Goal: Task Accomplishment & Management: Manage account settings

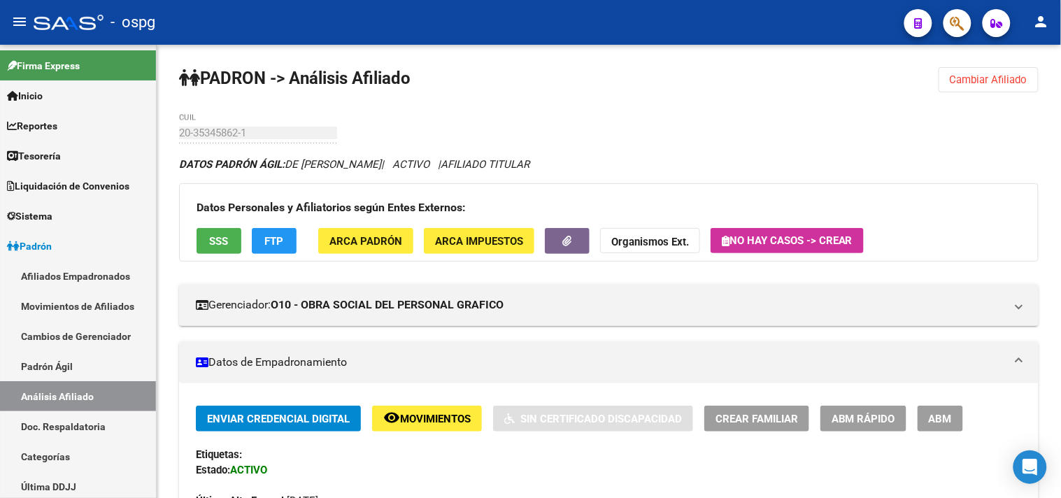
scroll to position [1407, 0]
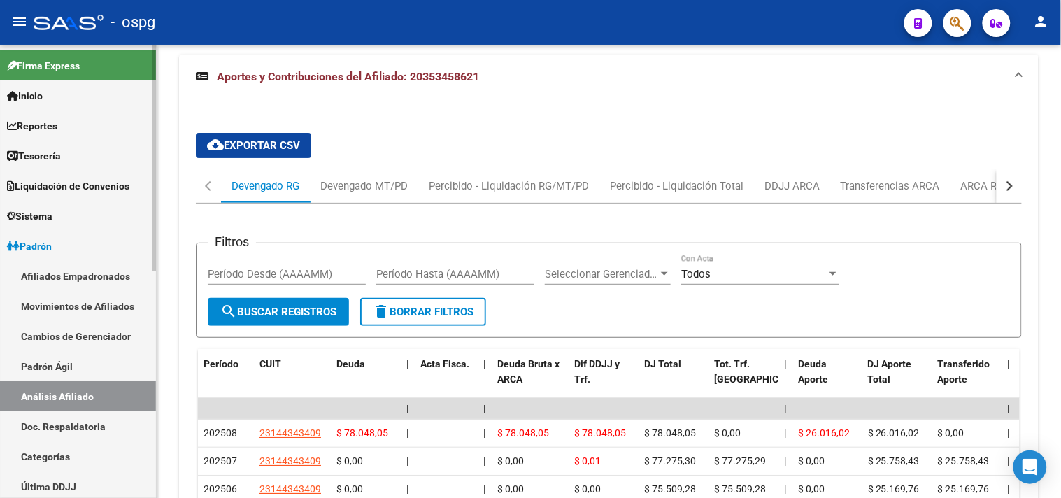
click at [86, 396] on link "Análisis Afiliado" at bounding box center [78, 396] width 156 height 30
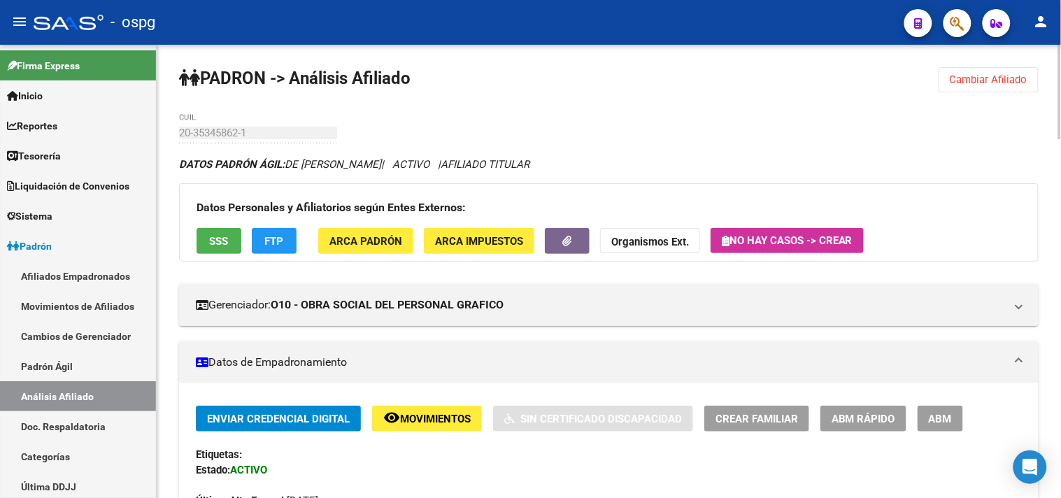
drag, startPoint x: 995, startPoint y: 77, endPoint x: 737, endPoint y: 111, distance: 260.3
click at [995, 76] on span "Cambiar Afiliado" at bounding box center [989, 79] width 78 height 13
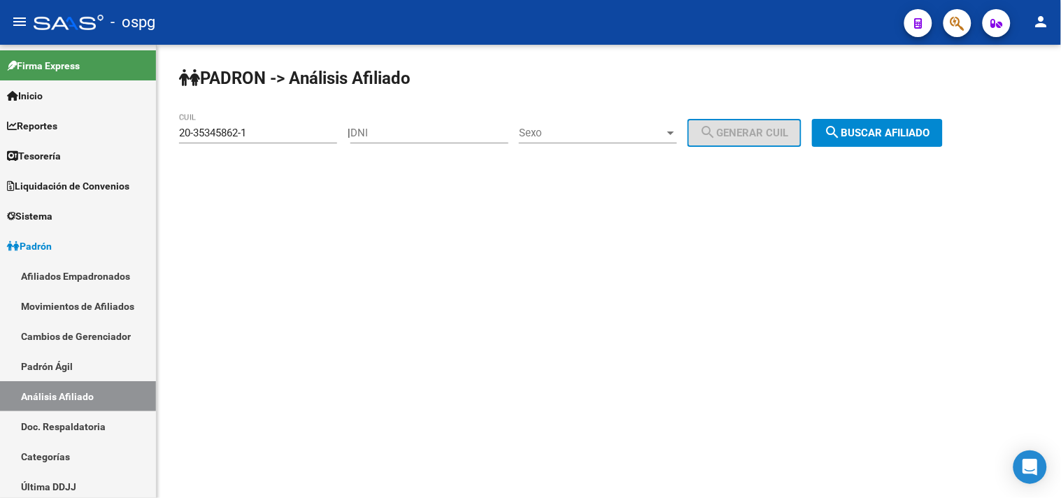
click at [378, 136] on input "DNI" at bounding box center [429, 133] width 158 height 13
paste input "96369617"
type input "96369617"
drag, startPoint x: 208, startPoint y: 123, endPoint x: 197, endPoint y: 119, distance: 12.6
click at [201, 122] on div "20-35345862-1 CUIL" at bounding box center [258, 128] width 158 height 30
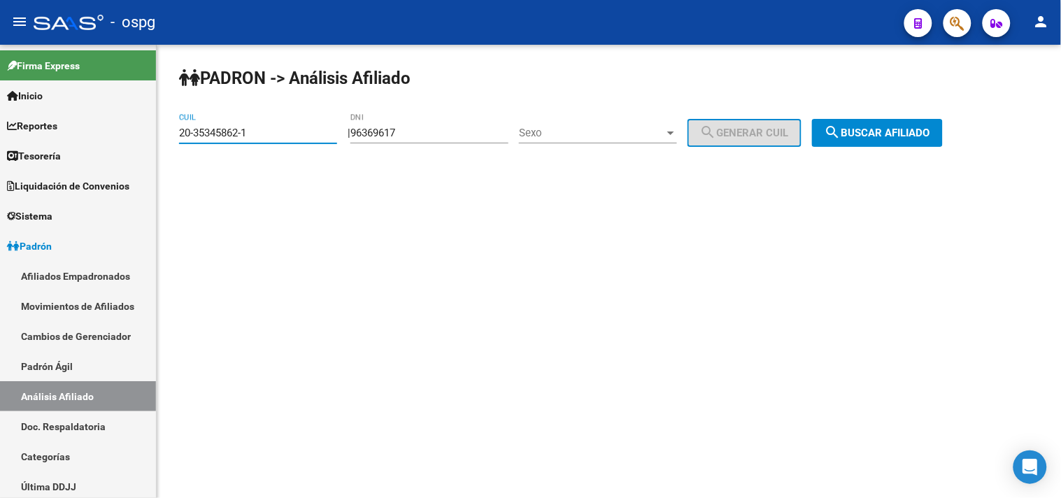
type input "20-3"
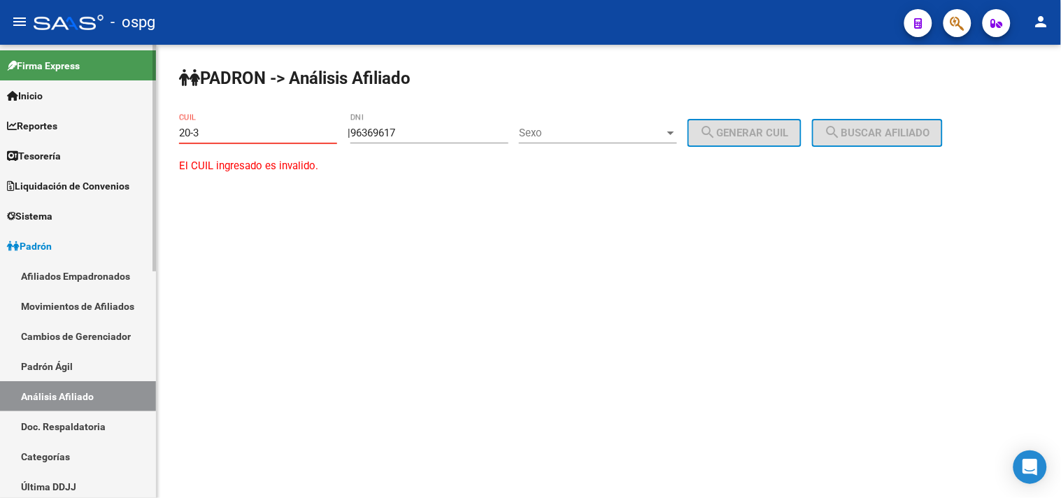
click at [117, 132] on mat-sidenav-container "Firma Express Inicio Calendario SSS Instructivos Contacto OS Reportes Tablero d…" at bounding box center [530, 271] width 1061 height 453
click at [637, 122] on div "Sexo Sexo" at bounding box center [598, 128] width 158 height 30
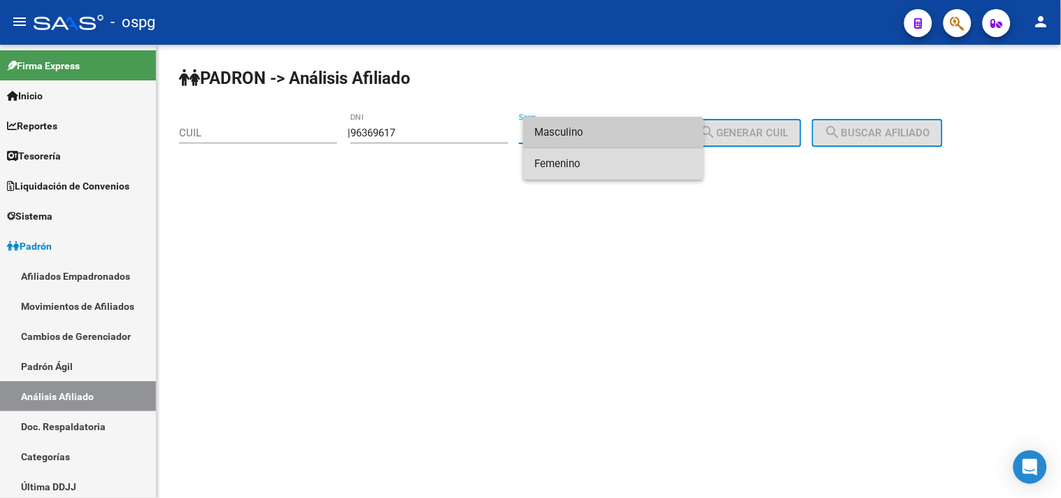
click at [578, 159] on span "Femenino" at bounding box center [613, 163] width 158 height 31
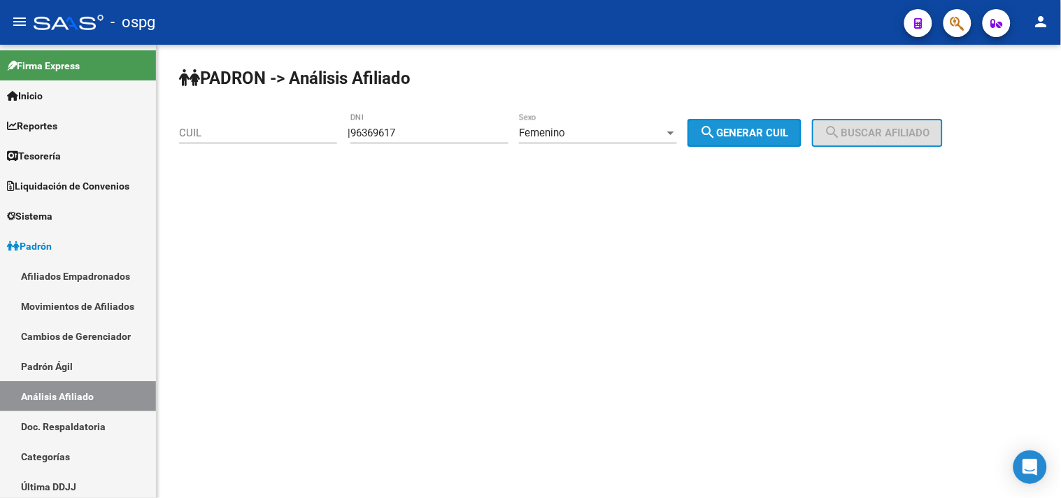
drag, startPoint x: 725, startPoint y: 130, endPoint x: 852, endPoint y: 117, distance: 127.3
click at [717, 129] on mat-icon "search" at bounding box center [708, 132] width 17 height 17
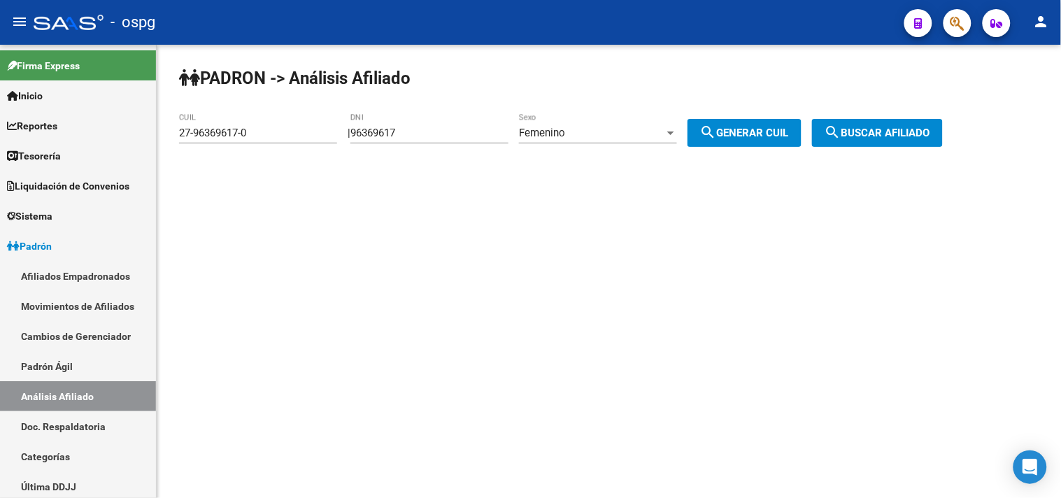
click at [930, 129] on span "search Buscar afiliado" at bounding box center [878, 133] width 106 height 13
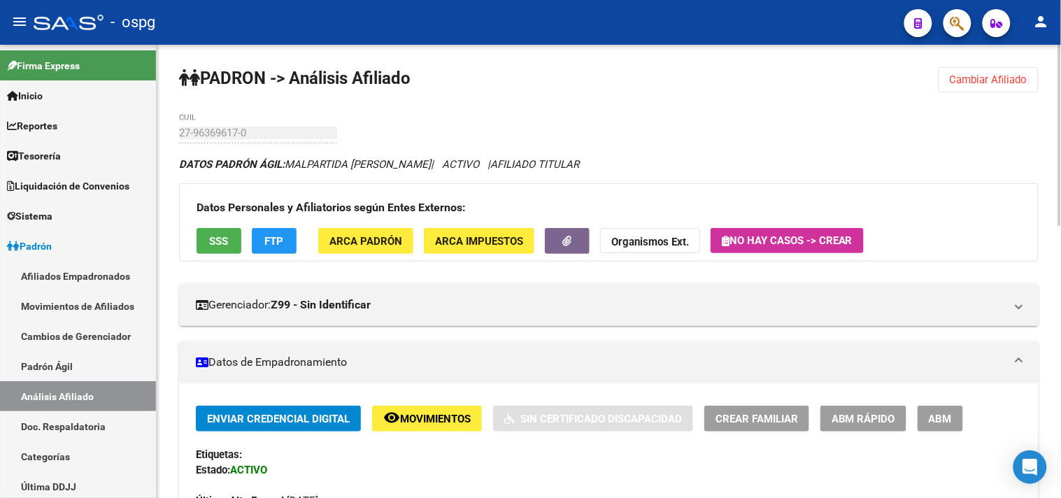
drag, startPoint x: 897, startPoint y: 140, endPoint x: 770, endPoint y: 104, distance: 131.7
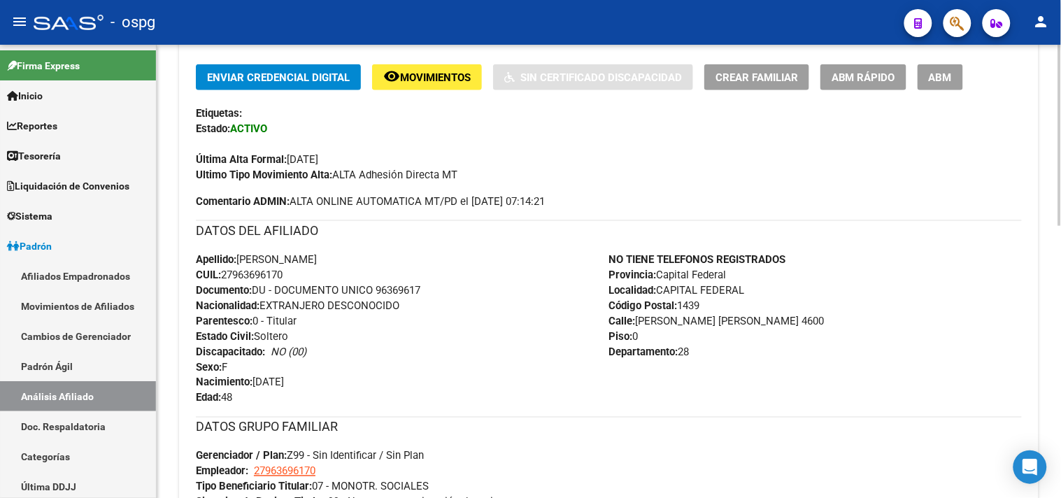
scroll to position [682, 0]
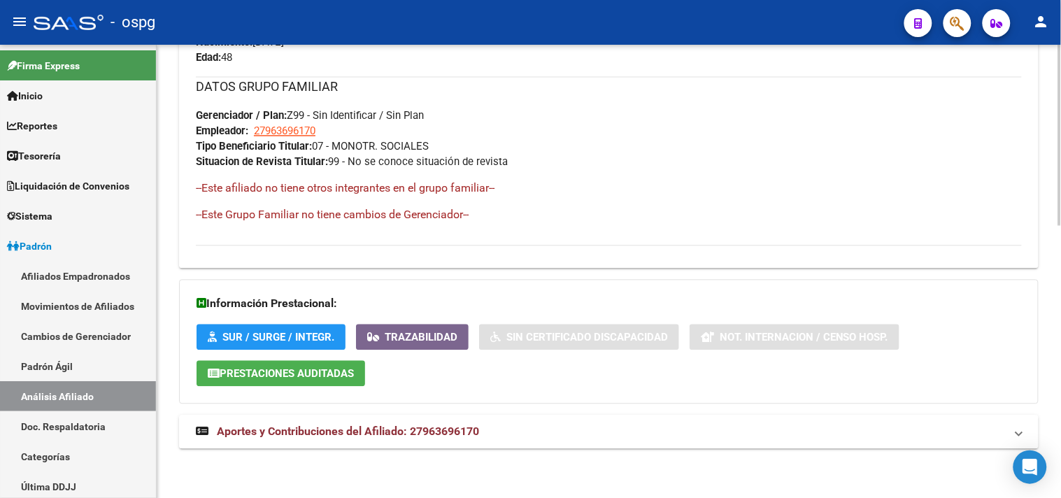
click at [514, 429] on mat-panel-title "Aportes y Contribuciones del Afiliado: 27963696170" at bounding box center [600, 432] width 809 height 15
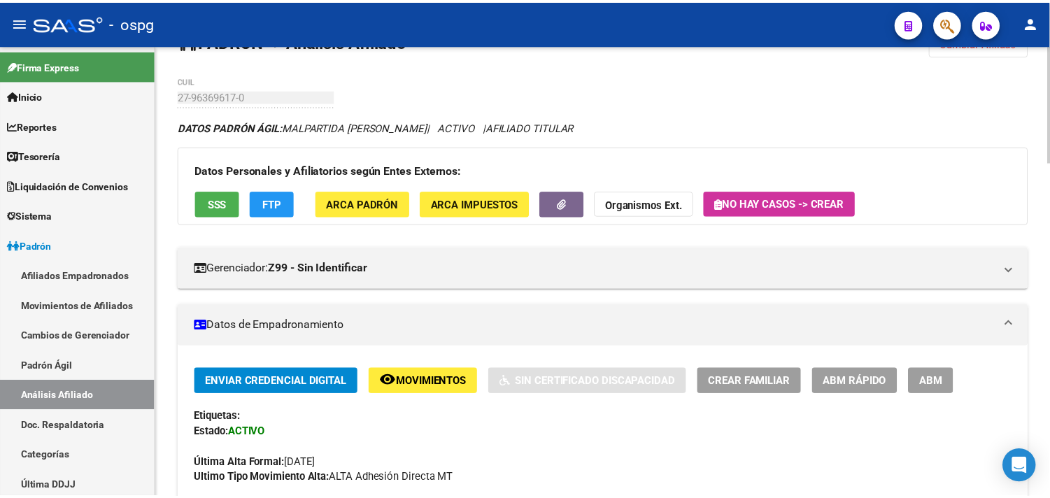
scroll to position [0, 0]
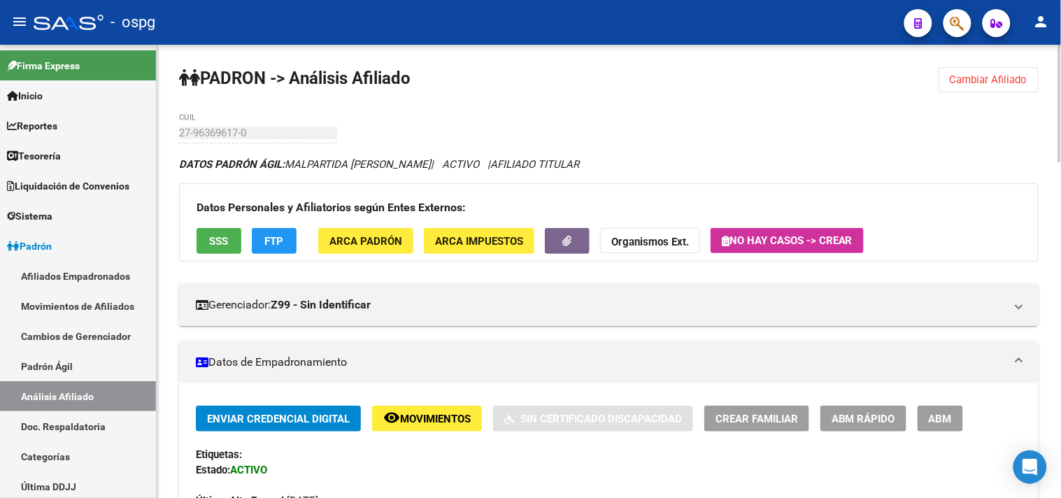
click at [217, 240] on span "SSS" at bounding box center [219, 241] width 19 height 13
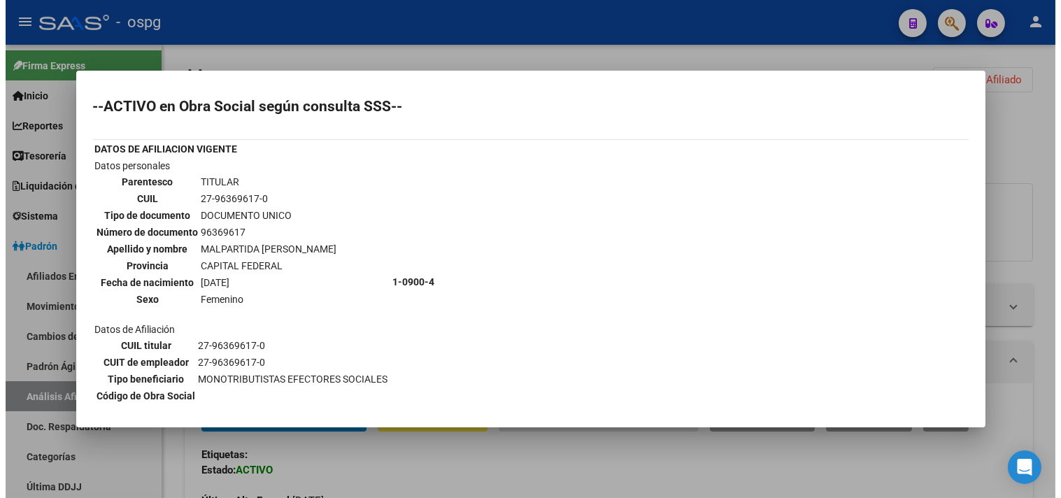
scroll to position [46, 0]
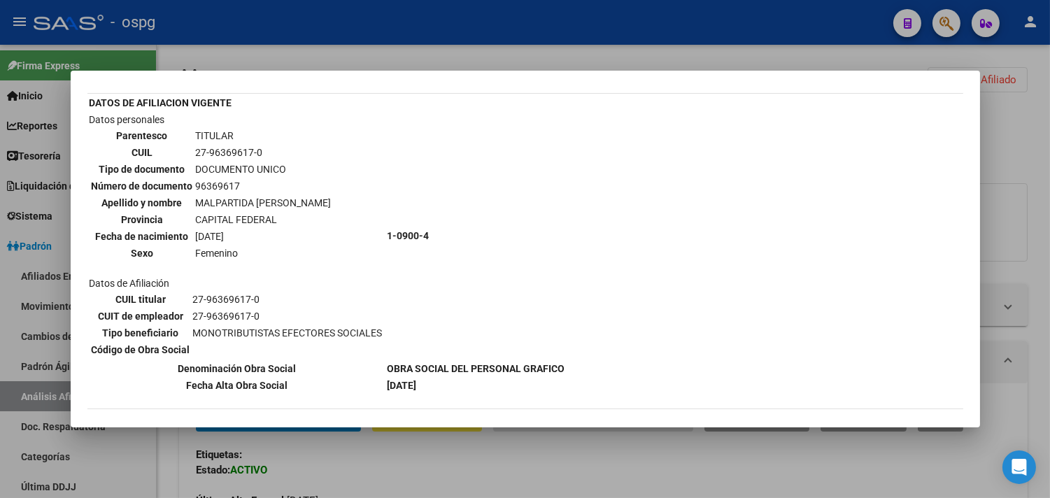
click at [421, 457] on div at bounding box center [525, 249] width 1050 height 498
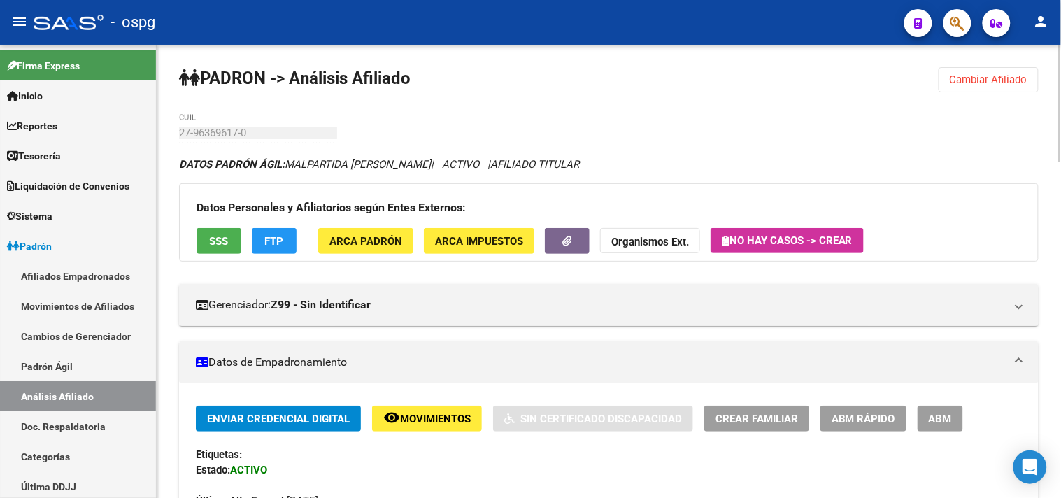
click at [283, 238] on span "FTP" at bounding box center [274, 241] width 19 height 13
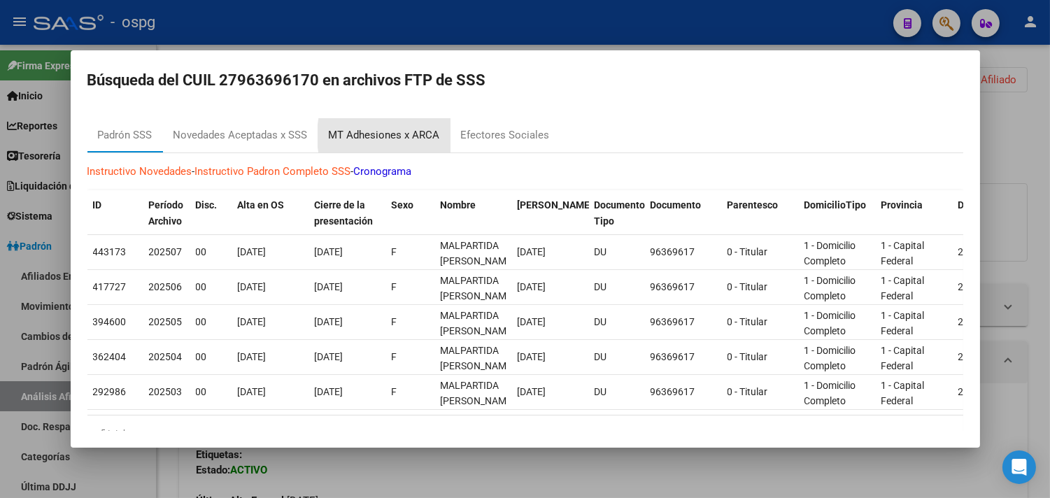
click at [423, 136] on div "MT Adhesiones x ARCA" at bounding box center [384, 135] width 111 height 16
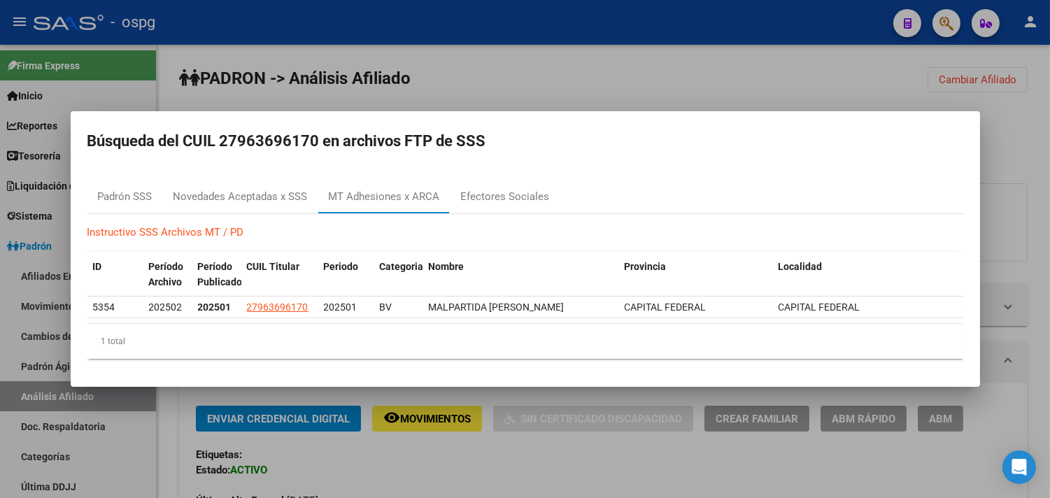
click at [490, 471] on div at bounding box center [525, 249] width 1050 height 498
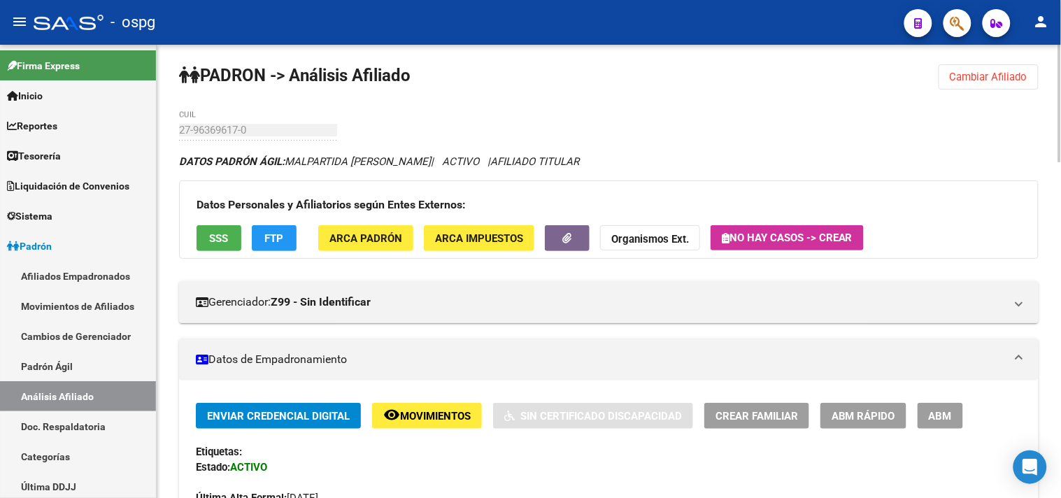
scroll to position [0, 0]
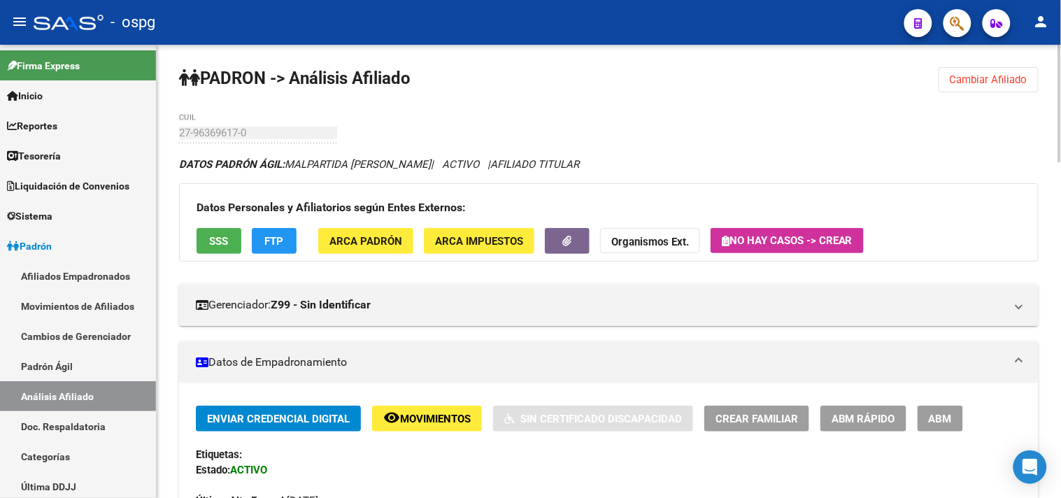
click at [967, 75] on span "Cambiar Afiliado" at bounding box center [989, 79] width 78 height 13
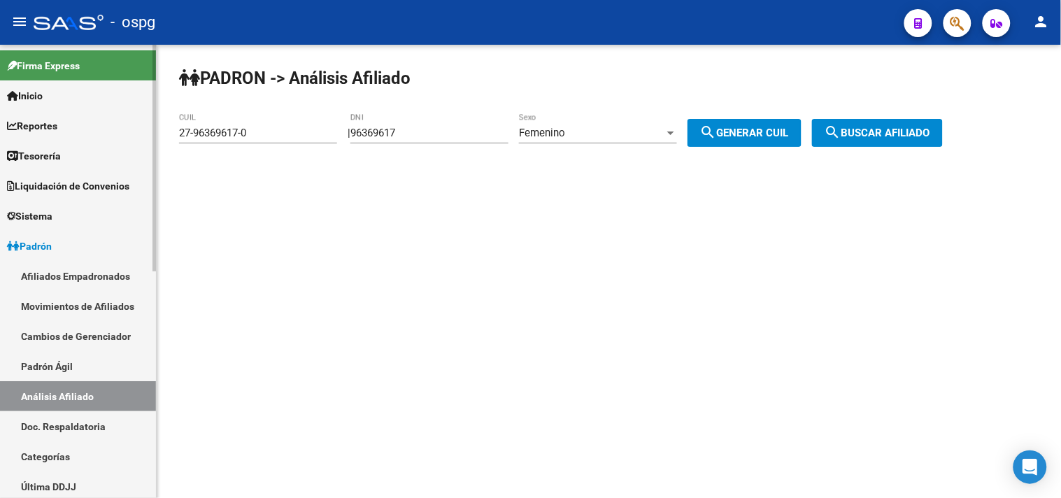
drag, startPoint x: 299, startPoint y: 138, endPoint x: 0, endPoint y: 108, distance: 300.9
click at [0, 108] on mat-sidenav-container "Firma Express Inicio Calendario SSS Instructivos Contacto OS Reportes Tablero d…" at bounding box center [530, 271] width 1061 height 453
paste input "25996942"
click at [786, 134] on span "search Generar CUIL" at bounding box center [744, 133] width 89 height 13
click at [764, 134] on span "search Generar CUIL" at bounding box center [744, 133] width 89 height 13
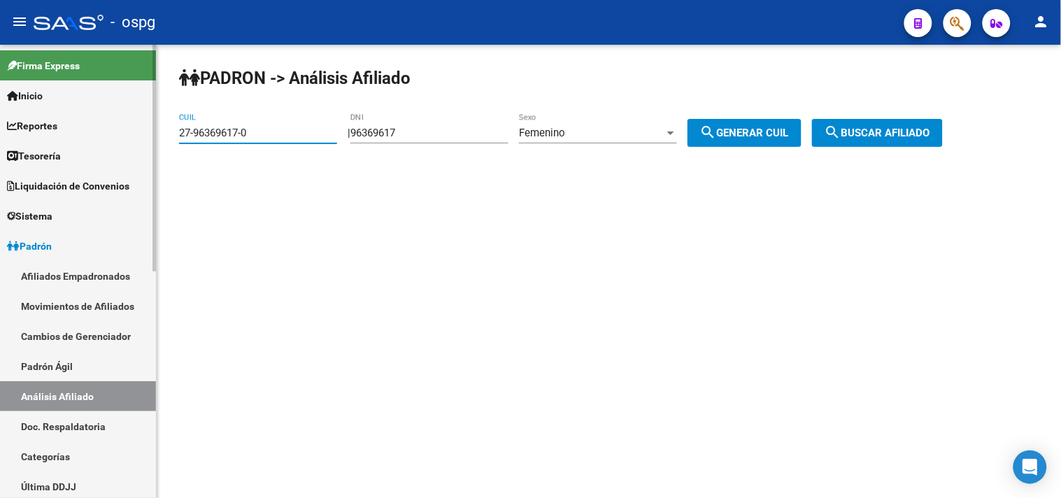
drag, startPoint x: 285, startPoint y: 134, endPoint x: 92, endPoint y: 134, distance: 193.1
click at [92, 134] on mat-sidenav-container "Firma Express Inicio Calendario SSS Instructivos Contacto OS Reportes Tablero d…" at bounding box center [530, 271] width 1061 height 453
paste input "25996942"
drag, startPoint x: 853, startPoint y: 98, endPoint x: 853, endPoint y: 106, distance: 8.4
click at [853, 106] on div "PADRON -> Análisis Afiliado 27-25996942-0 CUIL | 96369617 DNI Femenino Sexo sea…" at bounding box center [609, 118] width 904 height 147
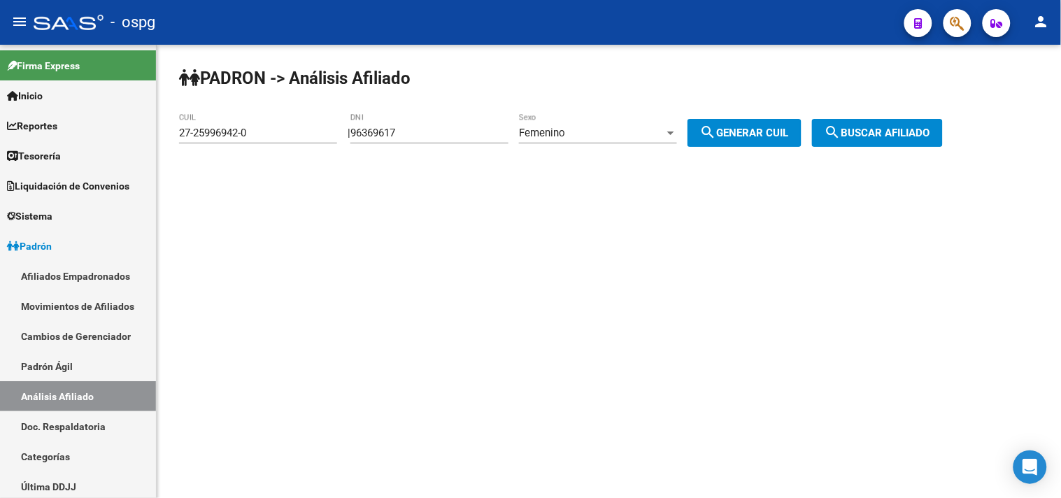
click at [860, 136] on span "search Buscar afiliado" at bounding box center [878, 133] width 106 height 13
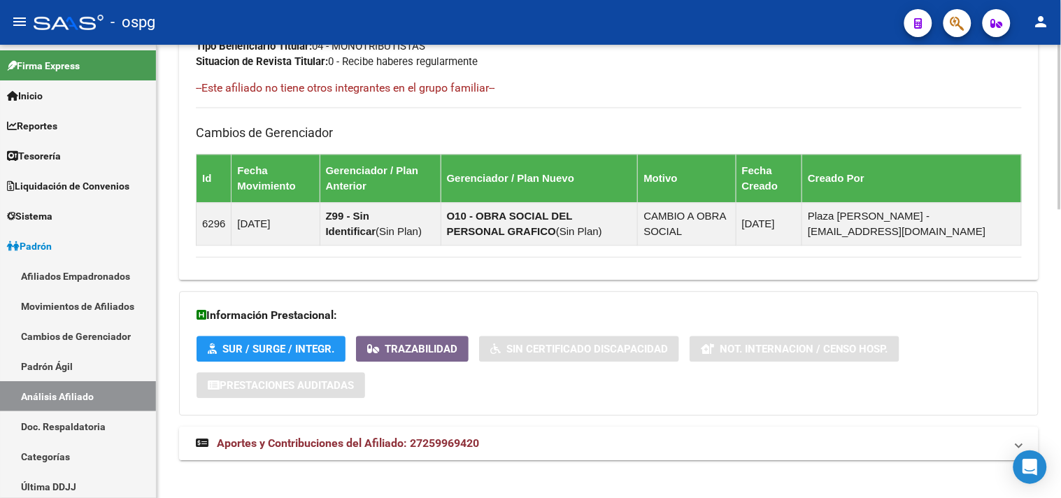
click at [516, 446] on mat-panel-title "Aportes y Contribuciones del Afiliado: 27259969420" at bounding box center [600, 443] width 809 height 15
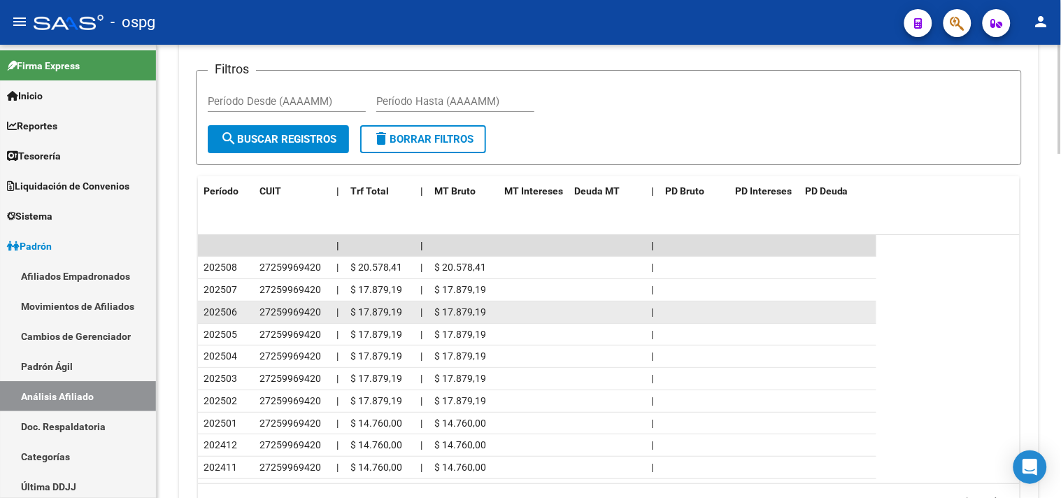
scroll to position [1396, 0]
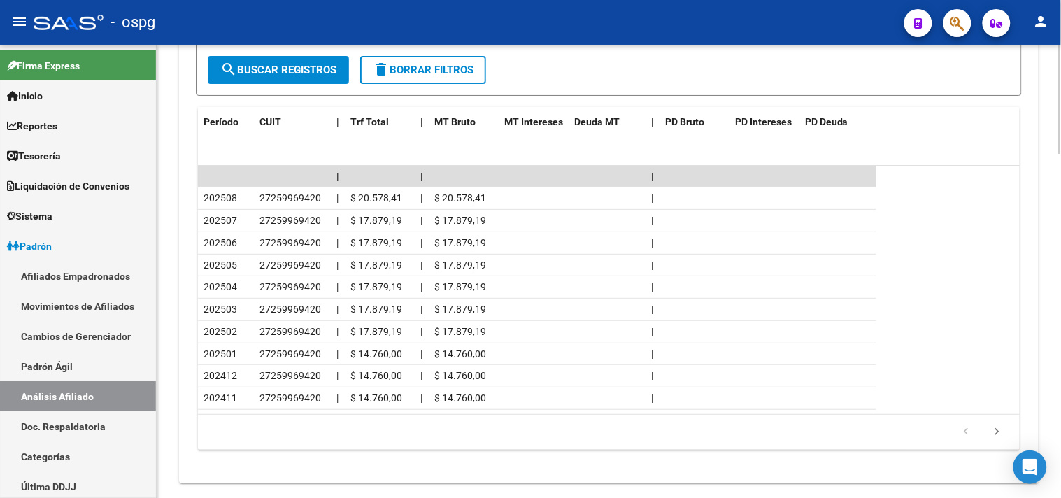
click at [772, 423] on datatable-pager "1 2 3 4 5" at bounding box center [609, 432] width 808 height 24
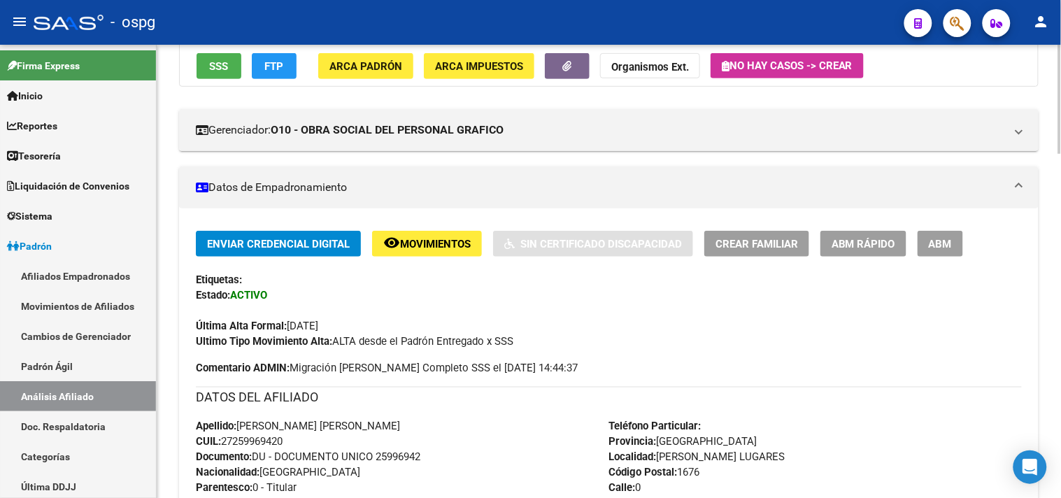
scroll to position [0, 0]
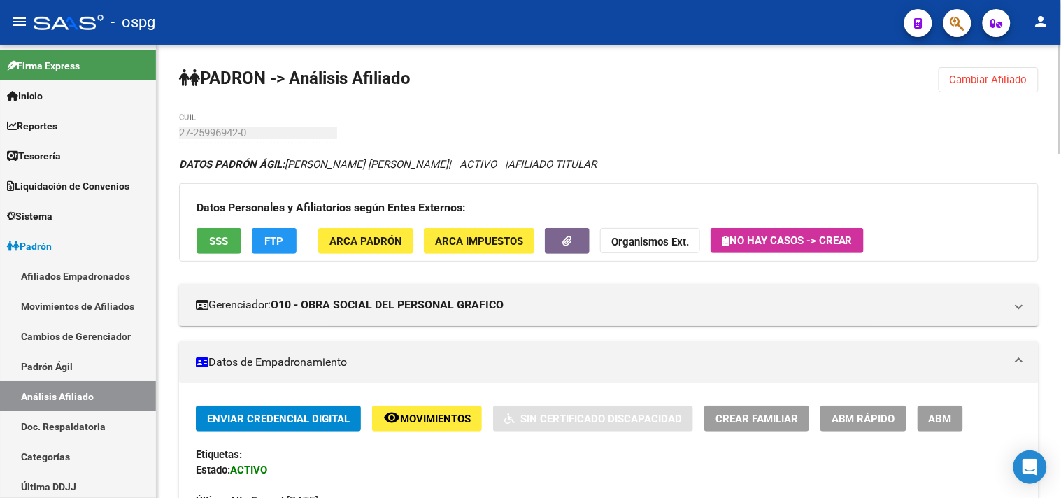
click at [957, 74] on span "Cambiar Afiliado" at bounding box center [989, 79] width 78 height 13
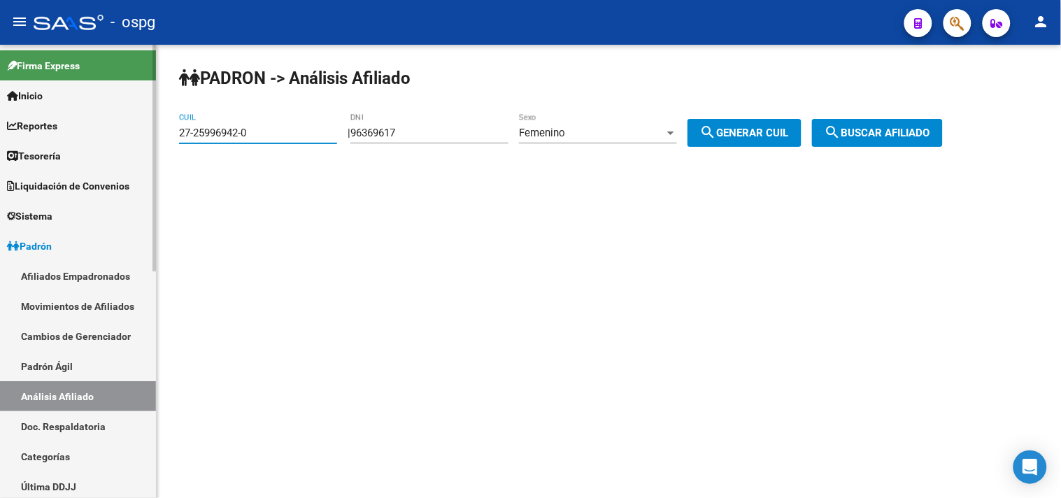
drag, startPoint x: 288, startPoint y: 134, endPoint x: 94, endPoint y: 123, distance: 194.7
click at [94, 123] on mat-sidenav-container "Firma Express Inicio Calendario SSS Instructivos Contacto OS Reportes Tablero d…" at bounding box center [530, 271] width 1061 height 453
paste input "0-23477598-8"
type input "20-23477598-8"
click at [865, 124] on button "search Buscar afiliado" at bounding box center [877, 133] width 131 height 28
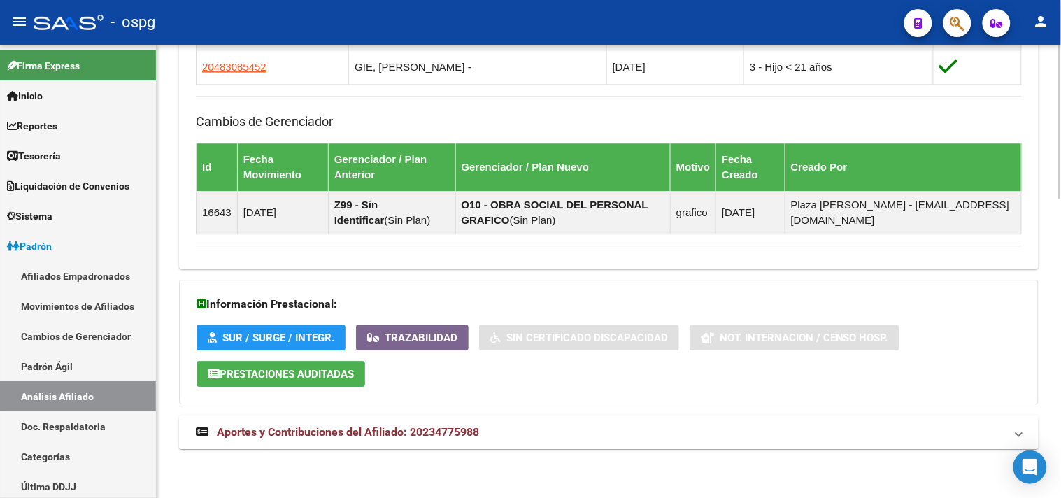
click at [677, 422] on mat-expansion-panel-header "Aportes y Contribuciones del Afiliado: 20234775988" at bounding box center [609, 433] width 860 height 34
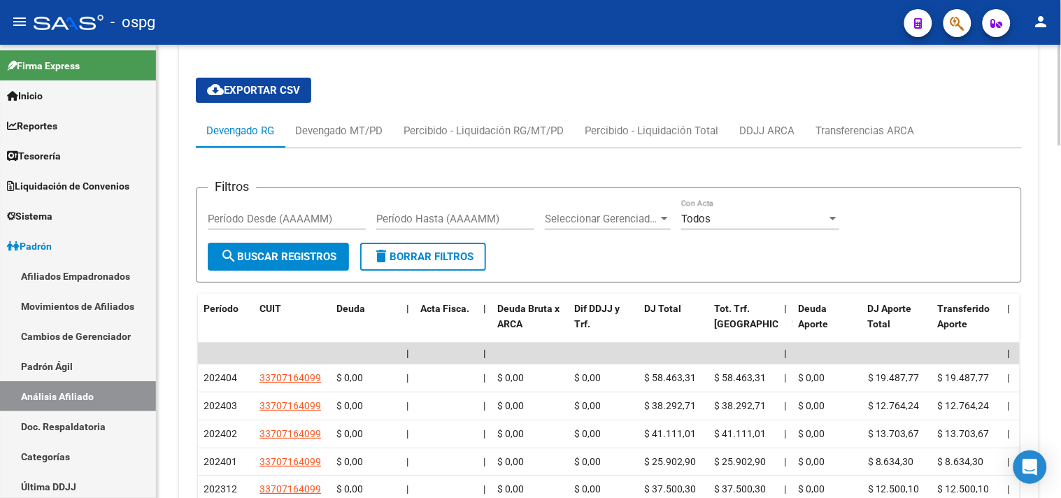
scroll to position [1163, 0]
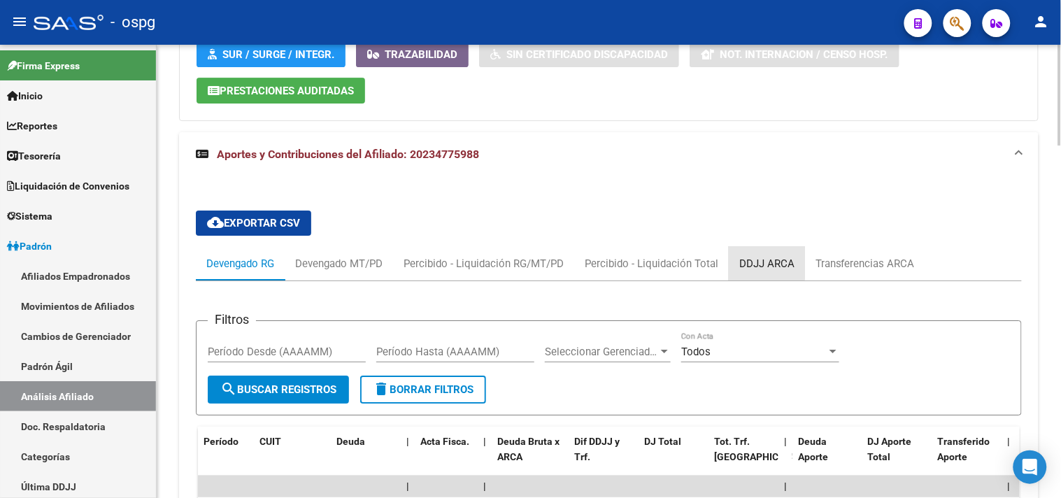
click at [763, 260] on div "DDJJ ARCA" at bounding box center [766, 263] width 55 height 15
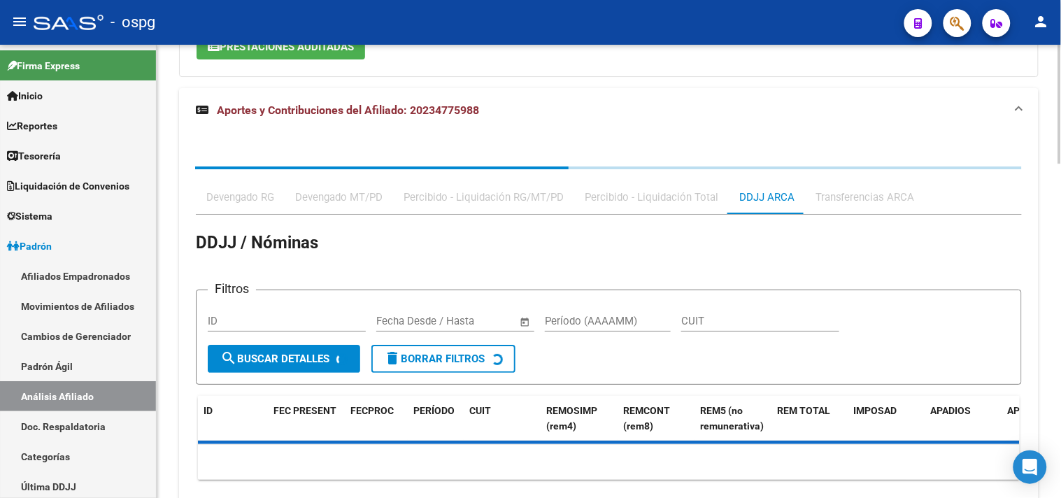
scroll to position [1273, 0]
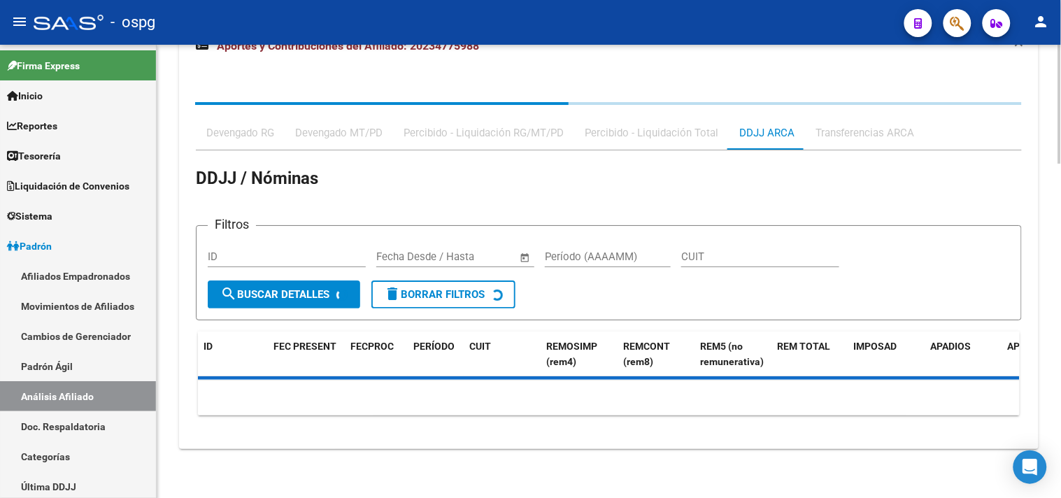
click at [857, 131] on div "Transferencias ARCA" at bounding box center [865, 132] width 99 height 15
click at [859, 135] on div "Transferencias ARCA" at bounding box center [865, 132] width 99 height 15
click at [858, 136] on div "Transferencias ARCA" at bounding box center [865, 132] width 99 height 15
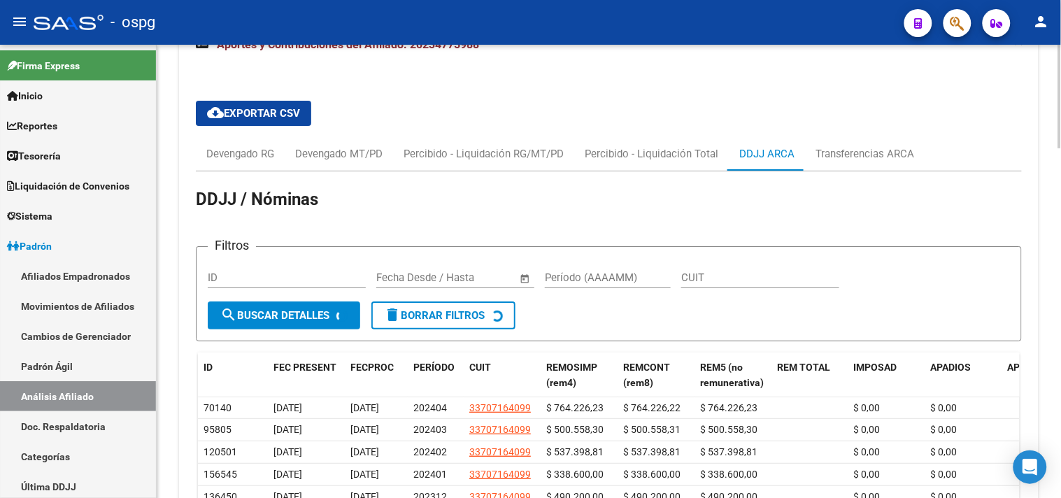
click at [256, 131] on div "cloud_download Exportar CSV Devengado RG Devengado MT/PD Percibido - Liquidació…" at bounding box center [609, 380] width 826 height 581
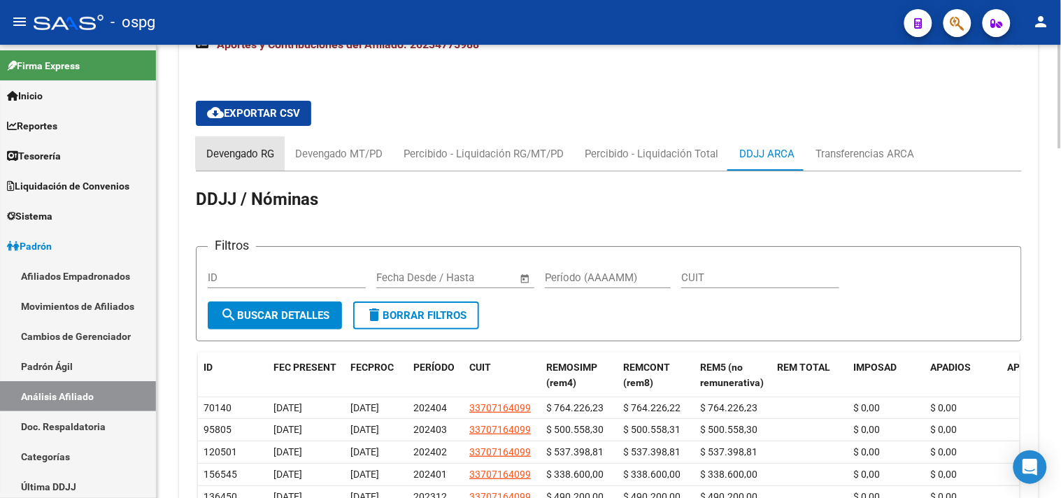
click at [250, 150] on div "Devengado RG" at bounding box center [240, 153] width 68 height 15
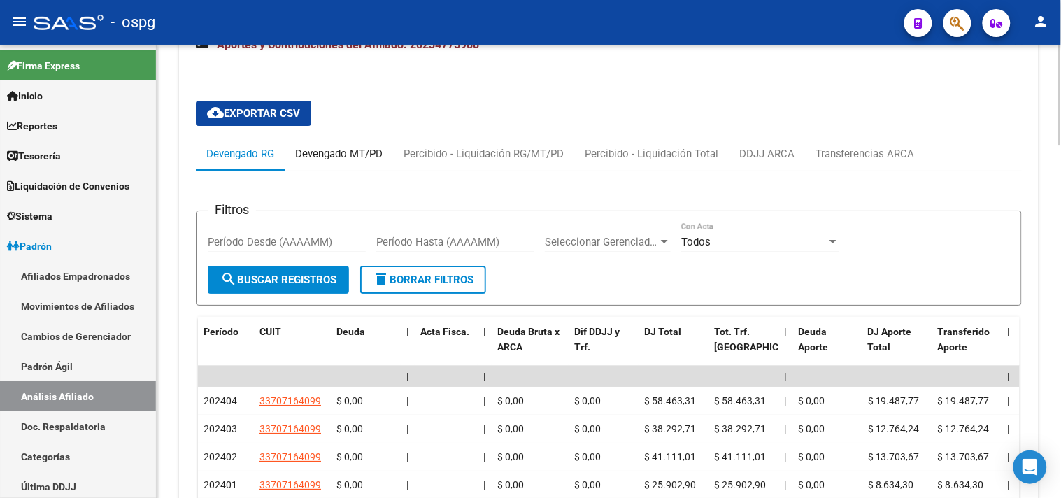
click at [350, 154] on div "Devengado MT/PD" at bounding box center [338, 153] width 87 height 15
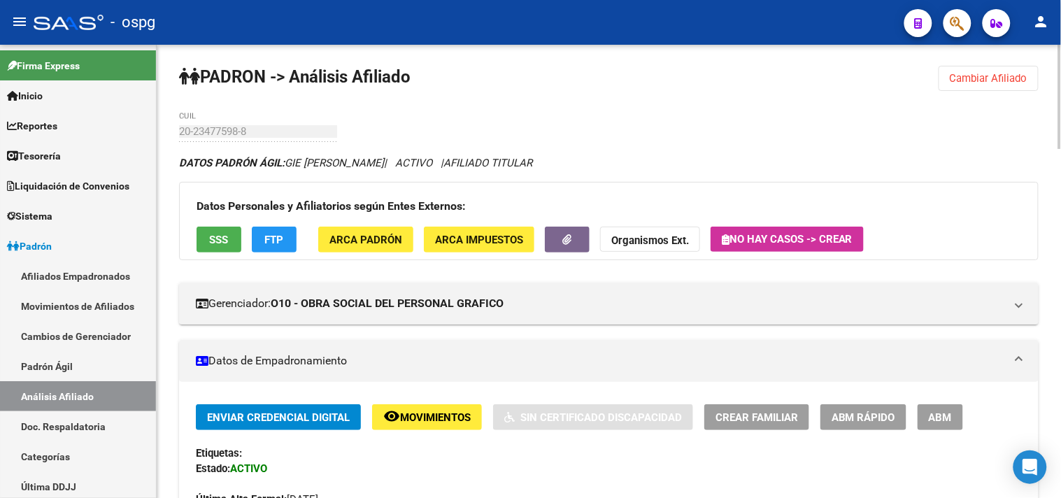
scroll to position [0, 0]
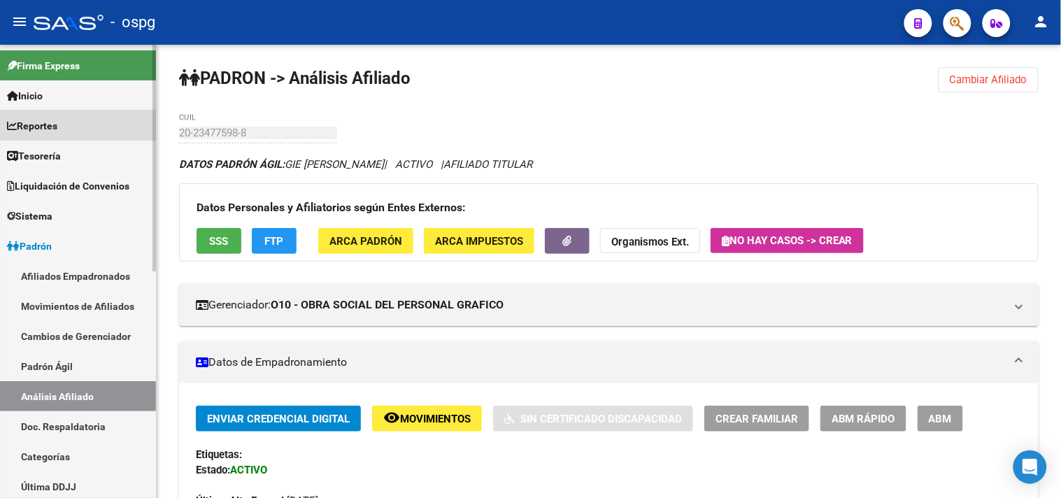
click at [83, 123] on link "Reportes" at bounding box center [78, 126] width 156 height 30
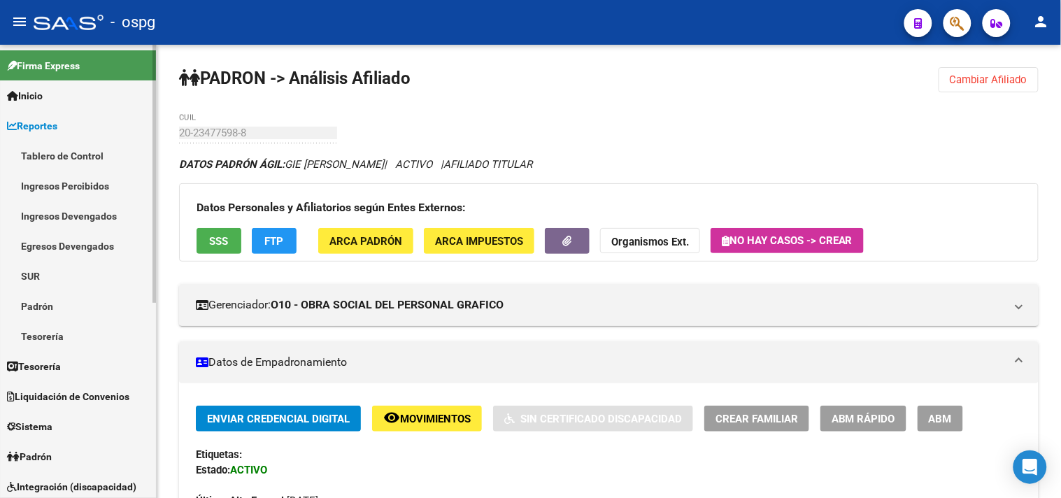
click at [73, 186] on link "Ingresos Percibidos" at bounding box center [78, 186] width 156 height 30
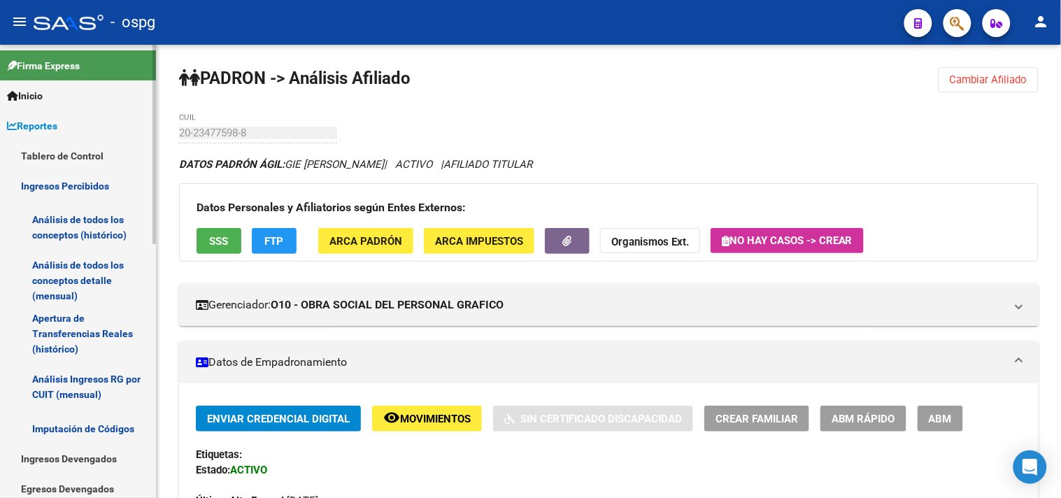
click at [96, 225] on link "Análisis de todos los conceptos (histórico)" at bounding box center [78, 227] width 156 height 53
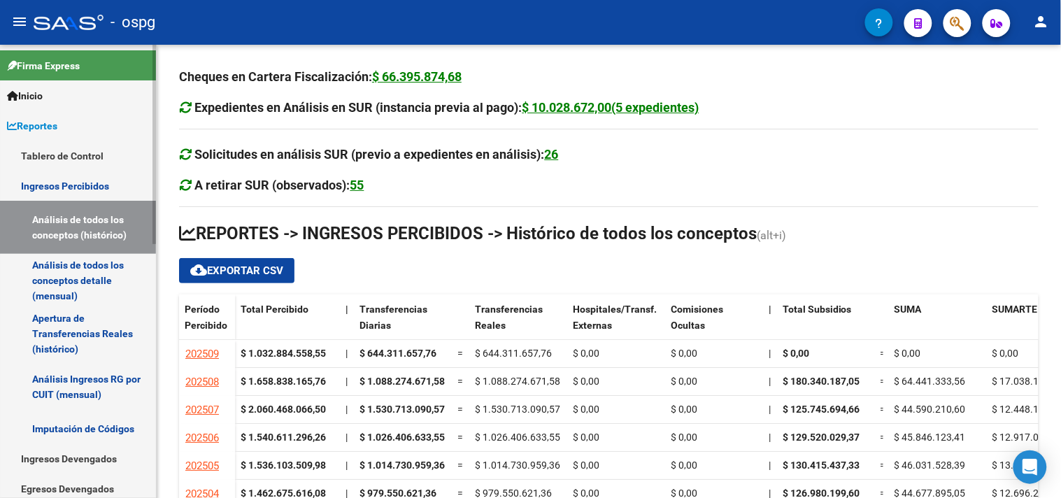
scroll to position [155, 0]
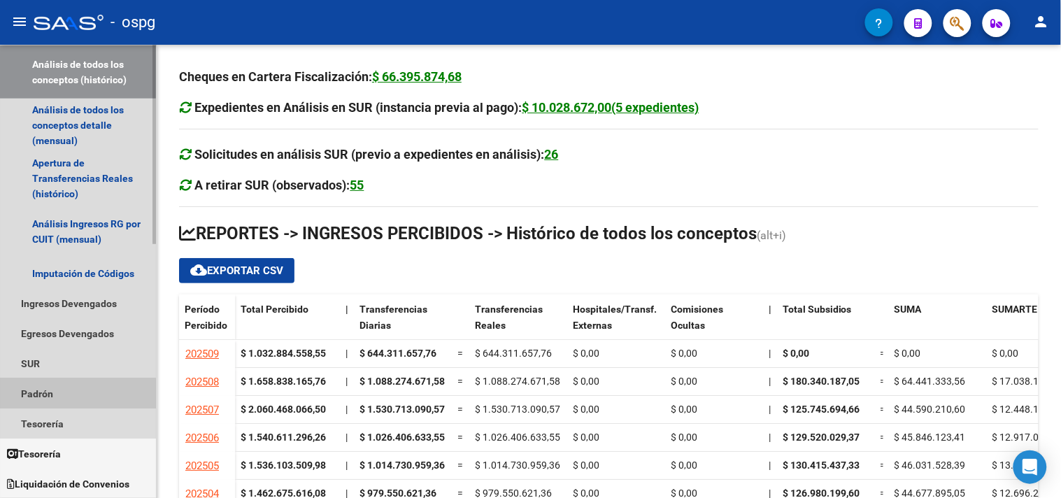
click at [33, 395] on link "Padrón" at bounding box center [78, 393] width 156 height 30
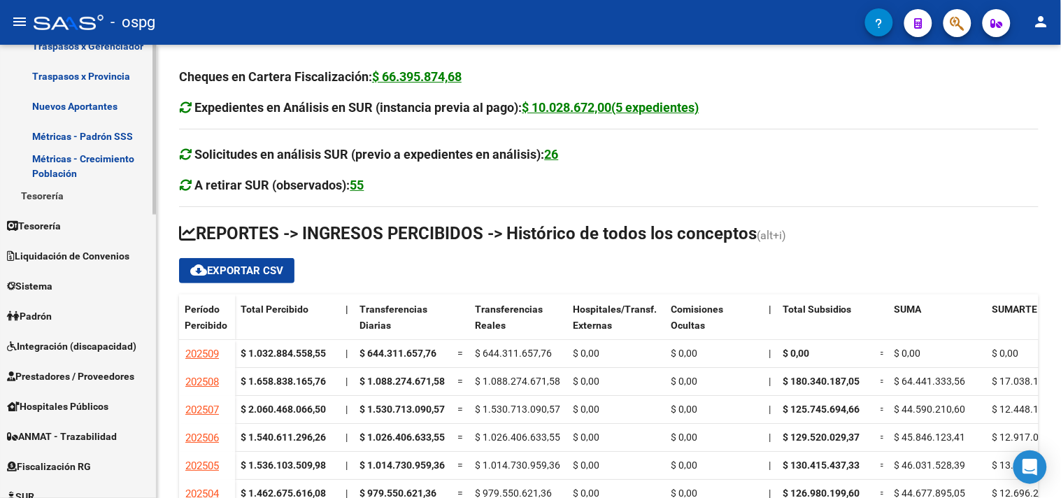
scroll to position [621, 0]
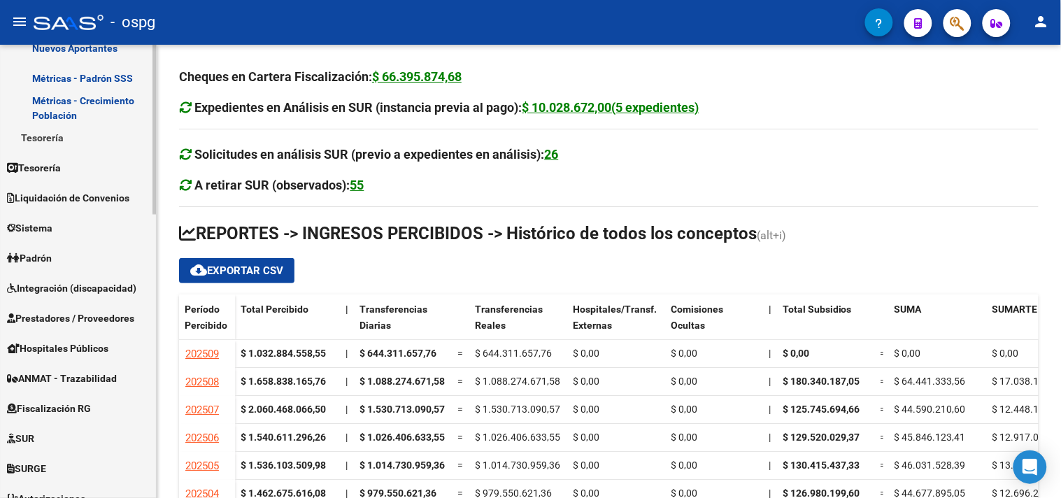
click at [43, 259] on span "Padrón" at bounding box center [29, 258] width 45 height 15
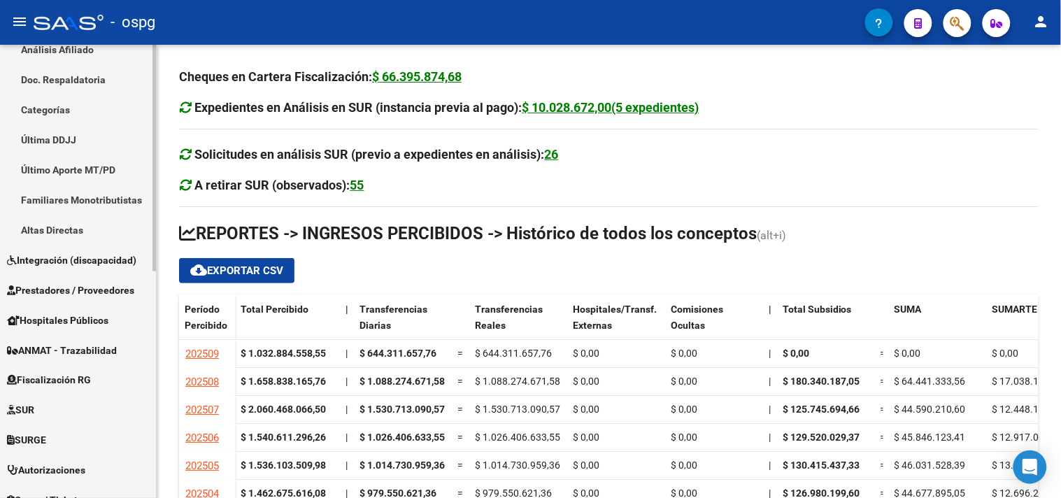
scroll to position [220, 0]
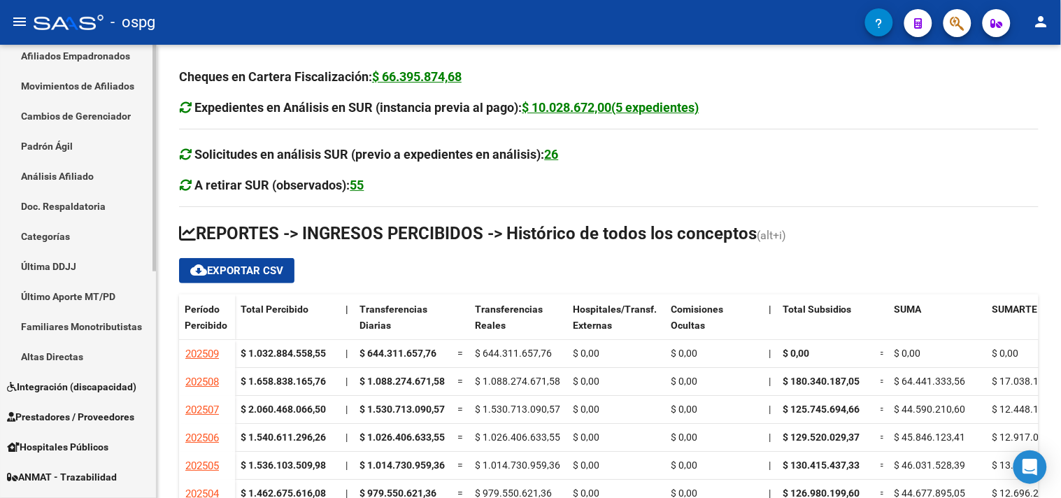
click at [69, 173] on link "Análisis Afiliado" at bounding box center [78, 176] width 156 height 30
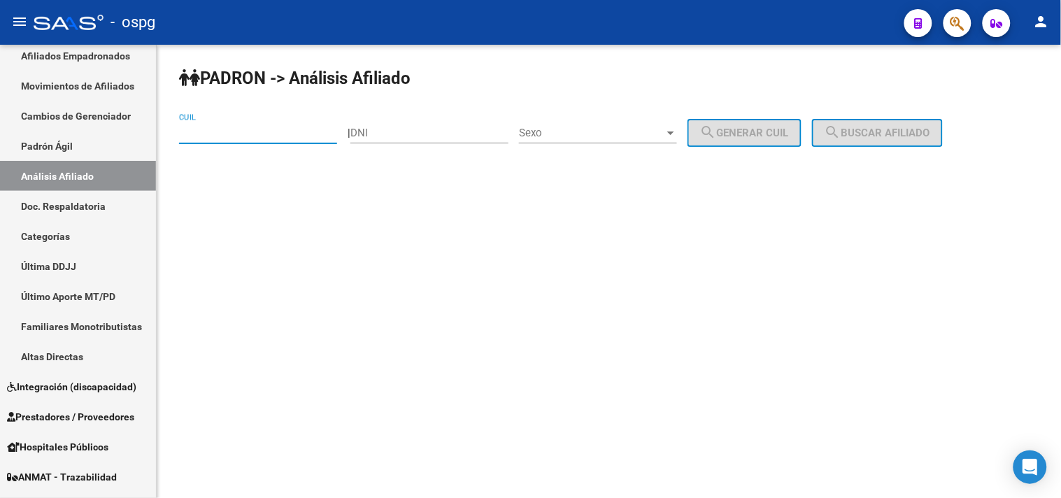
paste input "23-23152299-9"
type input "23-23152299-9"
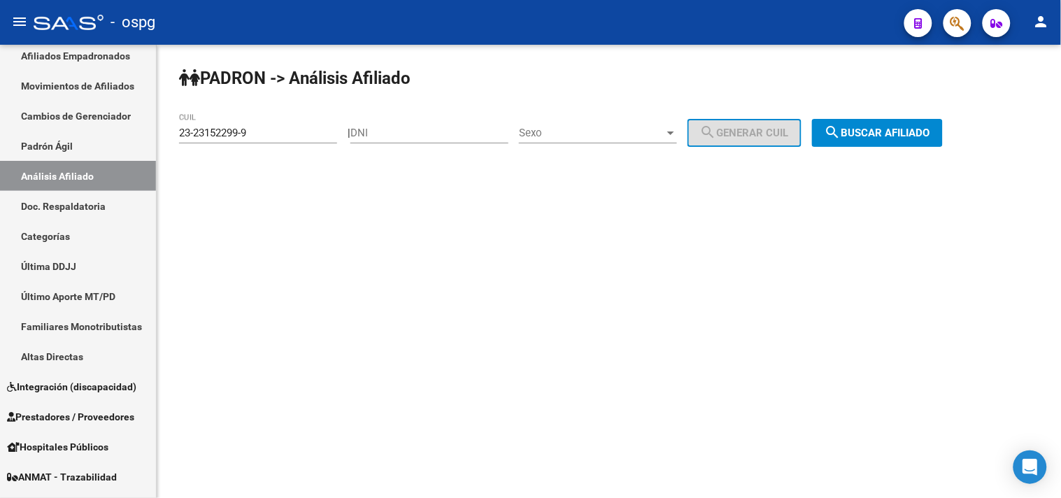
click at [930, 134] on span "search Buscar afiliado" at bounding box center [878, 133] width 106 height 13
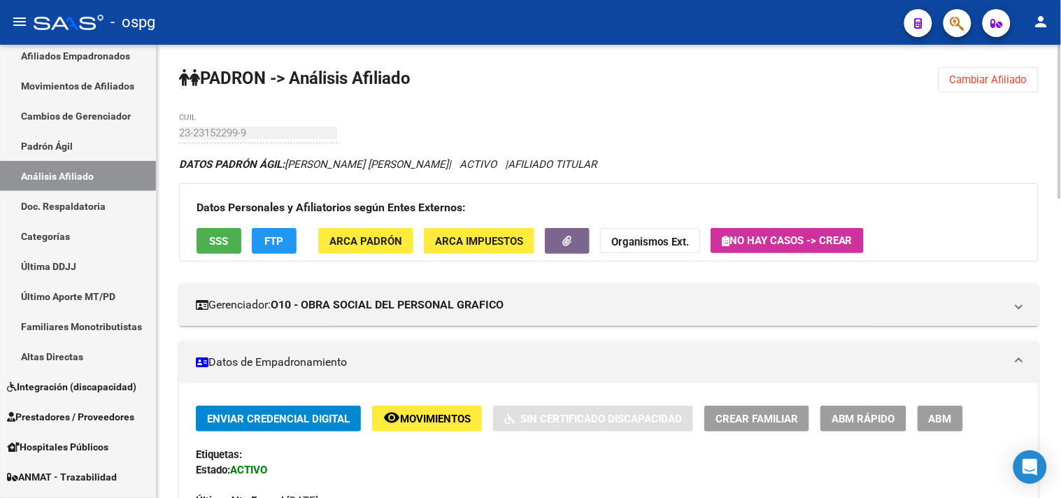
scroll to position [882, 0]
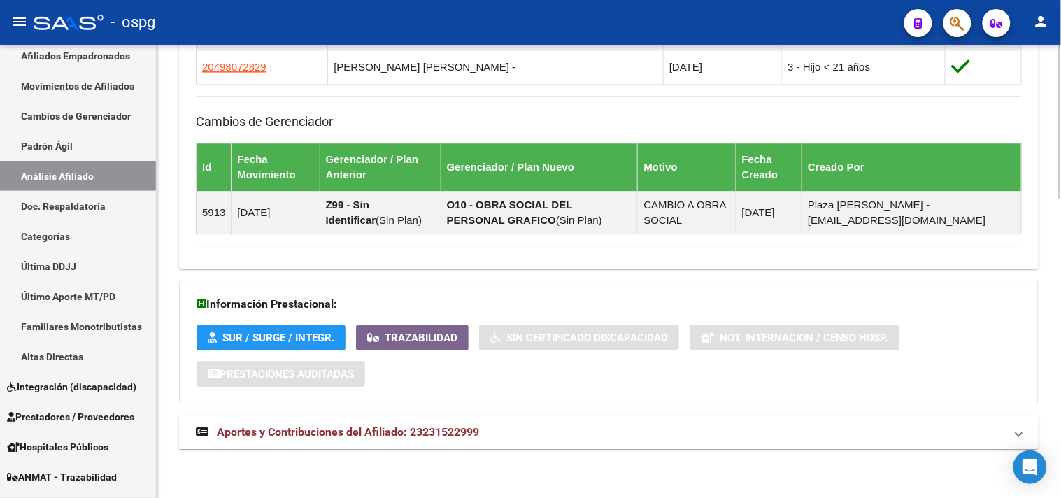
click at [560, 428] on mat-panel-title "Aportes y Contribuciones del Afiliado: 23231522999" at bounding box center [600, 432] width 809 height 15
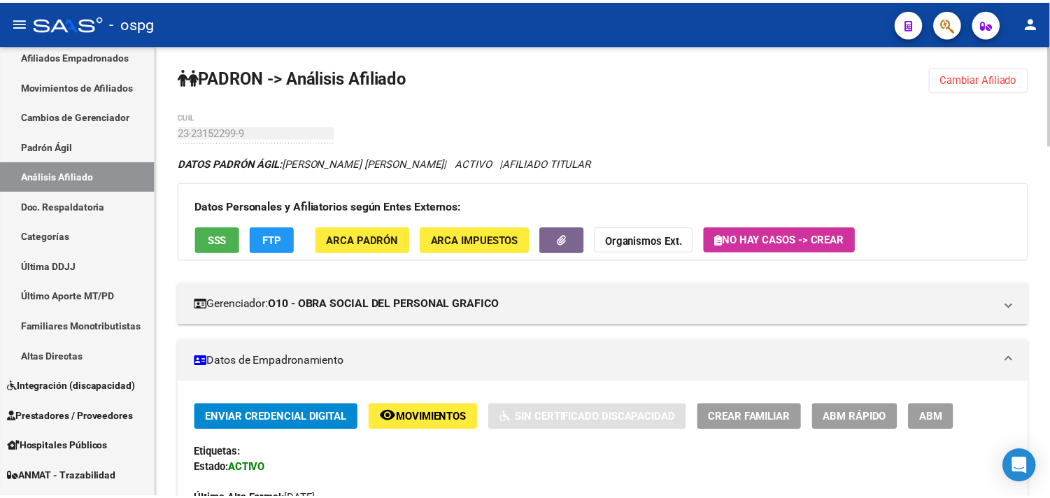
scroll to position [0, 0]
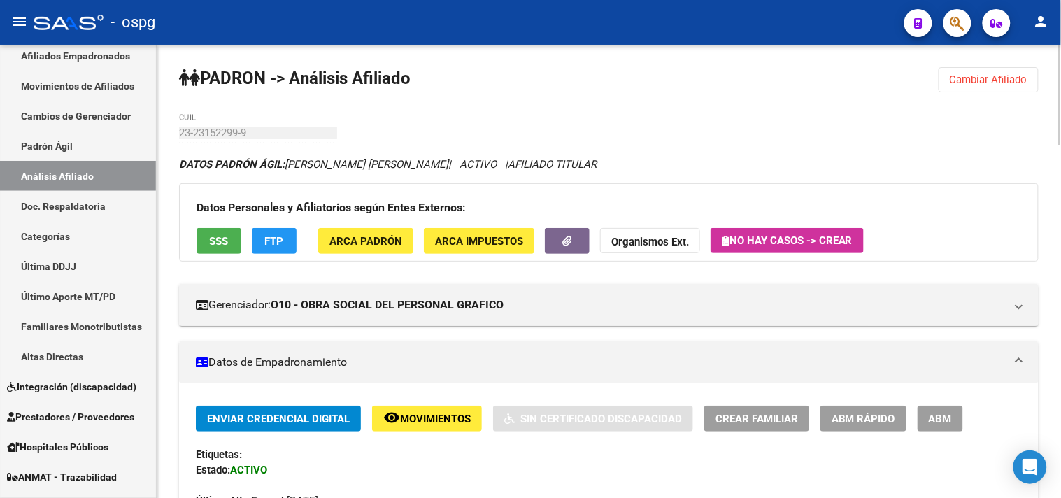
click at [221, 245] on span "SSS" at bounding box center [219, 241] width 19 height 13
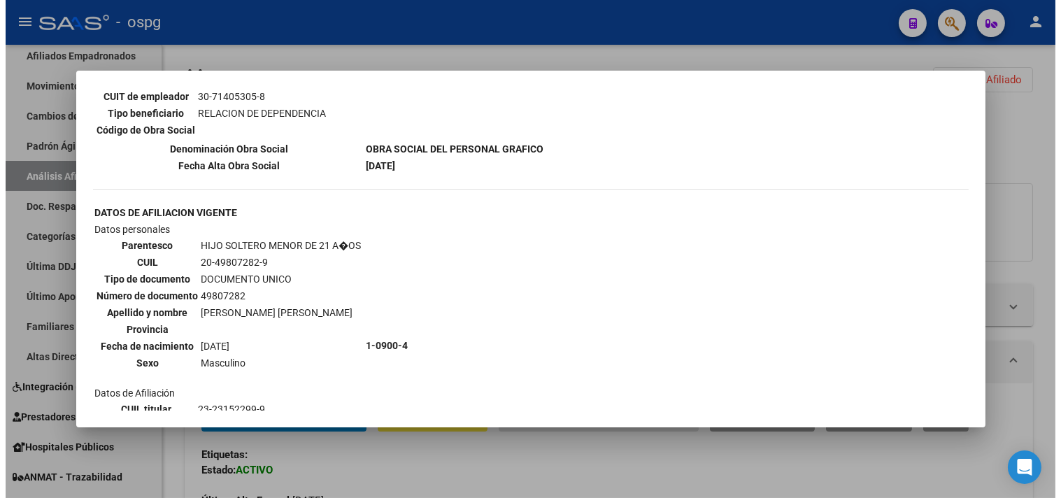
scroll to position [700, 0]
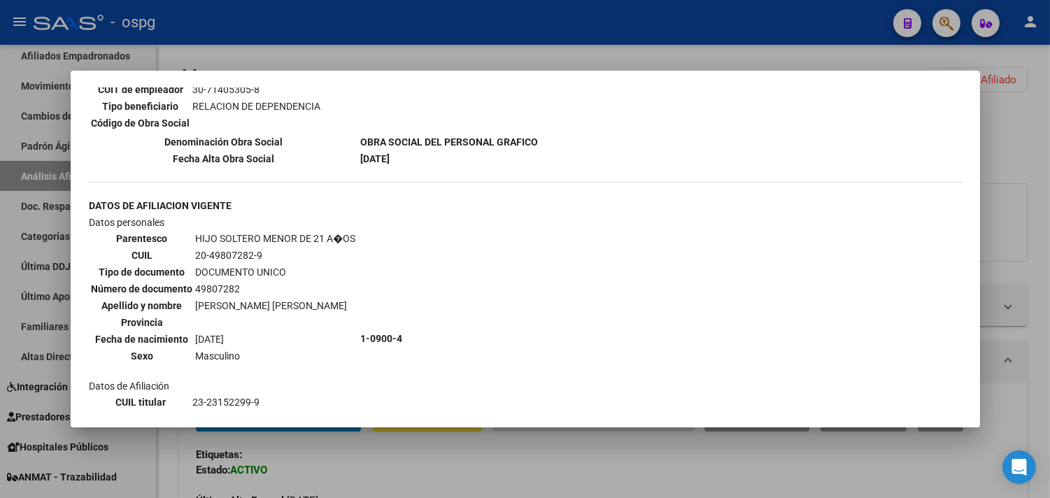
click at [357, 472] on div at bounding box center [525, 249] width 1050 height 498
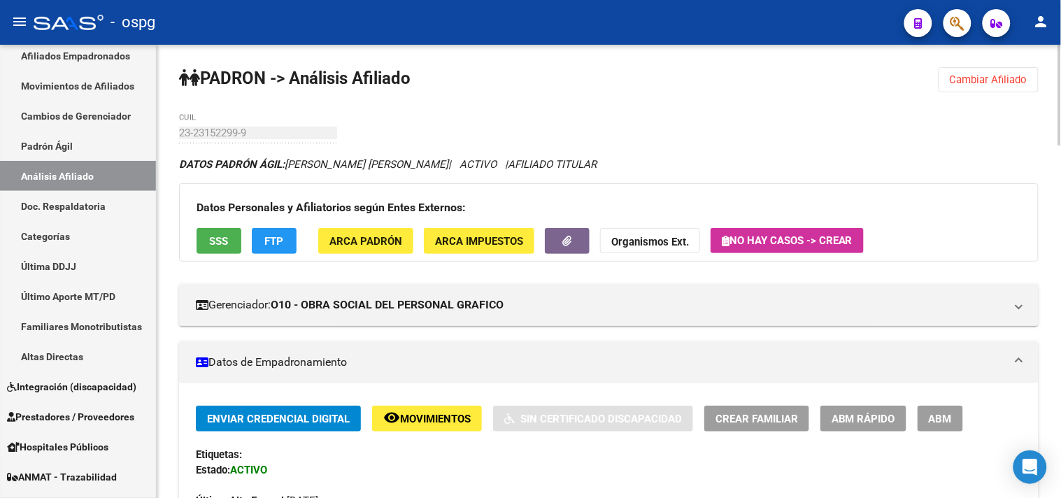
click at [257, 250] on button "FTP" at bounding box center [274, 241] width 45 height 26
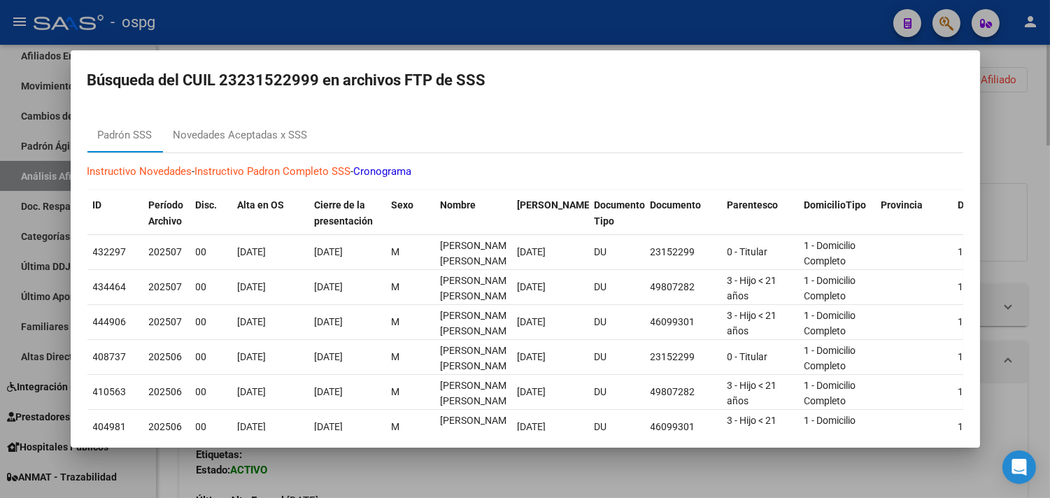
click at [459, 481] on div at bounding box center [525, 249] width 1050 height 498
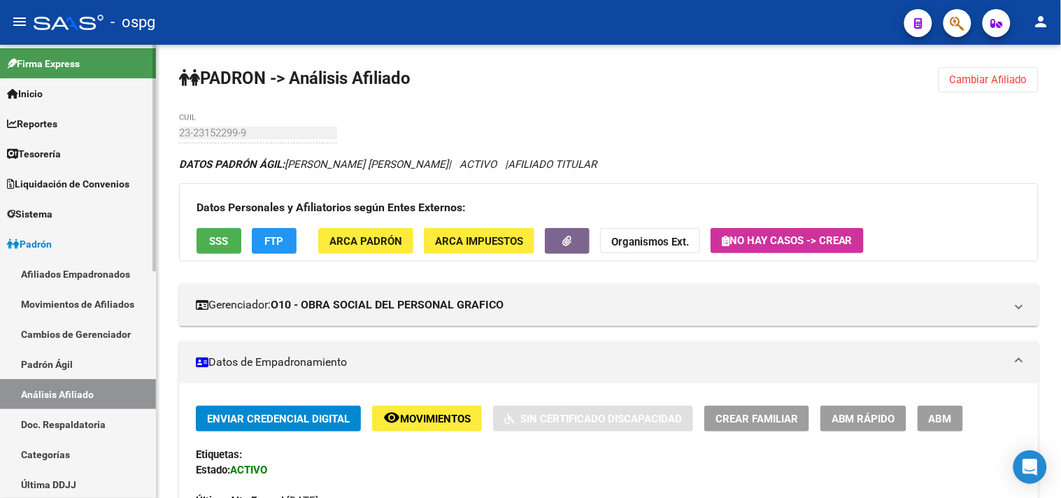
scroll to position [0, 0]
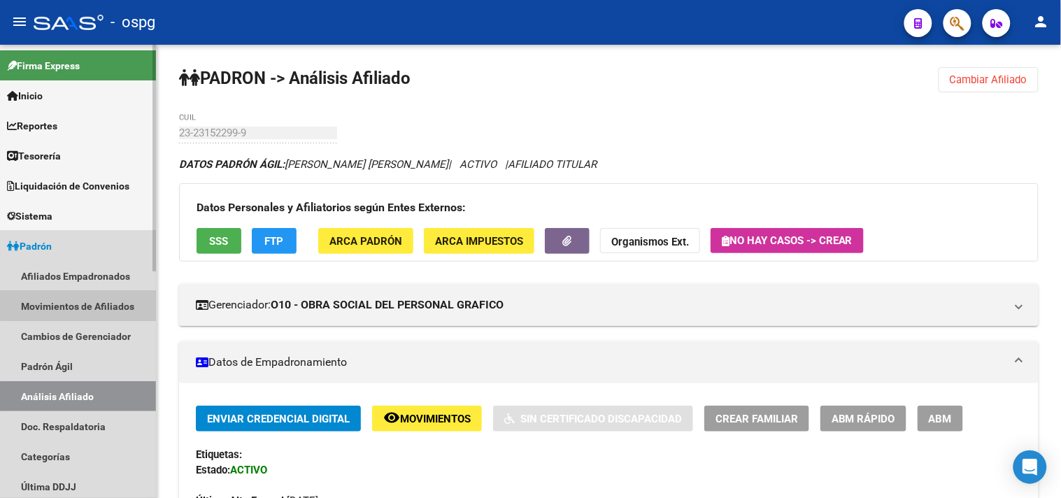
click at [94, 304] on link "Movimientos de Afiliados" at bounding box center [78, 306] width 156 height 30
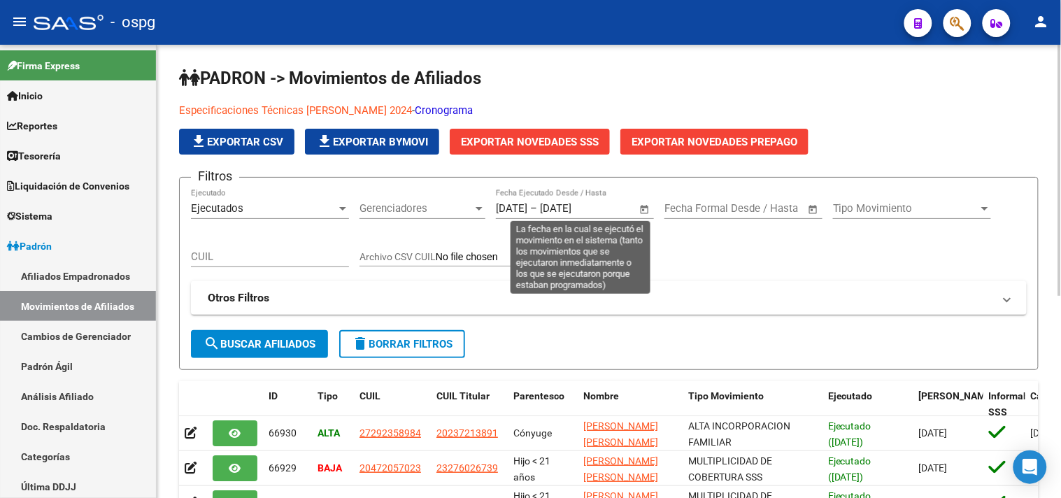
click at [642, 208] on span "Open calendar" at bounding box center [645, 209] width 34 height 34
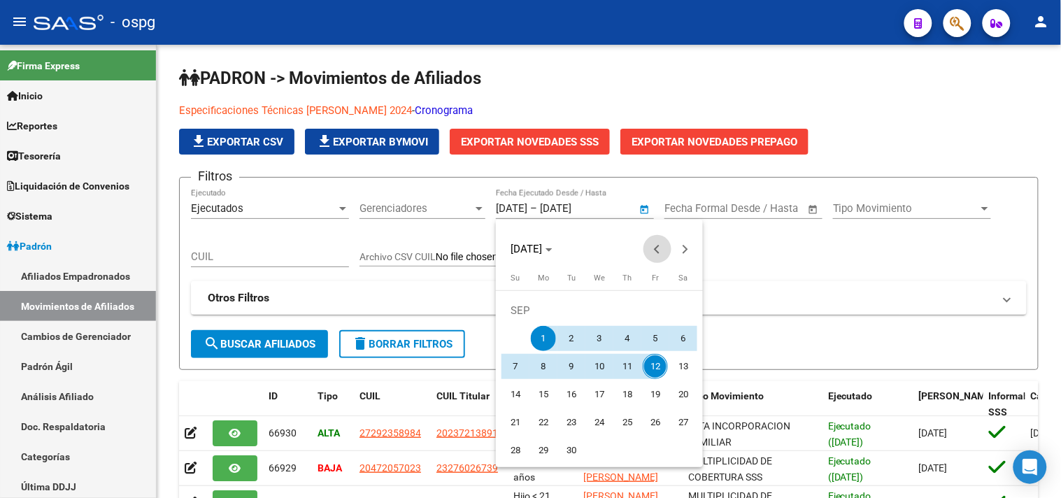
click at [665, 256] on span "Previous month" at bounding box center [658, 249] width 28 height 28
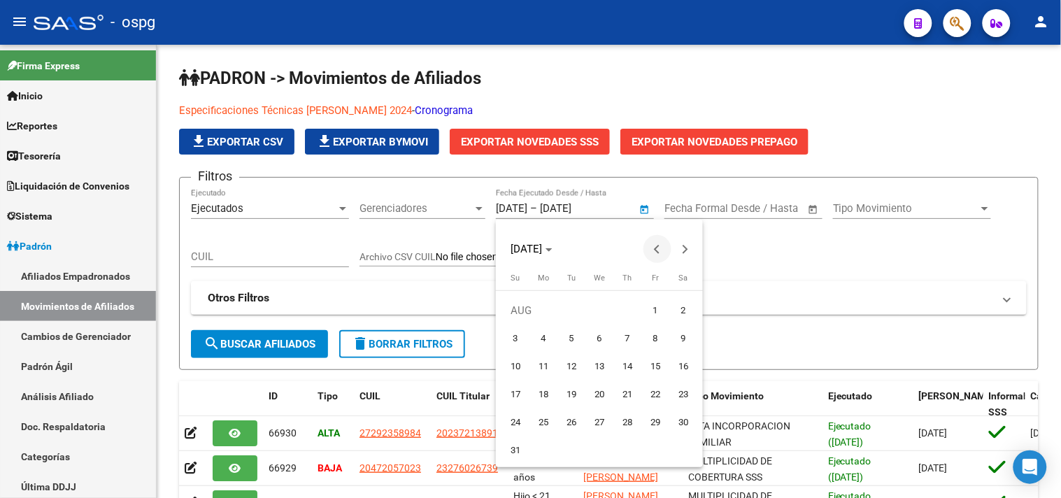
click at [662, 255] on span "Previous month" at bounding box center [658, 249] width 28 height 28
click at [520, 393] on span "13" at bounding box center [515, 394] width 25 height 25
type input "13/07/2025"
click at [683, 252] on button "Next month" at bounding box center [686, 249] width 28 height 28
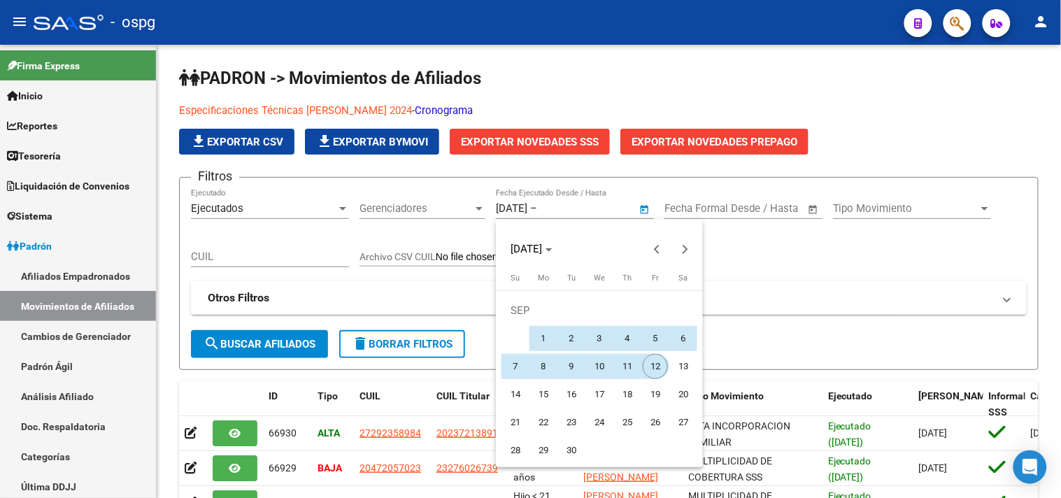
click at [654, 362] on span "12" at bounding box center [655, 366] width 25 height 25
type input "[DATE]"
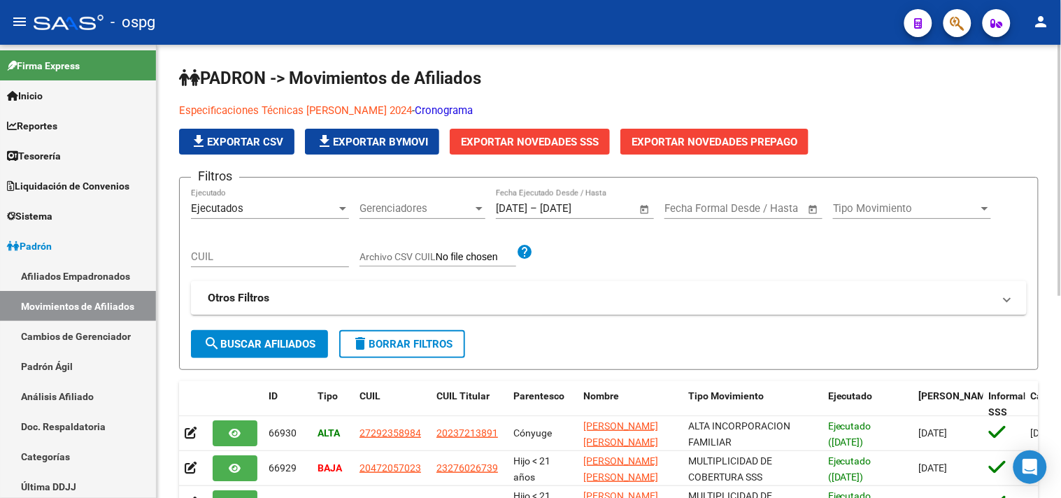
click at [633, 288] on mat-expansion-panel-header "Otros Filtros" at bounding box center [609, 298] width 836 height 34
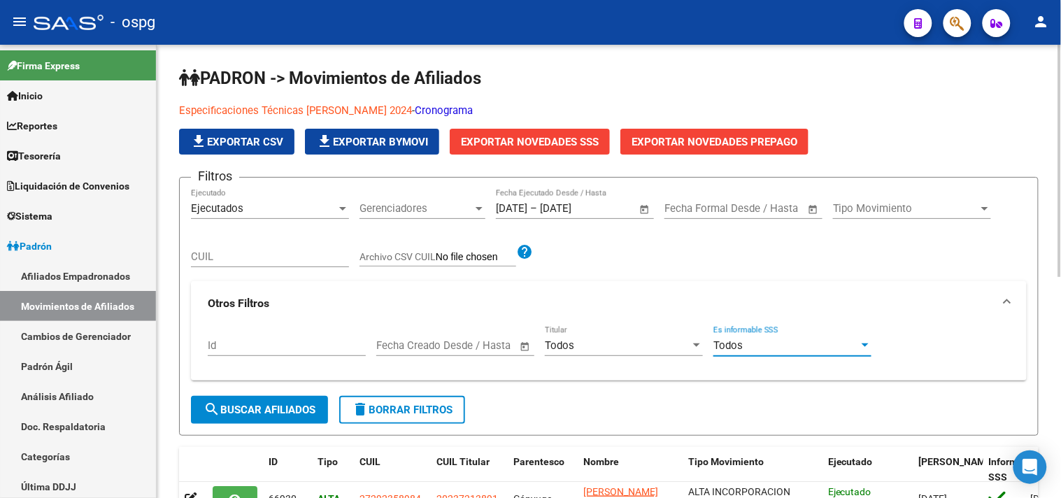
click at [741, 344] on span "Todos" at bounding box center [728, 345] width 29 height 13
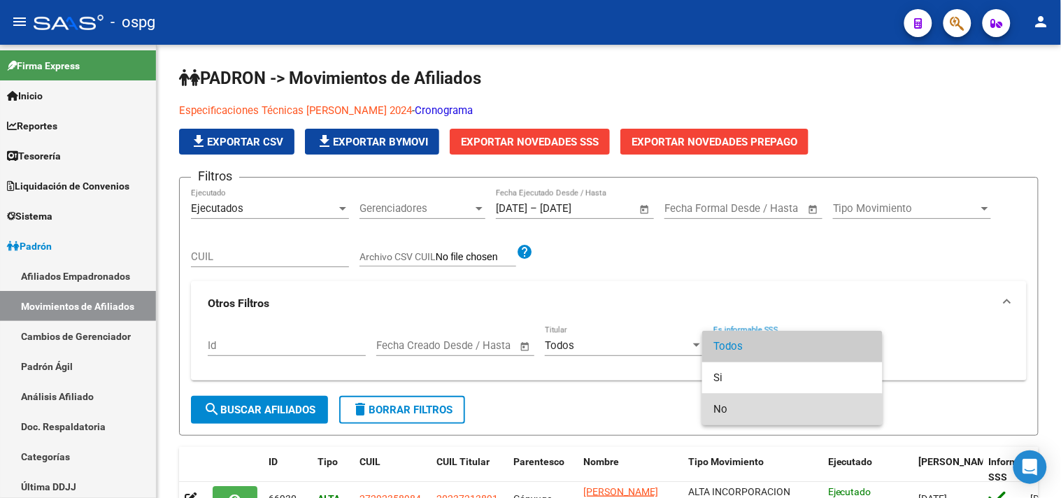
click at [741, 409] on span "No" at bounding box center [793, 409] width 158 height 31
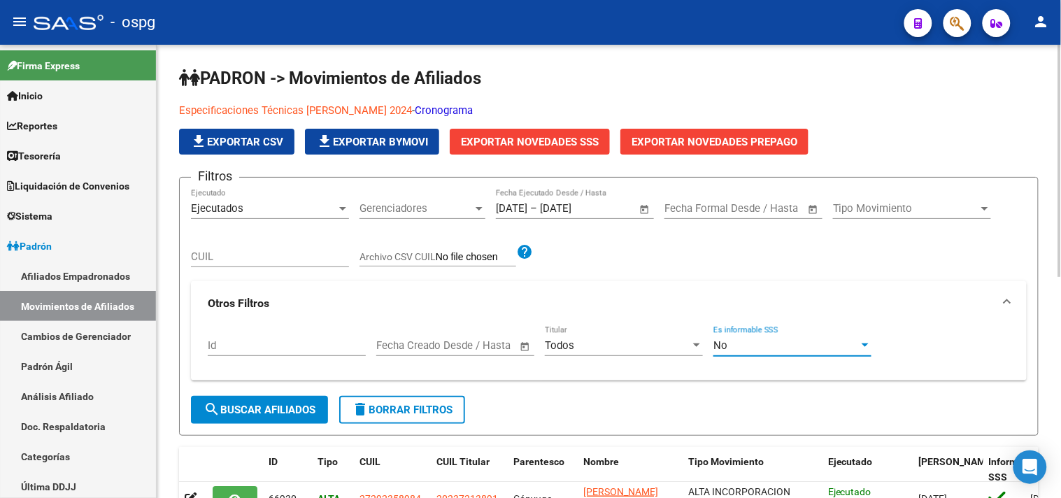
click at [747, 348] on div "No" at bounding box center [787, 345] width 146 height 13
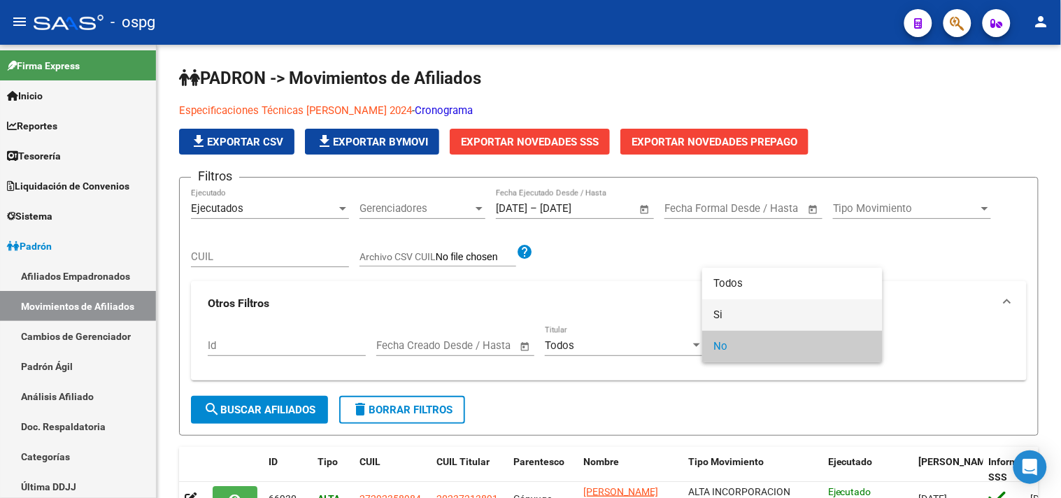
click at [736, 313] on span "Si" at bounding box center [793, 314] width 158 height 31
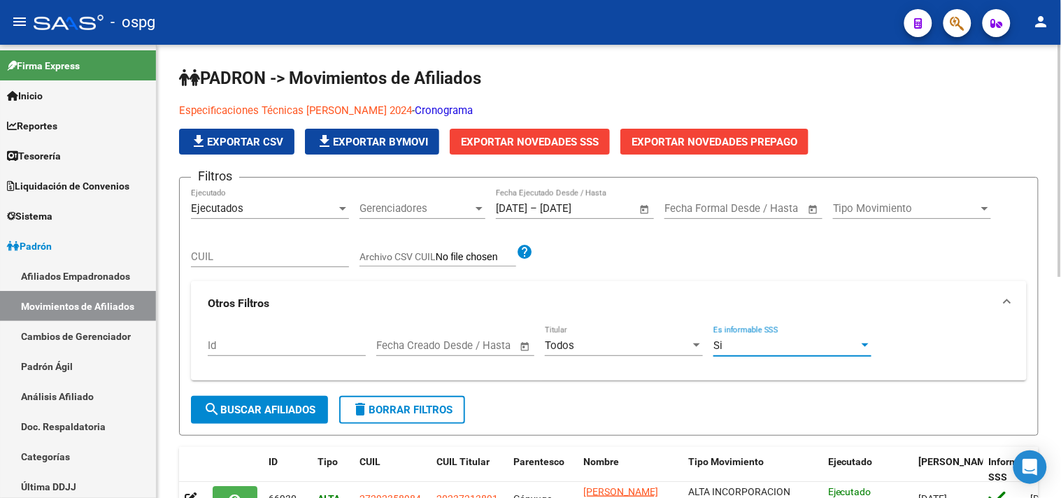
click at [248, 410] on span "search Buscar Afiliados" at bounding box center [260, 410] width 112 height 13
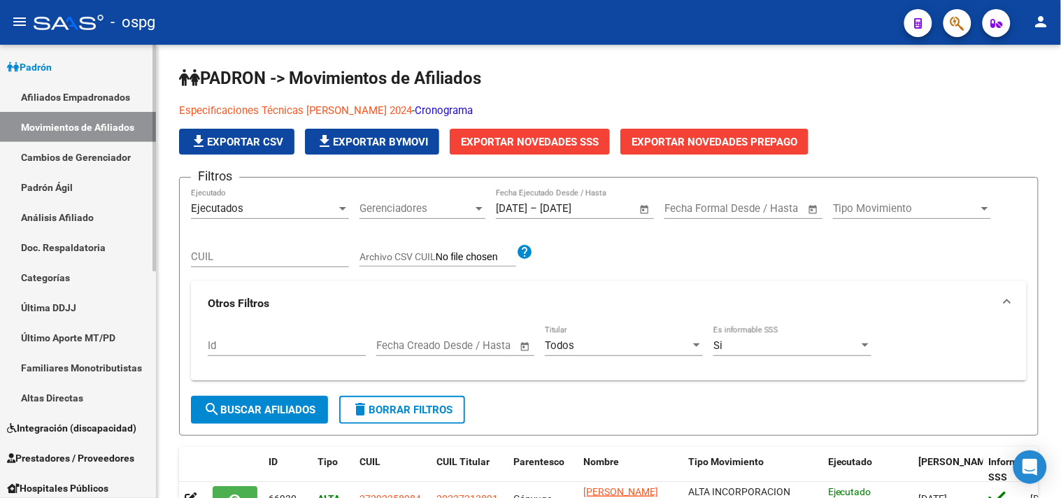
scroll to position [453, 0]
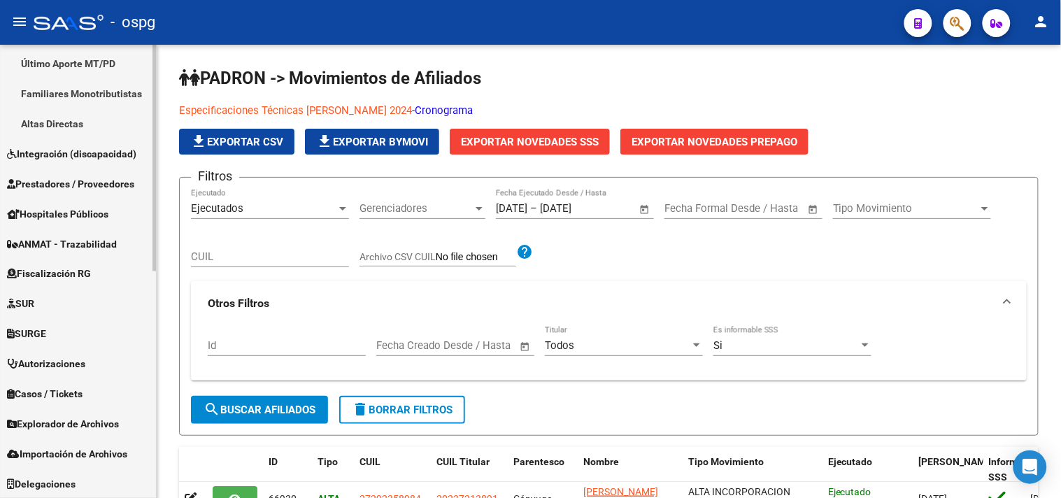
click at [89, 411] on link "Explorador de Archivos" at bounding box center [78, 424] width 156 height 30
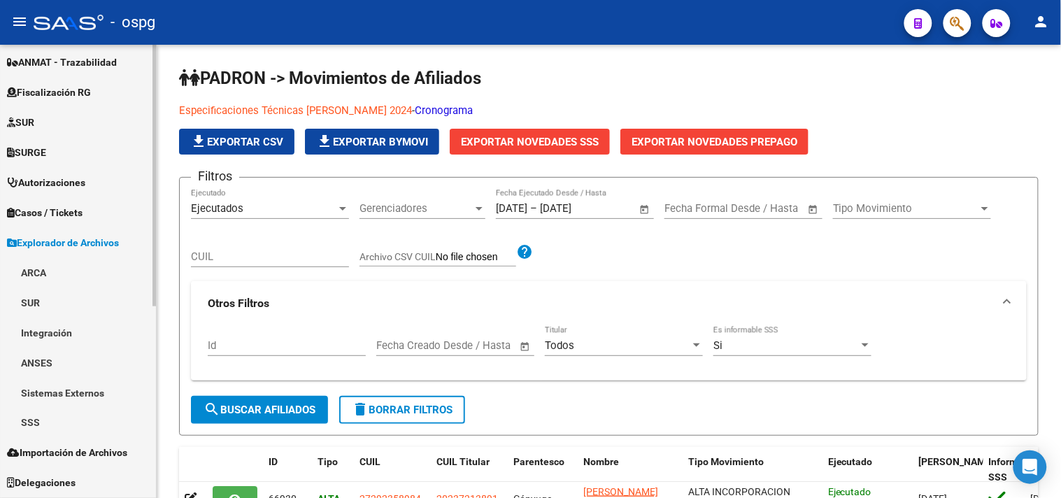
scroll to position [304, 0]
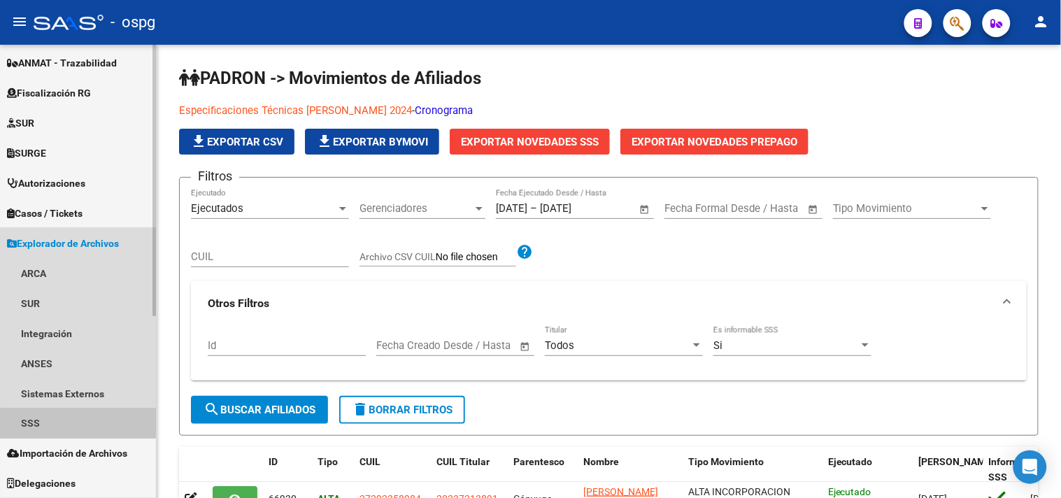
click at [45, 415] on link "SSS" at bounding box center [78, 424] width 156 height 30
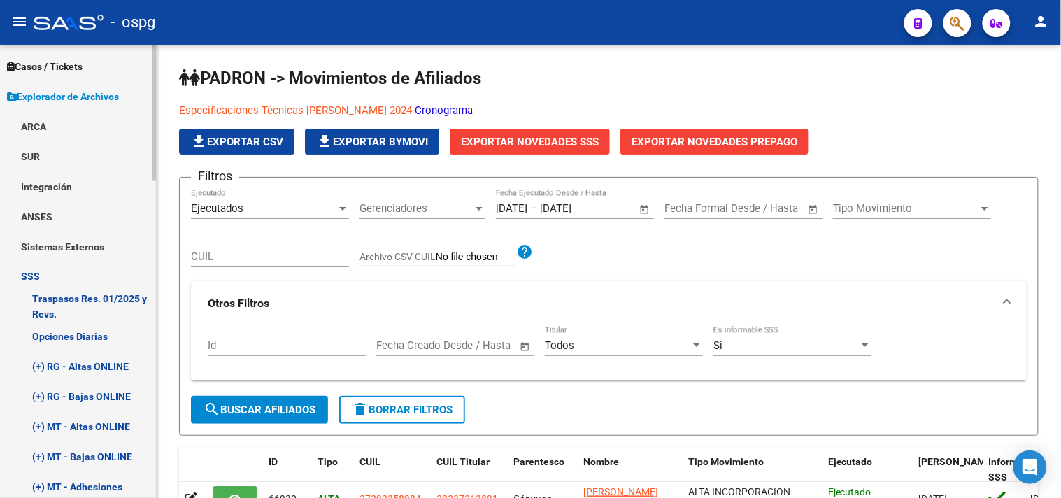
scroll to position [459, 0]
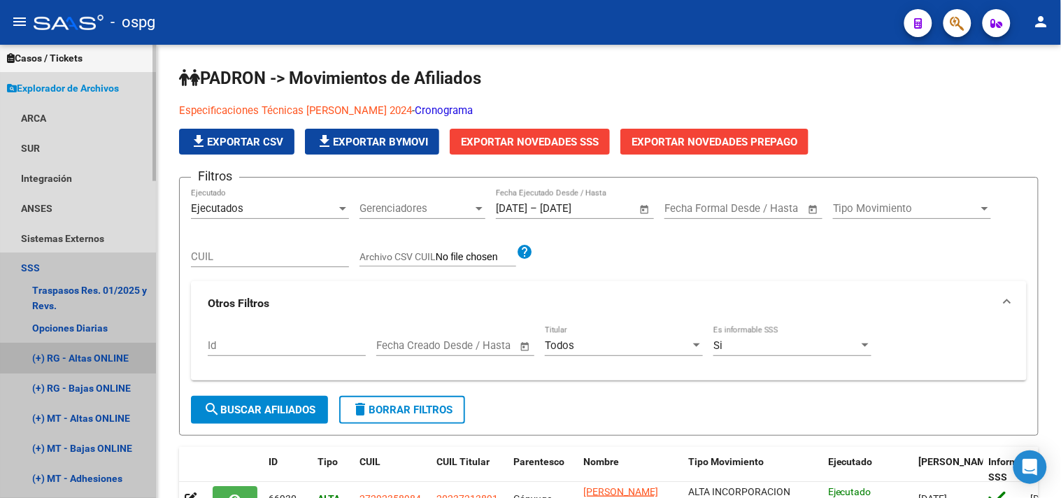
click at [99, 357] on link "(+) RG - Altas ONLINE" at bounding box center [78, 358] width 156 height 30
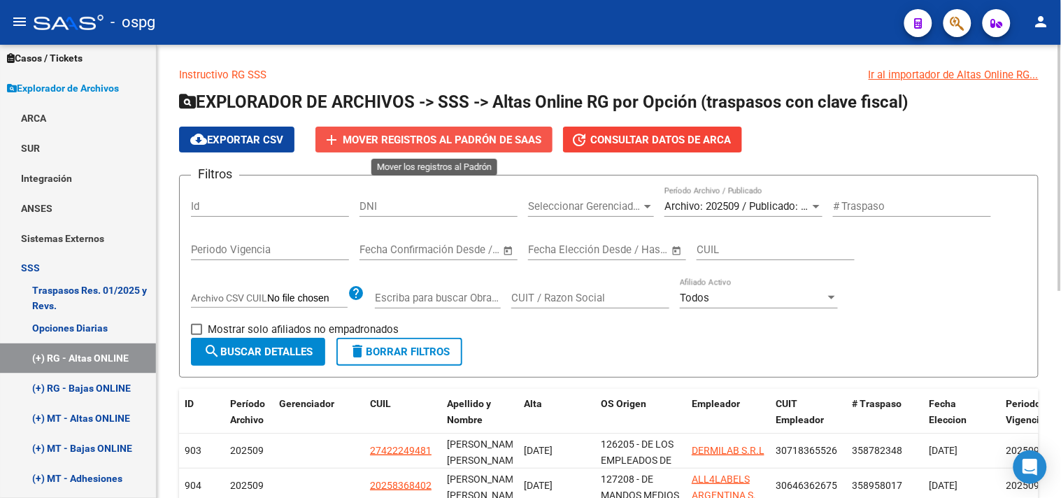
click at [392, 150] on button "add Mover registros al PADRÓN de SAAS" at bounding box center [433, 140] width 237 height 26
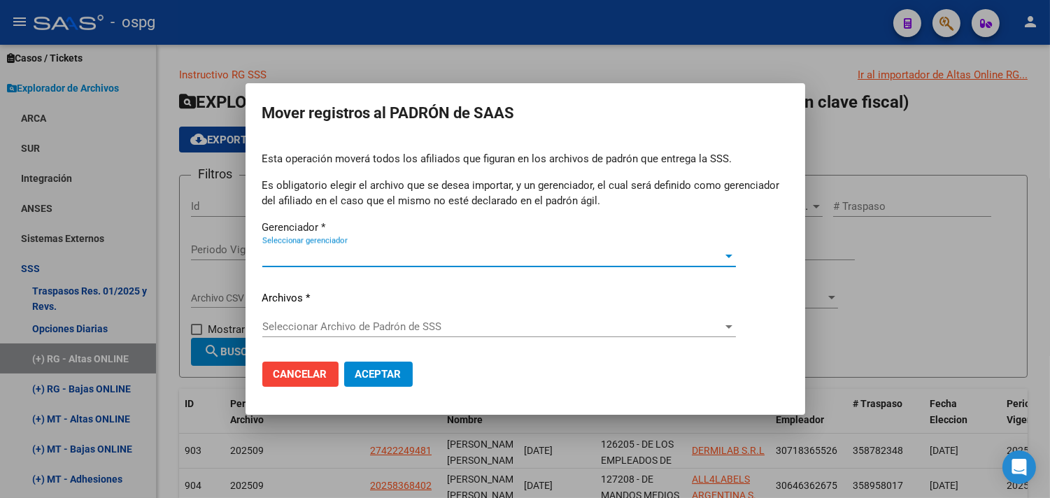
click at [353, 257] on span "Seleccionar gerenciador" at bounding box center [492, 256] width 461 height 13
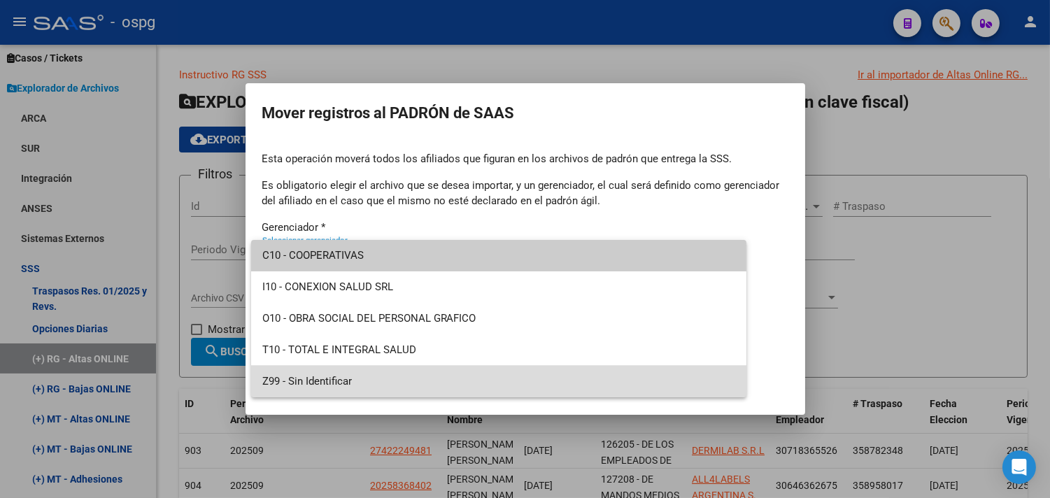
click at [320, 381] on span "Z99 - Sin Identificar" at bounding box center [499, 381] width 474 height 31
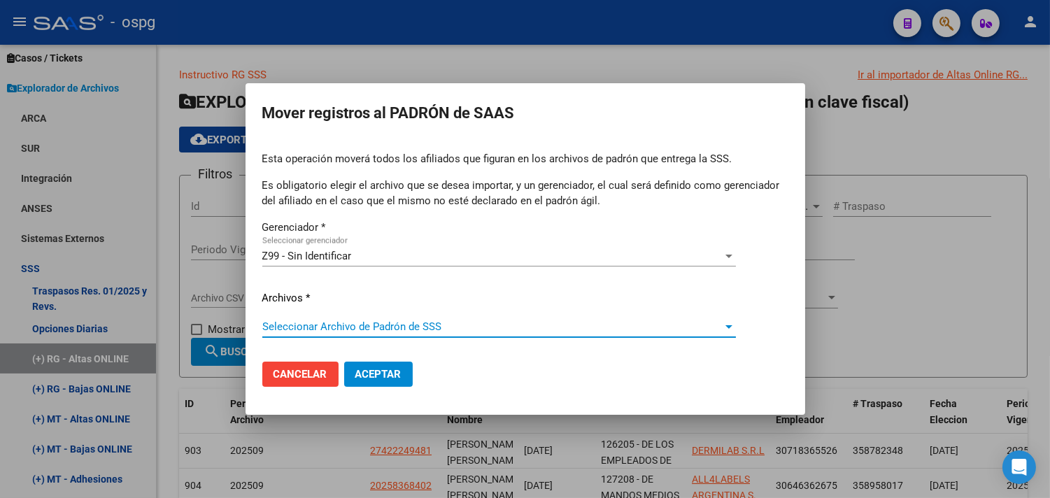
click at [395, 326] on span "Seleccionar Archivo de Padrón de SSS" at bounding box center [492, 326] width 461 height 13
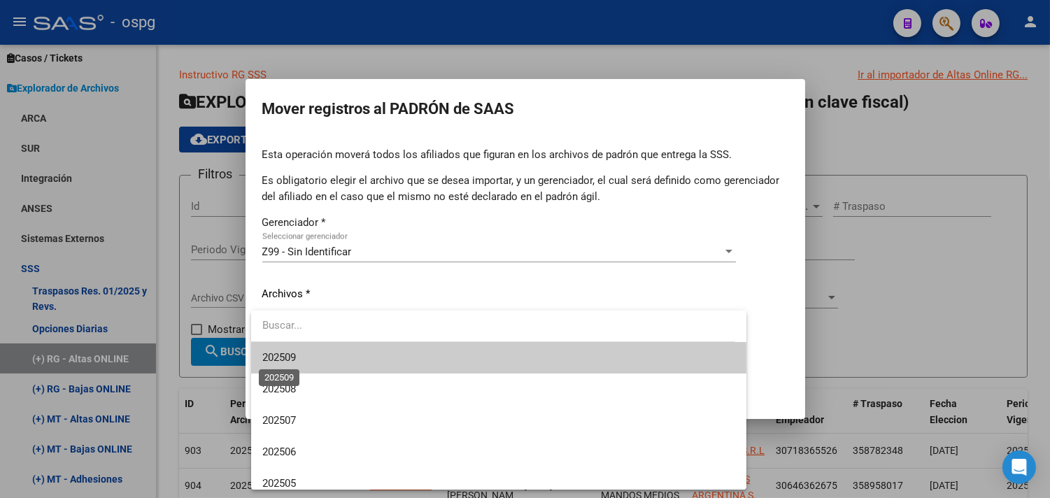
click at [288, 355] on span "202509" at bounding box center [279, 357] width 34 height 13
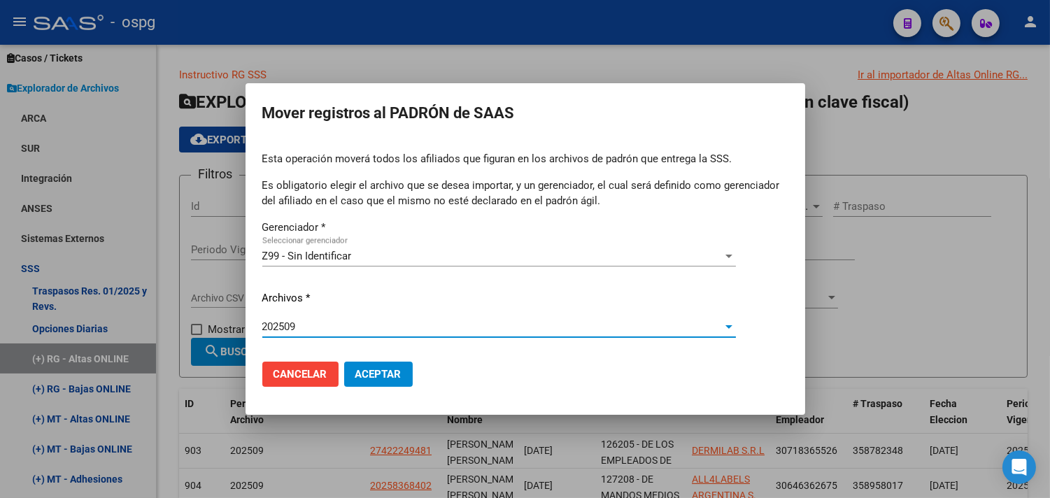
click at [388, 368] on span "Aceptar" at bounding box center [378, 374] width 46 height 13
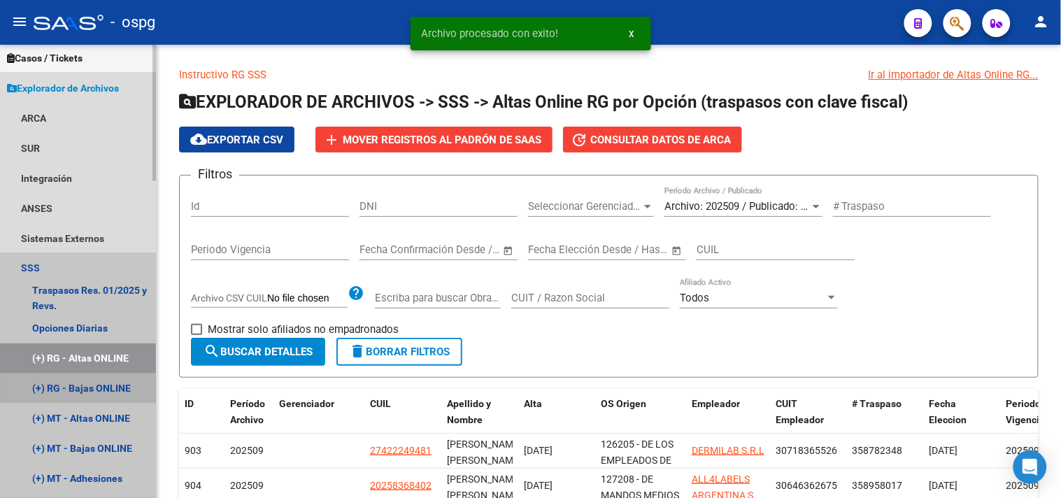
click at [92, 388] on link "(+) RG - Bajas ONLINE" at bounding box center [78, 389] width 156 height 30
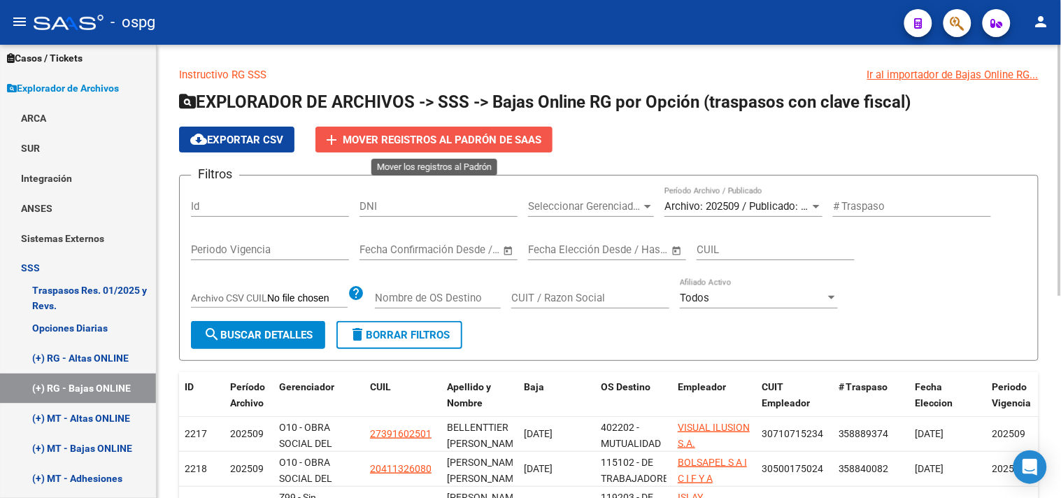
click at [452, 143] on span "Mover registros al PADRÓN de SAAS" at bounding box center [442, 140] width 199 height 13
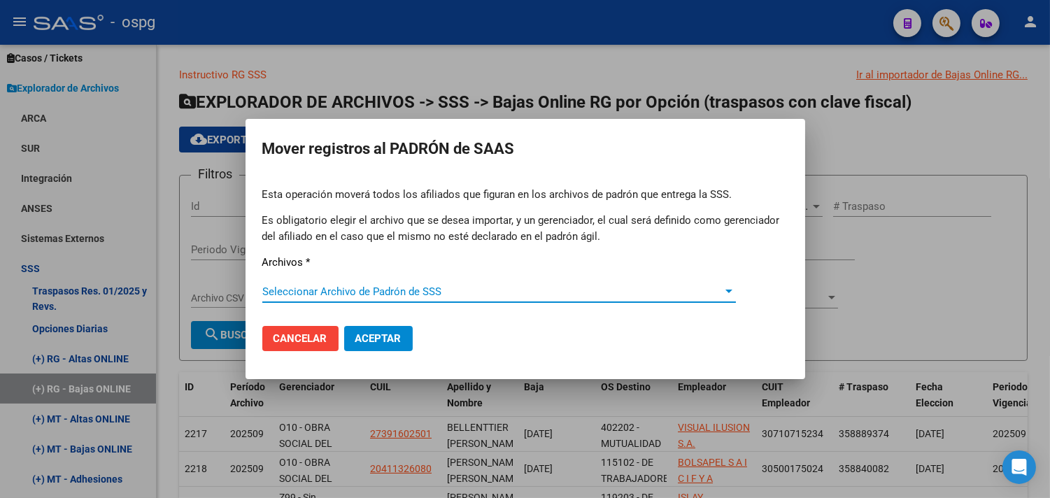
click at [381, 297] on span "Seleccionar Archivo de Padrón de SSS" at bounding box center [492, 291] width 461 height 13
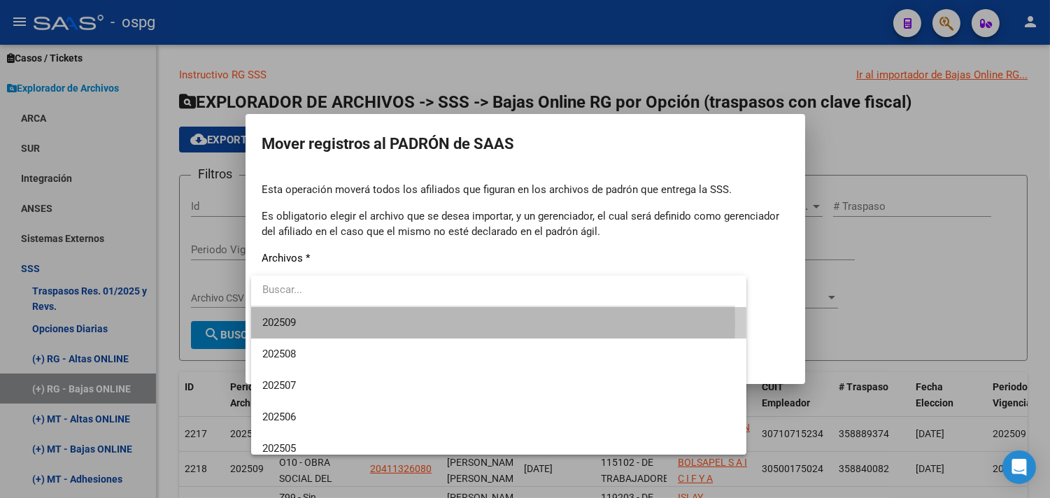
click at [297, 322] on span "202509" at bounding box center [499, 322] width 474 height 31
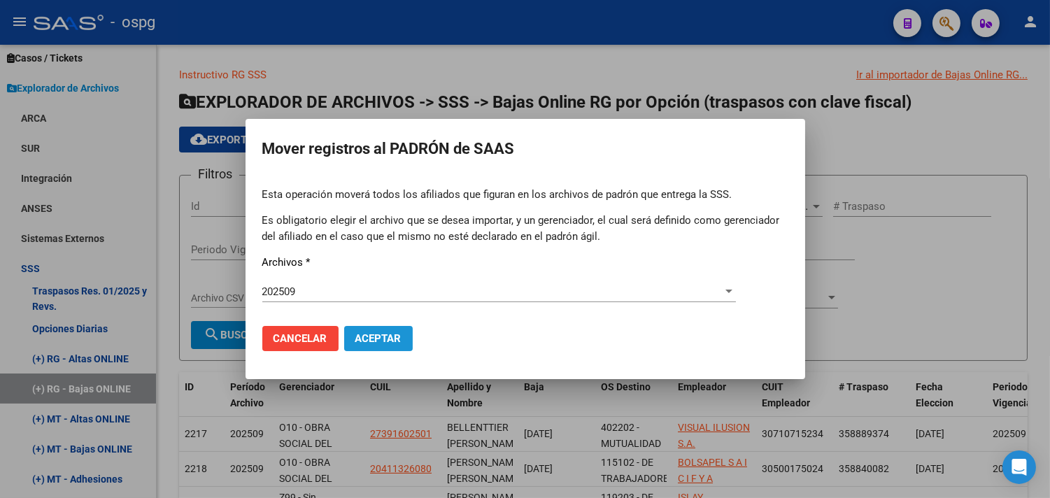
click at [382, 336] on span "Aceptar" at bounding box center [378, 338] width 46 height 13
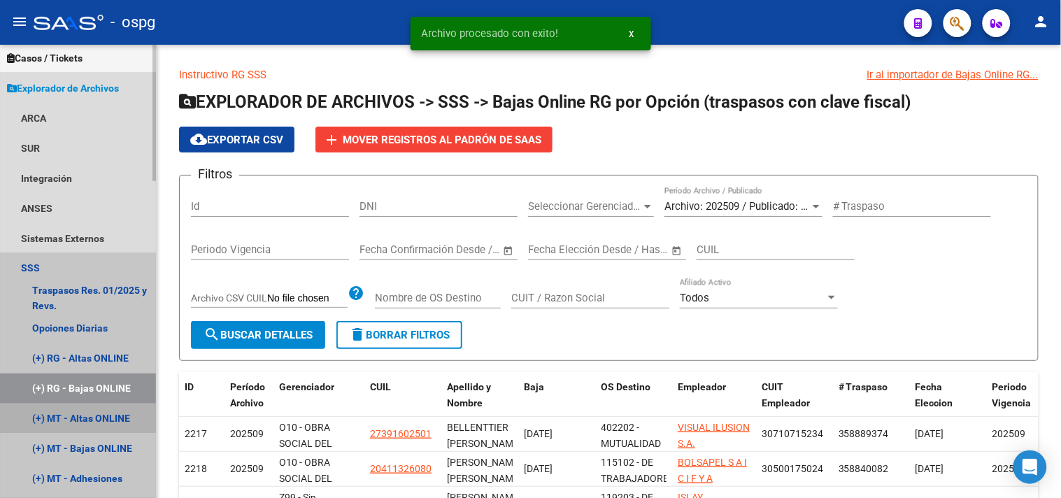
click at [78, 416] on link "(+) MT - Altas ONLINE" at bounding box center [78, 419] width 156 height 30
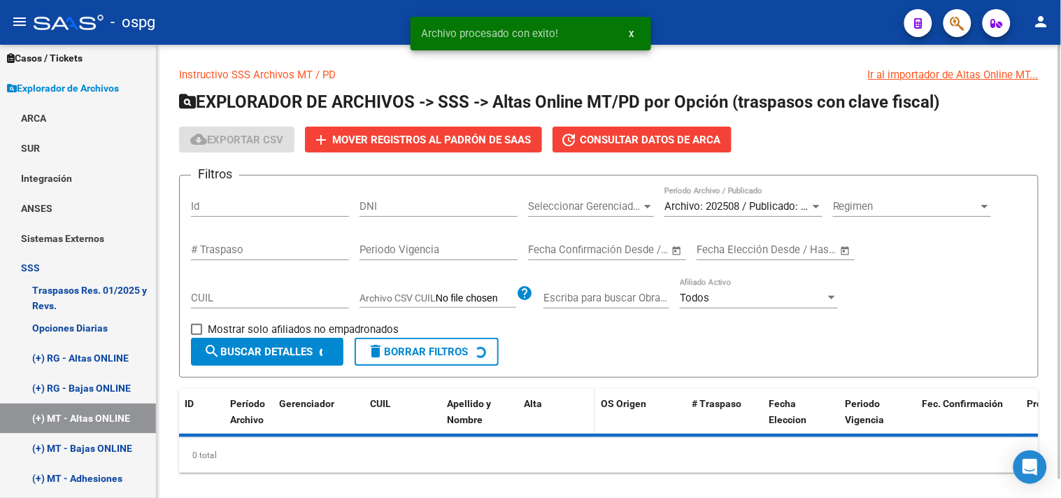
scroll to position [19, 0]
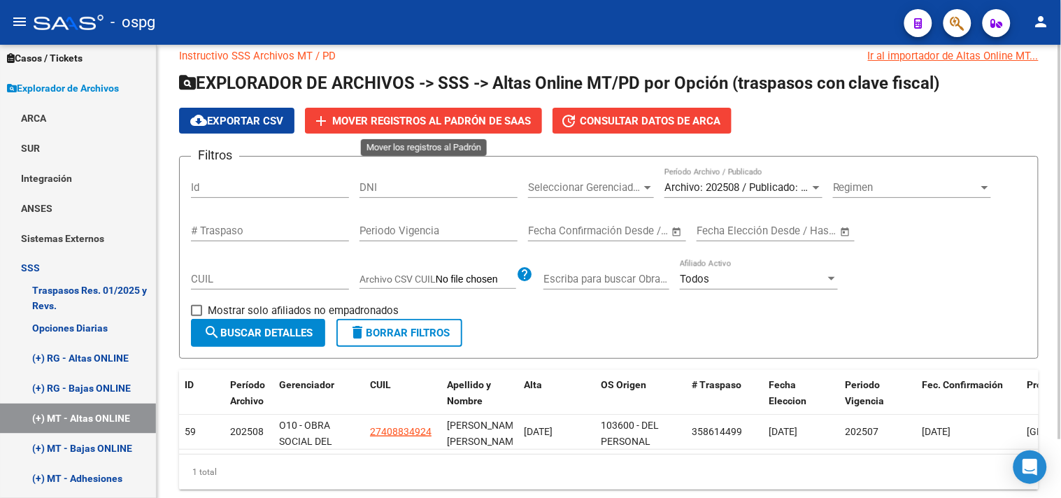
click at [425, 128] on button "add Mover registros al PADRÓN de SAAS" at bounding box center [423, 121] width 237 height 26
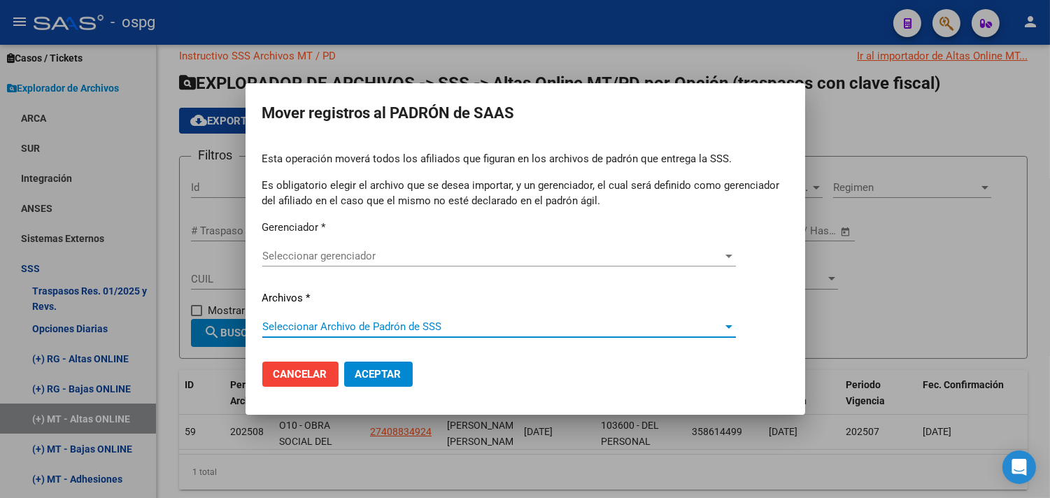
click at [339, 320] on span "Seleccionar Archivo de Padrón de SSS" at bounding box center [492, 326] width 461 height 13
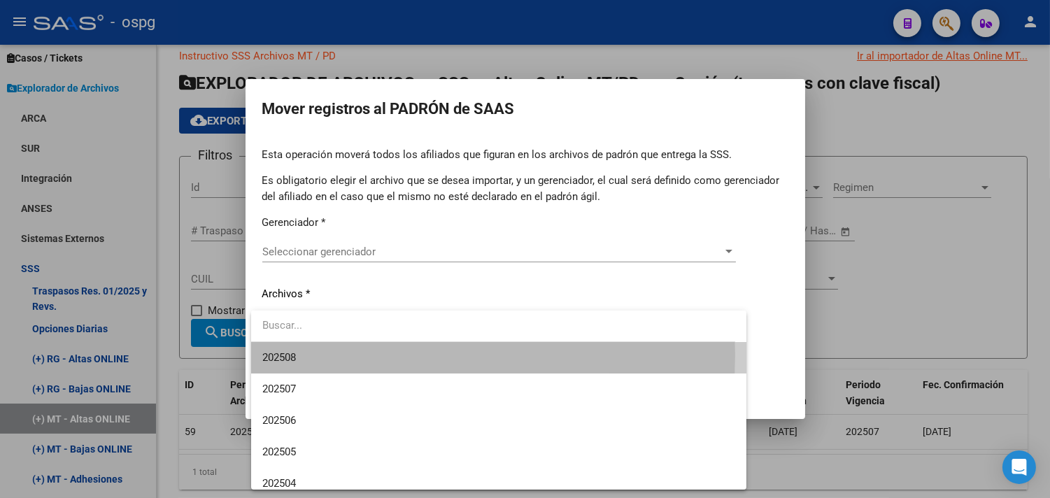
click at [308, 355] on span "202508" at bounding box center [499, 357] width 474 height 31
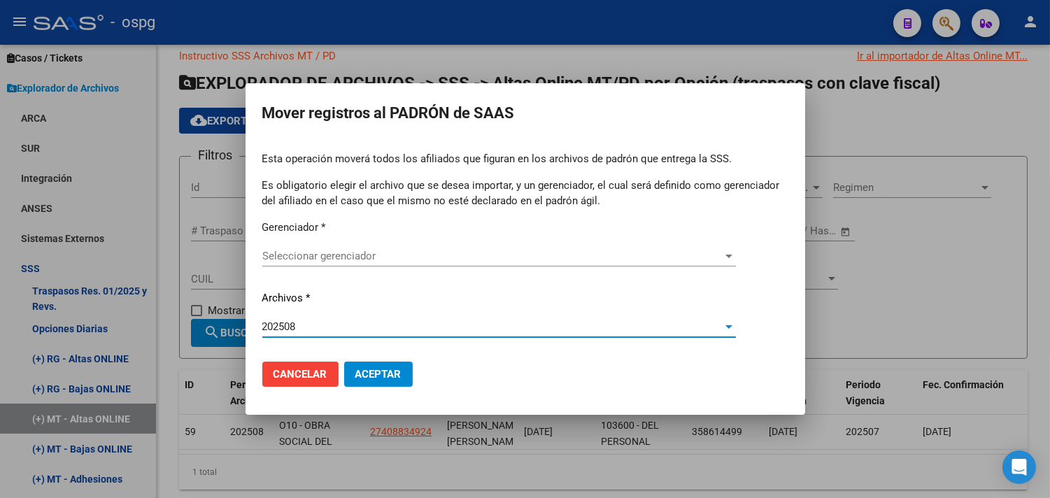
click at [397, 255] on span "Seleccionar gerenciador" at bounding box center [492, 256] width 461 height 13
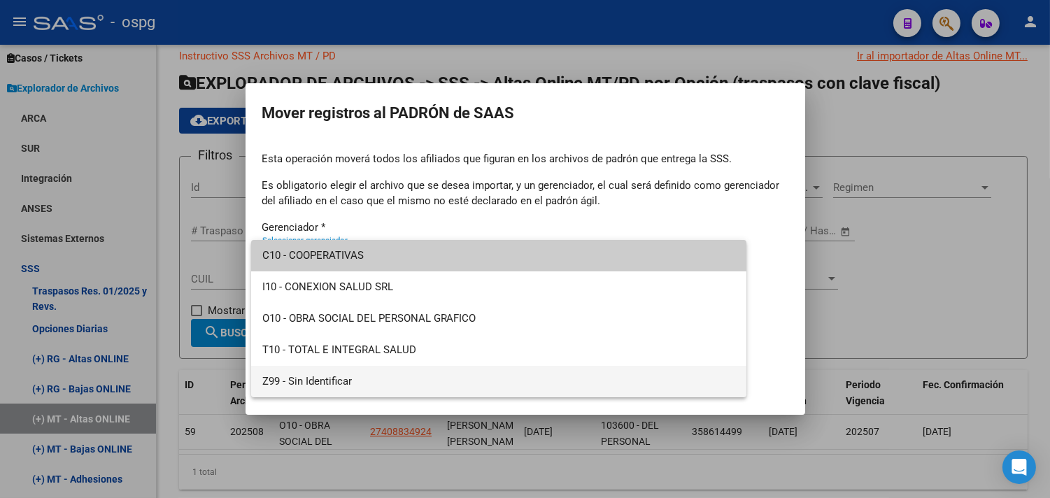
click at [315, 375] on span "Z99 - Sin Identificar" at bounding box center [499, 381] width 474 height 31
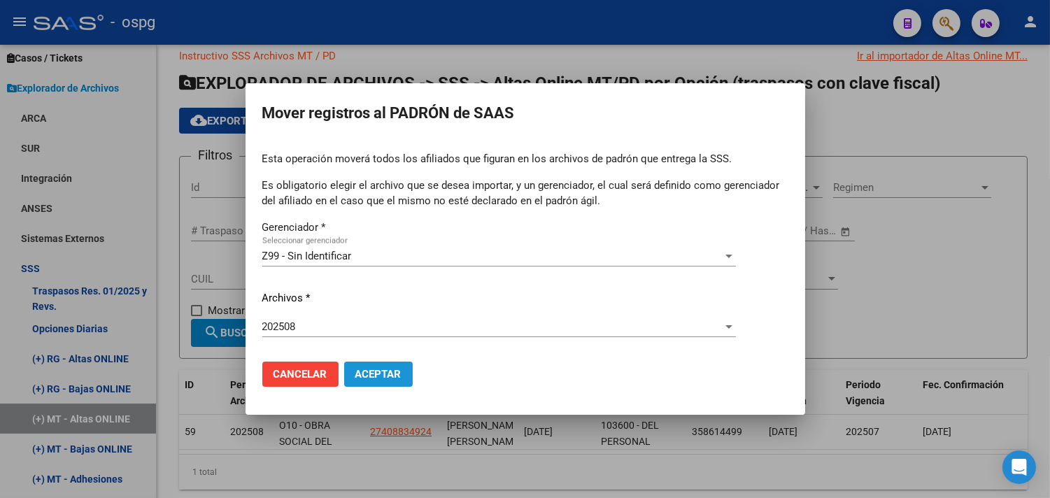
click at [383, 371] on span "Aceptar" at bounding box center [378, 374] width 46 height 13
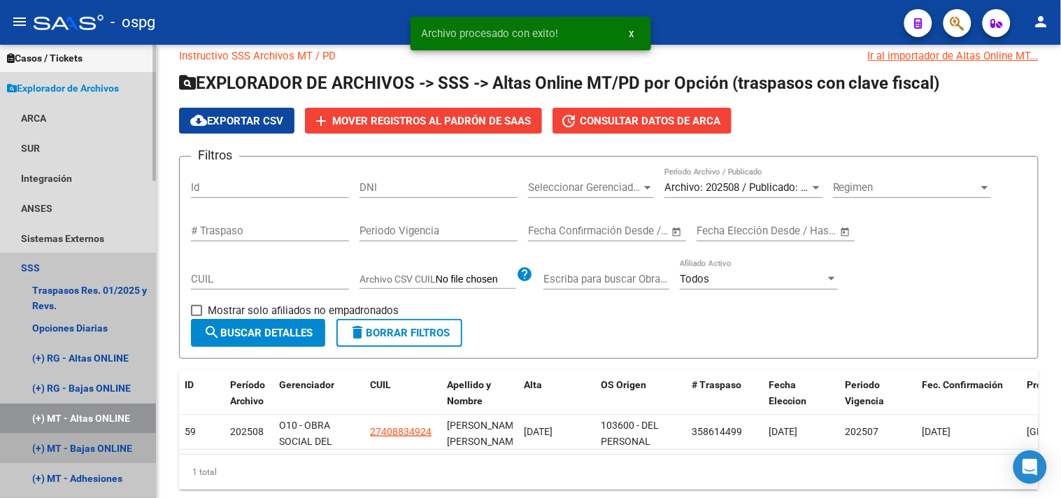
click at [54, 443] on link "(+) MT - Bajas ONLINE" at bounding box center [78, 449] width 156 height 30
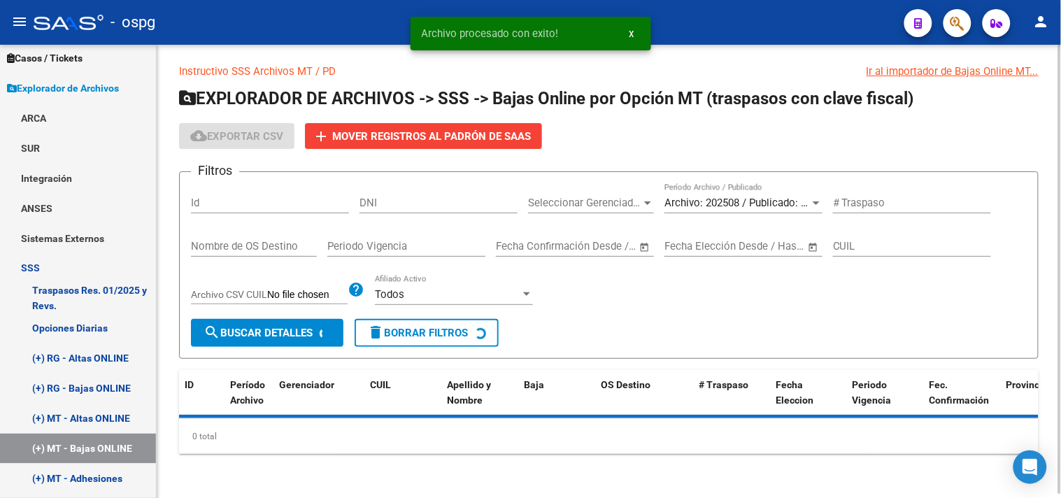
scroll to position [19, 0]
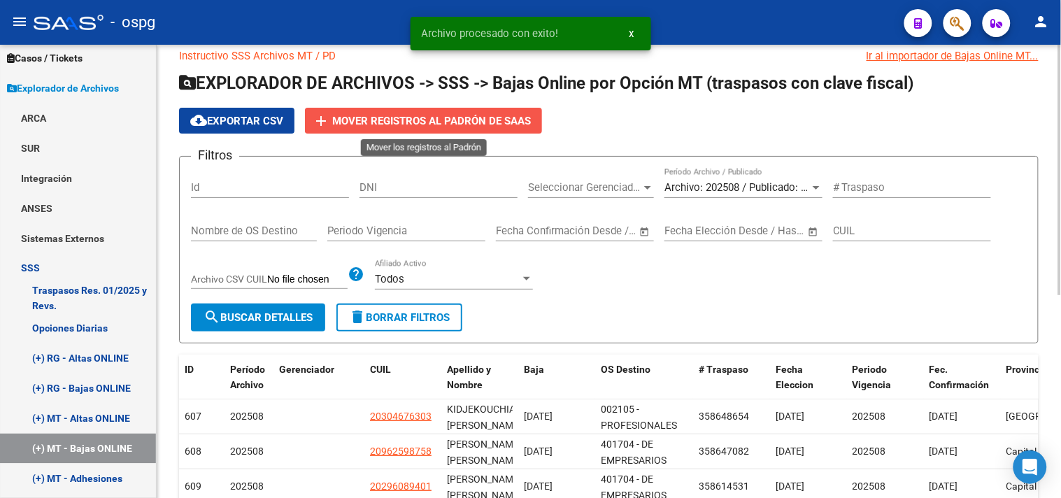
click at [476, 127] on span "Mover registros al PADRÓN de SAAS" at bounding box center [431, 121] width 199 height 13
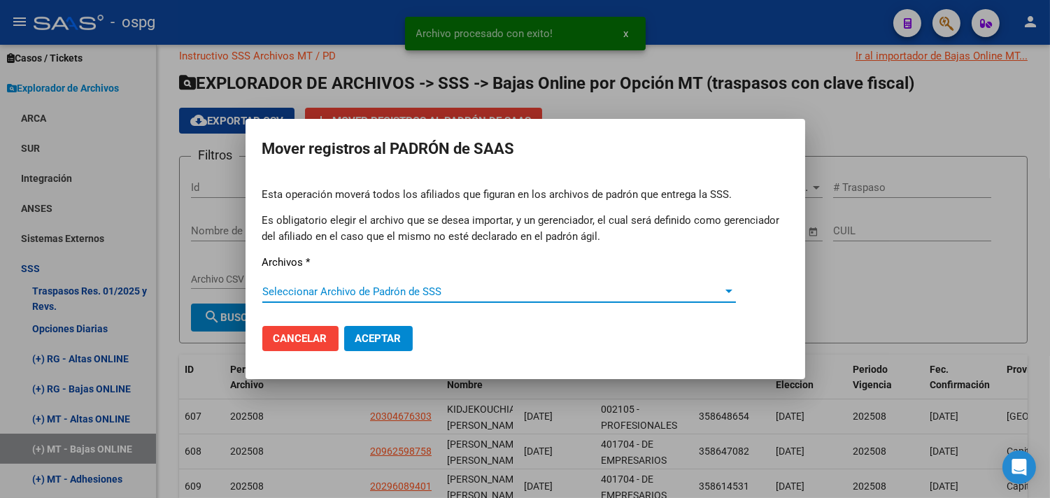
click at [341, 288] on span "Seleccionar Archivo de Padrón de SSS" at bounding box center [492, 291] width 461 height 13
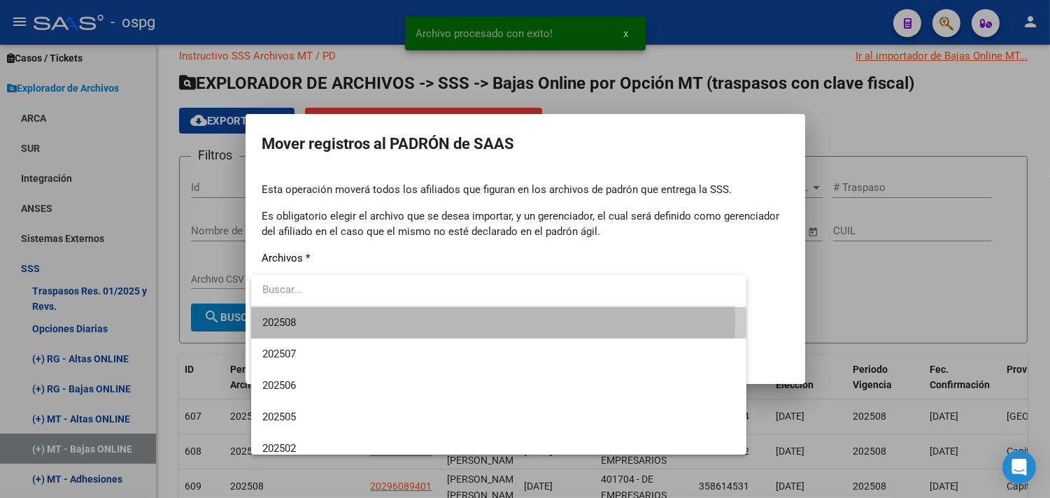
click at [301, 319] on span "202508" at bounding box center [499, 322] width 474 height 31
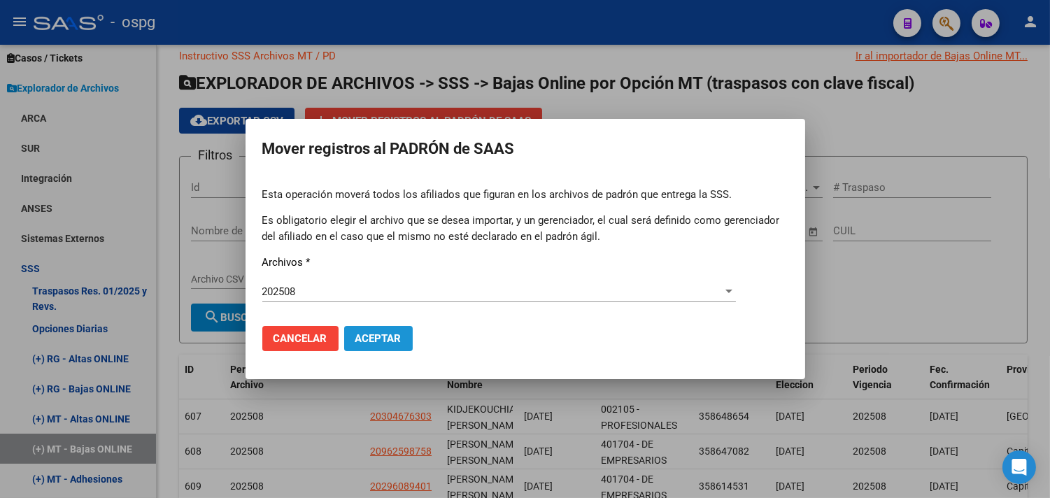
click at [392, 329] on button "Aceptar" at bounding box center [378, 338] width 69 height 25
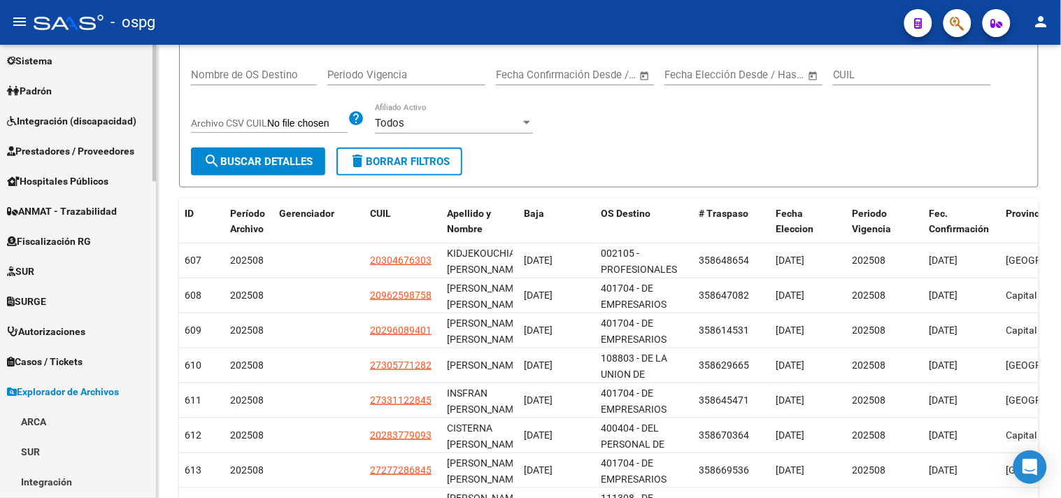
scroll to position [0, 0]
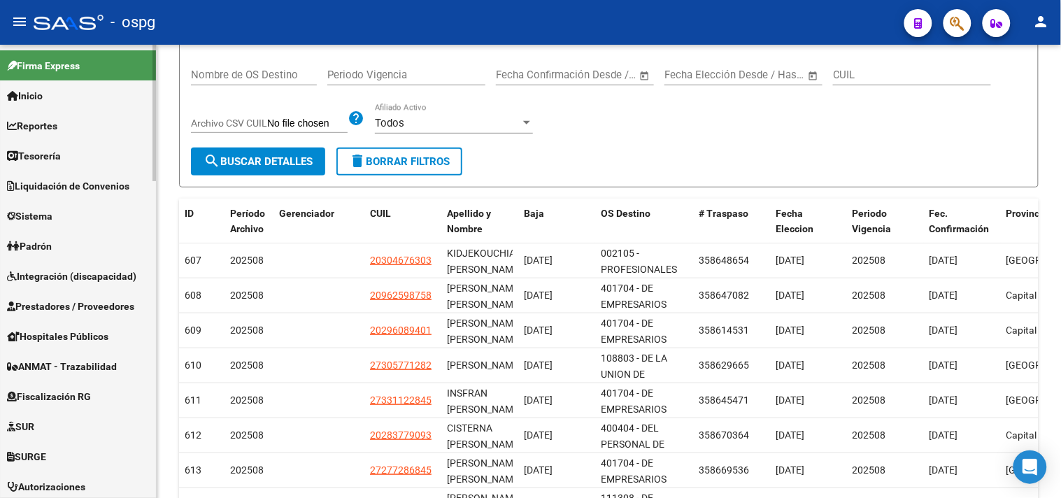
click at [52, 243] on span "Padrón" at bounding box center [29, 246] width 45 height 15
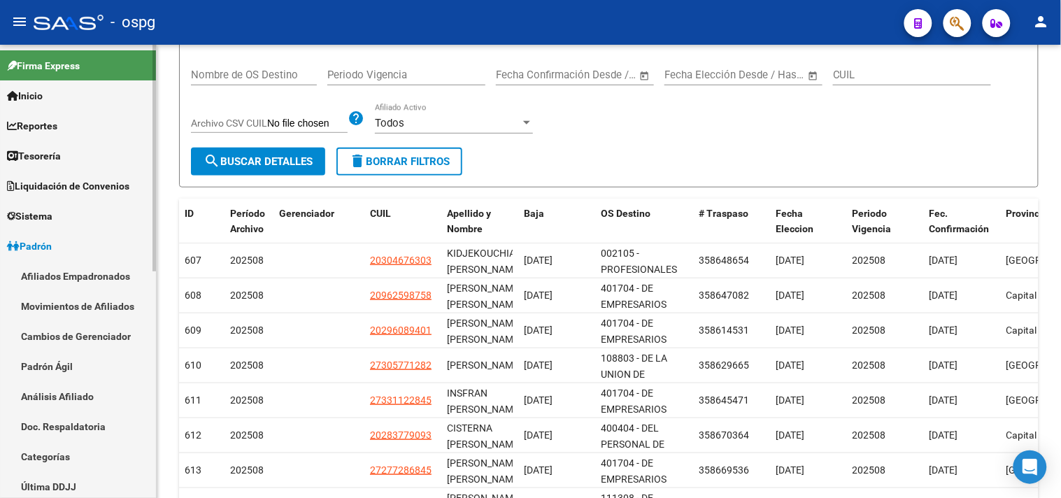
click at [73, 308] on link "Movimientos de Afiliados" at bounding box center [78, 306] width 156 height 30
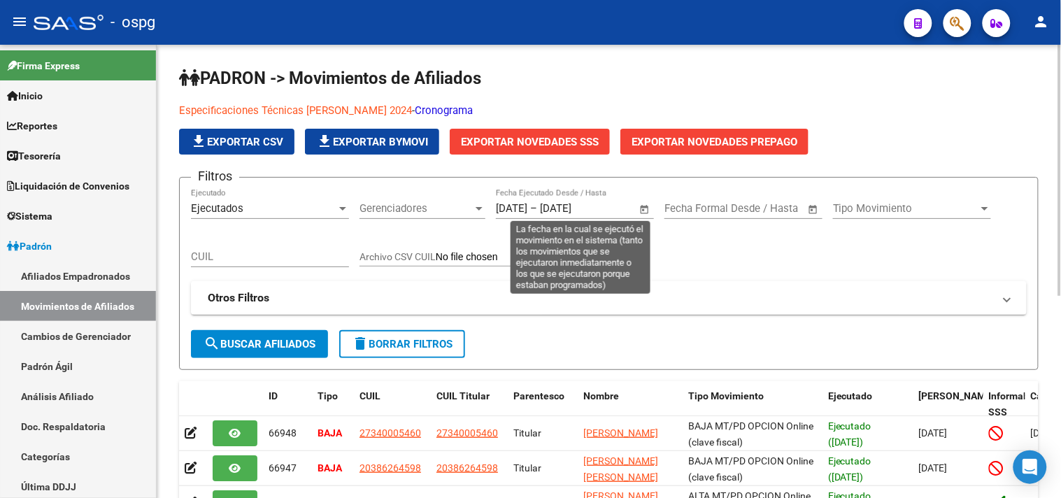
click at [641, 208] on span "Open calendar" at bounding box center [645, 209] width 34 height 34
click at [645, 211] on span "Open calendar" at bounding box center [645, 209] width 34 height 34
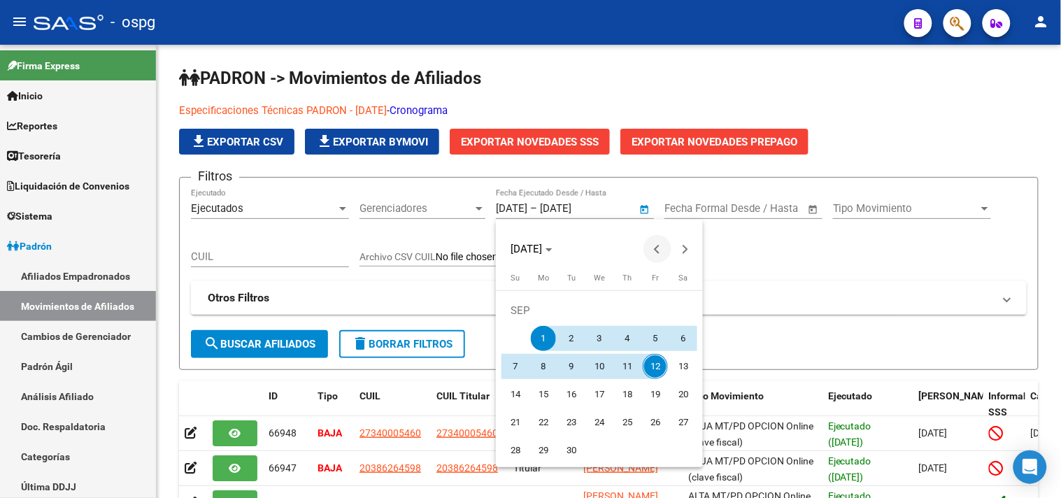
click at [655, 243] on span "Previous month" at bounding box center [658, 249] width 28 height 28
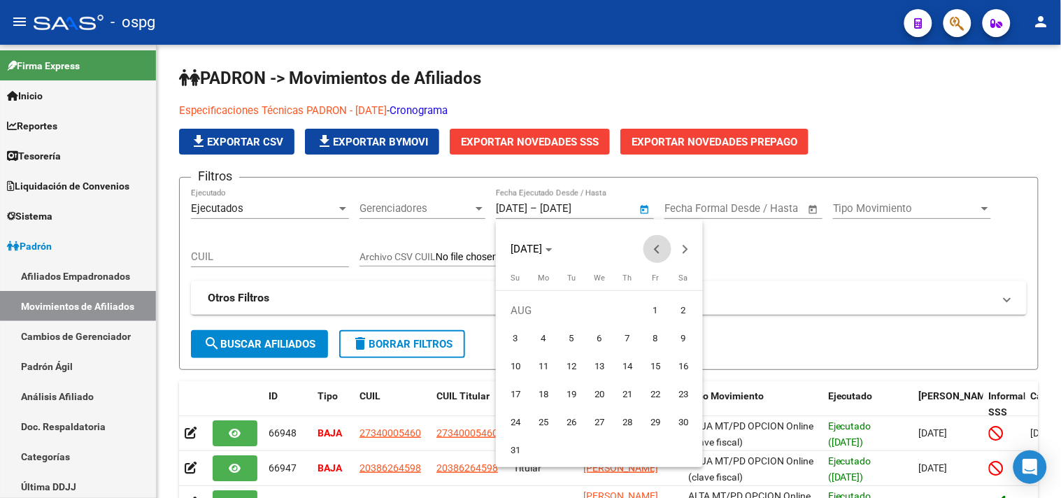
click at [653, 243] on span "Previous month" at bounding box center [658, 249] width 28 height 28
click at [520, 418] on span "20" at bounding box center [515, 422] width 25 height 25
type input "[DATE]"
click at [686, 250] on button "Next month" at bounding box center [686, 249] width 28 height 28
click at [684, 250] on button "Next month" at bounding box center [686, 249] width 28 height 28
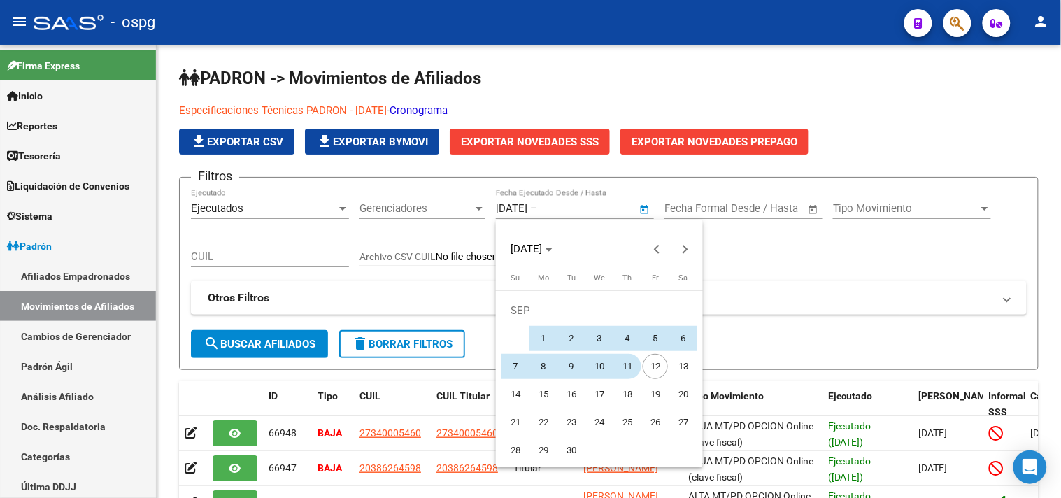
click at [627, 364] on span "11" at bounding box center [627, 366] width 25 height 25
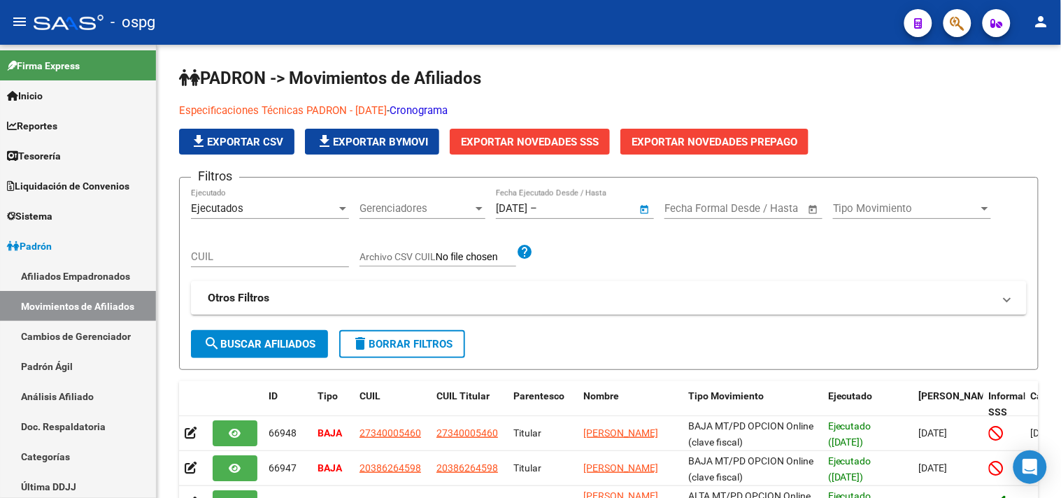
type input "[DATE]"
click at [648, 302] on mat-panel-title "Otros Filtros" at bounding box center [601, 297] width 786 height 15
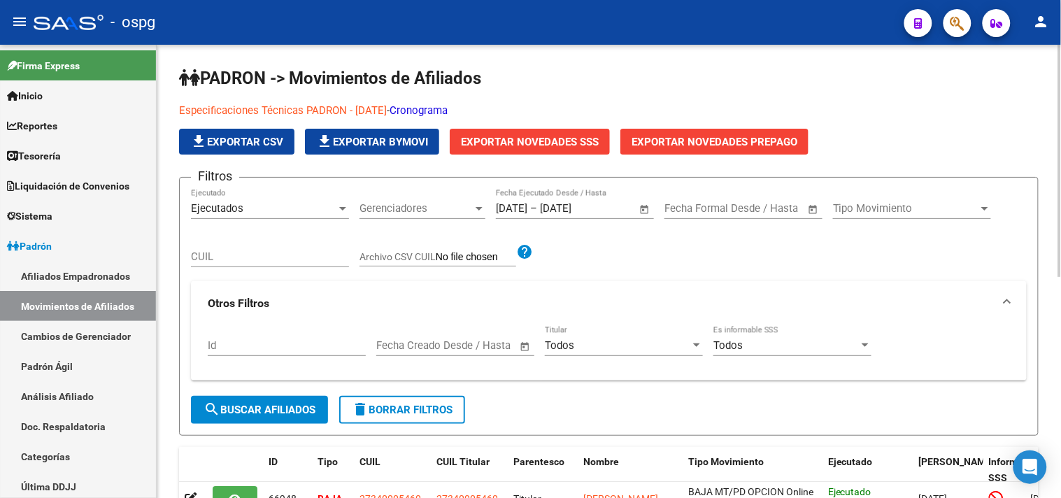
click at [770, 351] on div "Todos" at bounding box center [787, 345] width 146 height 13
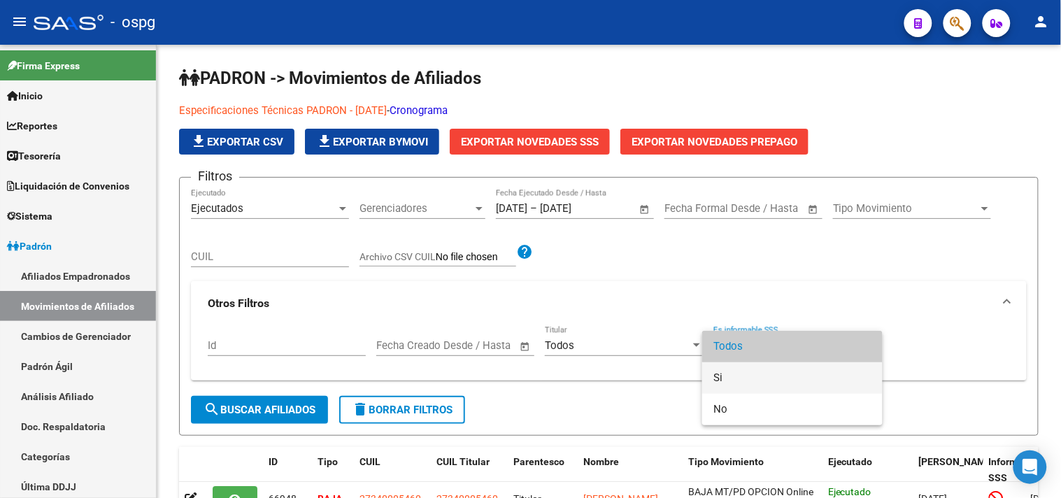
click at [725, 371] on span "Si" at bounding box center [793, 377] width 158 height 31
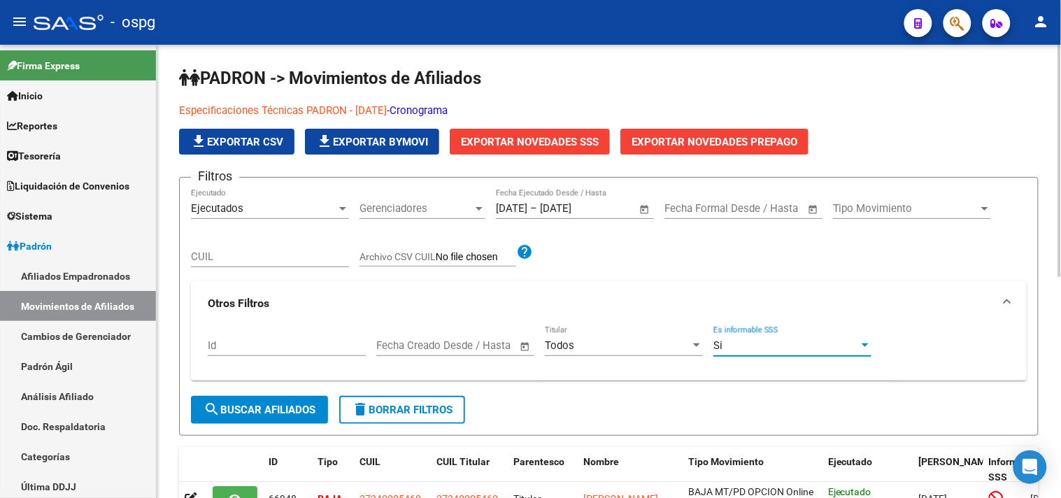
click at [256, 411] on span "search Buscar Afiliados" at bounding box center [260, 410] width 112 height 13
click at [236, 144] on span "file_download Exportar CSV" at bounding box center [236, 142] width 93 height 13
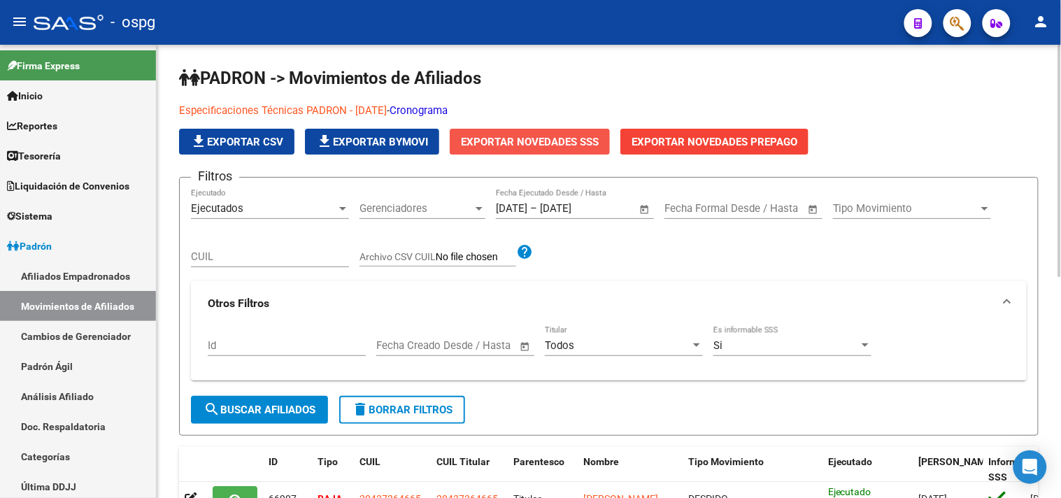
click at [536, 150] on button "Exportar Novedades SSS" at bounding box center [530, 142] width 160 height 26
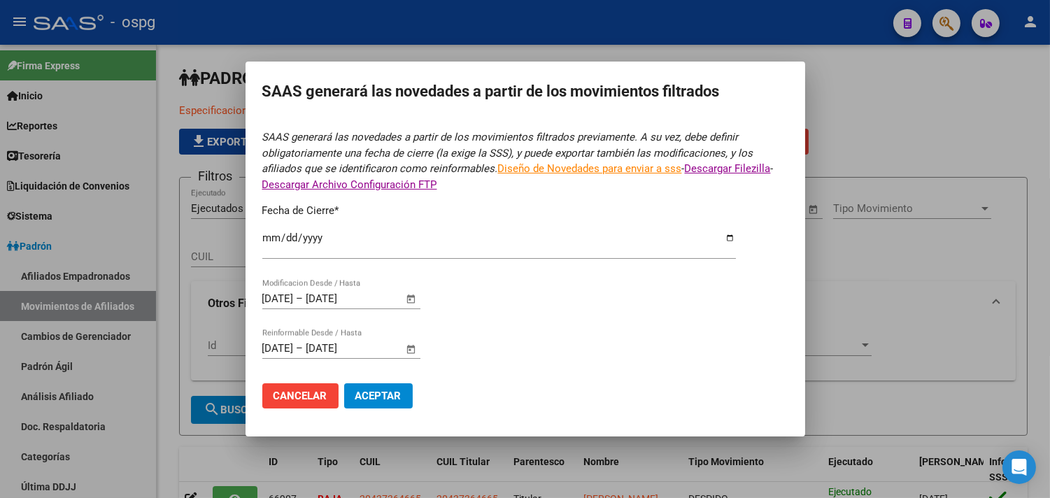
type input "[DATE]"
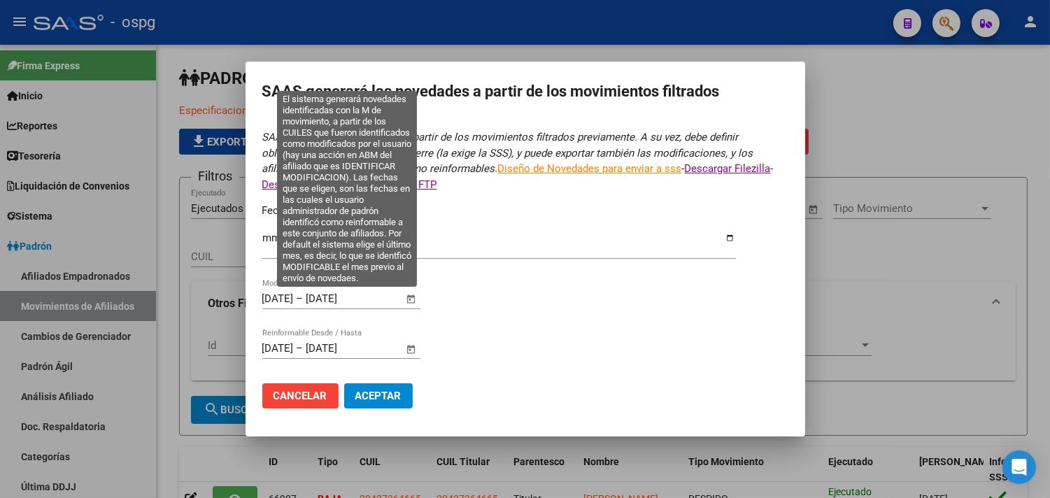
click at [414, 299] on span "Open calendar" at bounding box center [411, 300] width 34 height 34
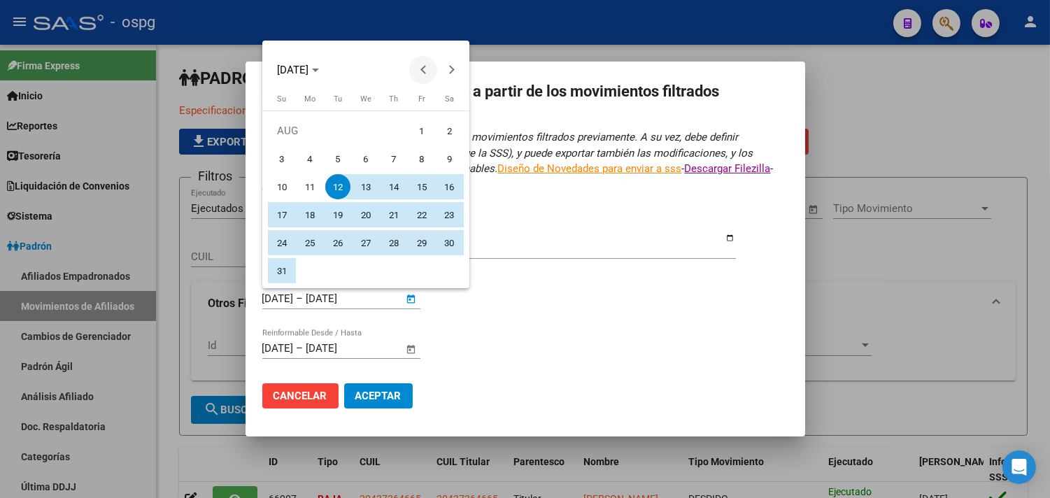
click at [416, 72] on span "Previous month" at bounding box center [423, 70] width 28 height 28
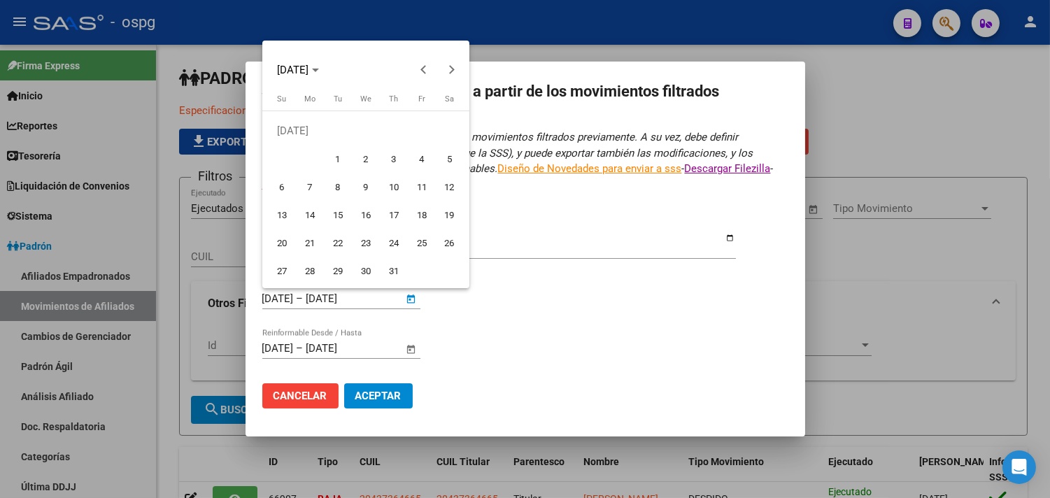
click at [281, 239] on span "20" at bounding box center [281, 242] width 25 height 25
type input "[DATE]"
click at [450, 71] on button "Next month" at bounding box center [451, 70] width 28 height 28
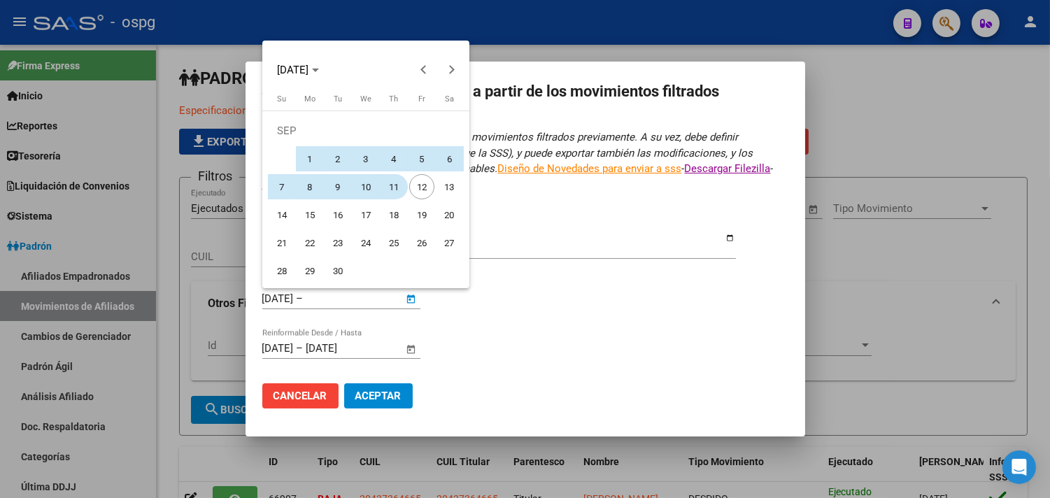
click at [390, 190] on span "11" at bounding box center [393, 186] width 25 height 25
type input "[DATE]"
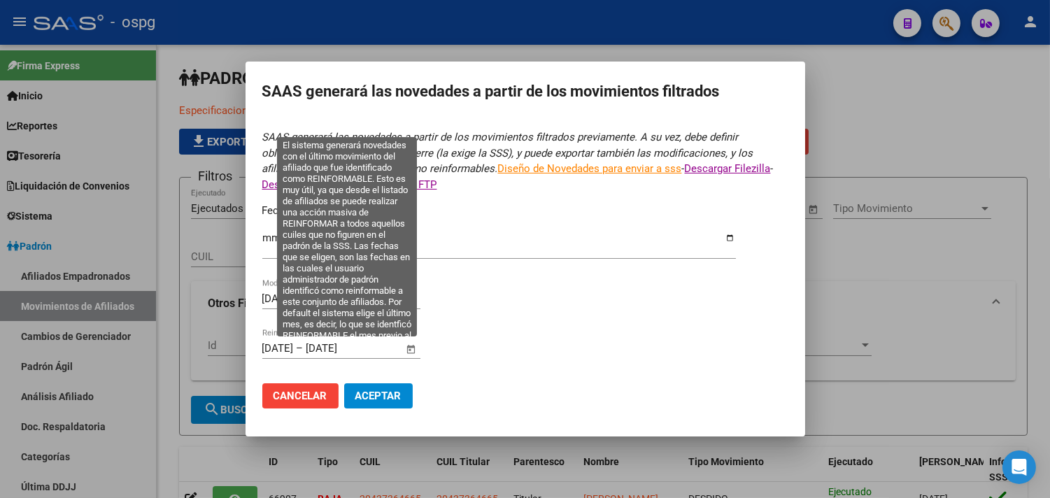
click at [411, 348] on span "Open calendar" at bounding box center [411, 349] width 34 height 34
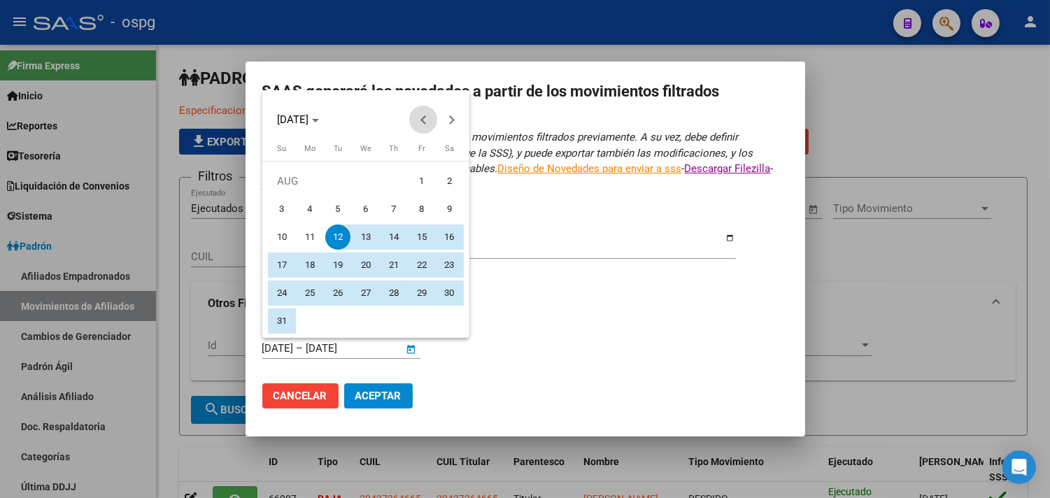
click at [427, 113] on span "Previous month" at bounding box center [423, 120] width 28 height 28
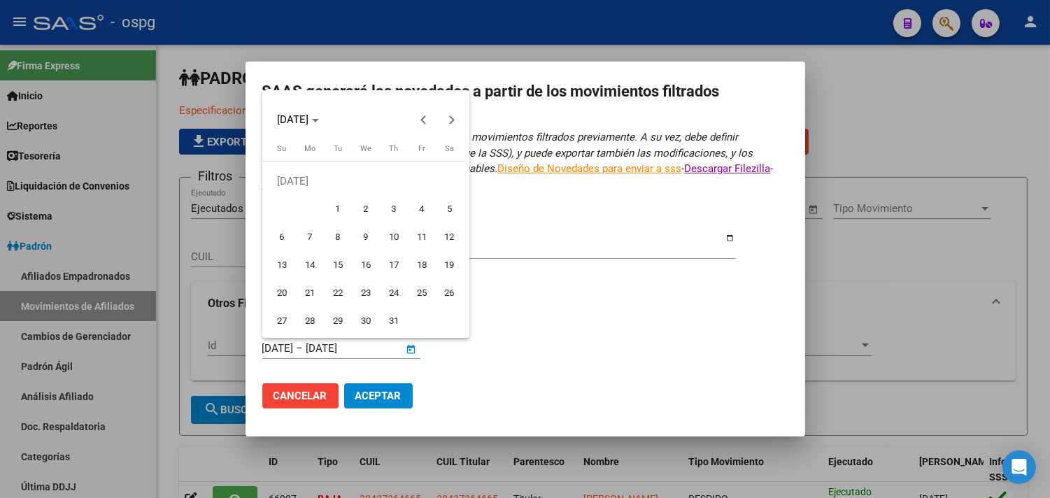
click at [290, 290] on span "20" at bounding box center [281, 293] width 25 height 25
type input "[DATE]"
click at [449, 112] on span "Next month" at bounding box center [451, 120] width 28 height 28
click at [451, 120] on button "Next month" at bounding box center [451, 120] width 28 height 28
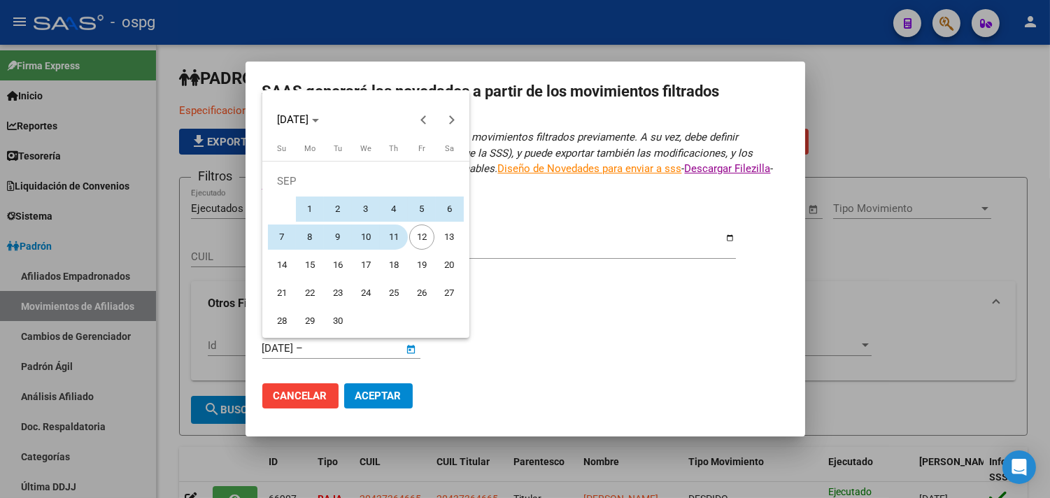
click at [402, 234] on span "11" at bounding box center [393, 237] width 25 height 25
type input "[DATE]"
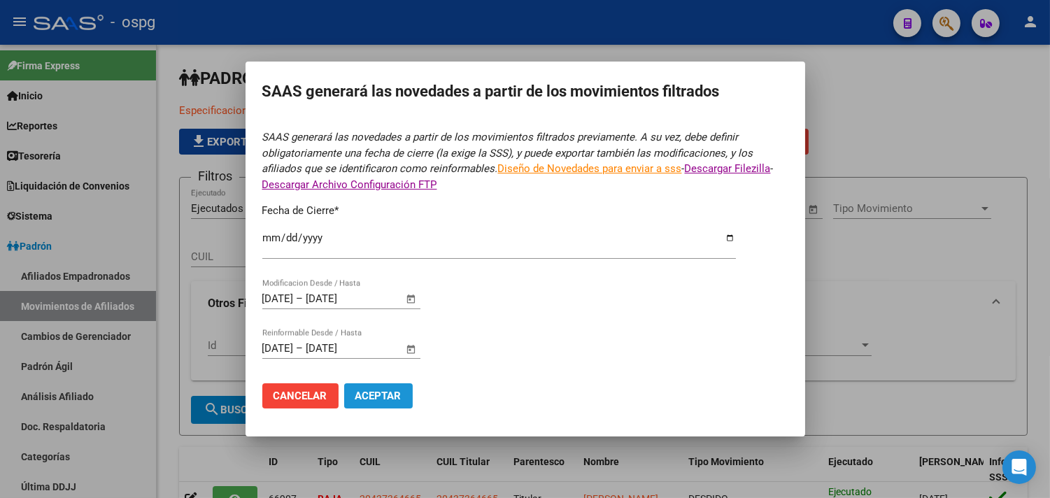
click at [382, 394] on span "Aceptar" at bounding box center [378, 396] width 46 height 13
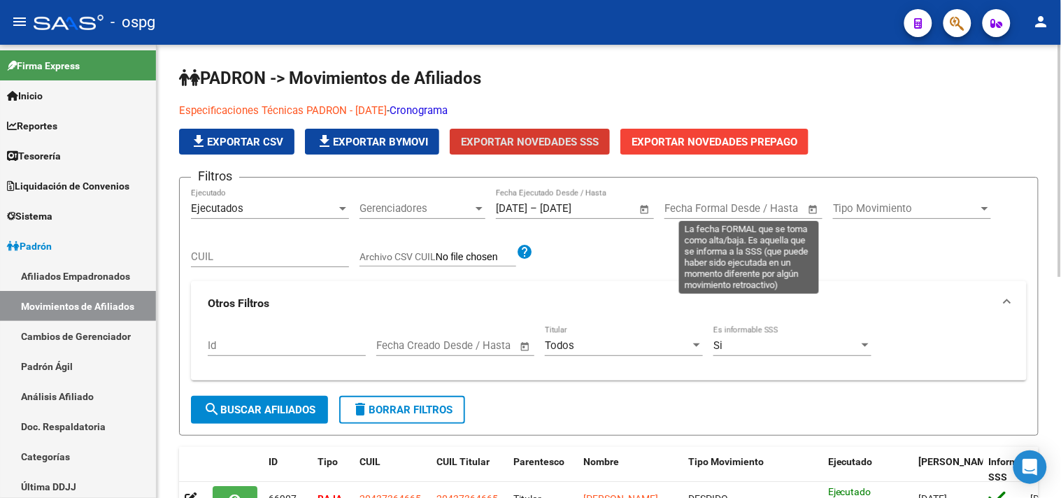
click at [816, 206] on span "Open calendar" at bounding box center [814, 209] width 34 height 34
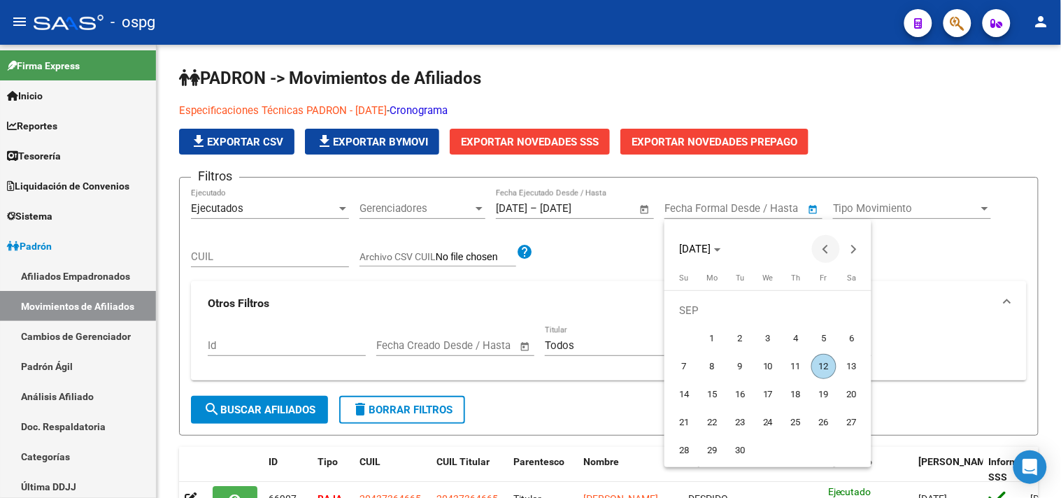
click at [821, 249] on span "Previous month" at bounding box center [826, 249] width 28 height 28
click at [687, 422] on span "20" at bounding box center [684, 422] width 25 height 25
type input "[DATE]"
click at [859, 246] on span "Next month" at bounding box center [854, 249] width 28 height 28
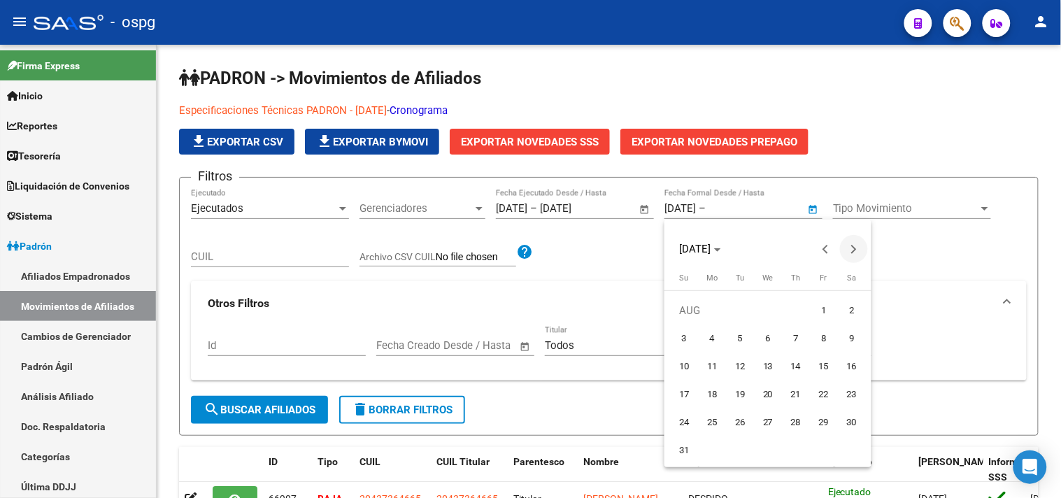
click at [859, 246] on span "Next month" at bounding box center [854, 249] width 28 height 28
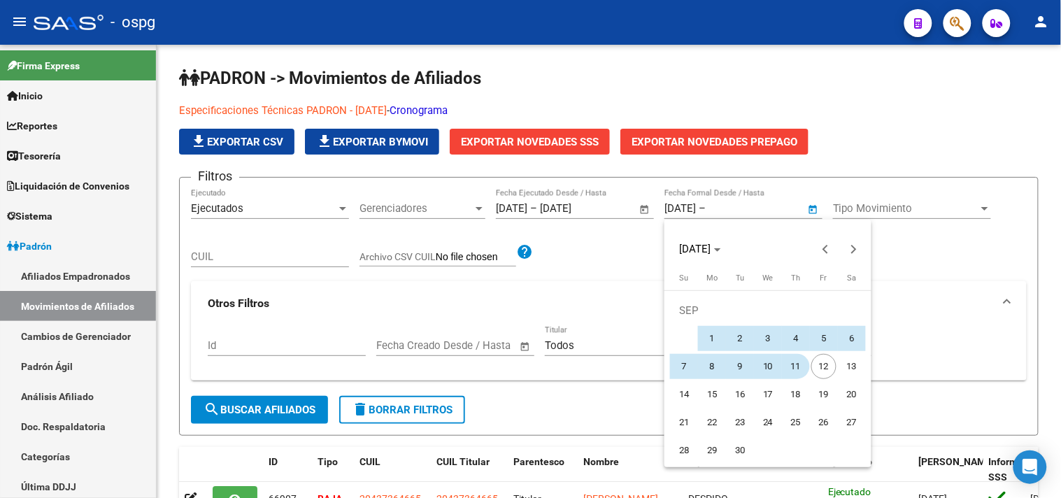
click at [795, 364] on span "11" at bounding box center [795, 366] width 25 height 25
type input "[DATE]"
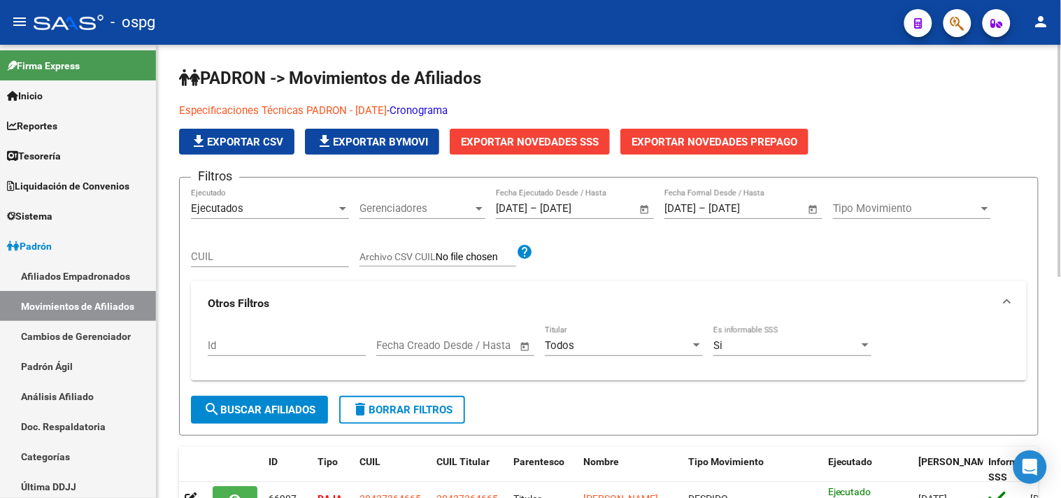
click at [231, 409] on span "search Buscar Afiliados" at bounding box center [260, 410] width 112 height 13
click at [543, 145] on span "Exportar Novedades SSS" at bounding box center [530, 142] width 138 height 13
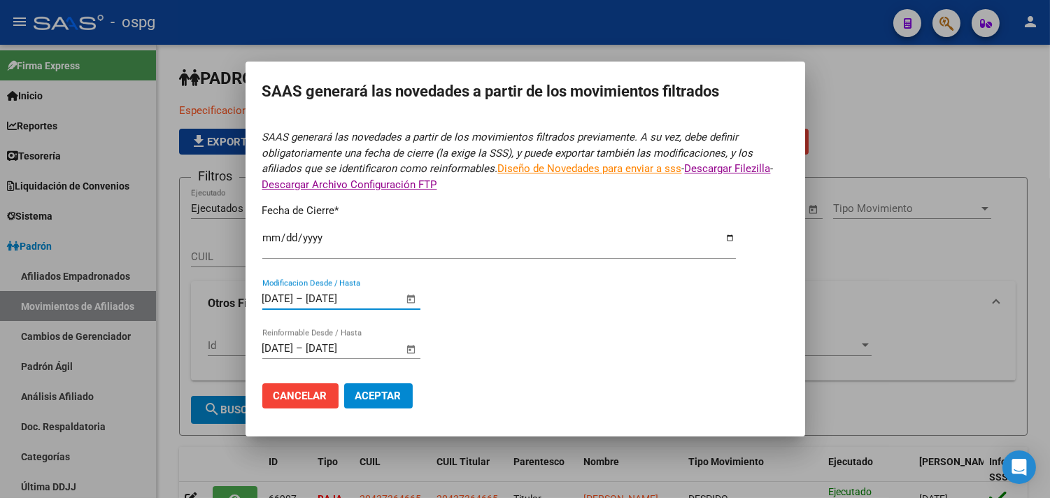
drag, startPoint x: 389, startPoint y: 301, endPoint x: 197, endPoint y: 271, distance: 194.0
click at [199, 273] on div "SAAS generará las novedades a partir de los movimientos filtrados SAAS generará…" at bounding box center [525, 249] width 1050 height 498
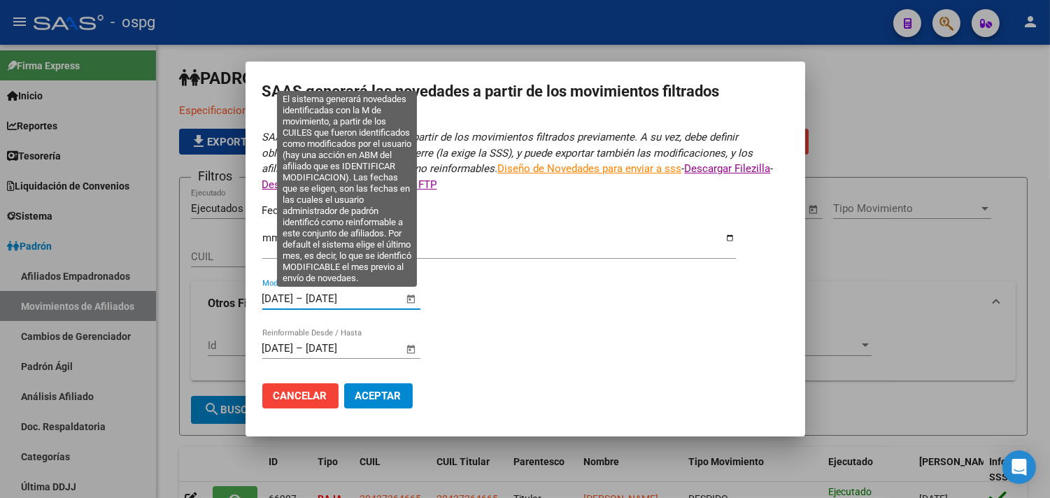
click at [408, 304] on span "Open calendar" at bounding box center [411, 300] width 34 height 34
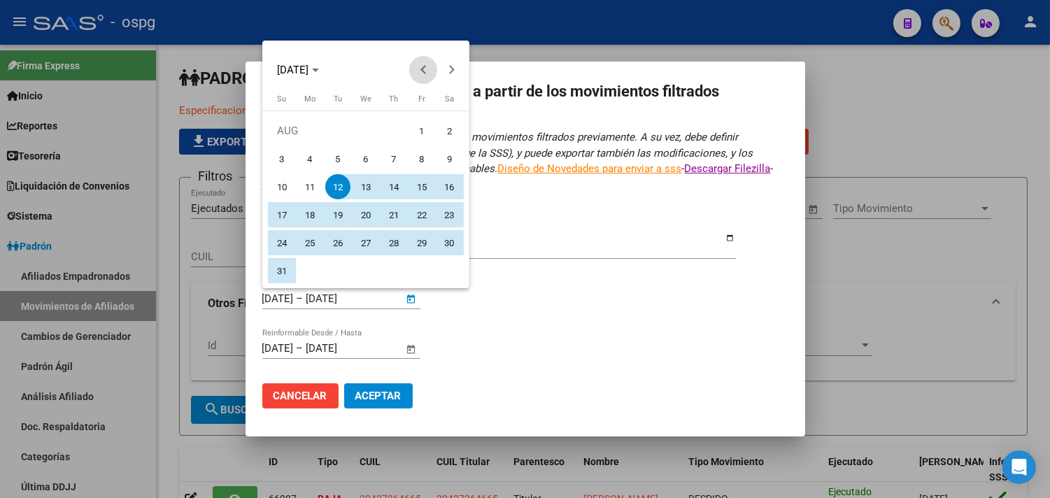
click at [427, 65] on span "Previous month" at bounding box center [423, 70] width 28 height 28
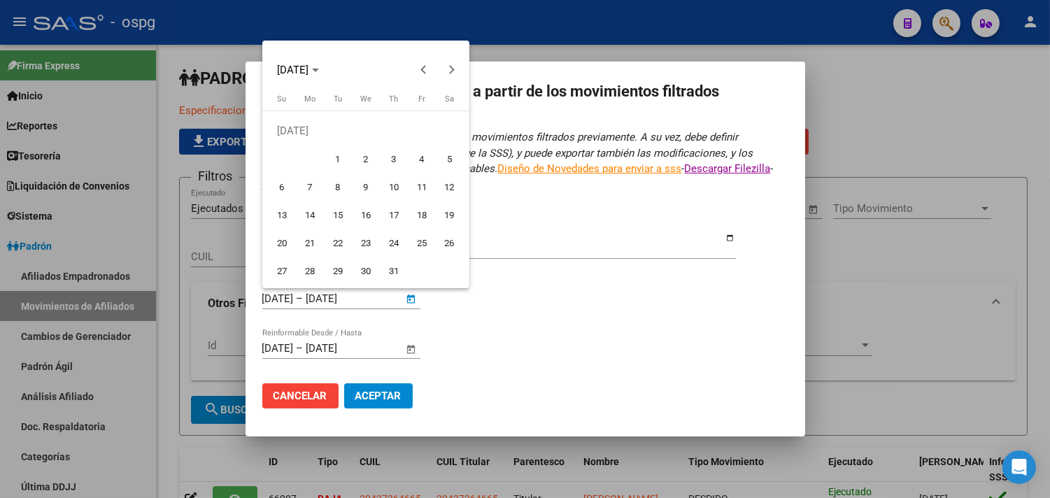
click at [285, 242] on span "20" at bounding box center [281, 242] width 25 height 25
type input "[DATE]"
click at [439, 70] on span "Next month" at bounding box center [451, 70] width 28 height 28
click at [443, 71] on span "Next month" at bounding box center [451, 70] width 28 height 28
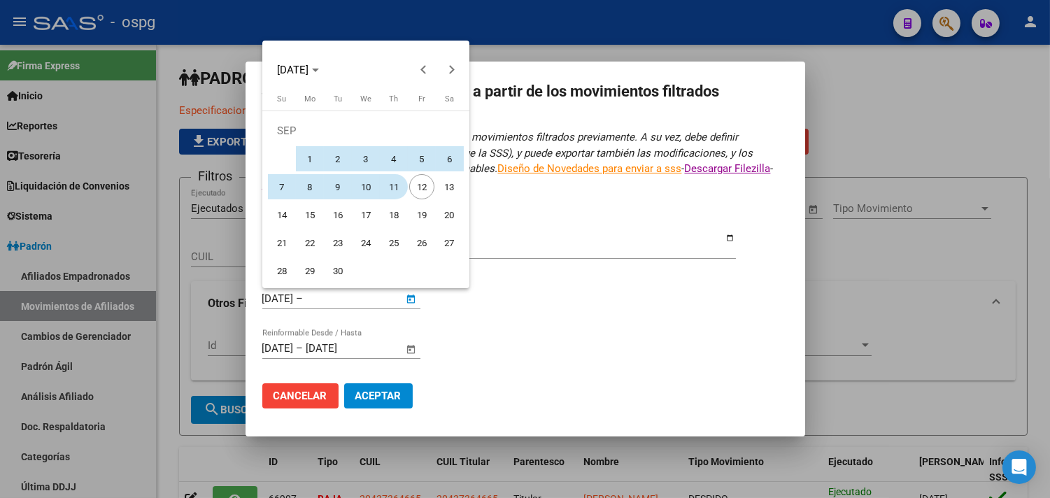
click at [392, 183] on span "11" at bounding box center [393, 186] width 25 height 25
type input "[DATE]"
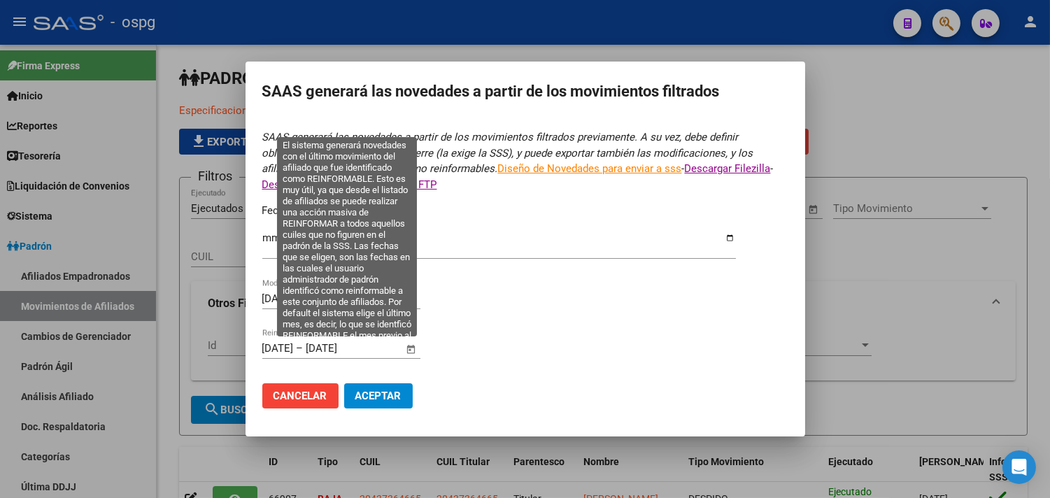
click at [410, 350] on span "Open calendar" at bounding box center [411, 349] width 34 height 34
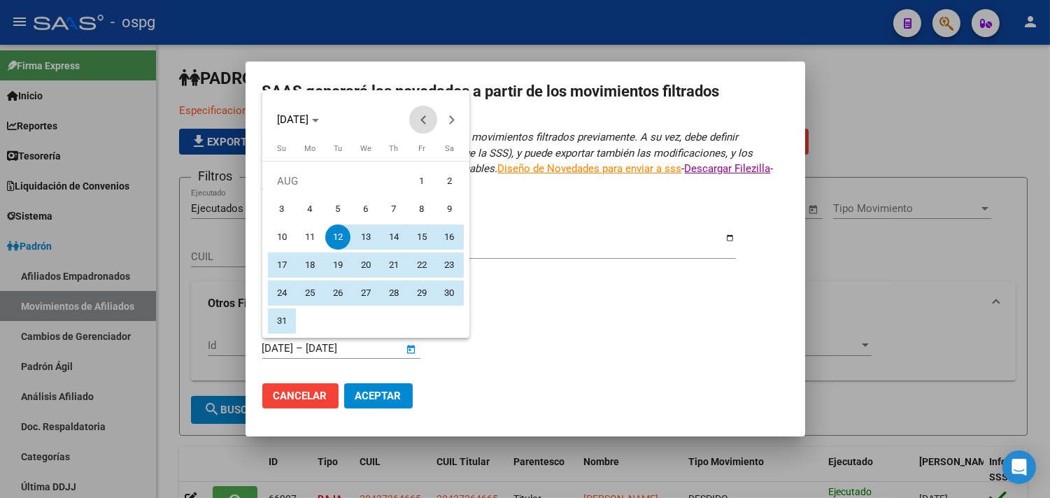
click at [416, 115] on span "Previous month" at bounding box center [423, 120] width 28 height 28
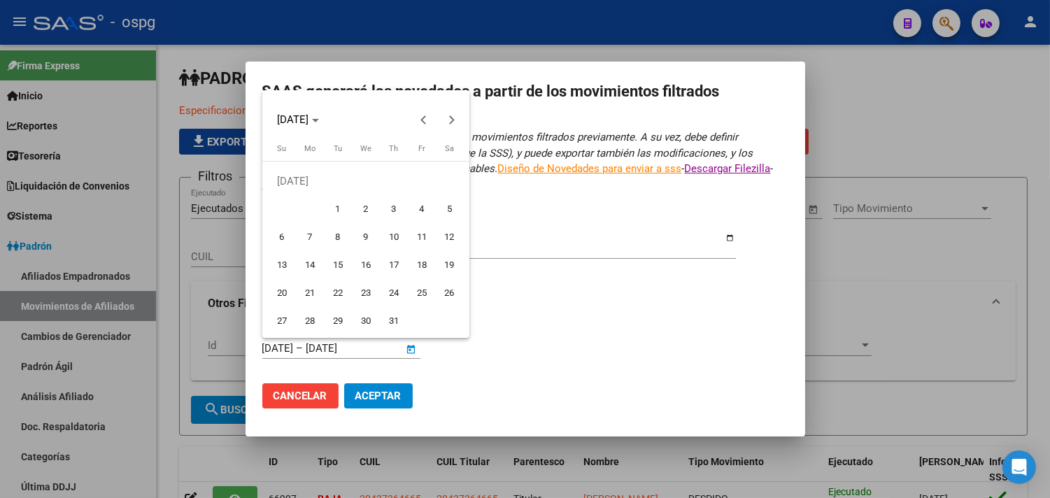
click at [283, 283] on span "20" at bounding box center [281, 293] width 25 height 25
type input "[DATE]"
drag, startPoint x: 464, startPoint y: 113, endPoint x: 457, endPoint y: 115, distance: 7.5
click at [458, 115] on span "Next month" at bounding box center [451, 120] width 28 height 28
click at [457, 115] on span "Next month" at bounding box center [451, 120] width 28 height 28
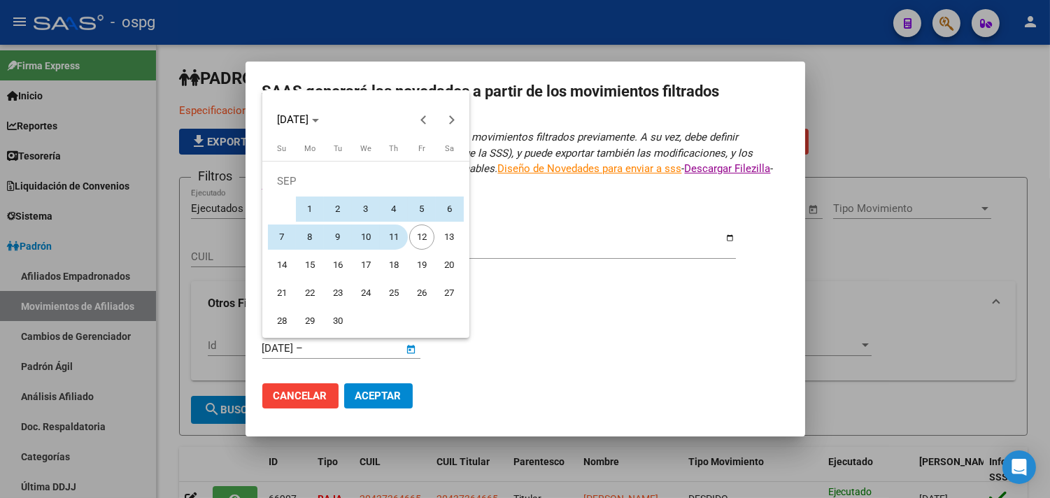
click at [392, 233] on span "11" at bounding box center [393, 237] width 25 height 25
type input "[DATE]"
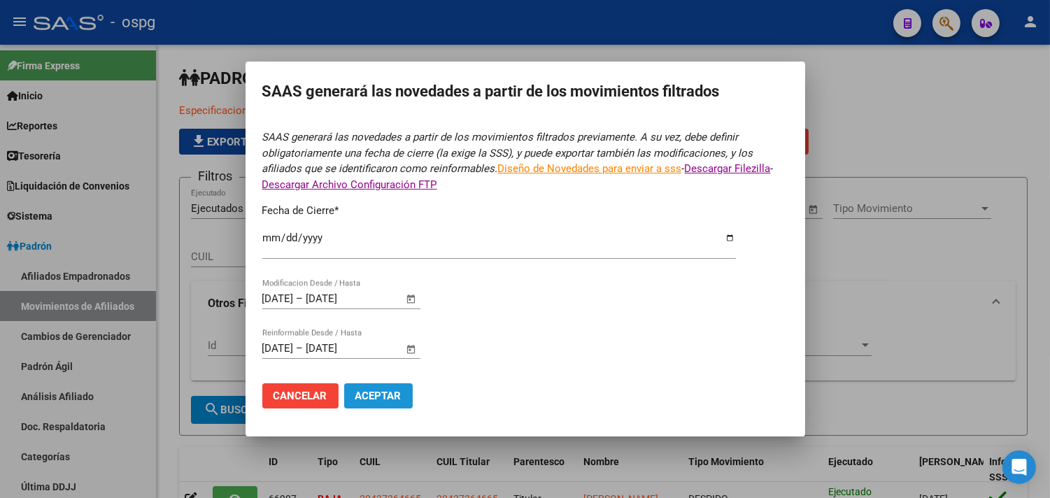
click at [390, 394] on span "Aceptar" at bounding box center [378, 396] width 46 height 13
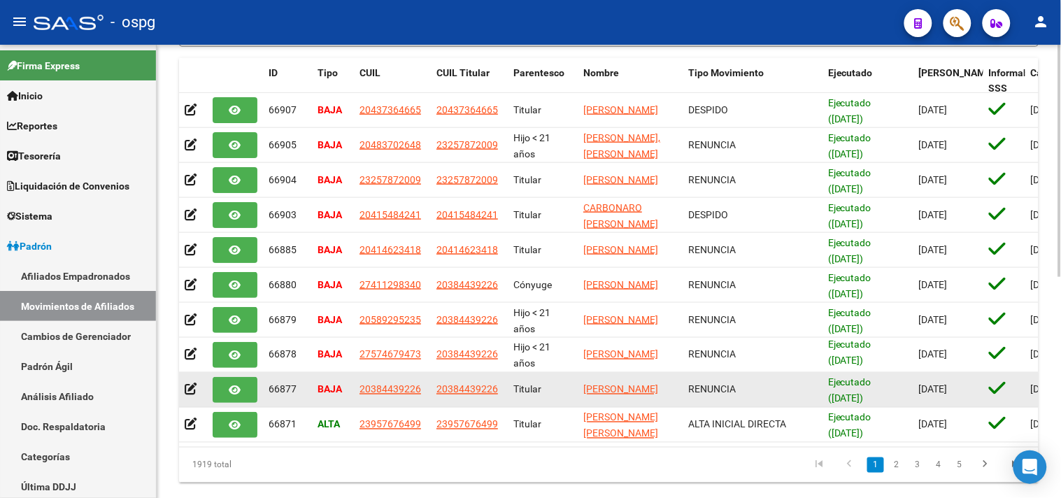
scroll to position [430, 0]
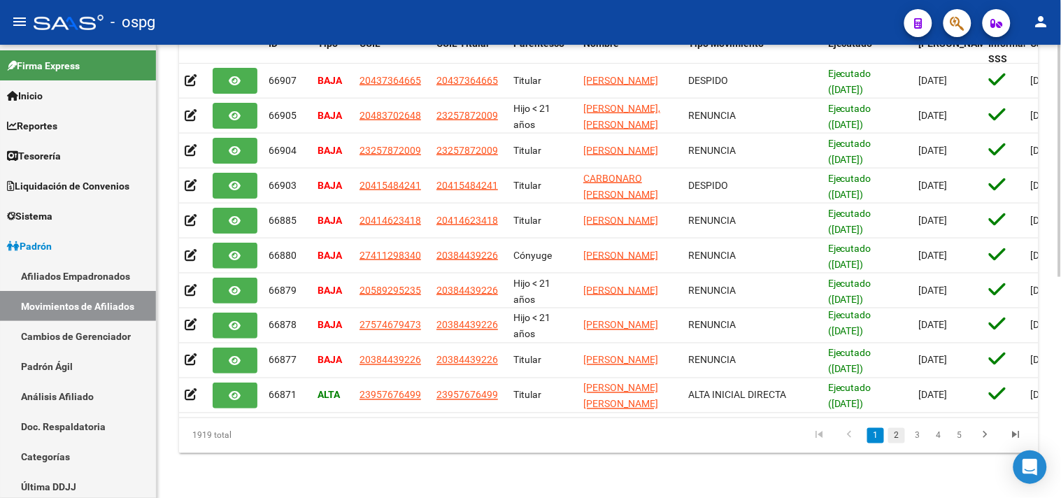
click at [900, 437] on link "2" at bounding box center [896, 435] width 17 height 15
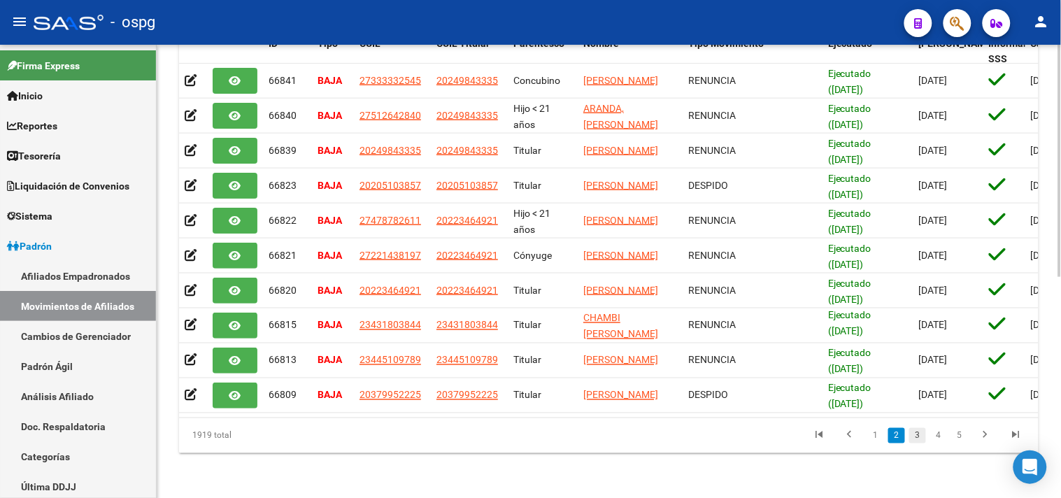
click at [921, 439] on link "3" at bounding box center [917, 435] width 17 height 15
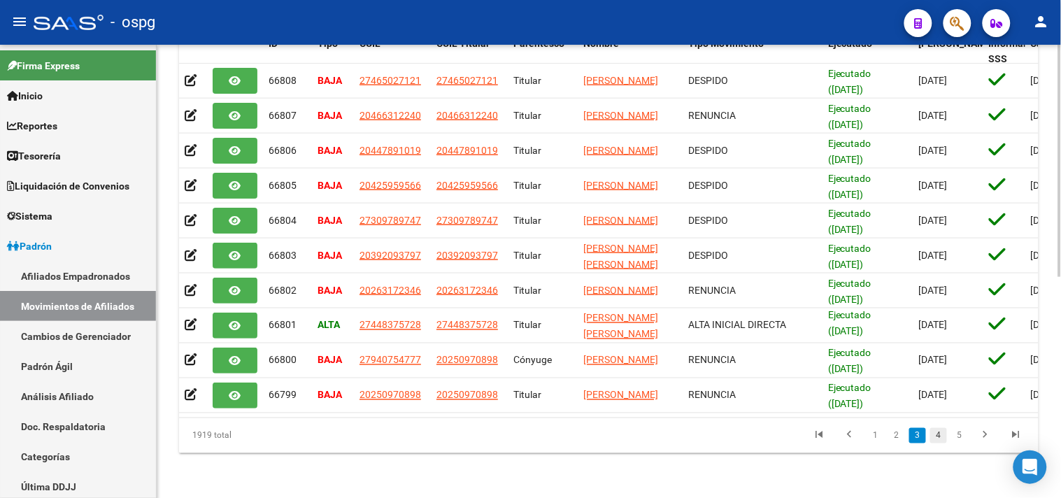
click at [940, 441] on link "4" at bounding box center [938, 435] width 17 height 15
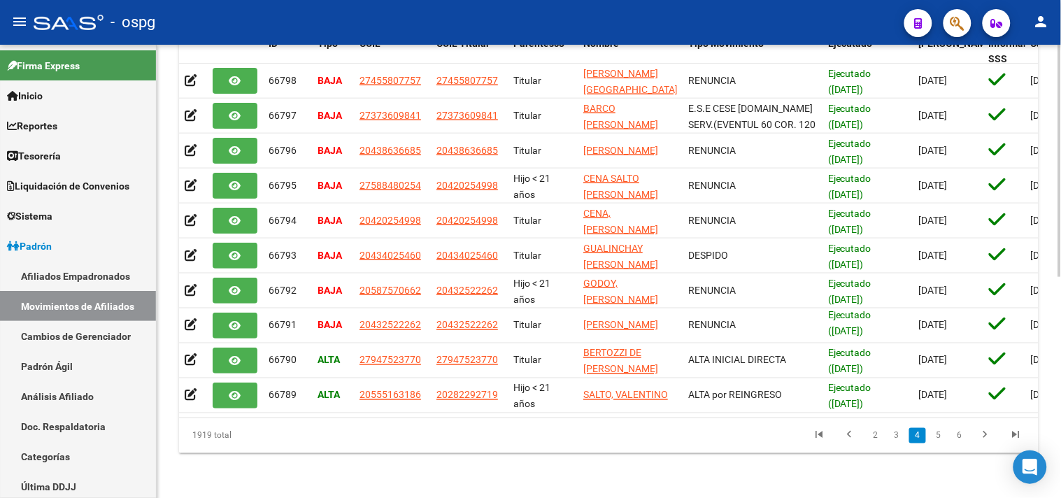
click at [940, 441] on link "5" at bounding box center [938, 435] width 17 height 15
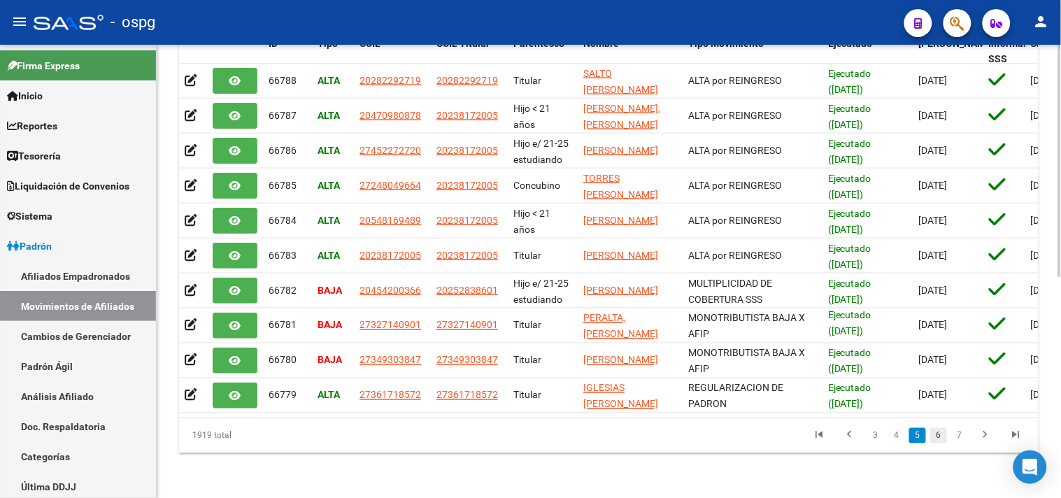
click at [944, 441] on link "6" at bounding box center [938, 435] width 17 height 15
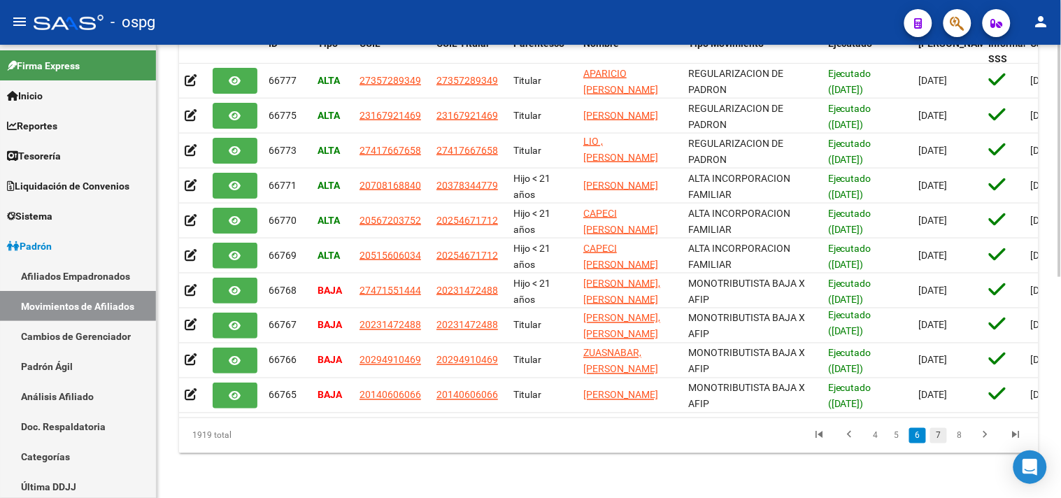
click at [941, 435] on link "7" at bounding box center [938, 435] width 17 height 15
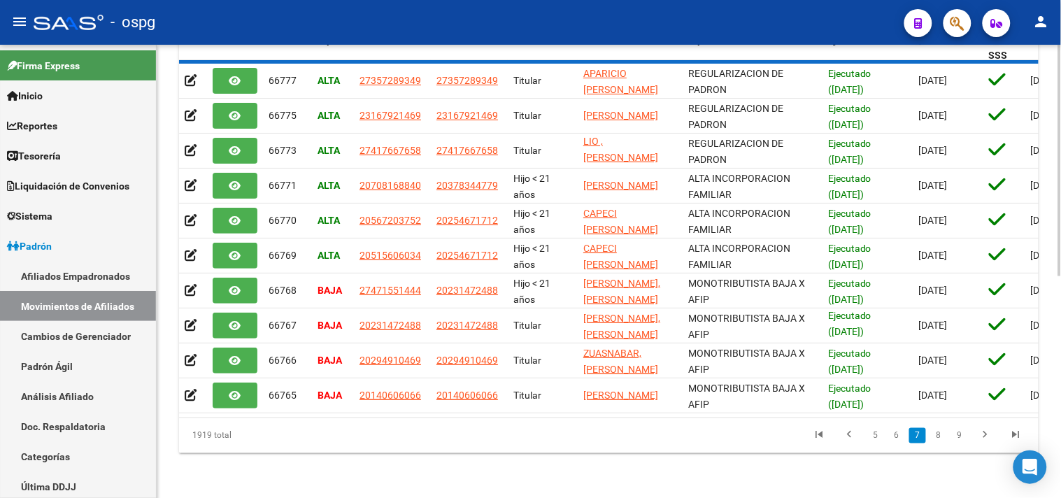
scroll to position [0, 0]
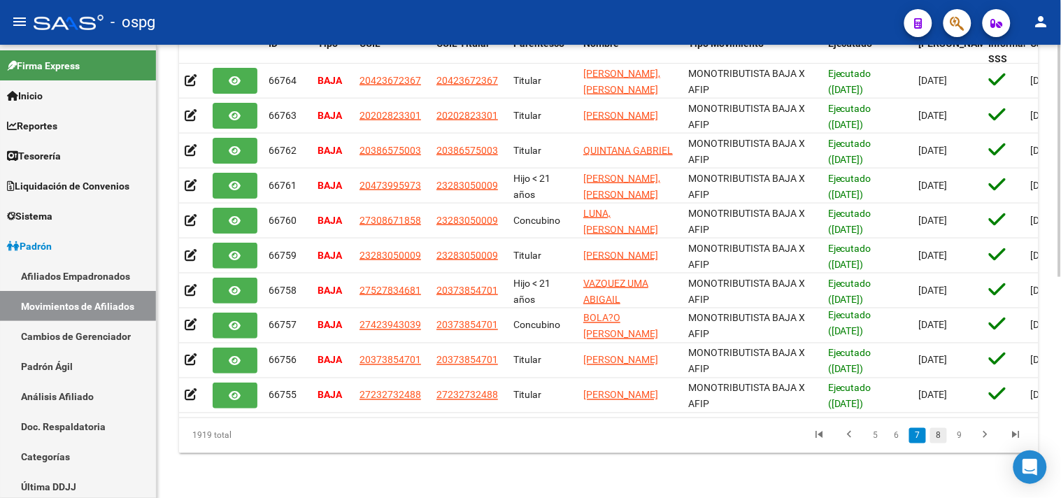
click at [944, 436] on link "8" at bounding box center [938, 435] width 17 height 15
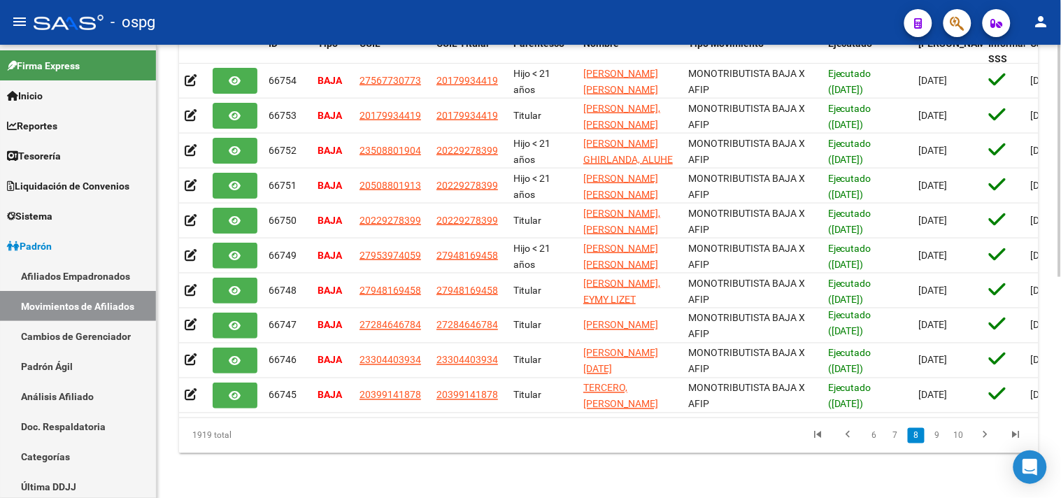
click at [944, 436] on link "9" at bounding box center [937, 435] width 17 height 15
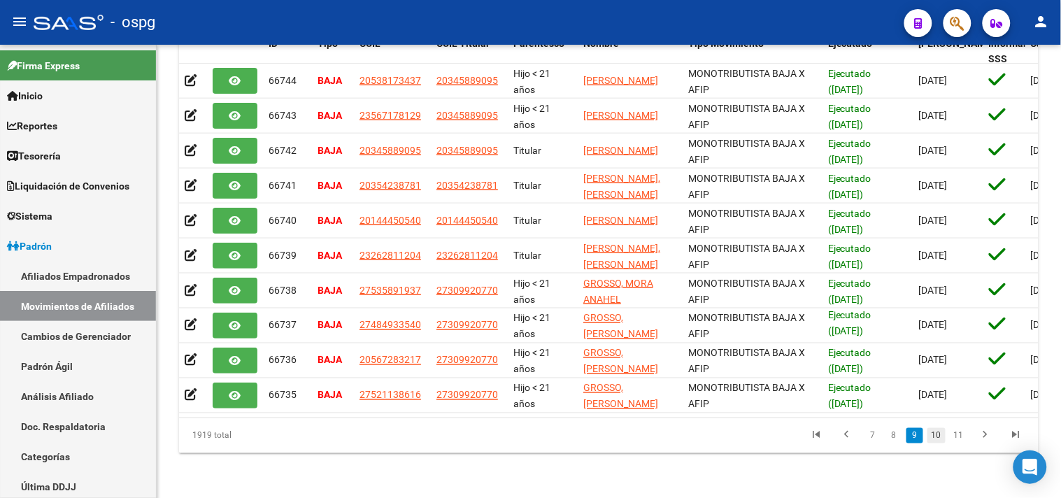
click at [944, 439] on link "10" at bounding box center [937, 435] width 18 height 15
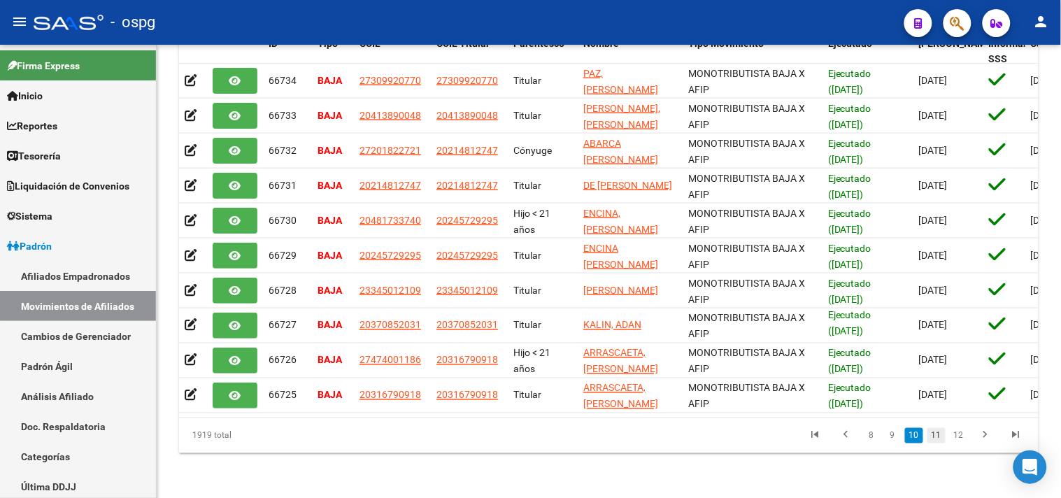
click at [941, 441] on link "11" at bounding box center [937, 435] width 18 height 15
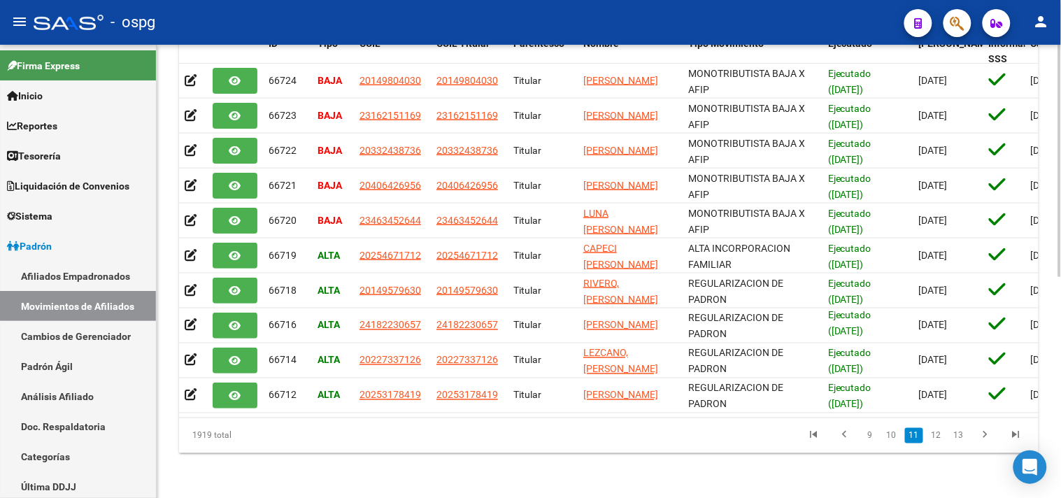
click at [940, 441] on link "12" at bounding box center [937, 435] width 18 height 15
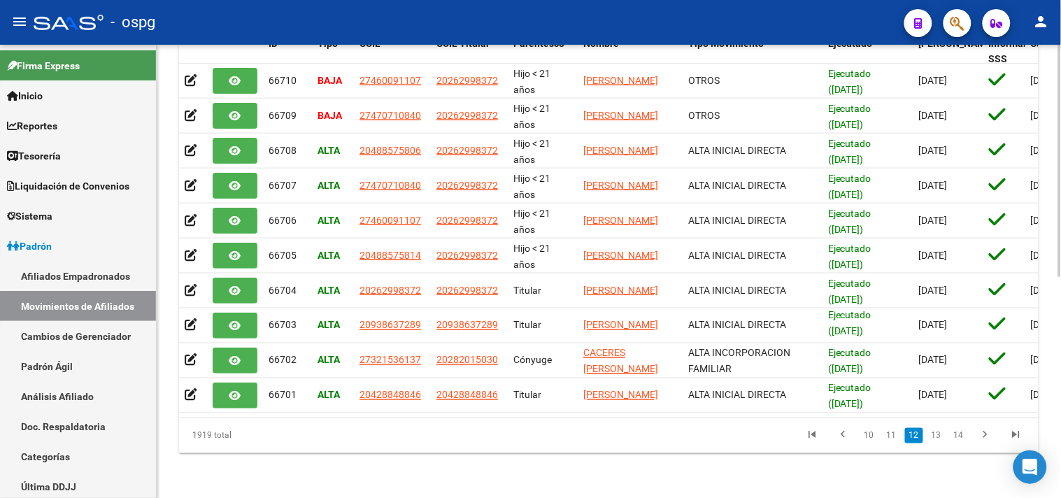
click at [940, 441] on link "13" at bounding box center [937, 435] width 18 height 15
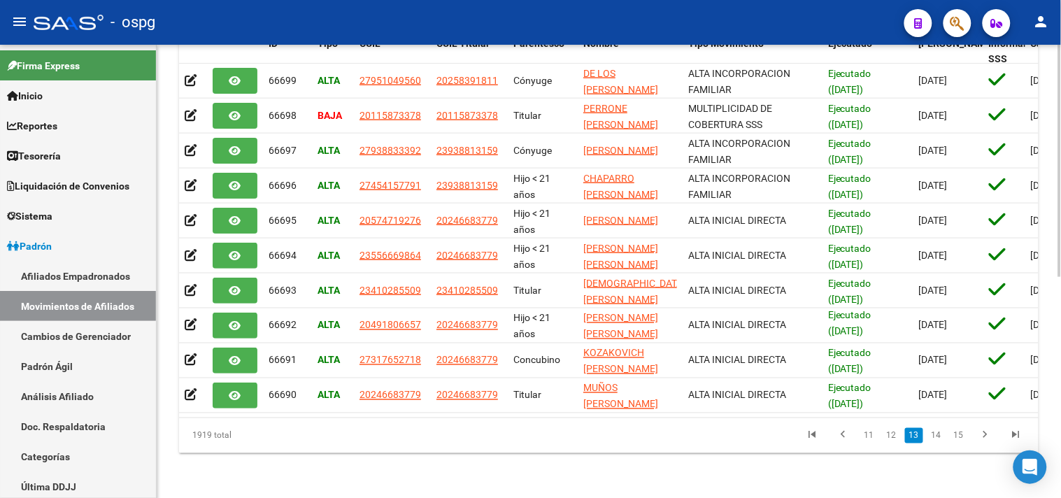
click at [940, 441] on link "14" at bounding box center [937, 435] width 18 height 15
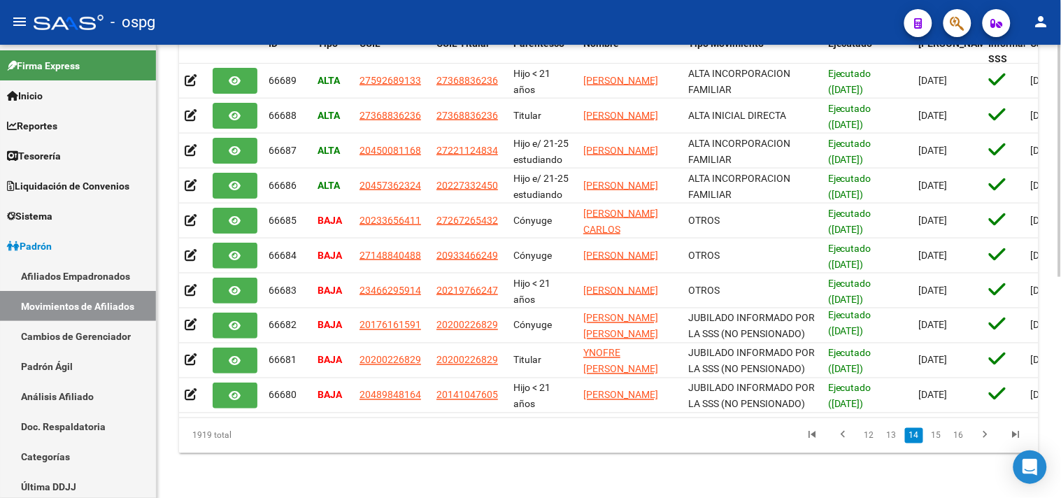
click at [940, 441] on link "15" at bounding box center [937, 435] width 18 height 15
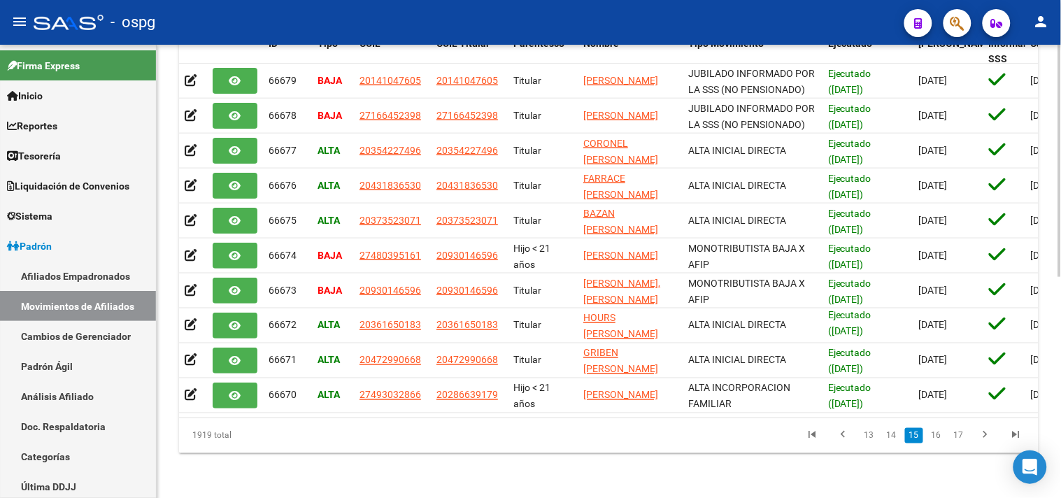
click at [940, 441] on link "16" at bounding box center [937, 435] width 18 height 15
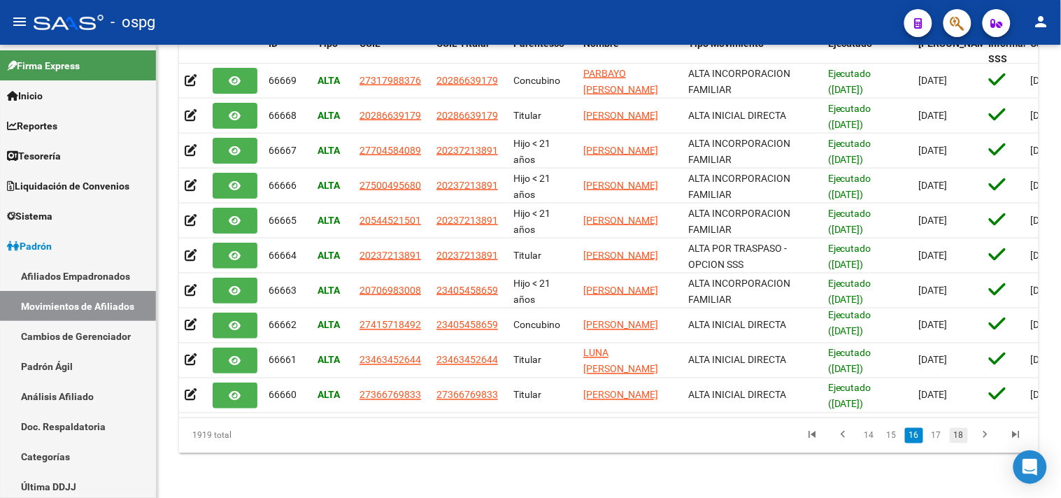
click at [953, 437] on link "18" at bounding box center [959, 435] width 18 height 15
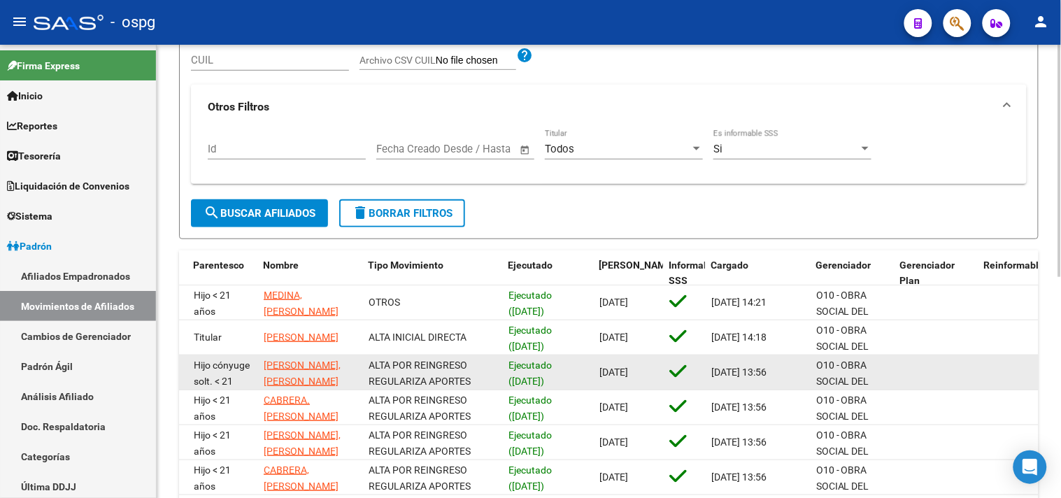
scroll to position [34, 0]
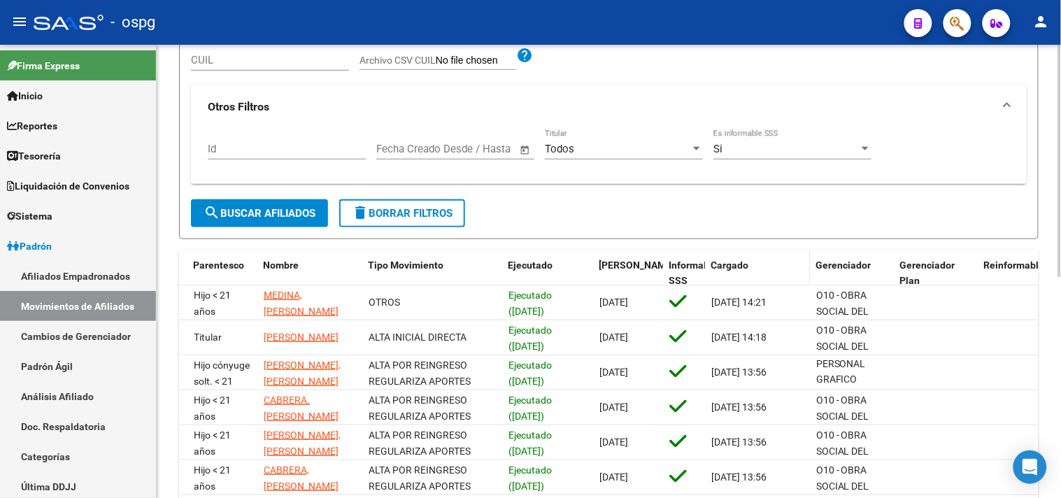
drag, startPoint x: 737, startPoint y: 274, endPoint x: 718, endPoint y: 256, distance: 26.2
click at [736, 274] on datatable-header-cell "Cargado" at bounding box center [757, 273] width 105 height 46
click at [728, 264] on span "Cargado" at bounding box center [730, 265] width 38 height 11
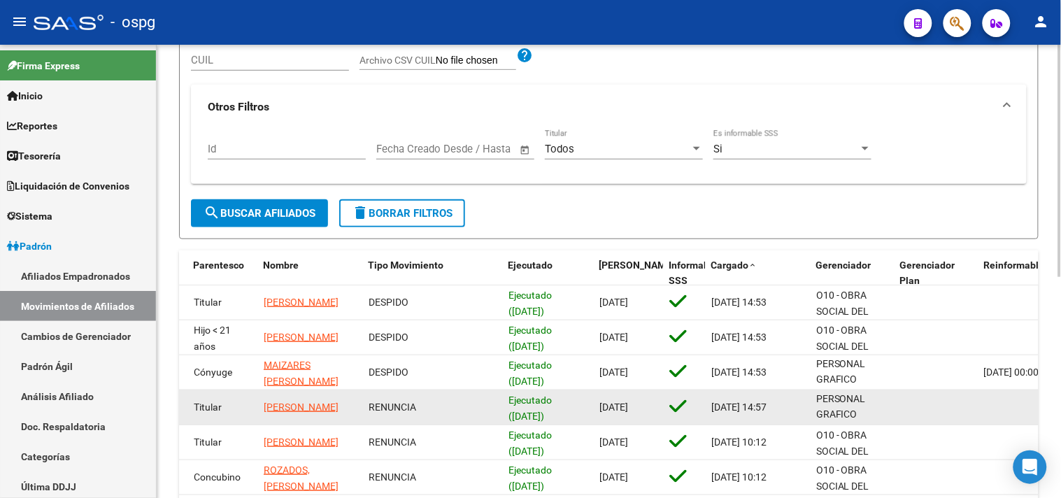
scroll to position [119, 0]
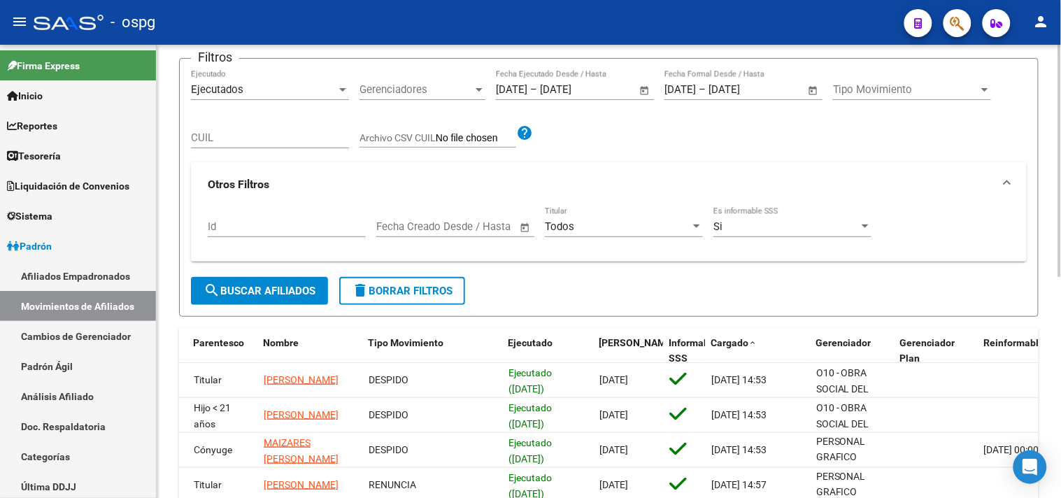
click at [1011, 338] on span "Reinformable" at bounding box center [1014, 342] width 61 height 11
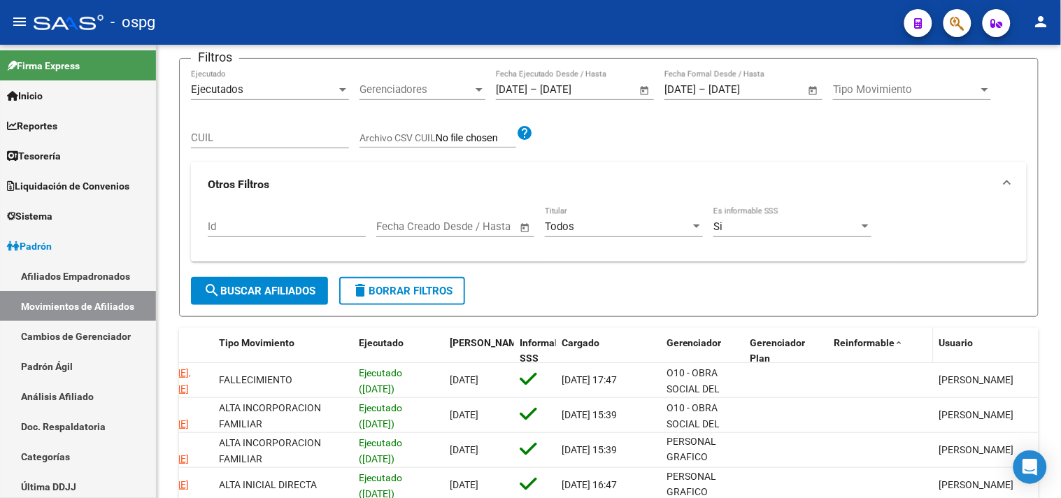
click at [864, 344] on span "Reinformable" at bounding box center [865, 342] width 61 height 11
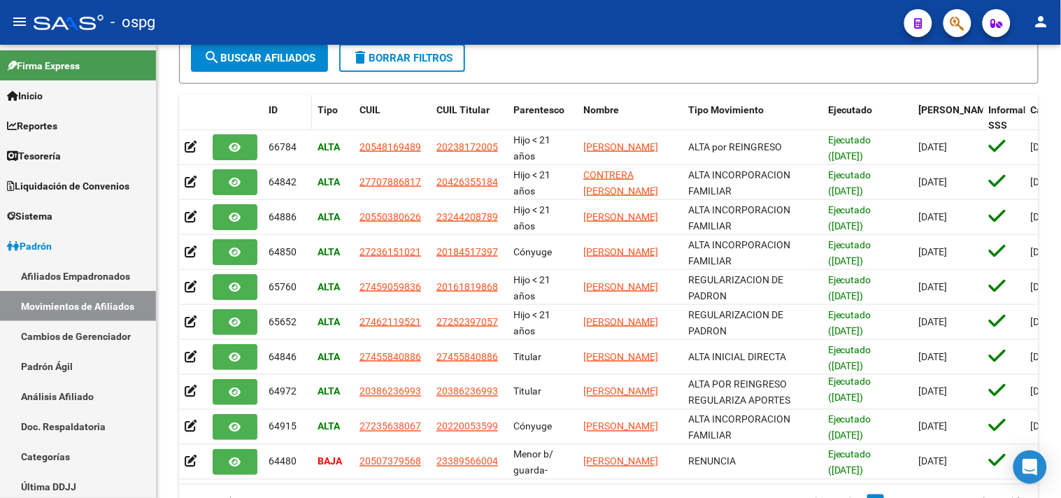
scroll to position [0, 0]
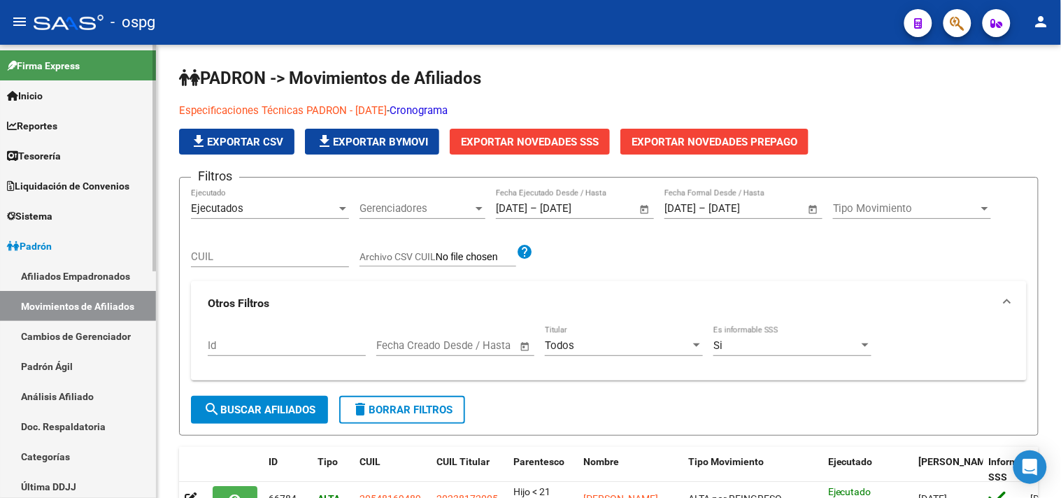
click at [25, 273] on link "Afiliados Empadronados" at bounding box center [78, 276] width 156 height 30
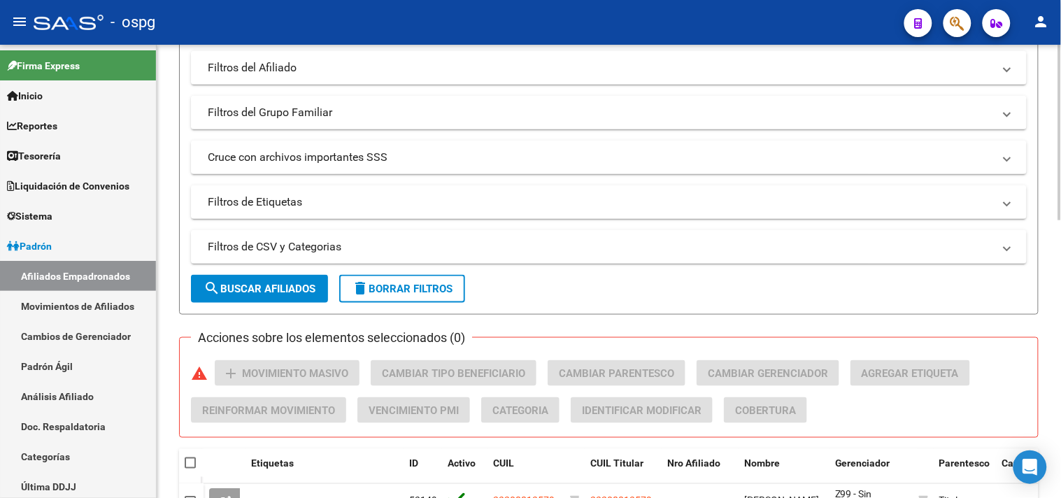
scroll to position [311, 0]
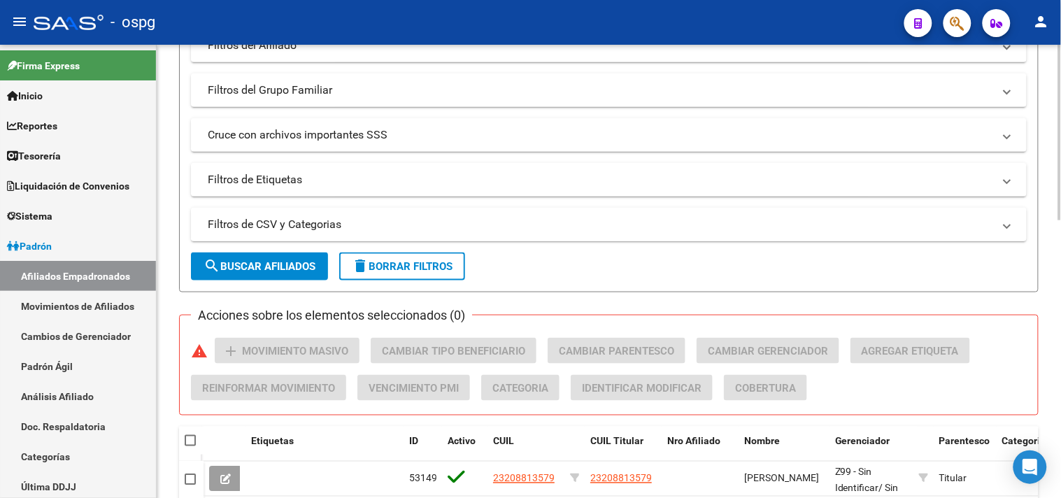
click at [376, 231] on mat-panel-title "Filtros de CSV y Categorias" at bounding box center [601, 224] width 786 height 15
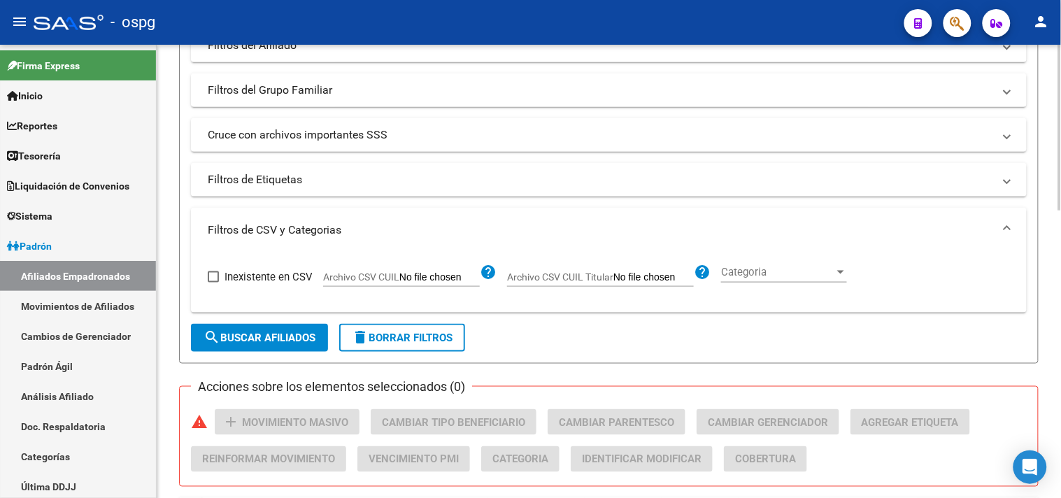
click at [448, 278] on input "Archivo CSV CUIL" at bounding box center [439, 277] width 80 height 13
type input "C:\fakepath\CONTROL MONOT INFO.csv"
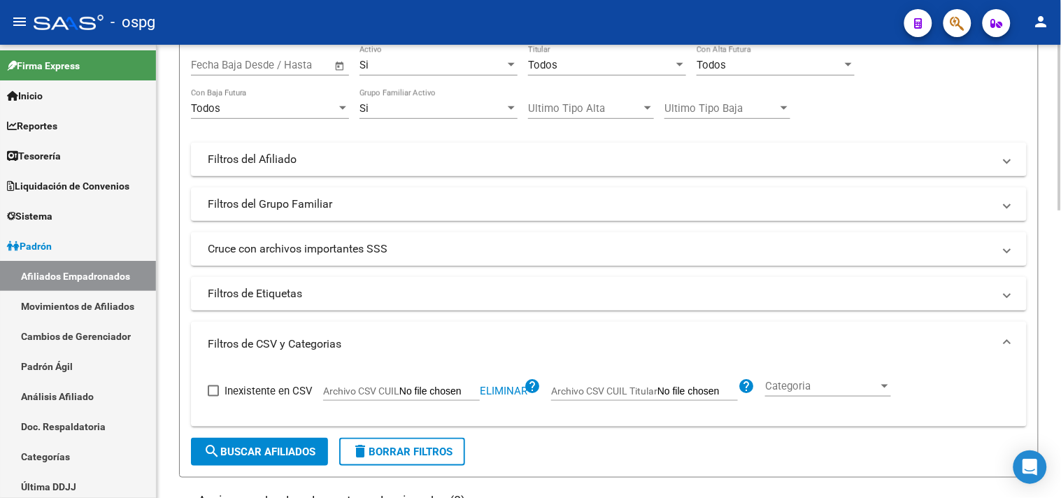
scroll to position [155, 0]
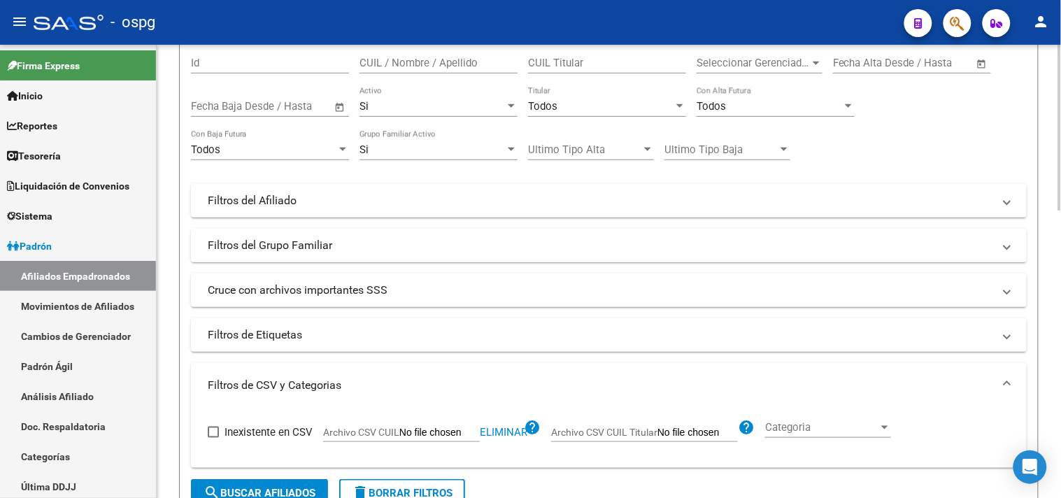
click at [409, 246] on mat-panel-title "Filtros del Grupo Familiar" at bounding box center [601, 245] width 786 height 15
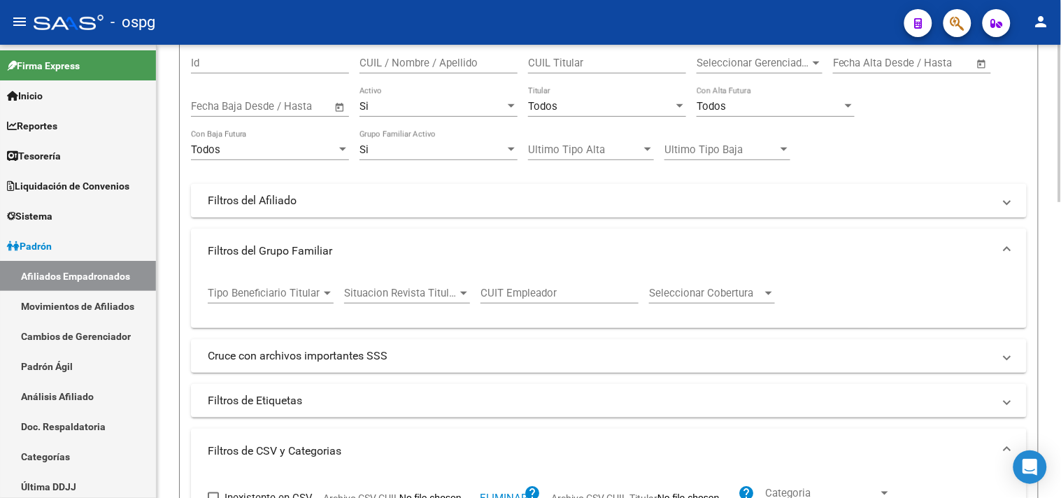
click at [380, 210] on mat-expansion-panel-header "Filtros del Afiliado" at bounding box center [609, 201] width 836 height 34
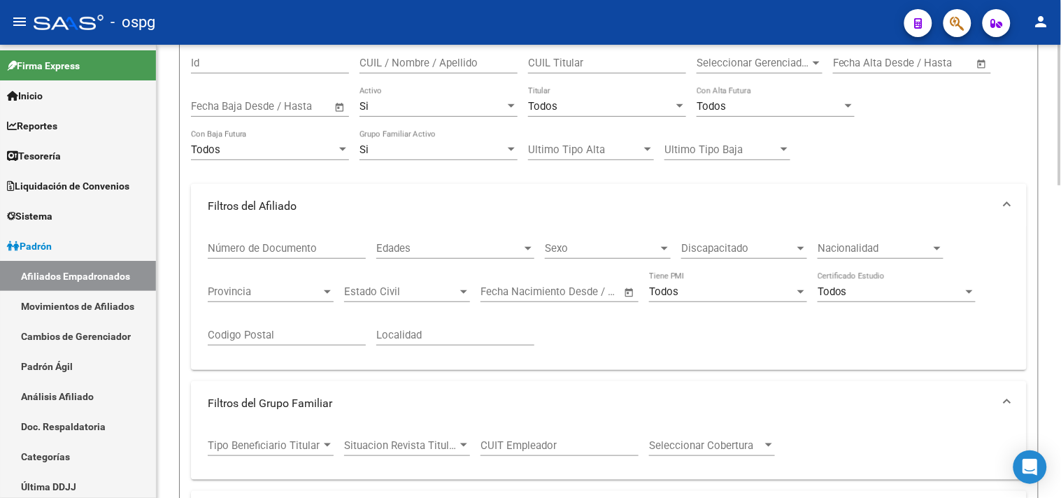
click at [357, 213] on mat-panel-title "Filtros del Afiliado" at bounding box center [601, 206] width 786 height 15
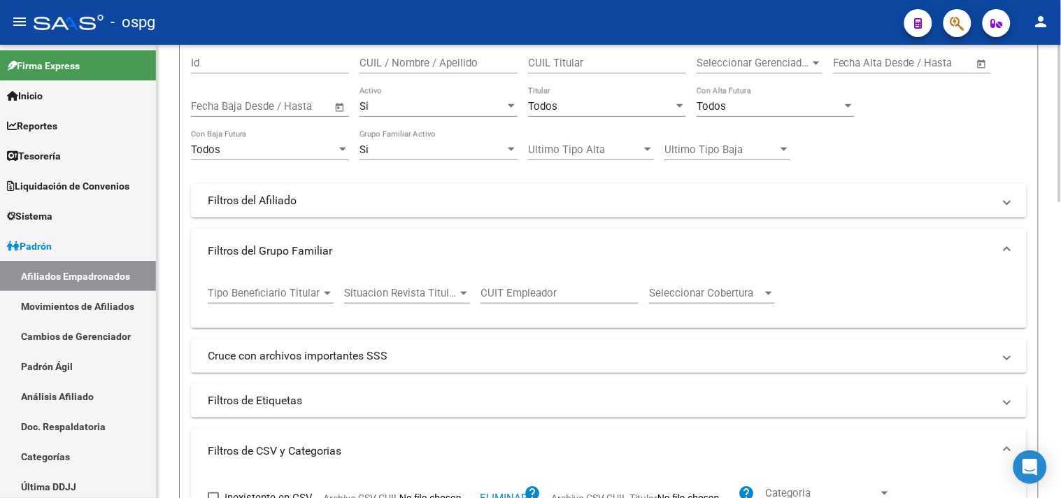
click at [565, 107] on div "Todos" at bounding box center [601, 106] width 146 height 13
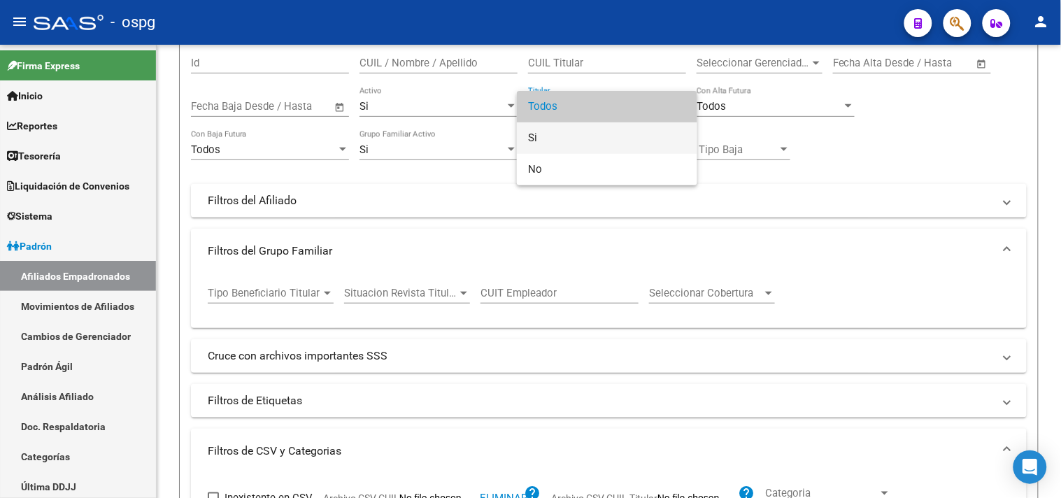
drag, startPoint x: 556, startPoint y: 141, endPoint x: 513, endPoint y: 148, distance: 43.1
click at [555, 141] on span "Si" at bounding box center [607, 137] width 158 height 31
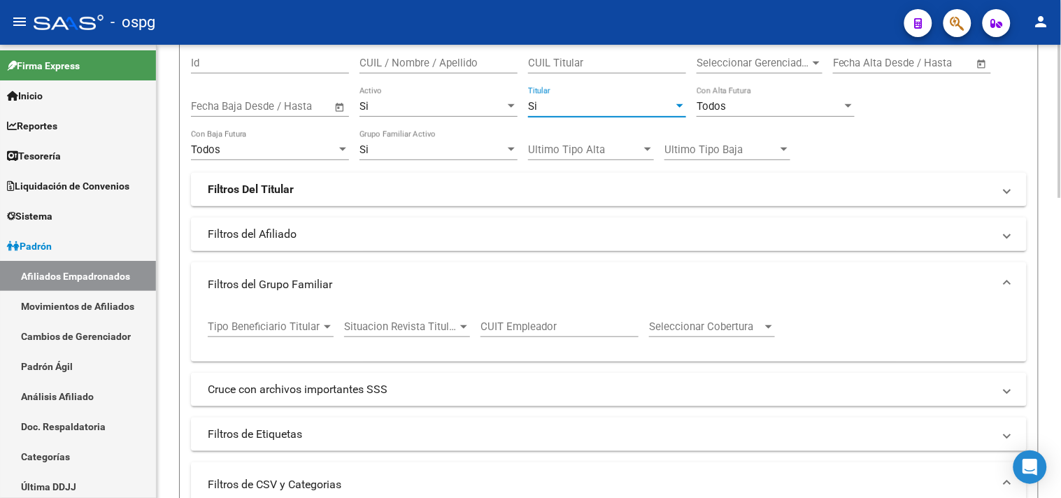
scroll to position [233, 0]
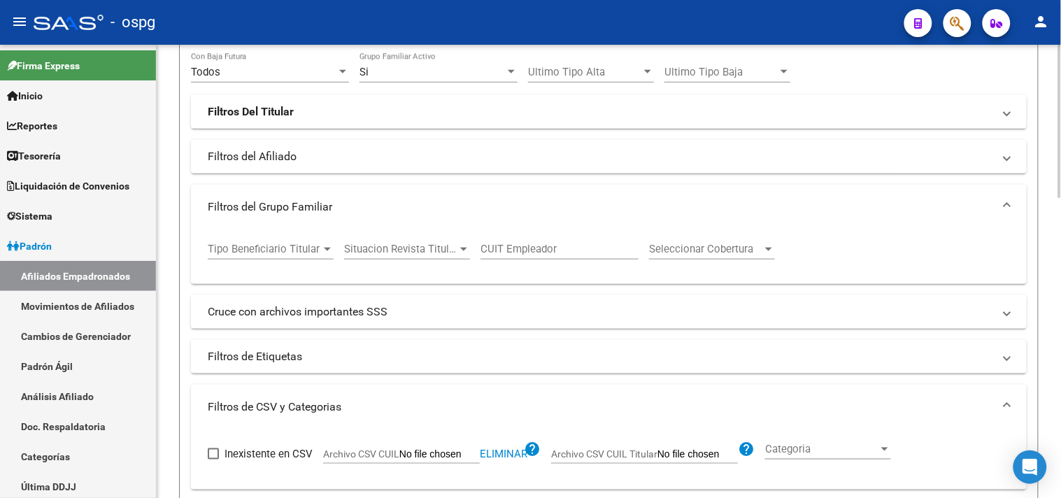
click at [403, 308] on mat-panel-title "Cruce con archivos importantes SSS" at bounding box center [601, 311] width 786 height 15
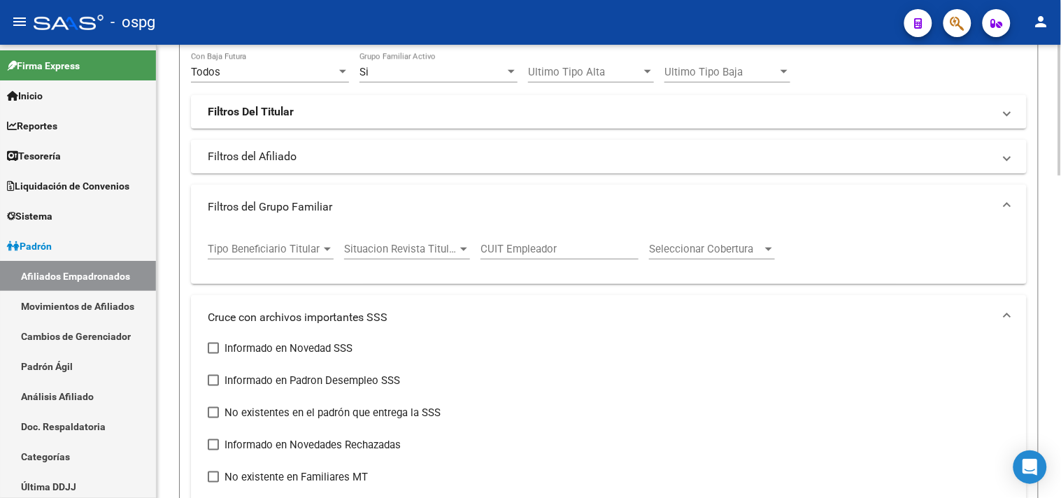
click at [396, 148] on mat-expansion-panel-header "Filtros del Afiliado" at bounding box center [609, 157] width 836 height 34
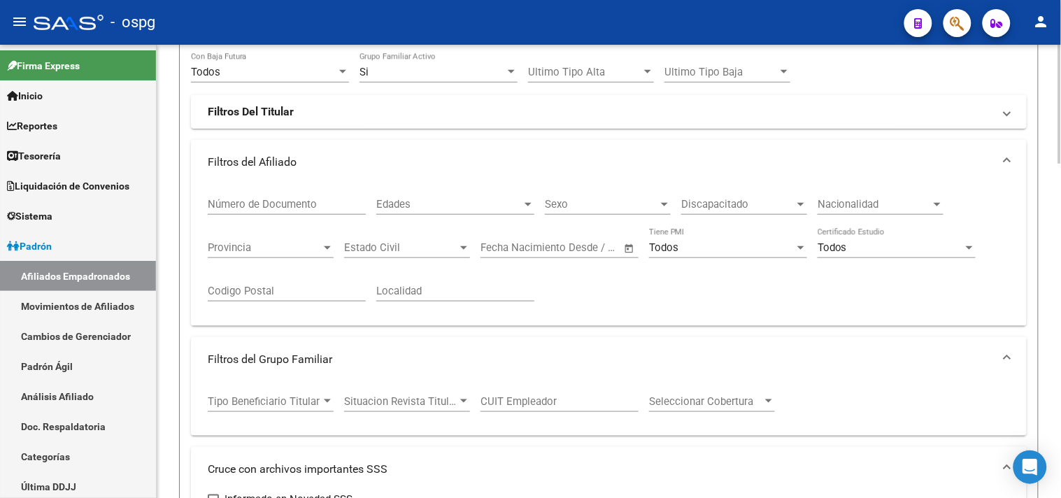
click at [427, 119] on mat-panel-title "Filtros Del Titular" at bounding box center [601, 111] width 786 height 15
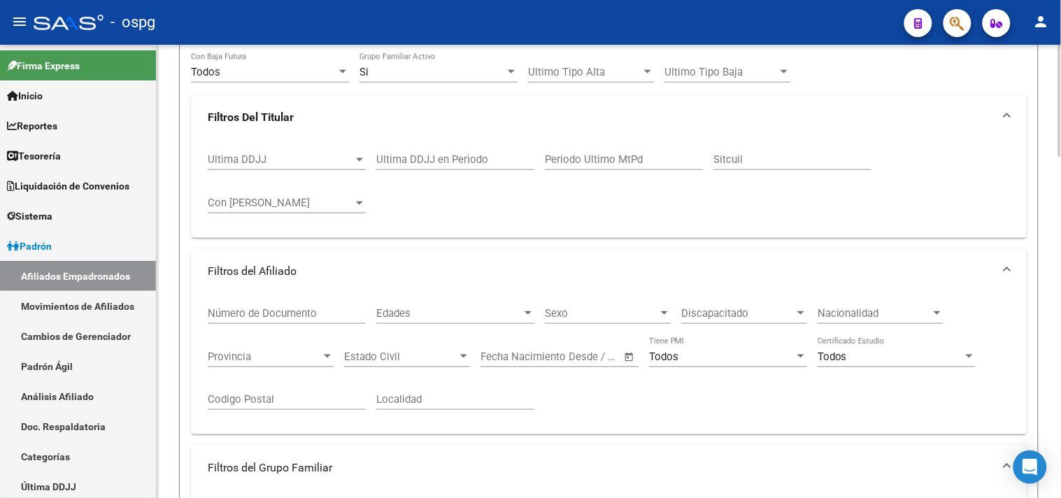
click at [382, 163] on input "Ultima DDJJ en Periodo" at bounding box center [455, 159] width 158 height 13
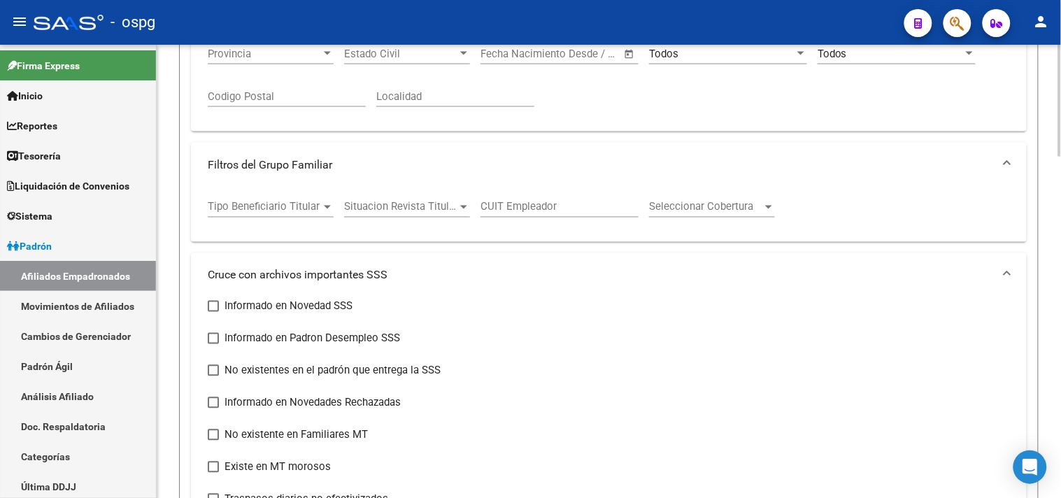
scroll to position [544, 0]
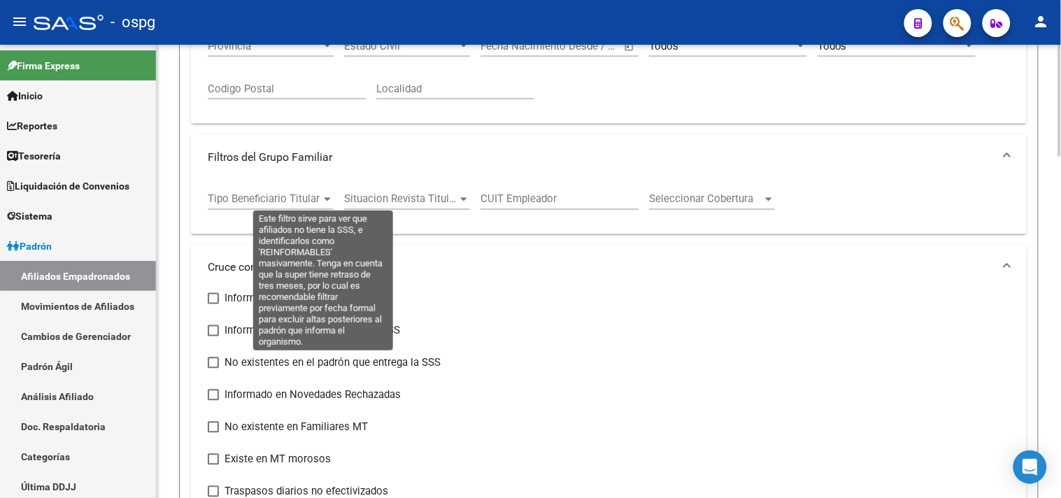
click at [215, 371] on label "No existentes en el padrón que entrega la SSS" at bounding box center [324, 363] width 233 height 17
click at [213, 369] on input "No existentes en el padrón que entrega la SSS" at bounding box center [213, 369] width 1 height 1
checkbox input "true"
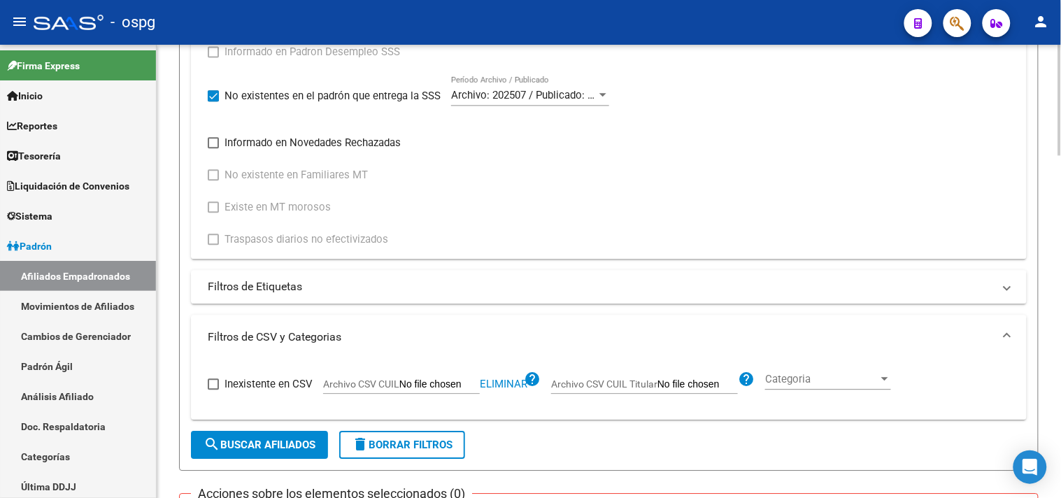
scroll to position [855, 0]
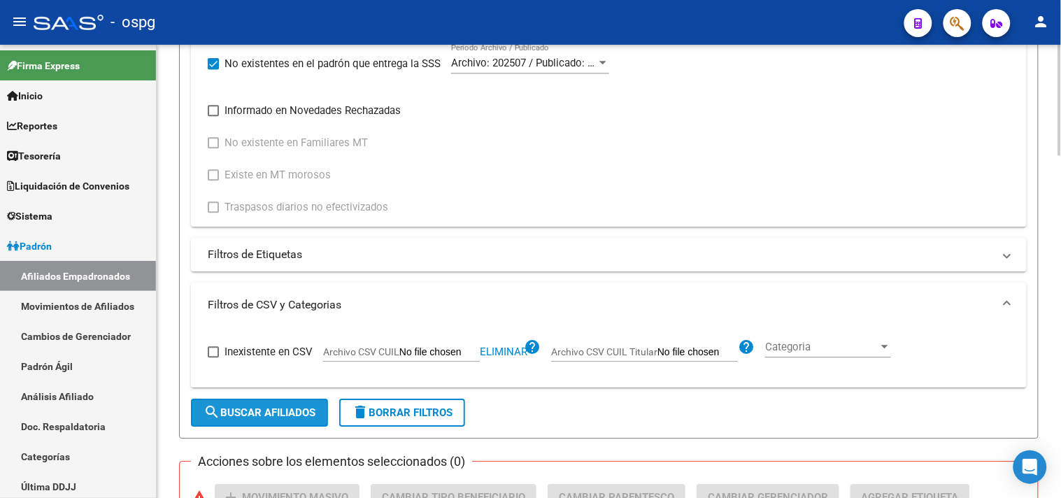
click at [254, 409] on span "search Buscar Afiliados" at bounding box center [260, 412] width 112 height 13
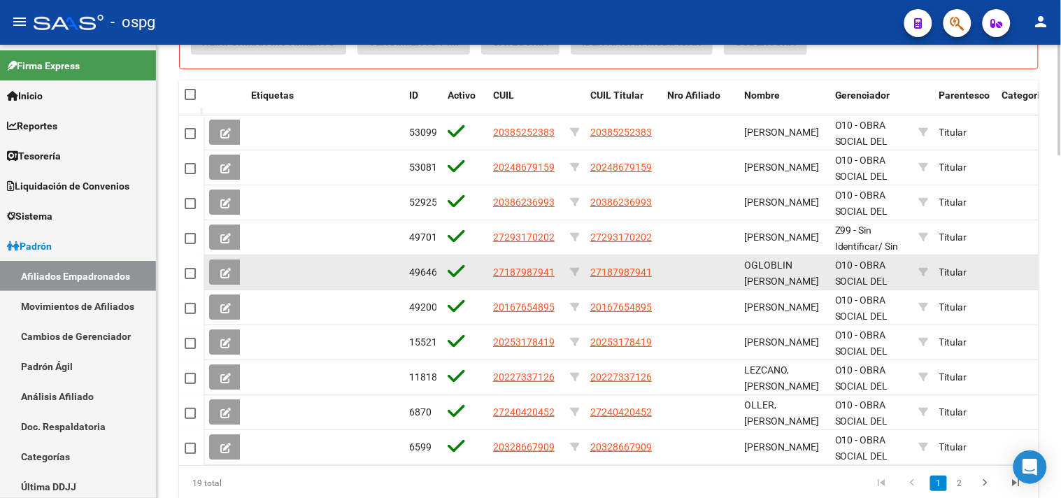
scroll to position [1408, 0]
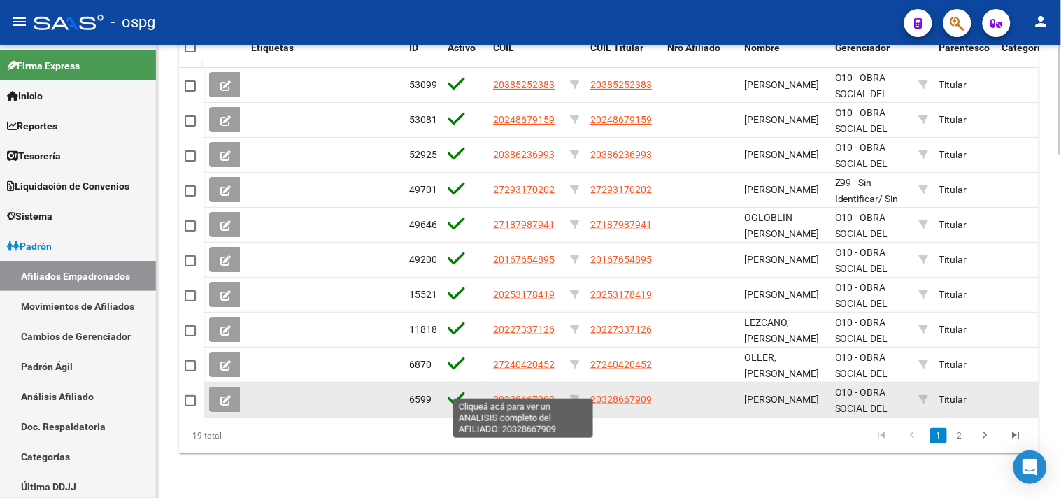
click at [530, 394] on span "20328667909" at bounding box center [524, 399] width 62 height 11
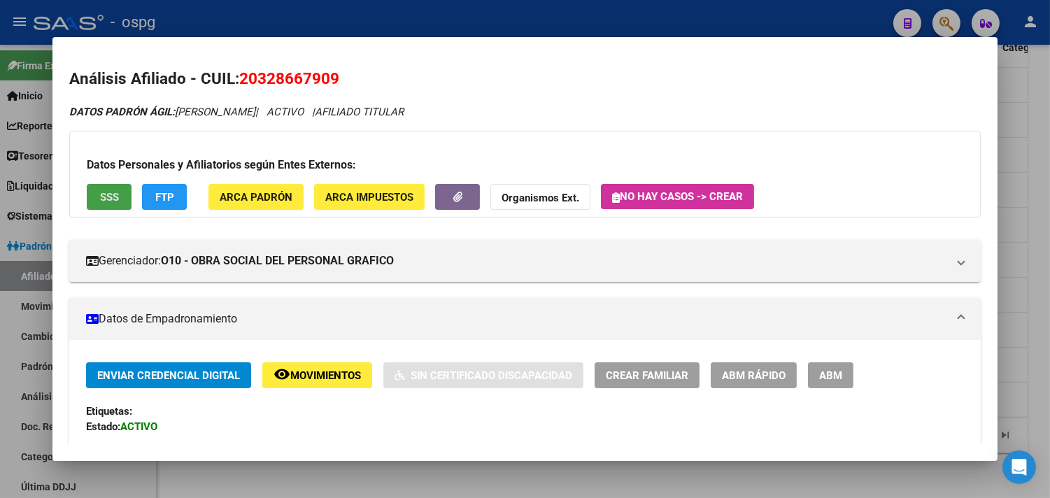
click at [100, 191] on span "SSS" at bounding box center [109, 197] width 19 height 13
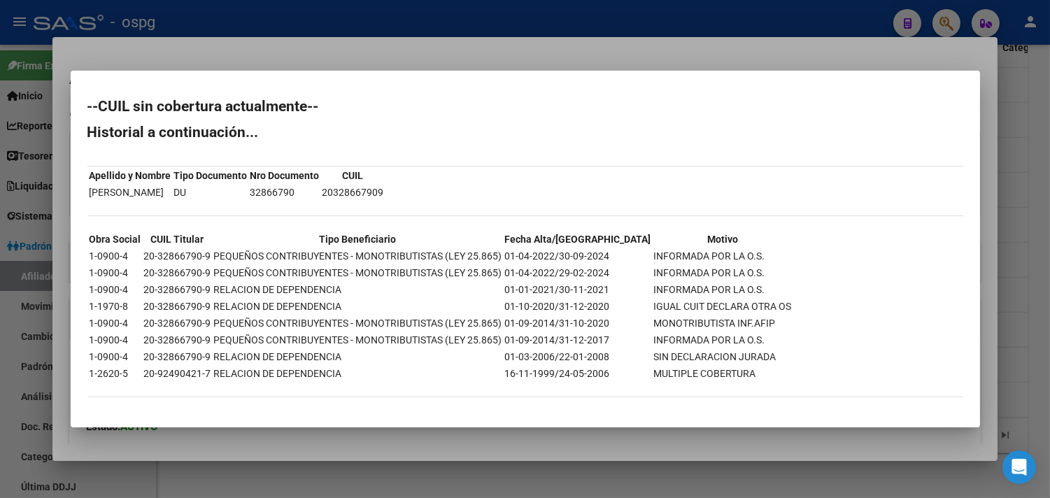
click at [352, 437] on div at bounding box center [525, 249] width 1050 height 498
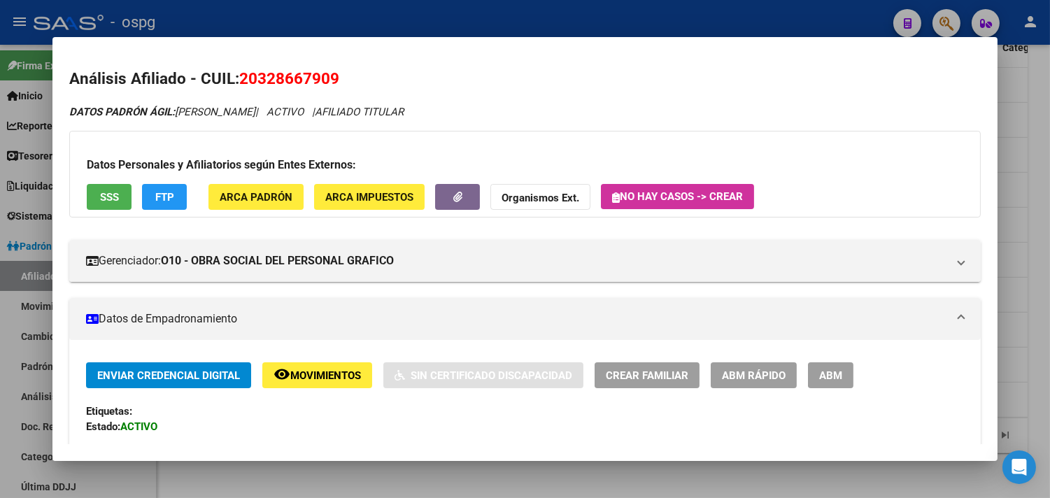
click at [297, 369] on span "remove_red_eye Movimientos" at bounding box center [317, 375] width 87 height 13
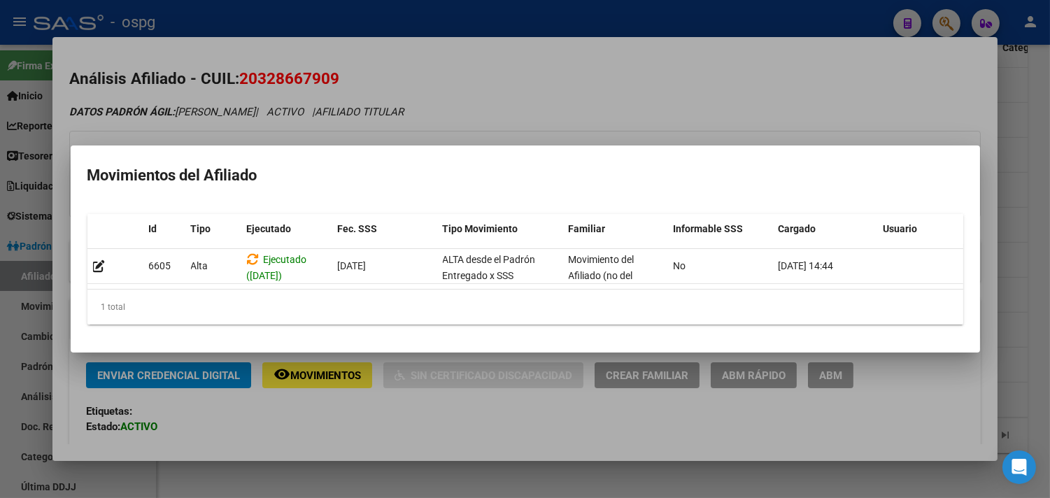
click at [390, 434] on div at bounding box center [525, 249] width 1050 height 498
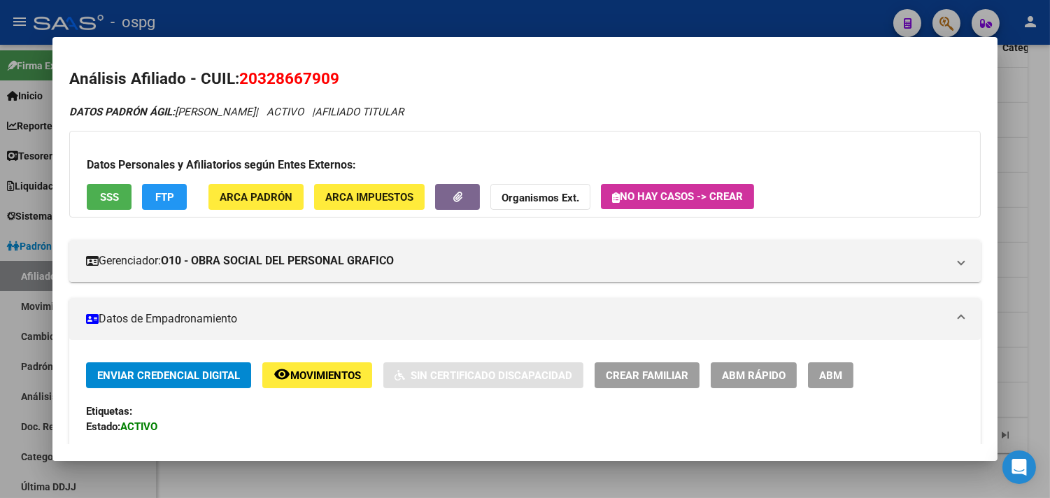
click at [423, 484] on div at bounding box center [525, 249] width 1050 height 498
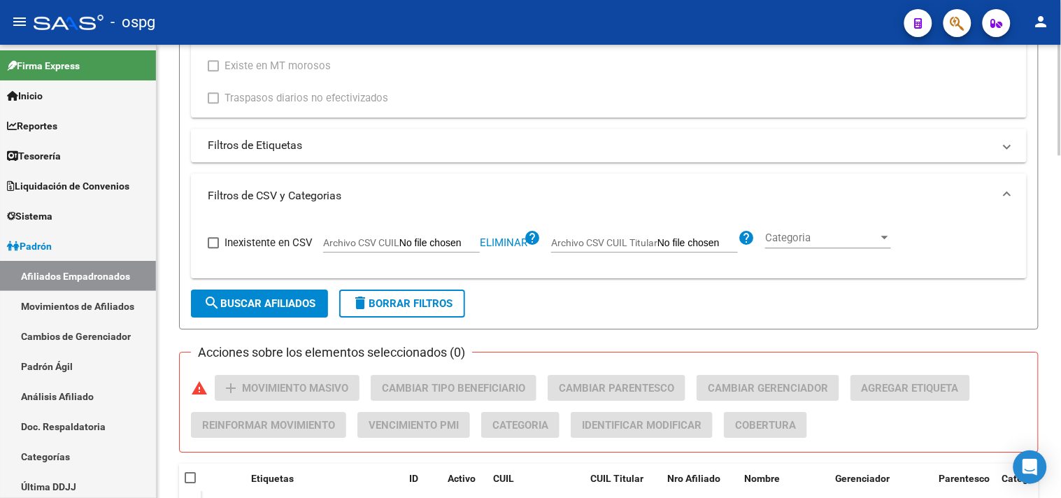
scroll to position [942, 0]
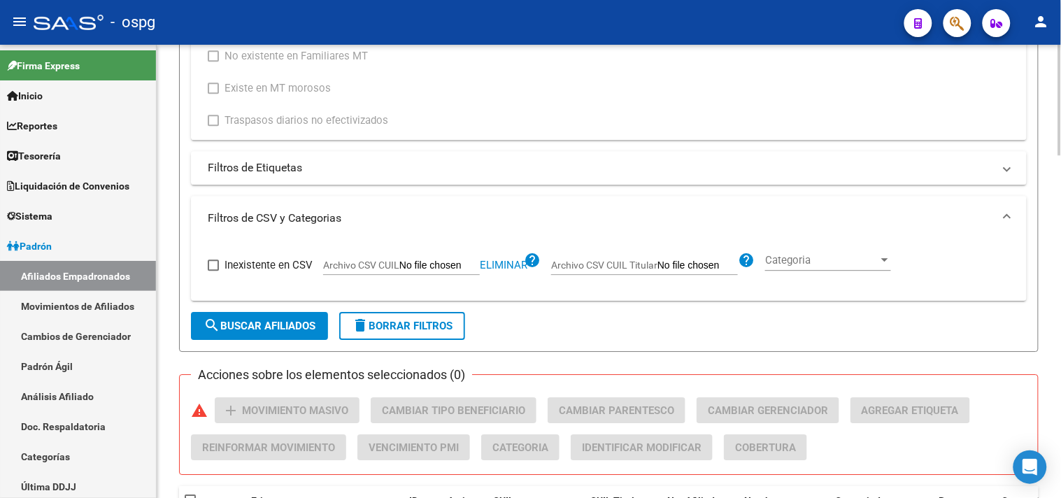
click at [498, 261] on span "Eliminar" at bounding box center [504, 265] width 48 height 13
click at [410, 264] on input "Archivo CSV CUIL" at bounding box center [439, 266] width 80 height 13
type input "C:\fakepath\CONTROL DESEMPLEO INFO.csv"
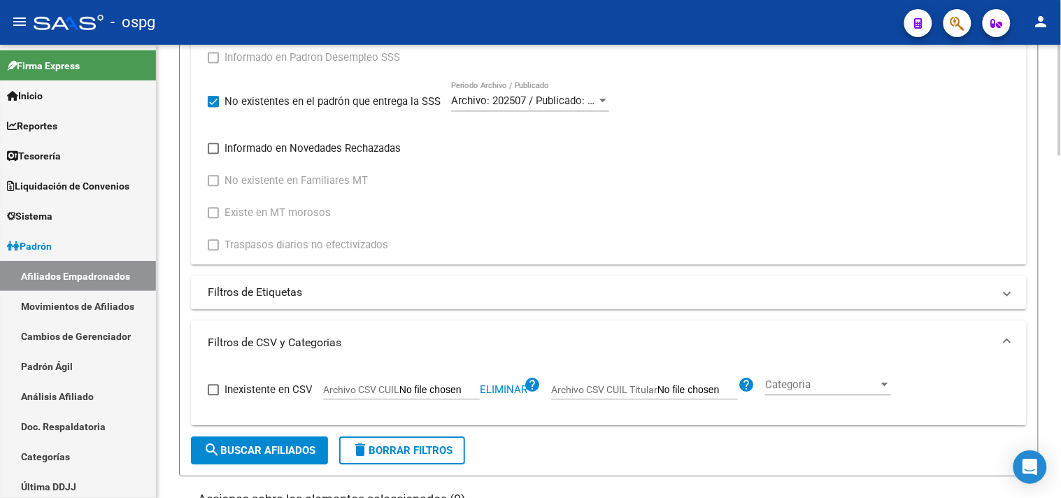
scroll to position [864, 0]
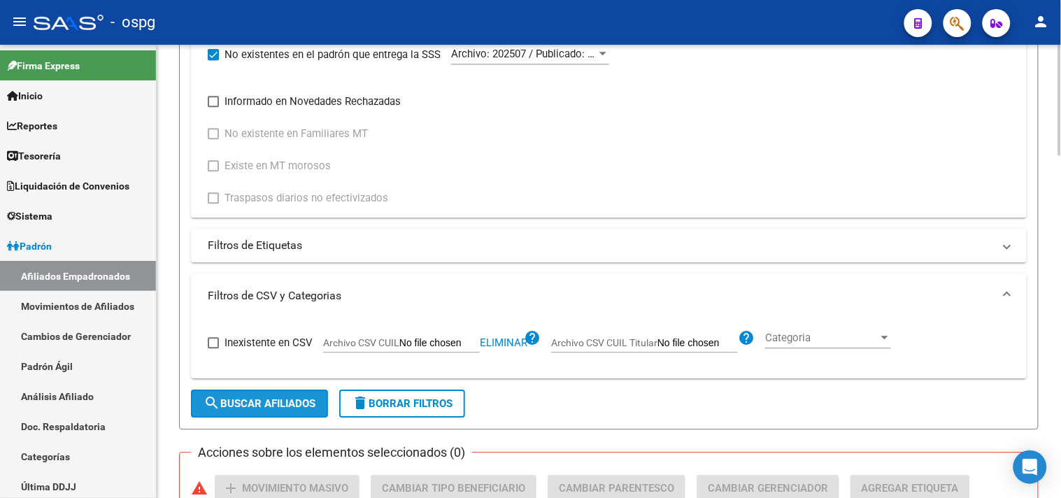
click at [231, 404] on span "search Buscar Afiliados" at bounding box center [260, 403] width 112 height 13
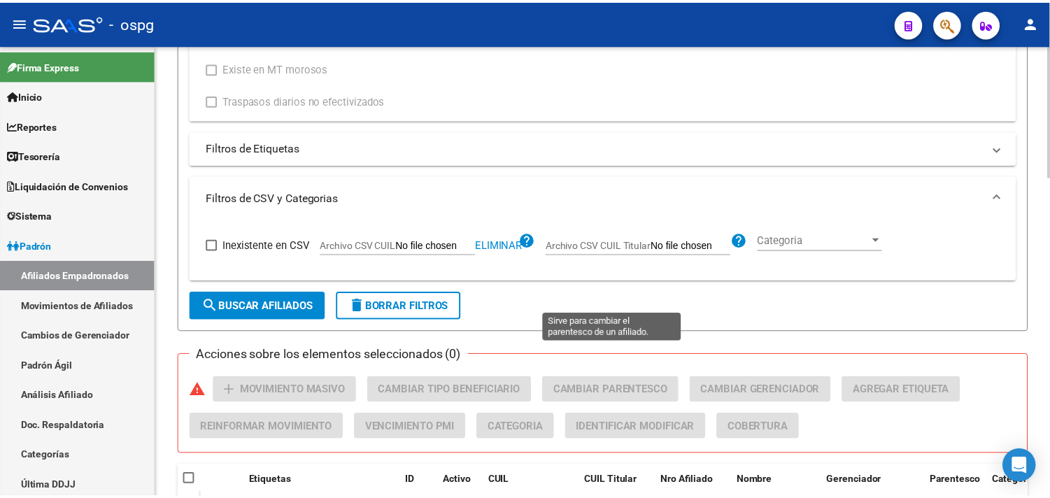
scroll to position [1093, 0]
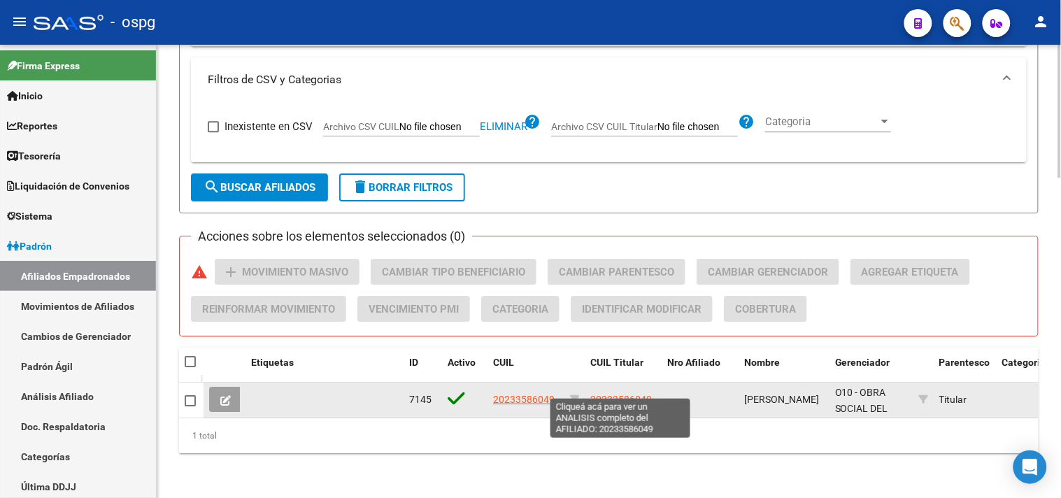
click at [621, 394] on span "20233586049" at bounding box center [621, 399] width 62 height 11
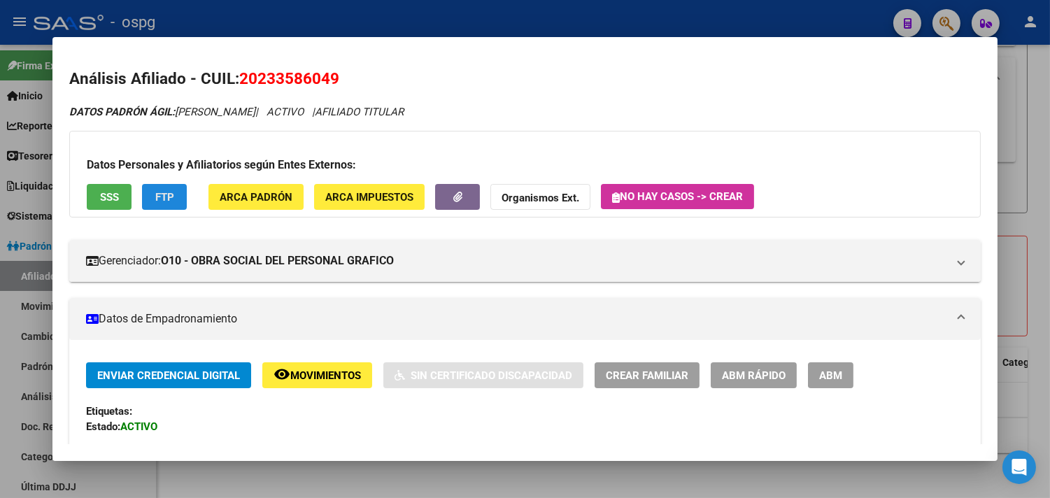
click at [169, 192] on button "FTP" at bounding box center [164, 197] width 45 height 26
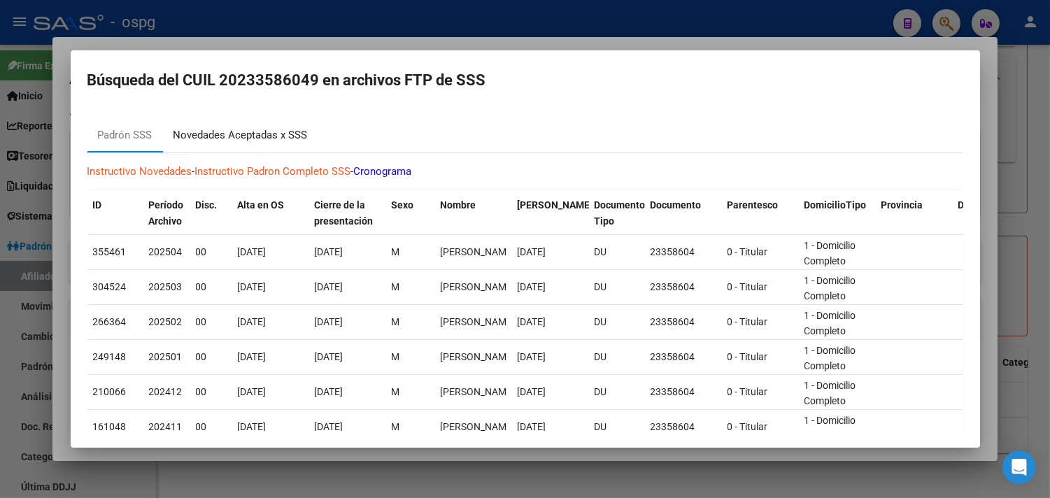
click at [241, 136] on div "Novedades Aceptadas x SSS" at bounding box center [240, 135] width 134 height 16
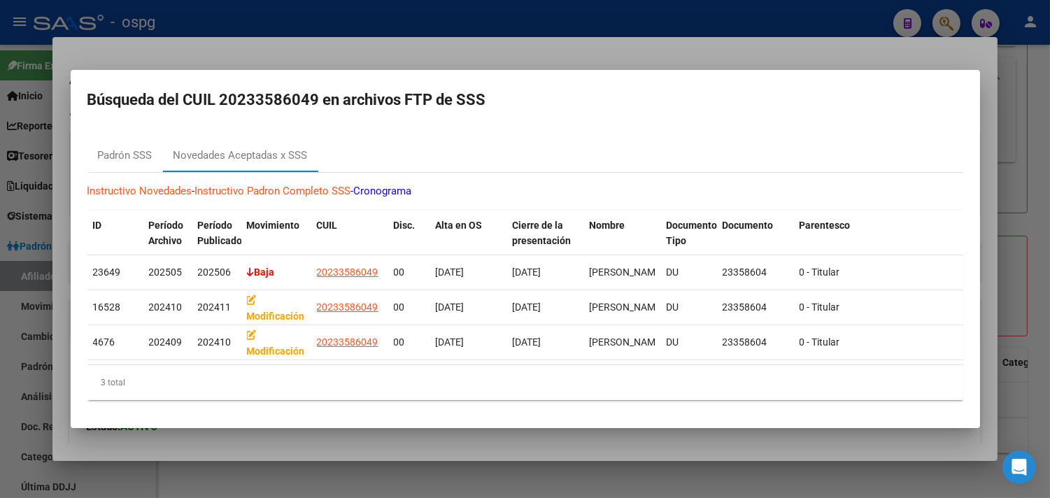
click at [341, 451] on div at bounding box center [525, 249] width 1050 height 498
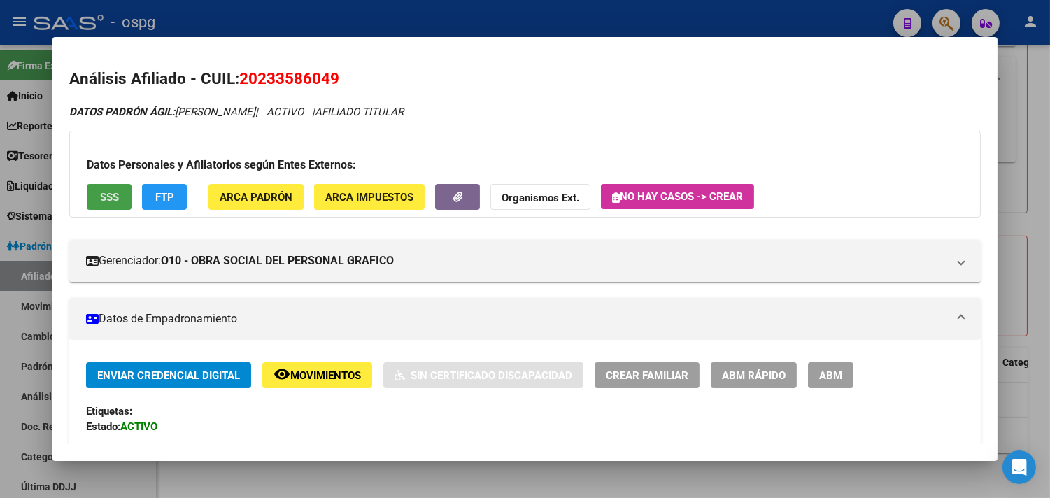
click at [108, 198] on span "SSS" at bounding box center [109, 197] width 19 height 13
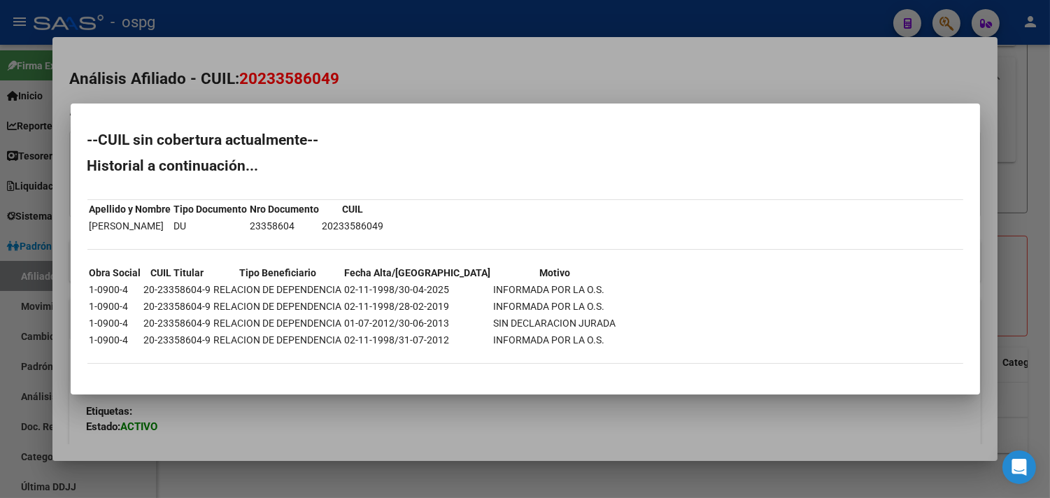
click at [402, 416] on div at bounding box center [525, 249] width 1050 height 498
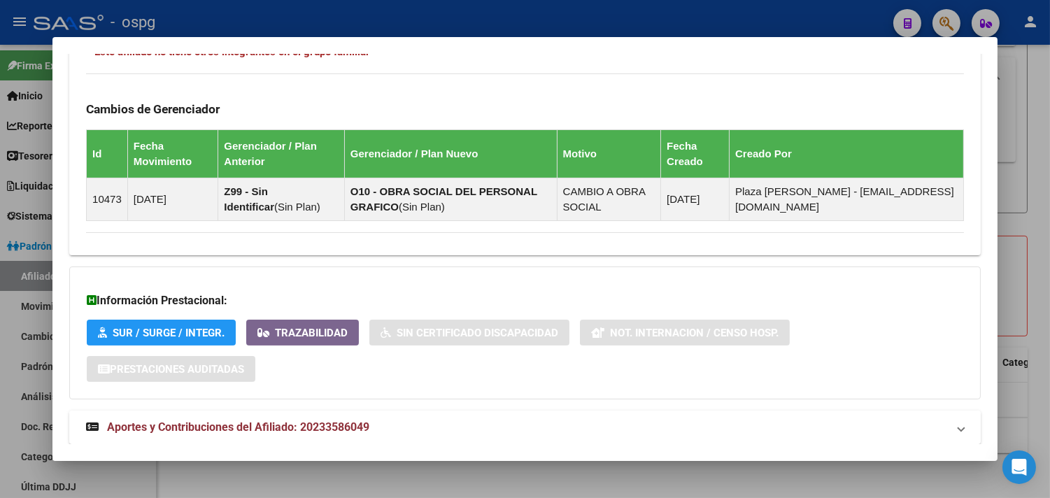
scroll to position [828, 0]
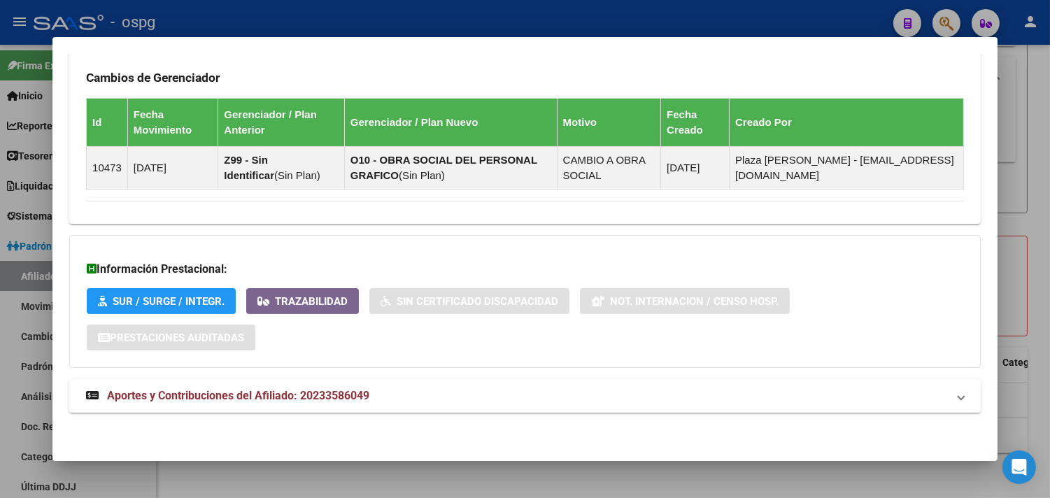
click at [408, 413] on mat-expansion-panel-header "Aportes y Contribuciones del Afiliado: 20233586049" at bounding box center [524, 396] width 911 height 34
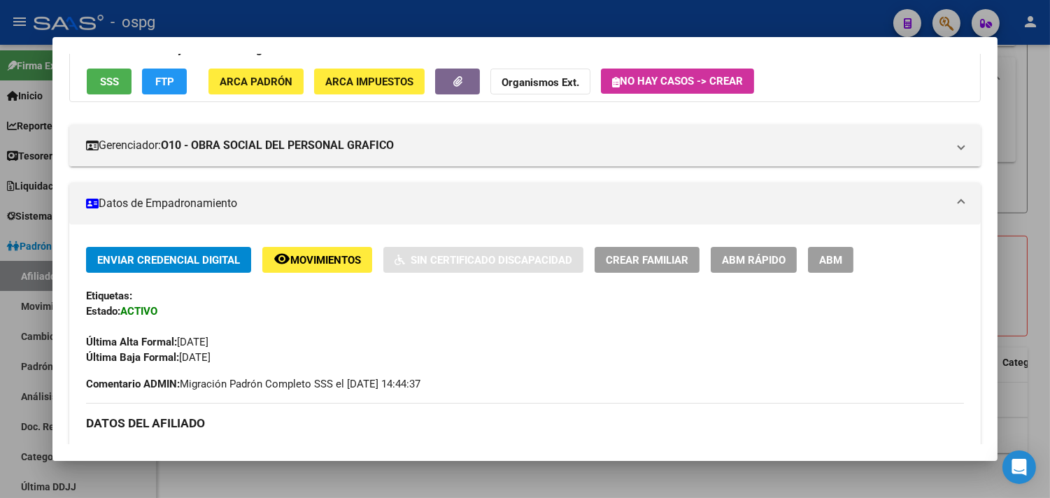
scroll to position [0, 0]
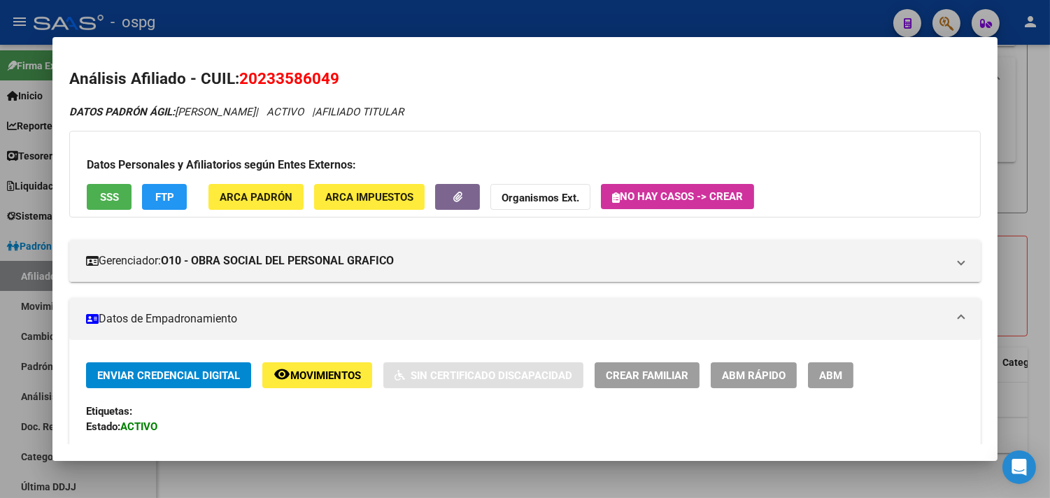
drag, startPoint x: 239, startPoint y: 74, endPoint x: 336, endPoint y: 76, distance: 97.2
click at [337, 78] on h2 "Análisis Afiliado - CUIL: 20233586049" at bounding box center [524, 79] width 911 height 24
copy span "20233586049"
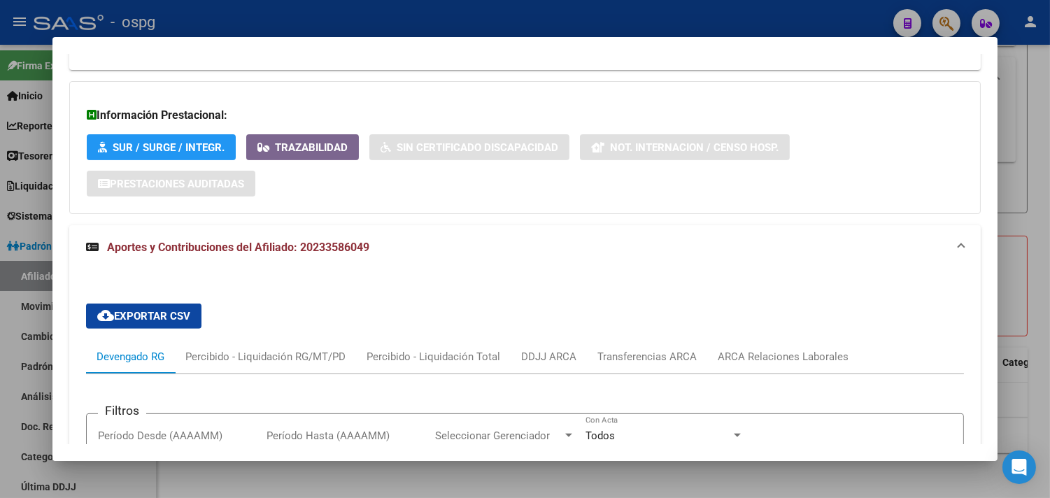
scroll to position [977, 0]
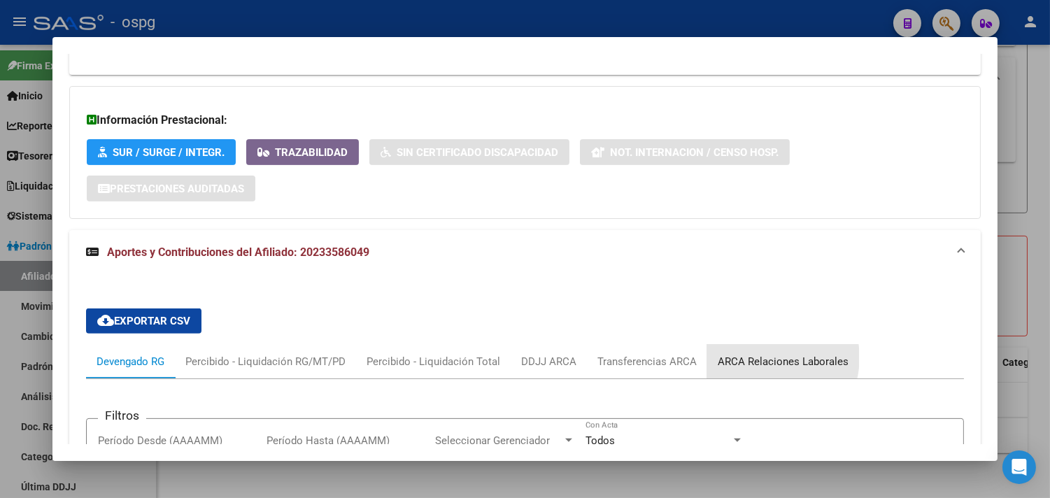
click at [760, 360] on div "ARCA Relaciones Laborales" at bounding box center [783, 361] width 131 height 15
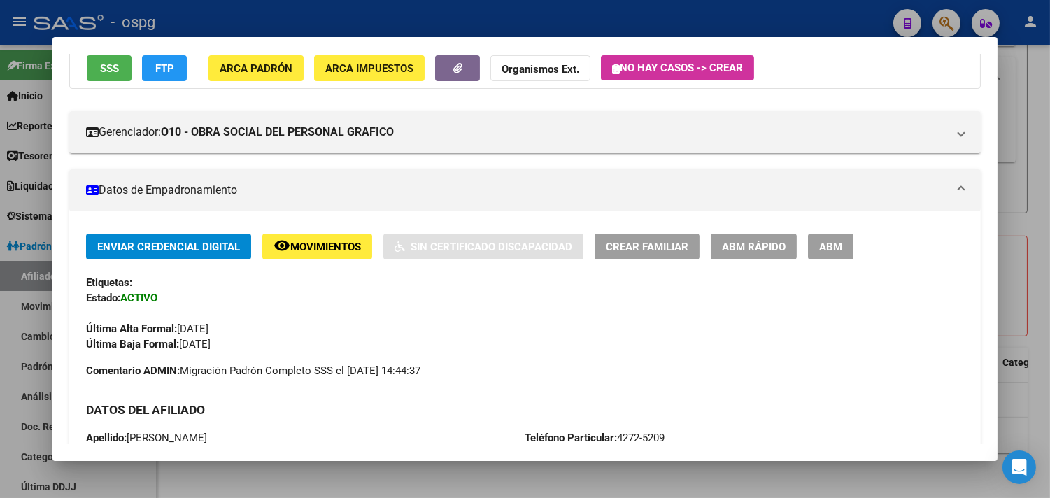
scroll to position [0, 0]
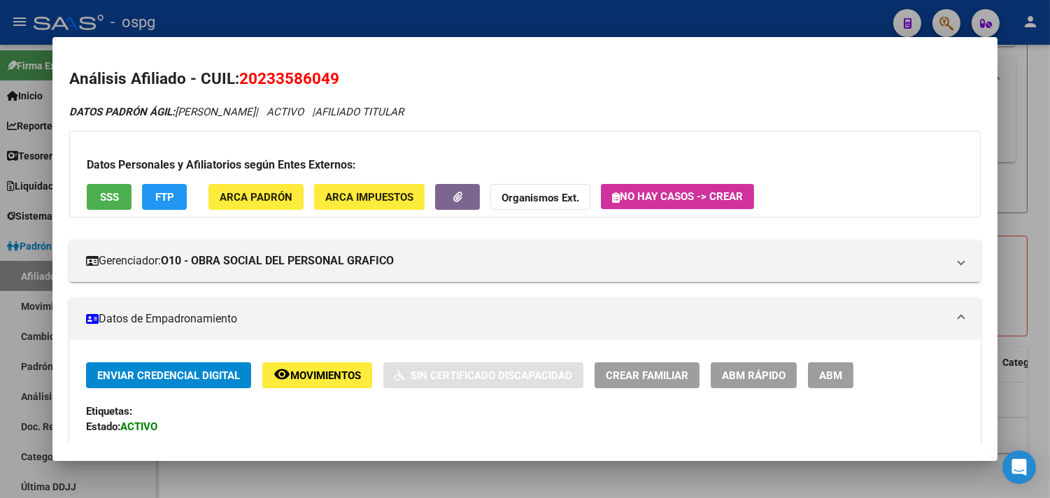
click at [164, 192] on span "FTP" at bounding box center [164, 197] width 19 height 13
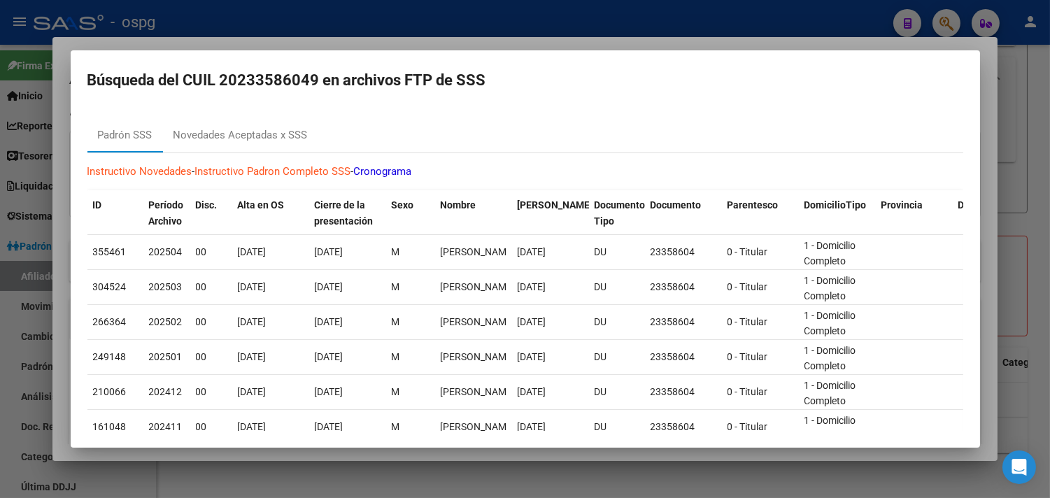
click at [444, 24] on div at bounding box center [525, 249] width 1050 height 498
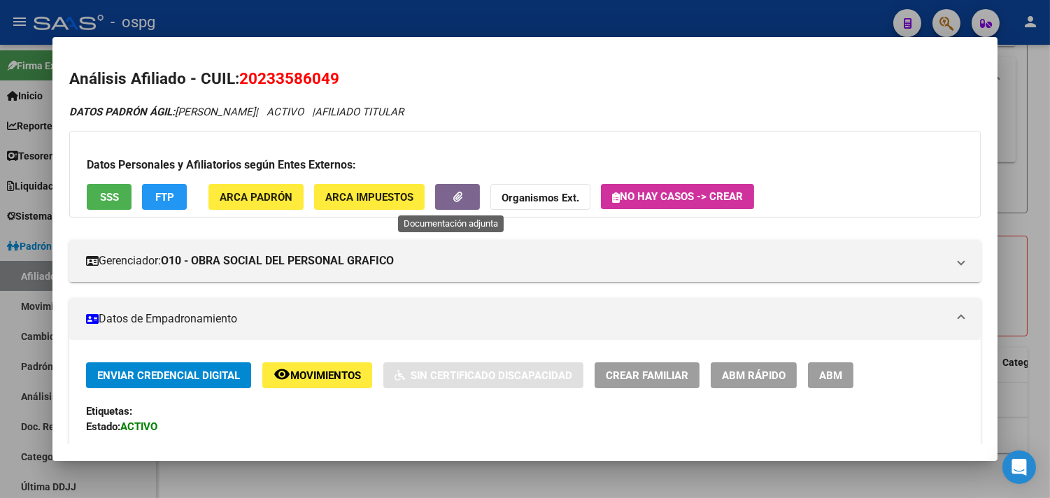
click at [456, 192] on icon "button" at bounding box center [457, 197] width 9 height 10
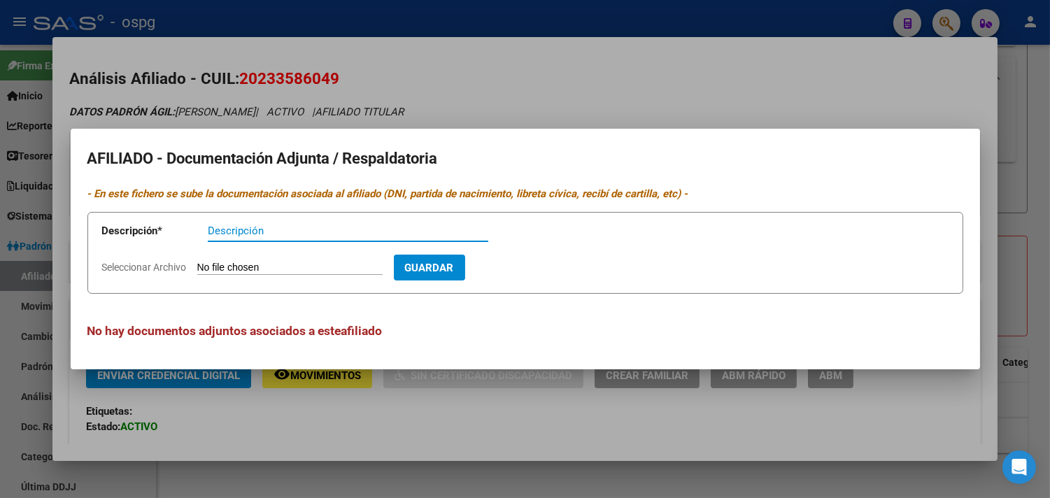
click at [766, 64] on div at bounding box center [525, 249] width 1050 height 498
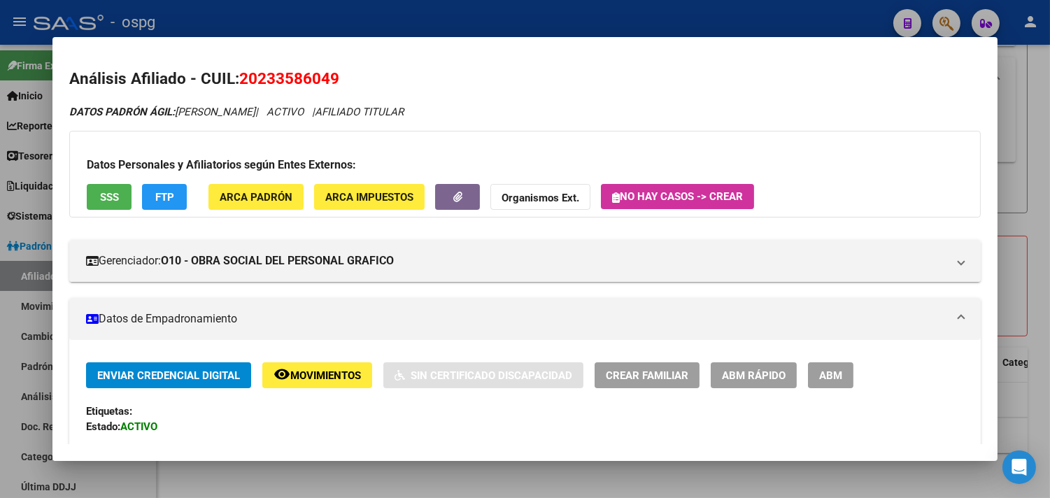
click at [562, 196] on strong "Organismos Ext." at bounding box center [541, 198] width 78 height 13
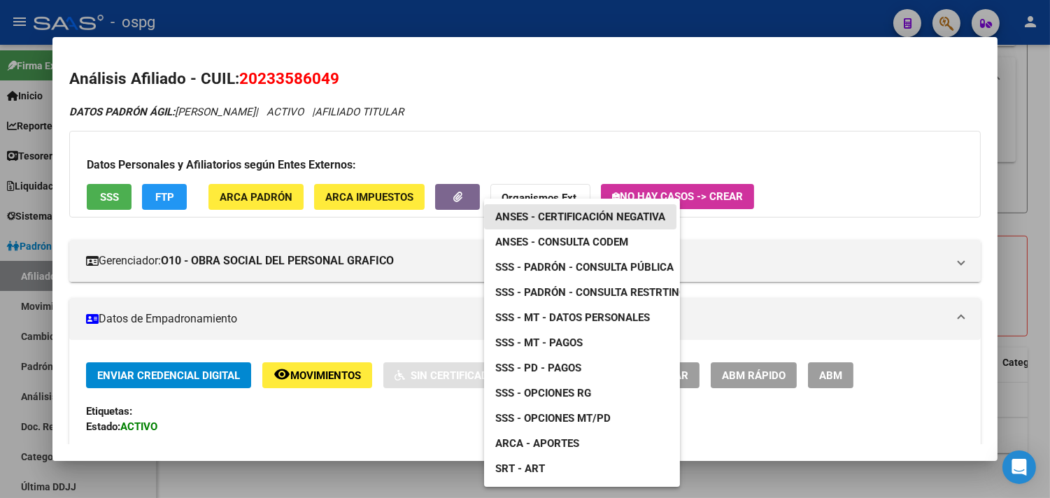
click at [602, 217] on span "ANSES - Certificación Negativa" at bounding box center [580, 217] width 170 height 13
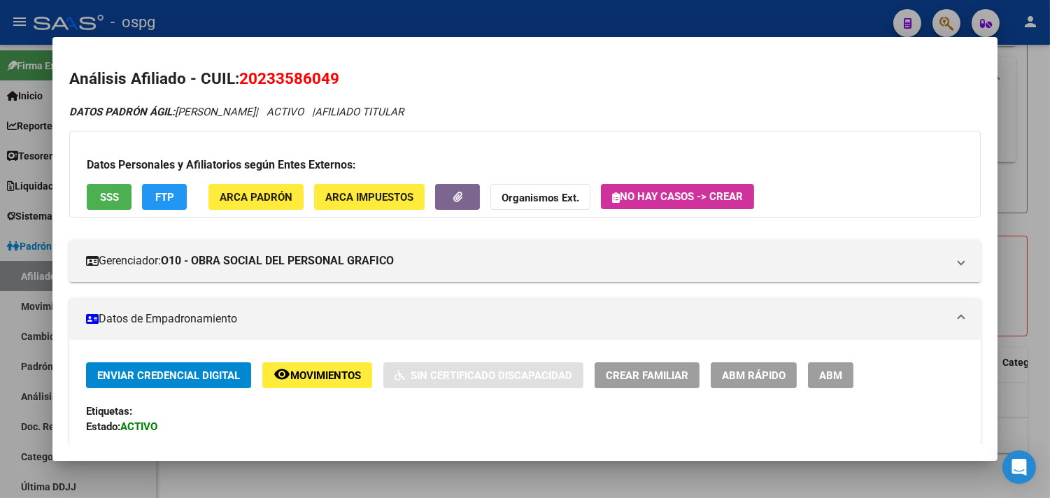
drag, startPoint x: 235, startPoint y: 72, endPoint x: 339, endPoint y: 73, distance: 104.2
click at [416, 73] on h2 "Análisis Afiliado - CUIL: 20233586049" at bounding box center [524, 79] width 911 height 24
copy span "20233586049"
click at [385, 488] on div at bounding box center [525, 249] width 1050 height 498
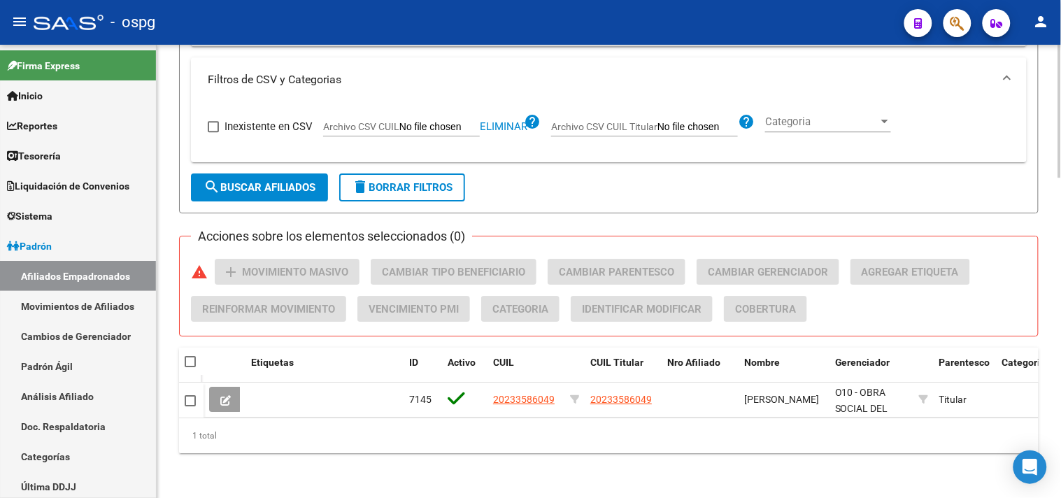
click at [252, 181] on span "search Buscar Afiliados" at bounding box center [260, 187] width 112 height 13
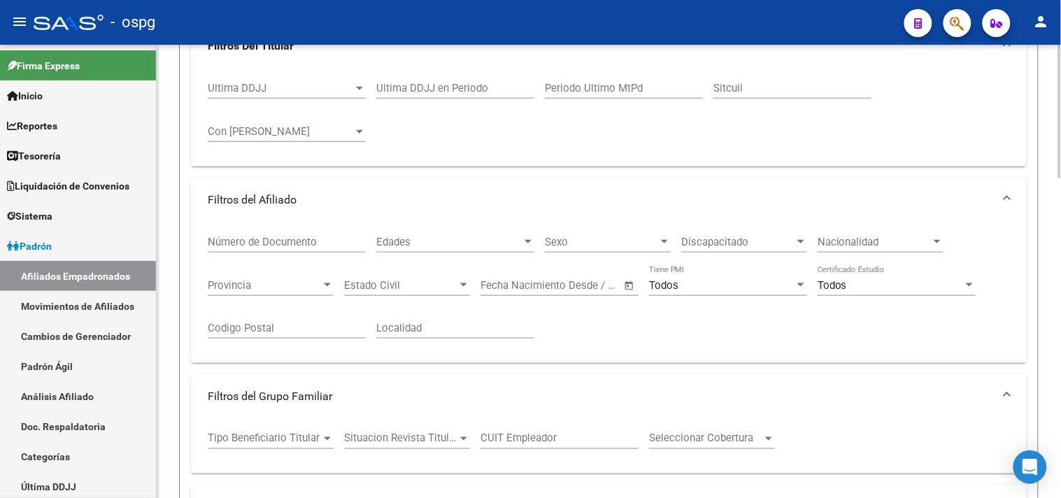
scroll to position [71, 0]
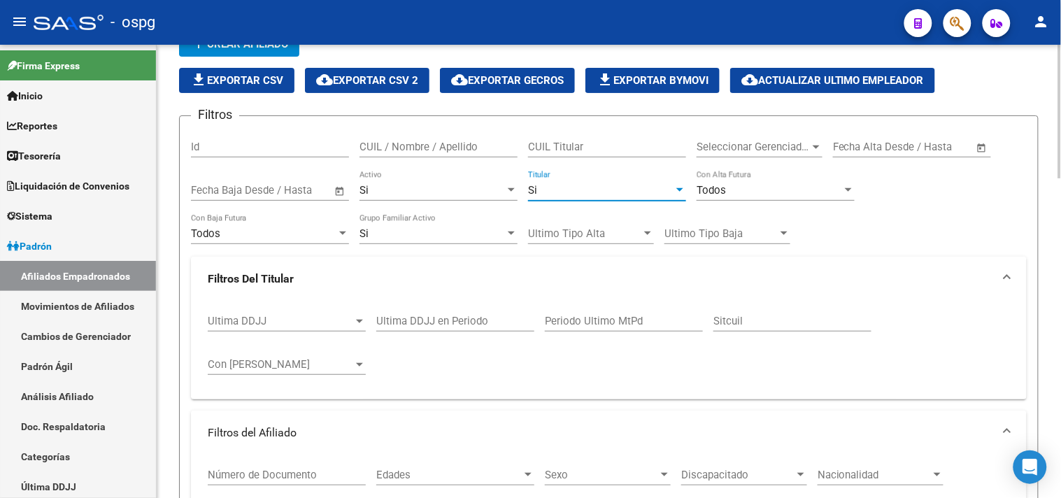
click at [574, 185] on div "Si" at bounding box center [601, 190] width 146 height 13
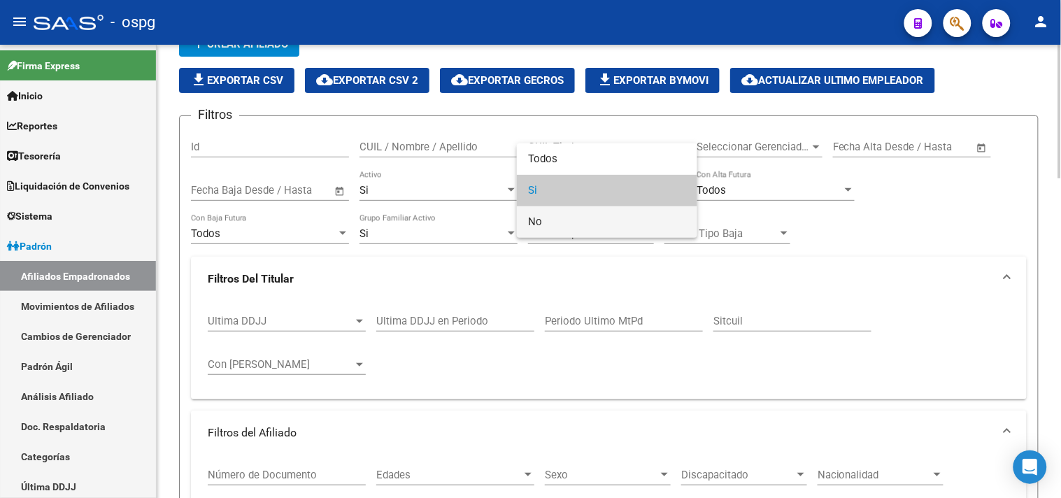
click at [547, 222] on span "No" at bounding box center [607, 221] width 158 height 31
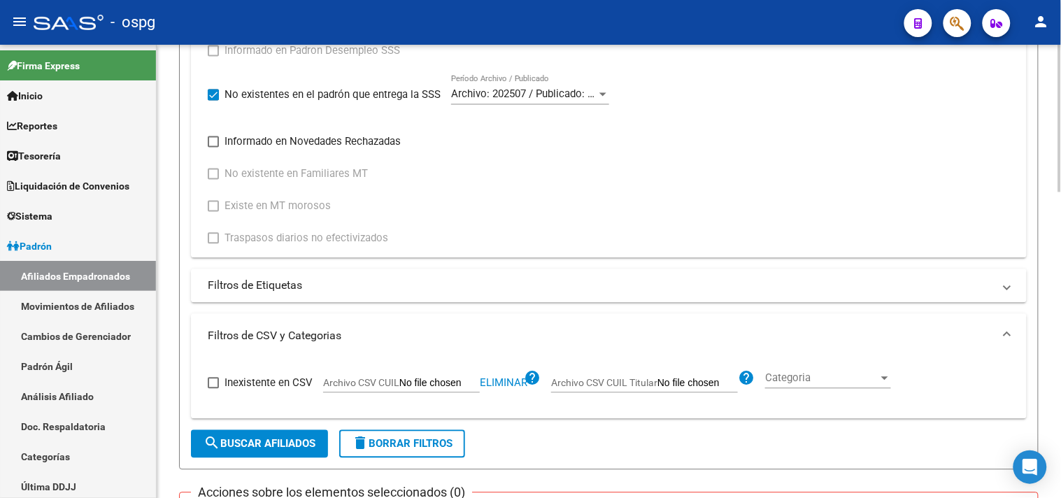
scroll to position [693, 0]
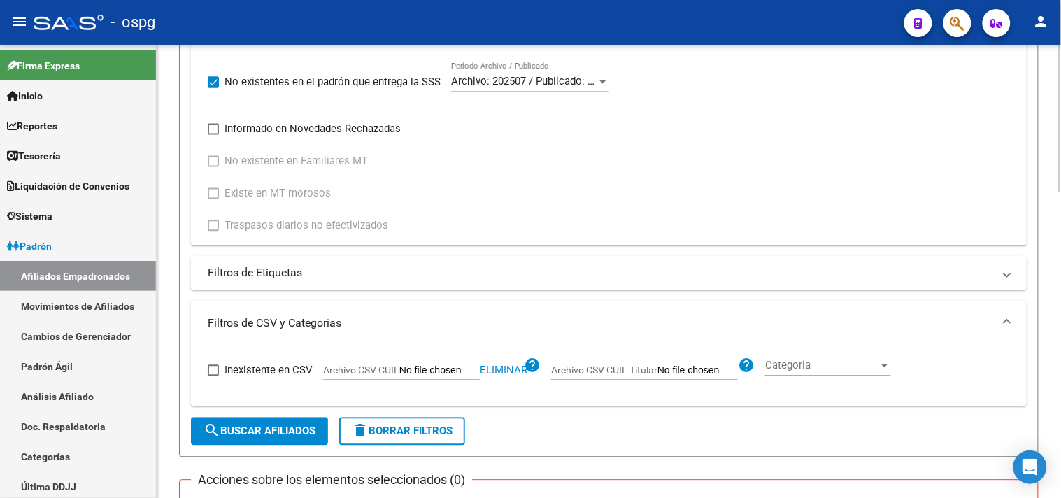
click at [233, 431] on span "search Buscar Afiliados" at bounding box center [260, 431] width 112 height 13
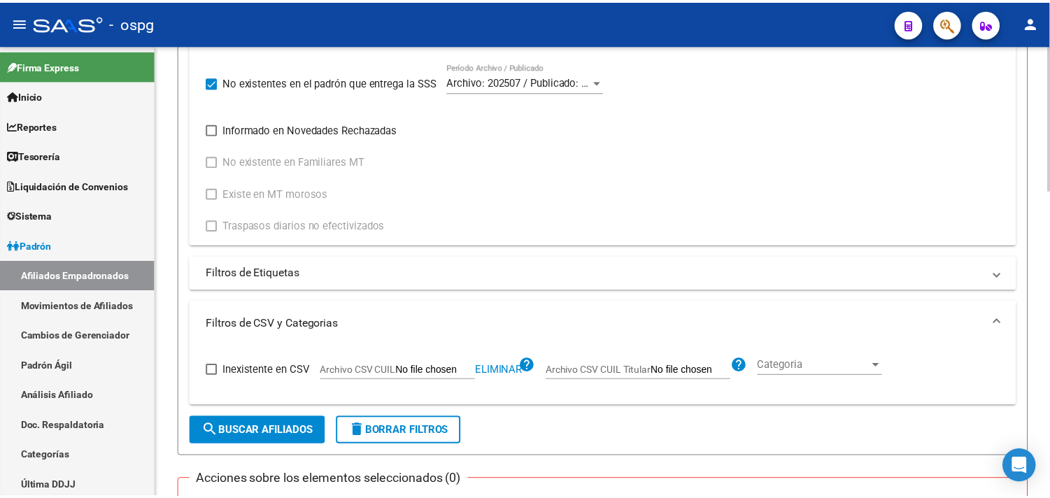
scroll to position [950, 0]
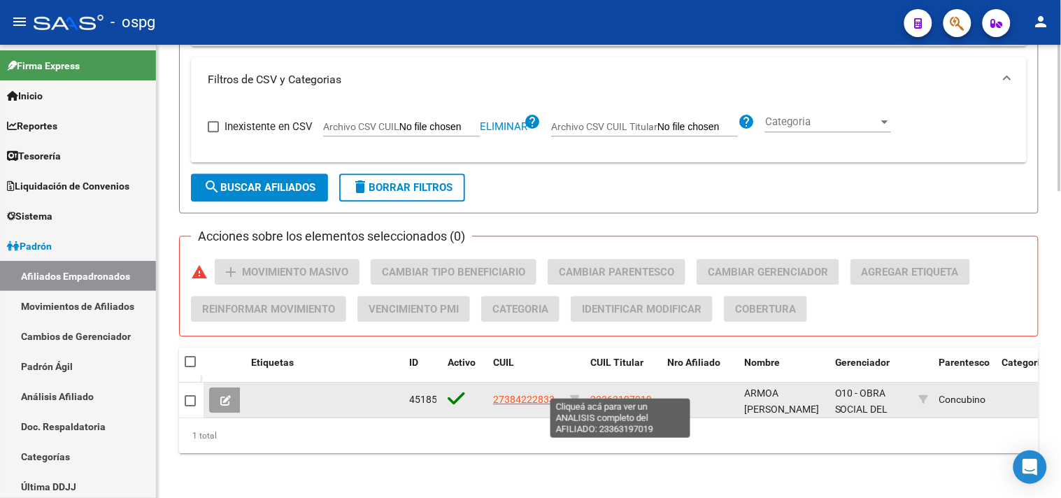
click at [620, 394] on span "23363197019" at bounding box center [621, 399] width 62 height 11
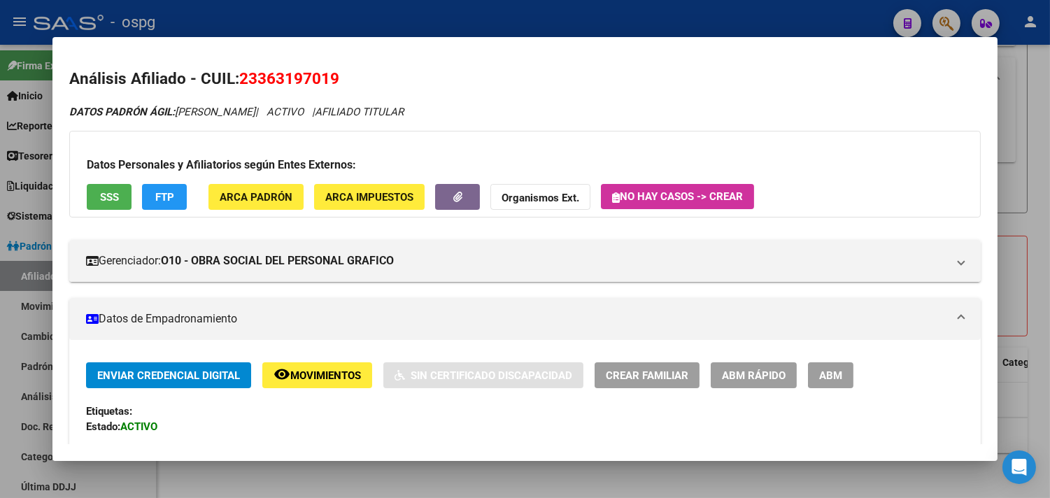
drag, startPoint x: 236, startPoint y: 80, endPoint x: 341, endPoint y: 73, distance: 105.9
click at [352, 78] on h2 "Análisis Afiliado - CUIL: 23363197019" at bounding box center [524, 79] width 911 height 24
copy span "23363197019"
click at [318, 376] on span "Movimientos" at bounding box center [325, 375] width 71 height 13
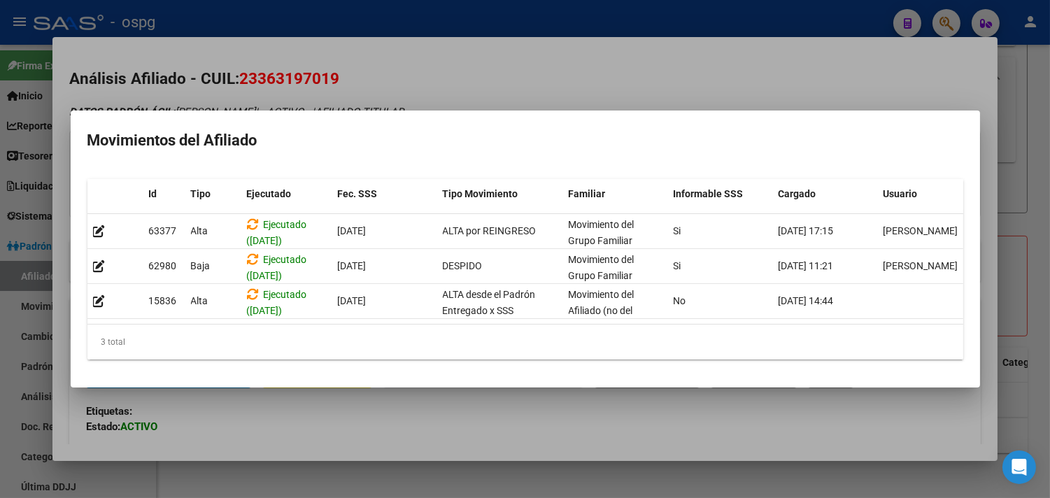
click at [424, 444] on div at bounding box center [525, 249] width 1050 height 498
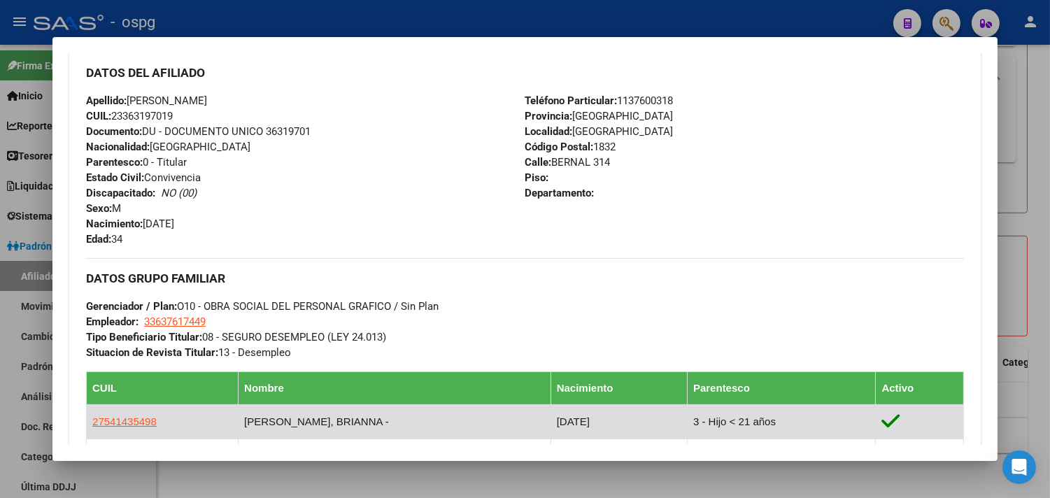
scroll to position [621, 0]
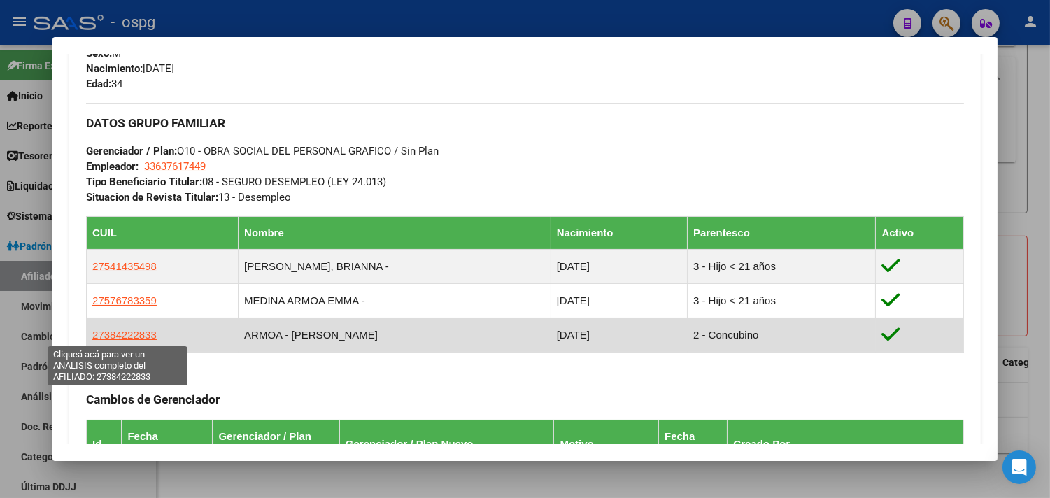
click at [119, 334] on span "27384222833" at bounding box center [124, 335] width 64 height 12
type textarea "27384222833"
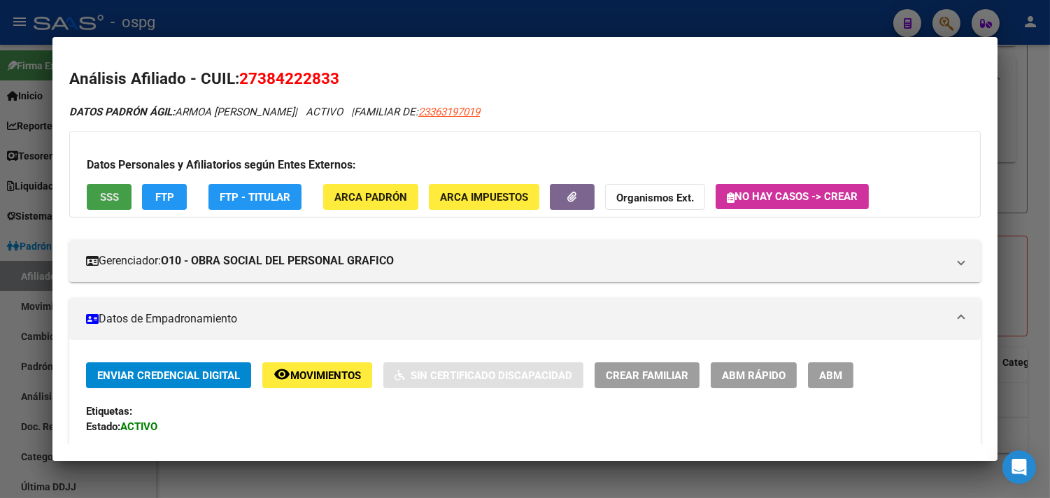
click at [100, 192] on span "SSS" at bounding box center [109, 197] width 19 height 13
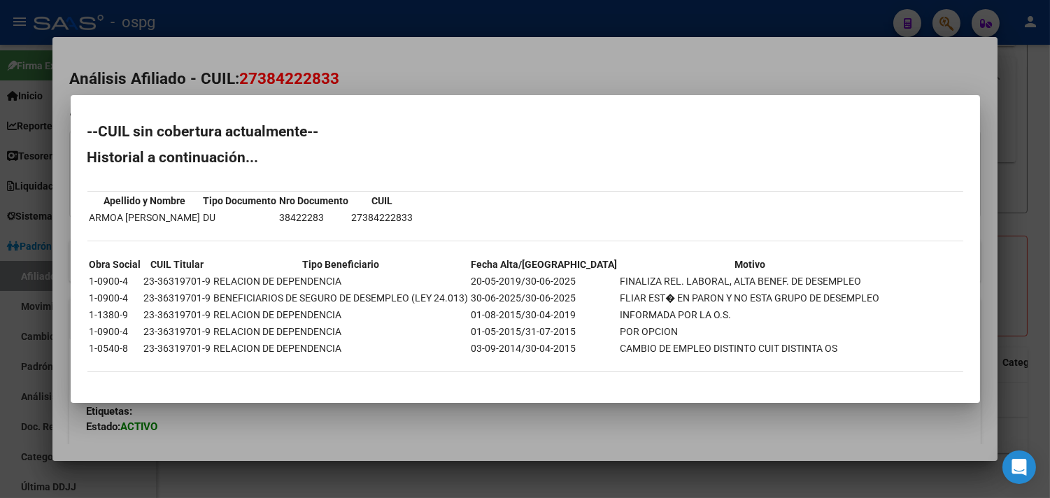
click at [528, 423] on div at bounding box center [525, 249] width 1050 height 498
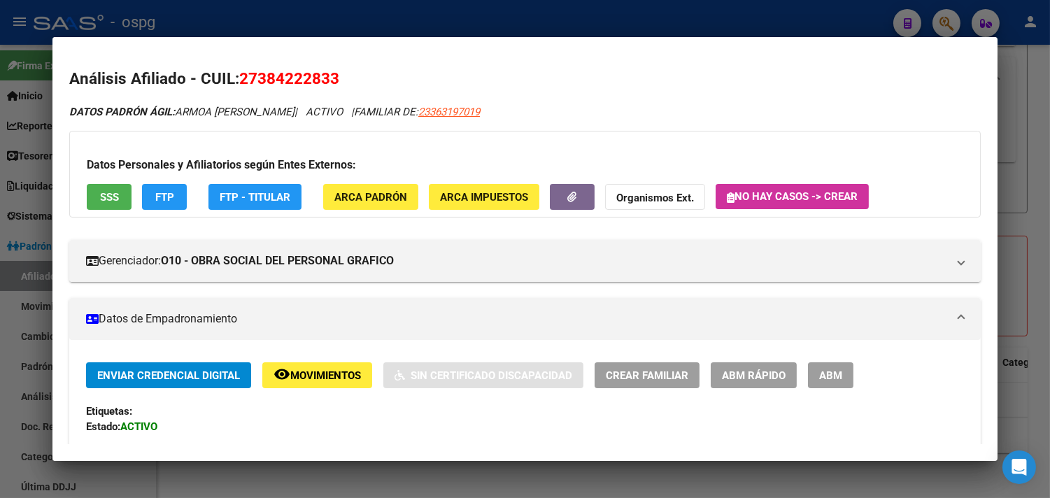
click at [155, 192] on span "FTP" at bounding box center [164, 197] width 19 height 13
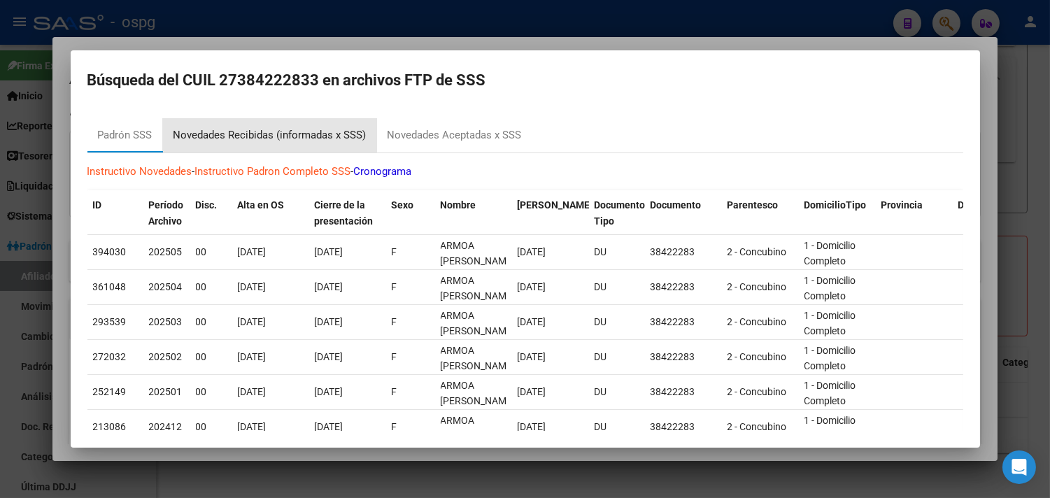
click at [262, 130] on div "Novedades Recibidas (informadas x SSS)" at bounding box center [269, 135] width 193 height 16
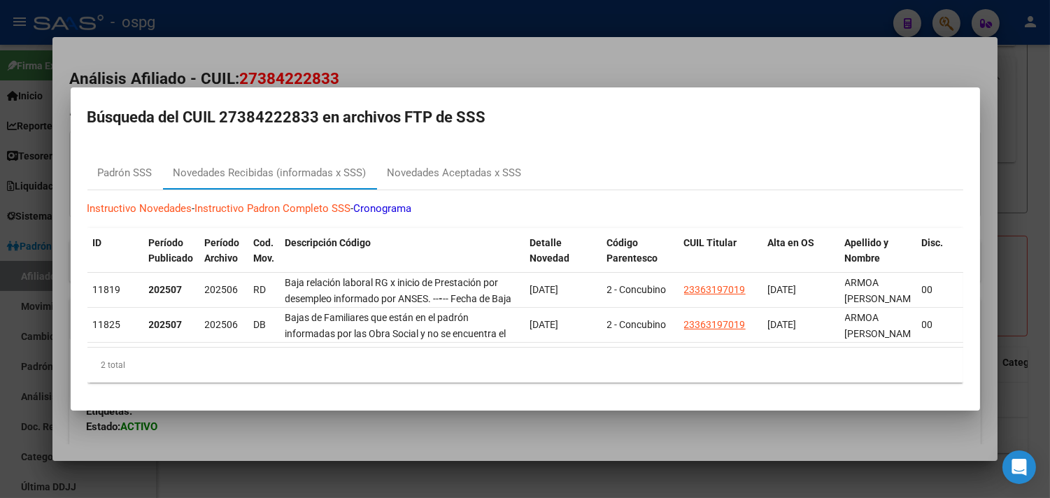
click at [493, 439] on div at bounding box center [525, 249] width 1050 height 498
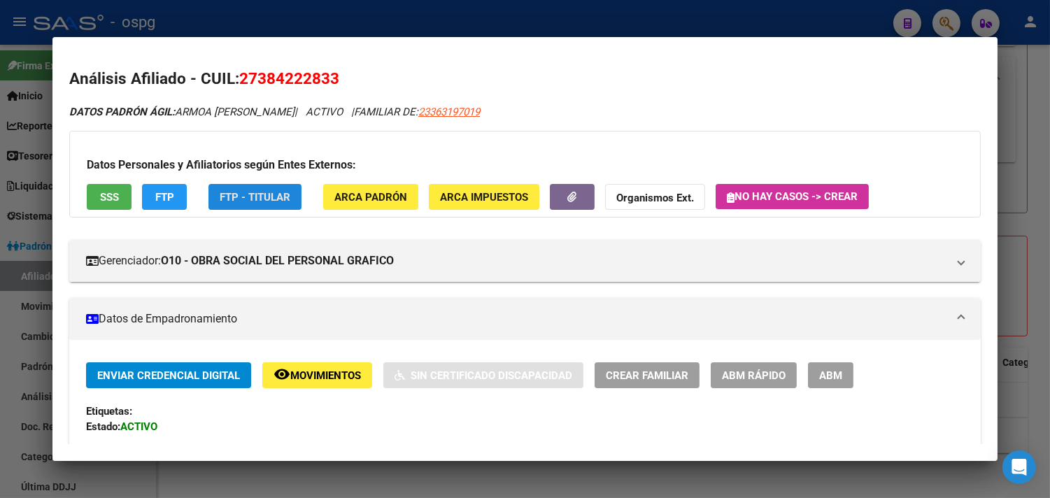
click at [256, 192] on span "FTP - Titular" at bounding box center [255, 197] width 71 height 13
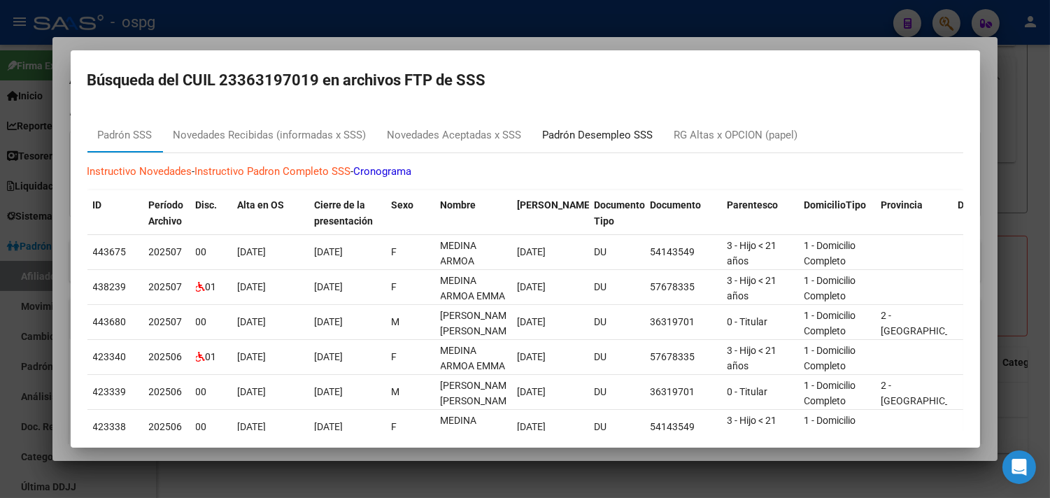
click at [583, 134] on div "Padrón Desempleo SSS" at bounding box center [598, 135] width 111 height 16
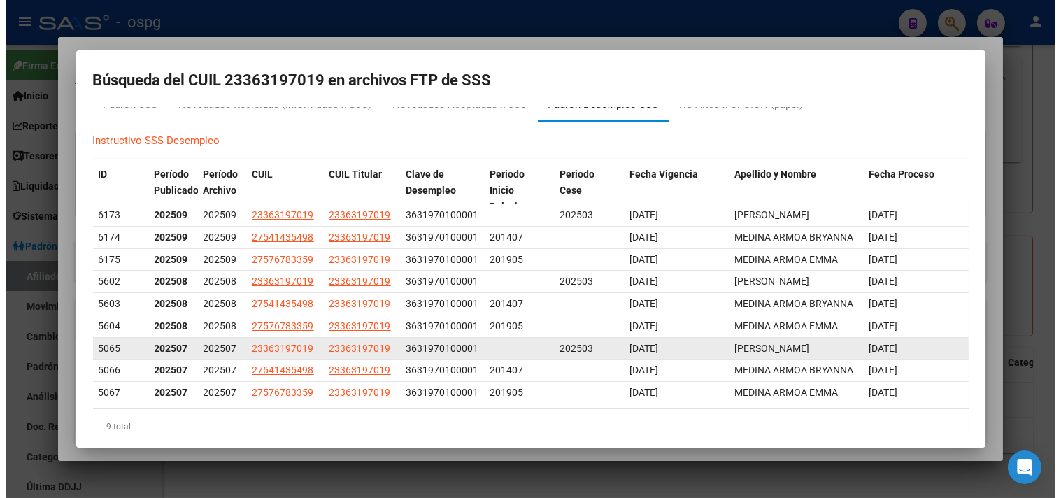
scroll to position [55, 0]
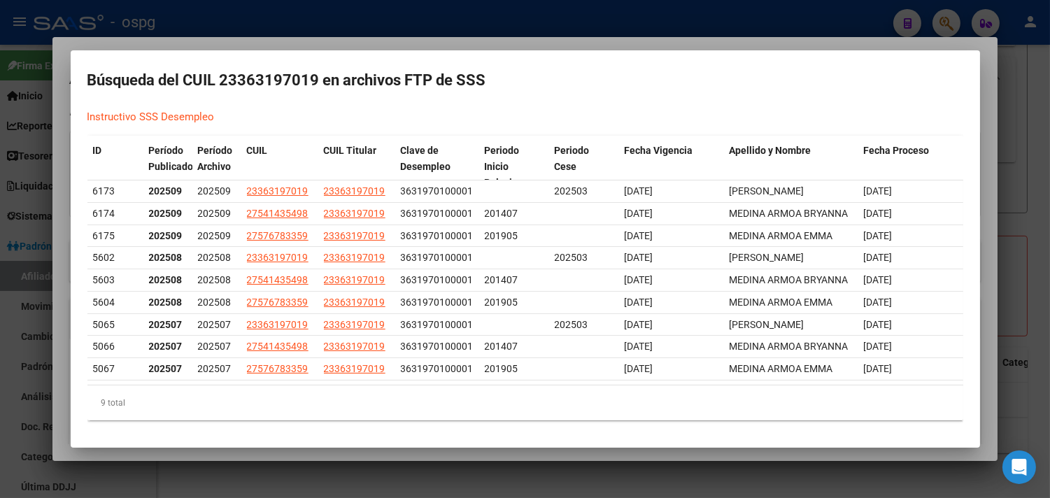
click at [1032, 263] on div at bounding box center [525, 249] width 1050 height 498
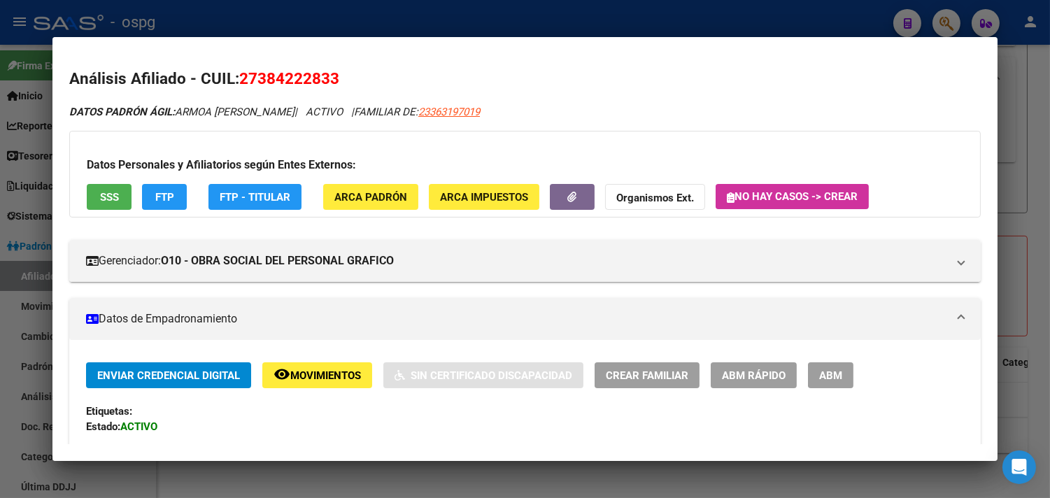
click at [1030, 117] on div at bounding box center [525, 249] width 1050 height 498
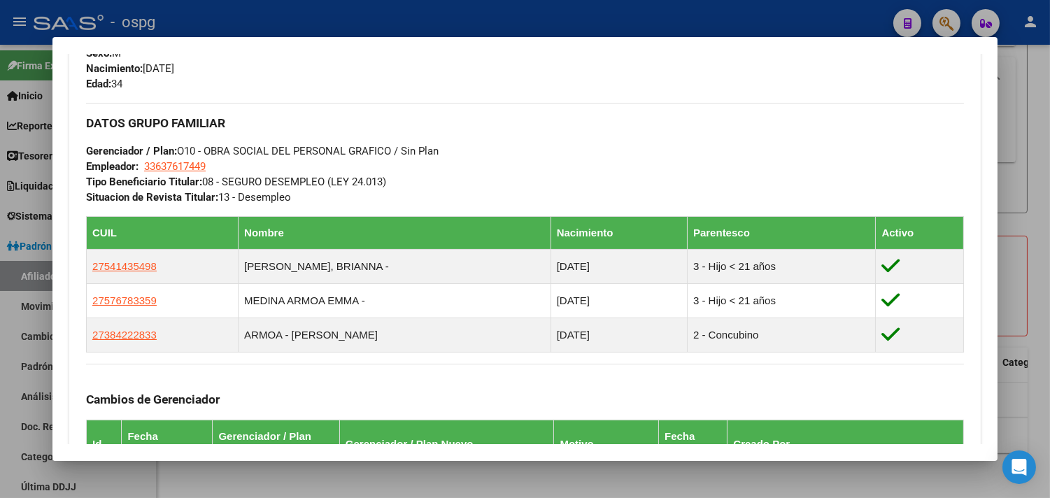
click at [1038, 110] on div at bounding box center [525, 249] width 1050 height 498
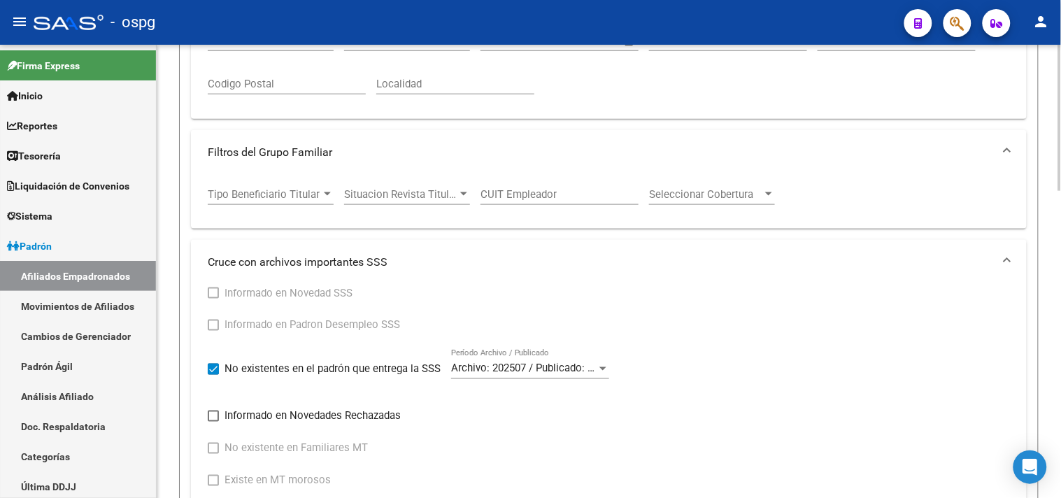
scroll to position [0, 0]
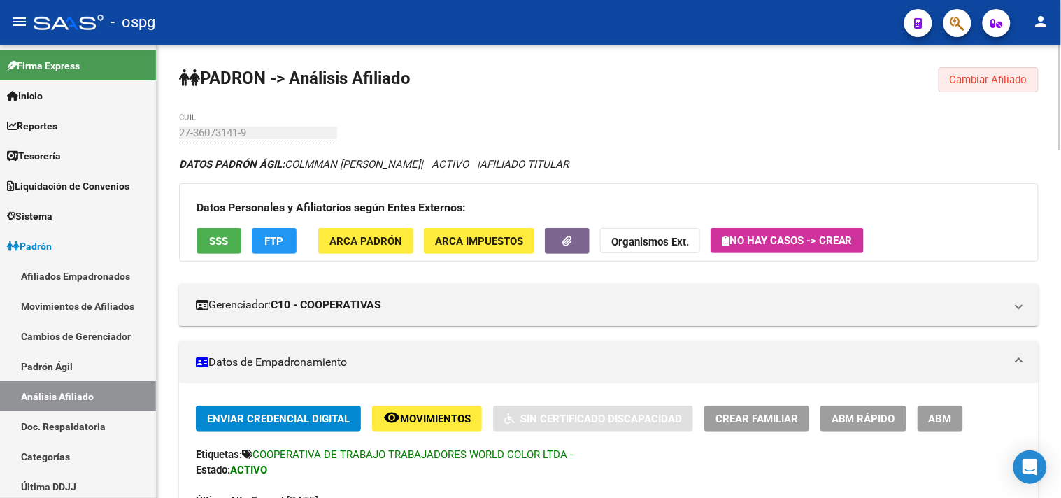
click at [992, 76] on span "Cambiar Afiliado" at bounding box center [989, 79] width 78 height 13
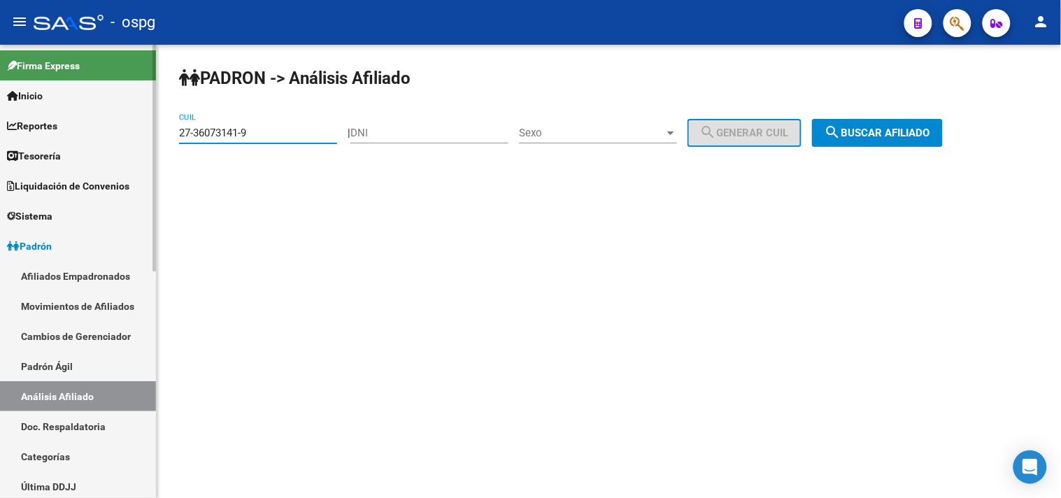
drag, startPoint x: 276, startPoint y: 139, endPoint x: 74, endPoint y: 120, distance: 202.3
click at [76, 121] on mat-sidenav-container "Firma Express Inicio Calendario SSS Instructivos Contacto OS Reportes Tablero d…" at bounding box center [530, 271] width 1061 height 453
paste input "11-07324"
type input "11-07324"
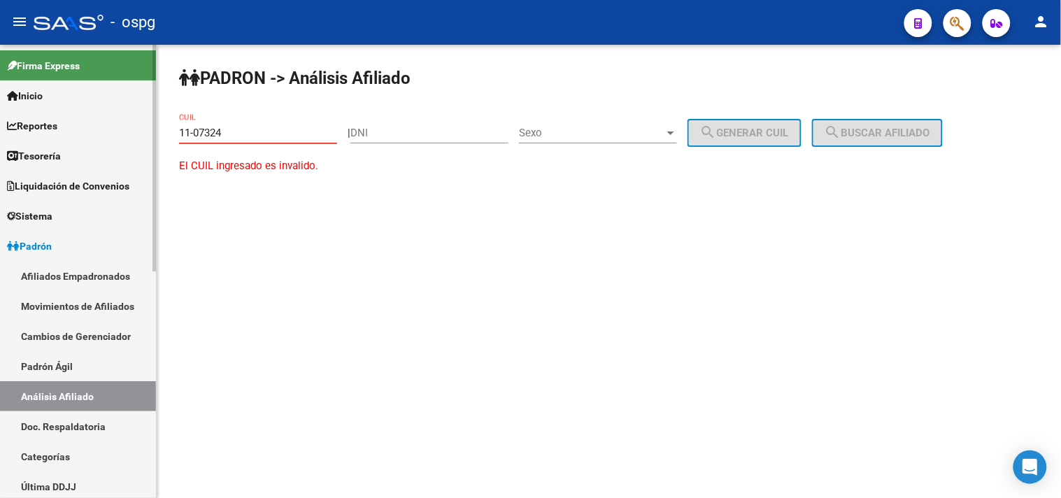
drag, startPoint x: 225, startPoint y: 136, endPoint x: 107, endPoint y: 127, distance: 118.6
click at [107, 127] on mat-sidenav-container "Firma Express Inicio Calendario SSS Instructivos Contacto OS Reportes Tablero d…" at bounding box center [530, 271] width 1061 height 453
click at [306, 137] on input "CUIL" at bounding box center [258, 133] width 158 height 13
paste input "20-23358604-9"
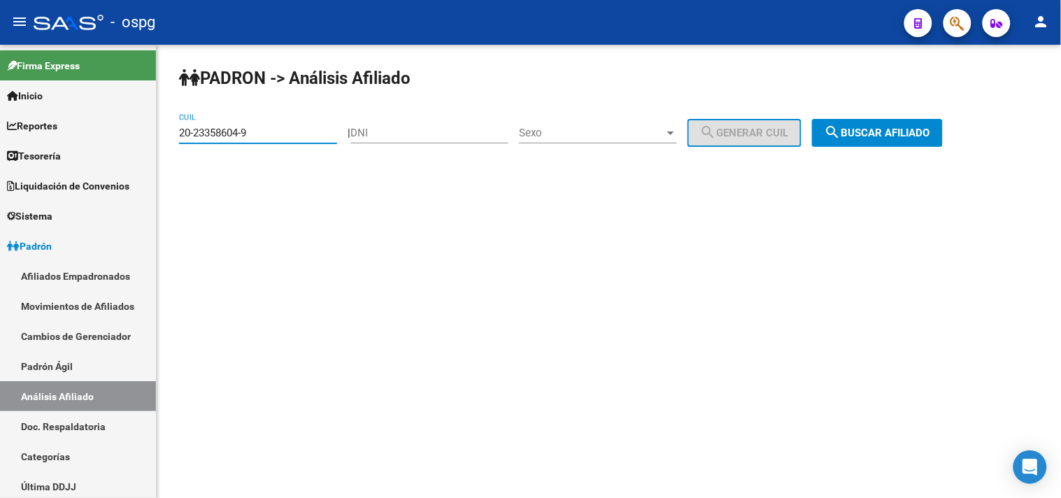
type input "20-23358604-9"
click at [930, 136] on span "search Buscar afiliado" at bounding box center [878, 133] width 106 height 13
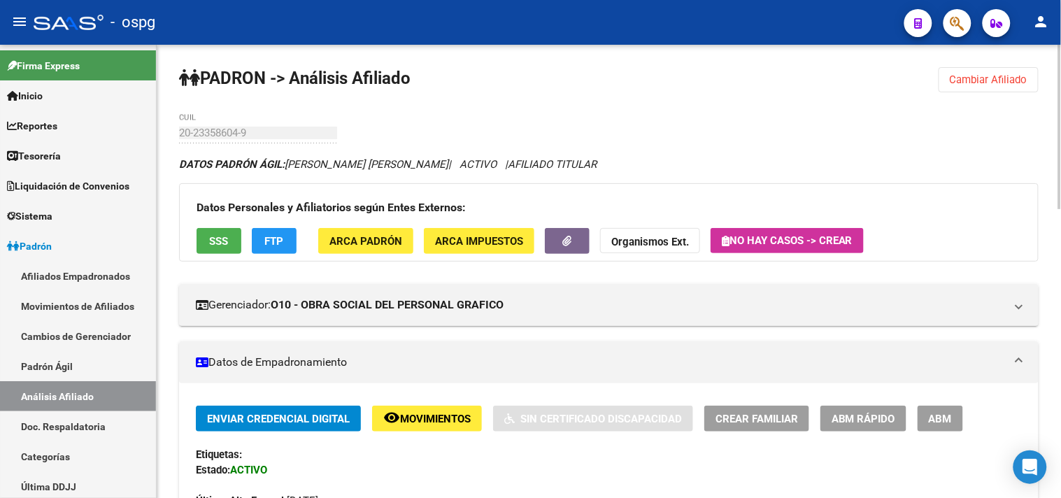
click at [935, 413] on span "ABM" at bounding box center [940, 419] width 23 height 13
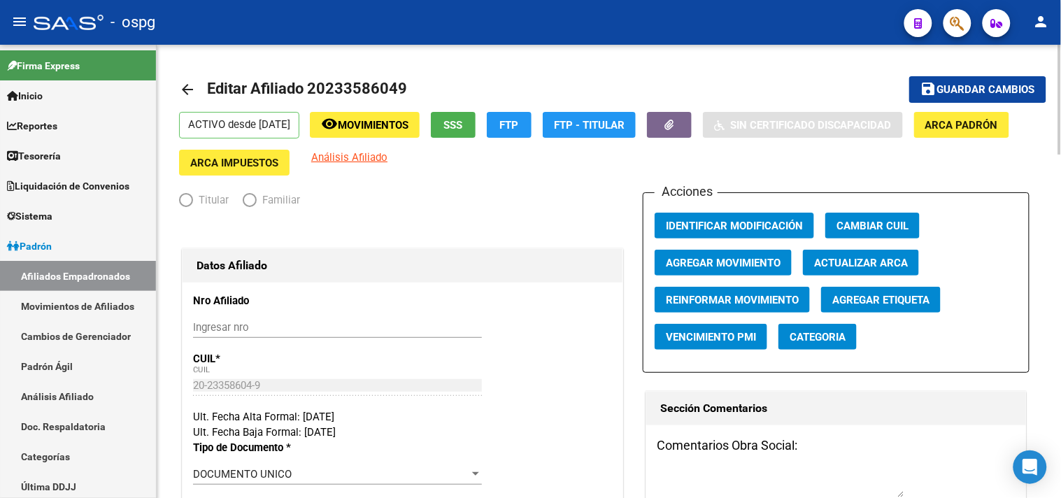
radio input "true"
type input "33-63761744-9"
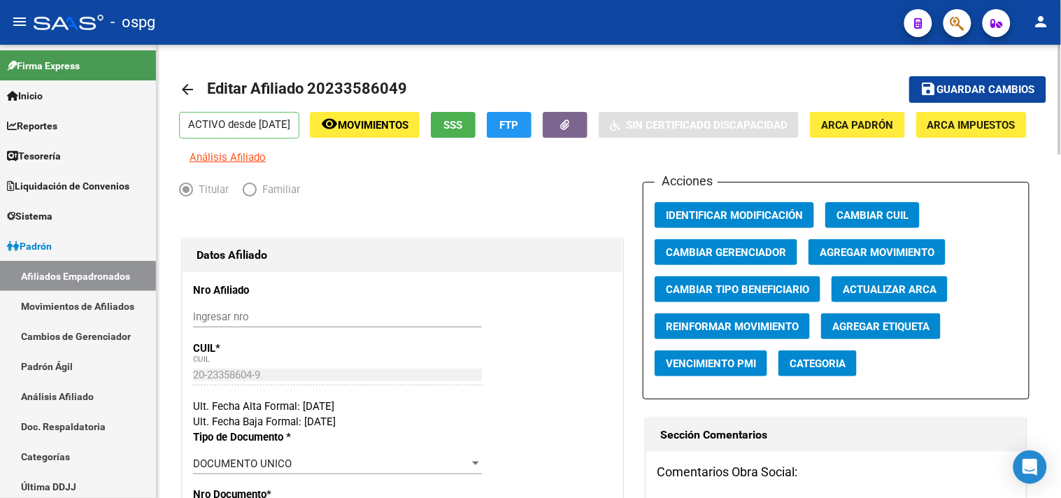
click at [850, 259] on span "Agregar Movimiento" at bounding box center [877, 252] width 115 height 13
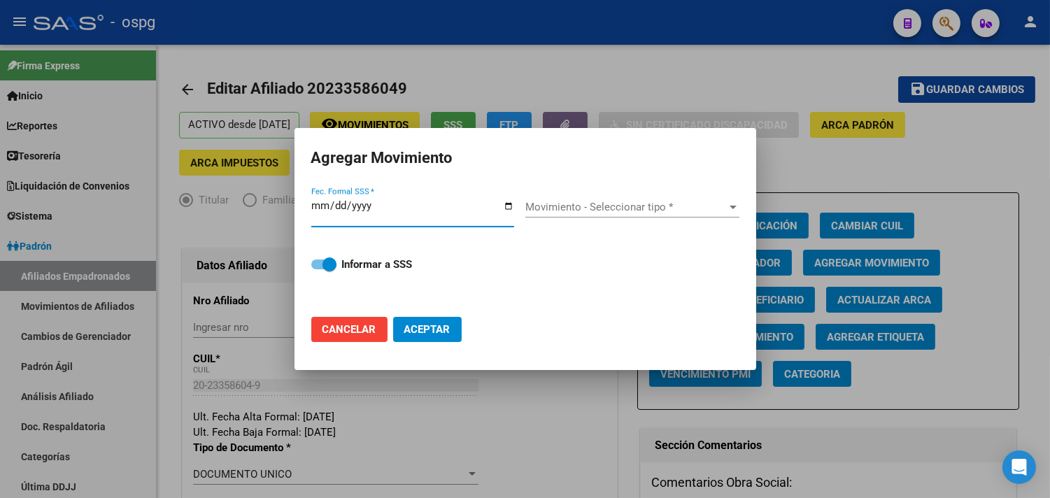
drag, startPoint x: 509, startPoint y: 206, endPoint x: 467, endPoint y: 234, distance: 50.4
click at [511, 206] on input "Fec. Formal SSS *" at bounding box center [412, 211] width 203 height 22
type input "2025-09-12"
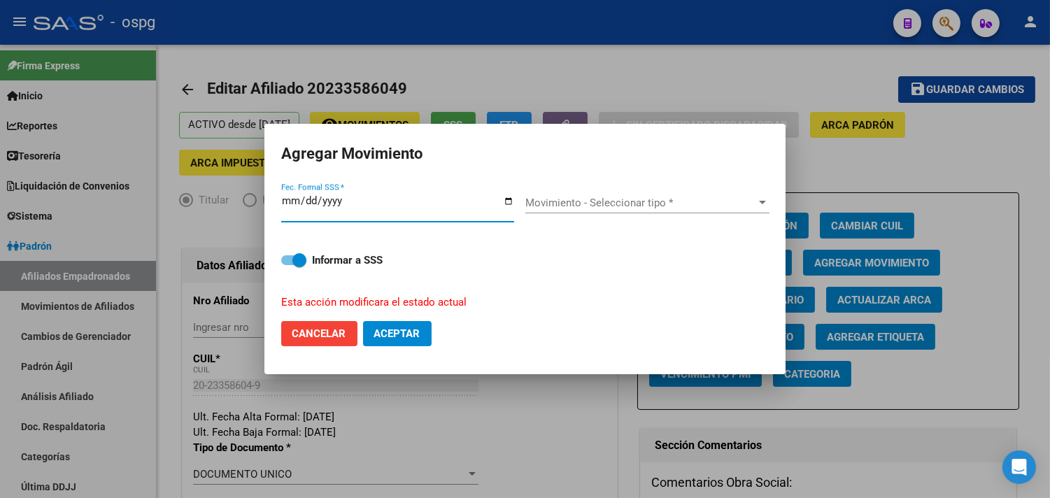
click at [554, 197] on span "Movimiento - Seleccionar tipo *" at bounding box center [641, 203] width 232 height 13
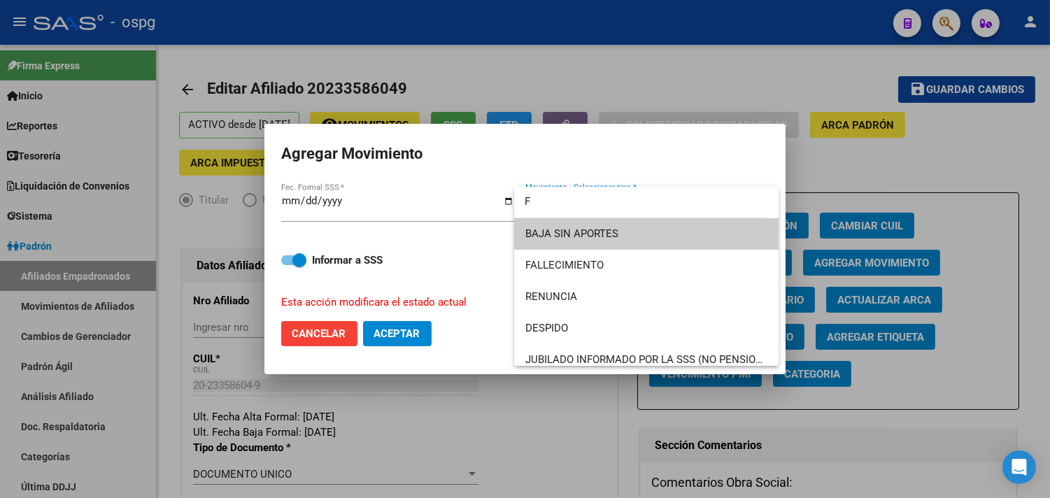
type input "FR"
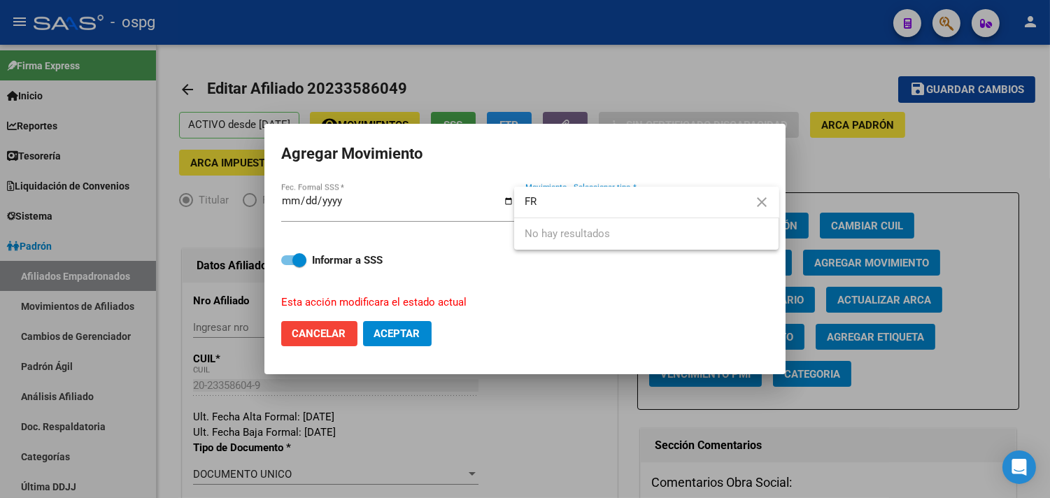
drag, startPoint x: 458, startPoint y: 199, endPoint x: 448, endPoint y: 199, distance: 10.5
click at [448, 199] on div "Agregar Movimiento 2025-09-12 Fec. Formal SSS * Movimiento - Seleccionar tipo *…" at bounding box center [525, 249] width 1050 height 498
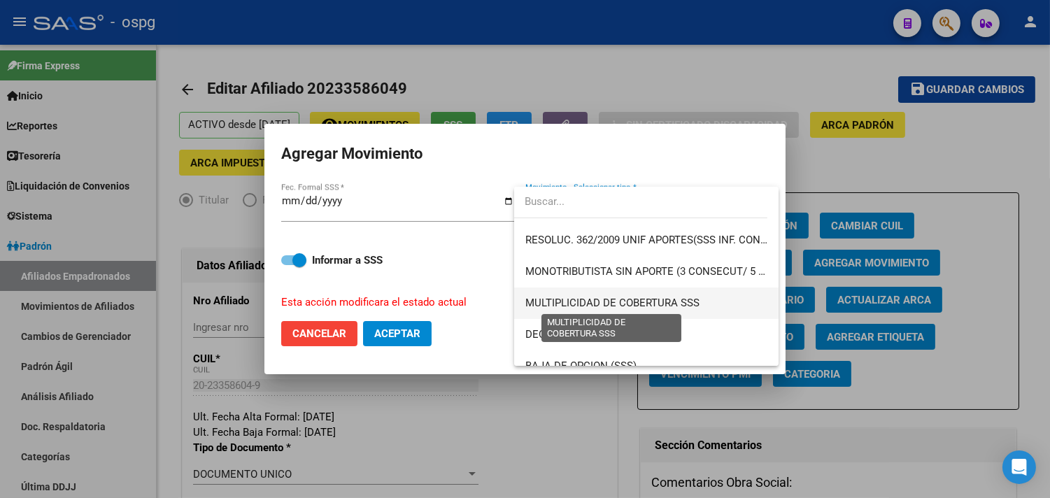
scroll to position [544, 0]
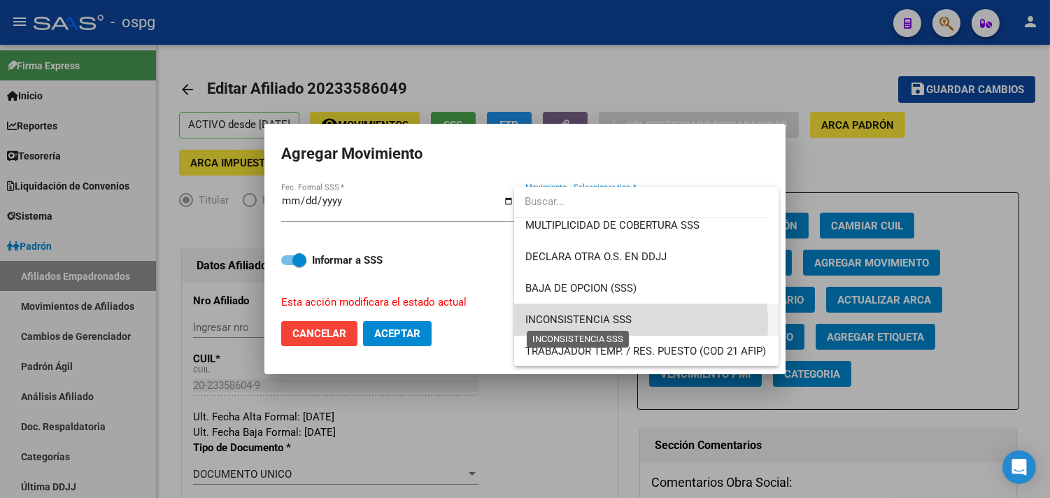
drag, startPoint x: 595, startPoint y: 322, endPoint x: 450, endPoint y: 330, distance: 144.3
click at [595, 322] on span "INCONSISTENCIA SSS" at bounding box center [578, 319] width 106 height 13
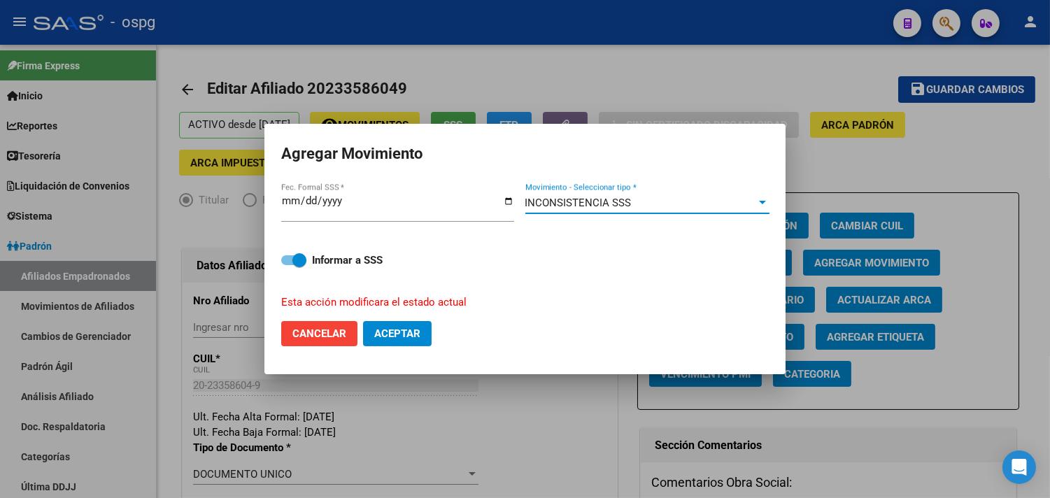
click at [423, 334] on button "Aceptar" at bounding box center [397, 333] width 69 height 25
checkbox input "false"
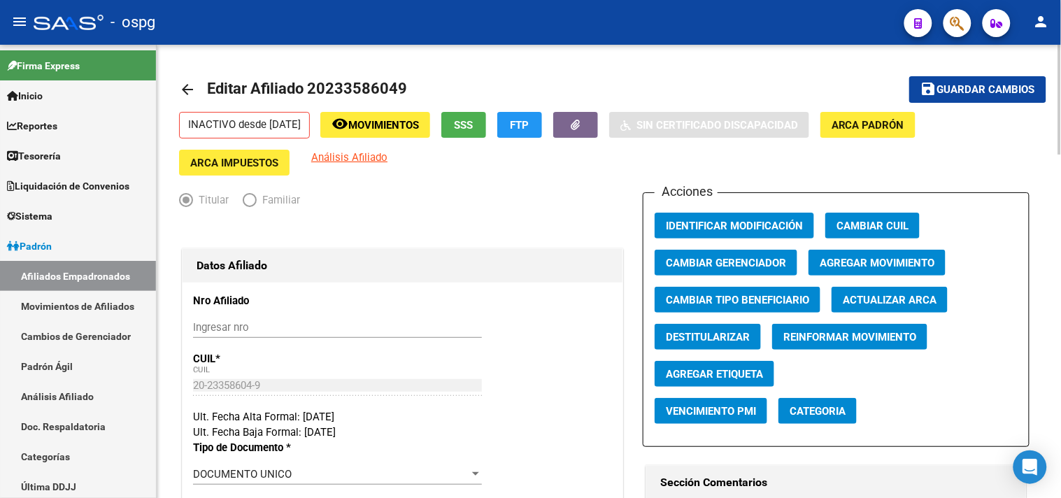
click at [185, 89] on mat-icon "arrow_back" at bounding box center [187, 89] width 17 height 17
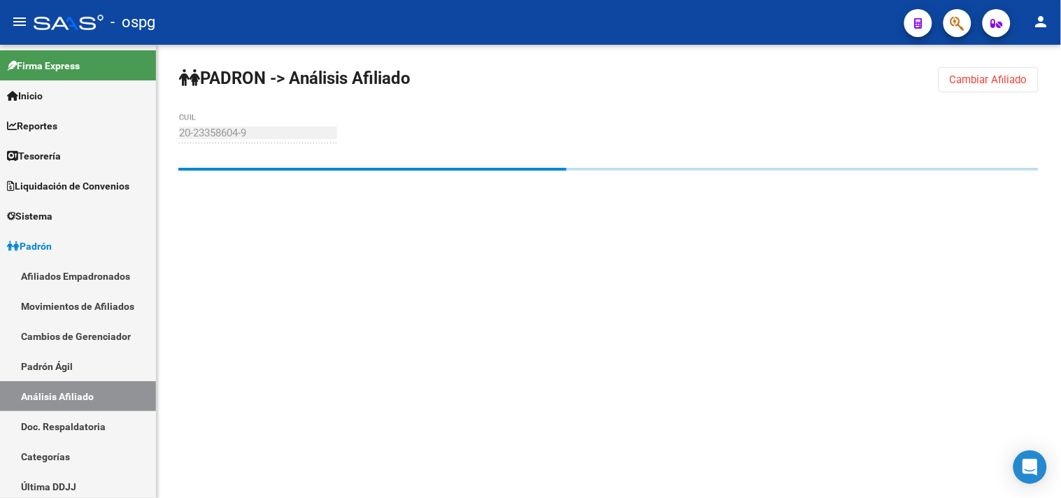
click at [984, 73] on button "Cambiar Afiliado" at bounding box center [989, 79] width 100 height 25
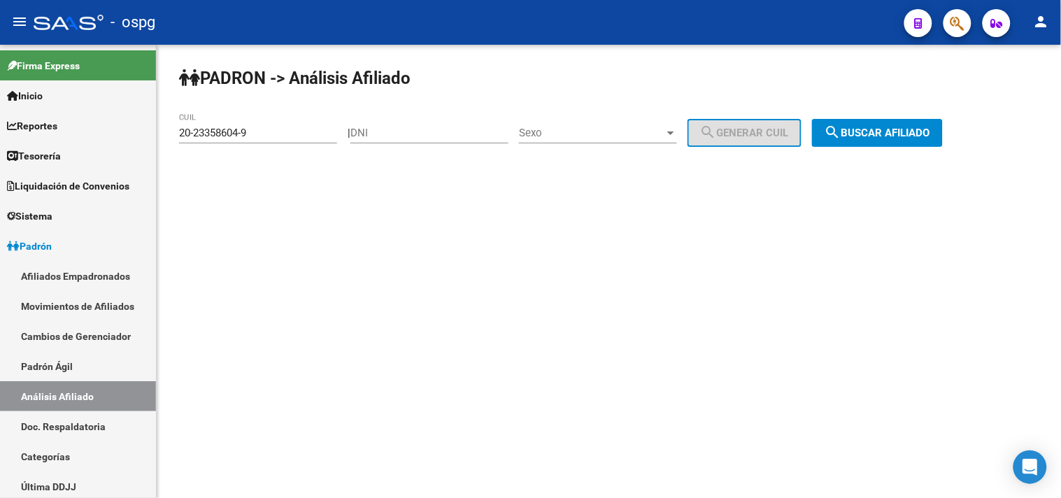
drag, startPoint x: 270, startPoint y: 130, endPoint x: 243, endPoint y: 114, distance: 31.1
click at [48, 126] on mat-sidenav-container "Firma Express Inicio Calendario SSS Instructivos Contacto OS Reportes Tablero d…" at bounding box center [530, 271] width 1061 height 453
paste input "7-38422283-3"
type input "27-38422283-3"
click at [874, 127] on button "search Buscar afiliado" at bounding box center [877, 133] width 131 height 28
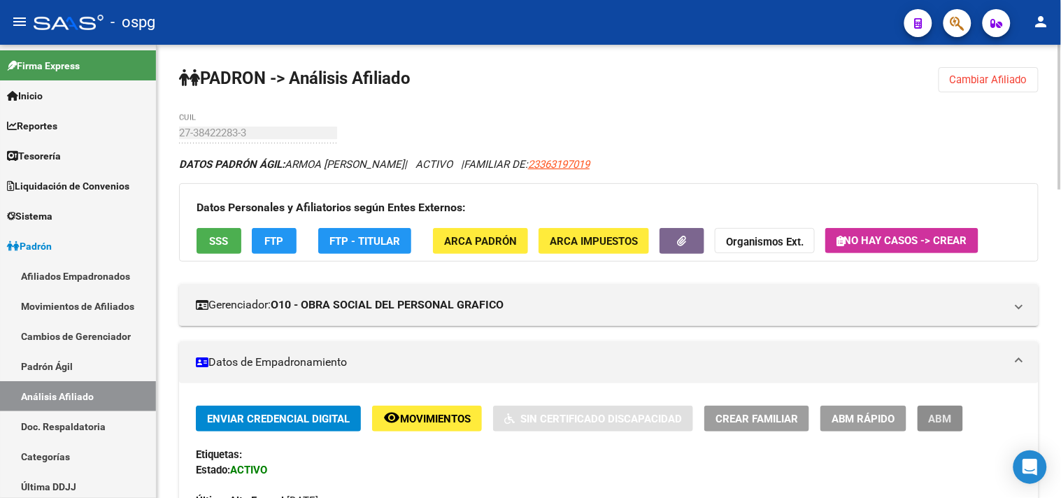
click at [939, 417] on span "ABM" at bounding box center [940, 419] width 23 height 13
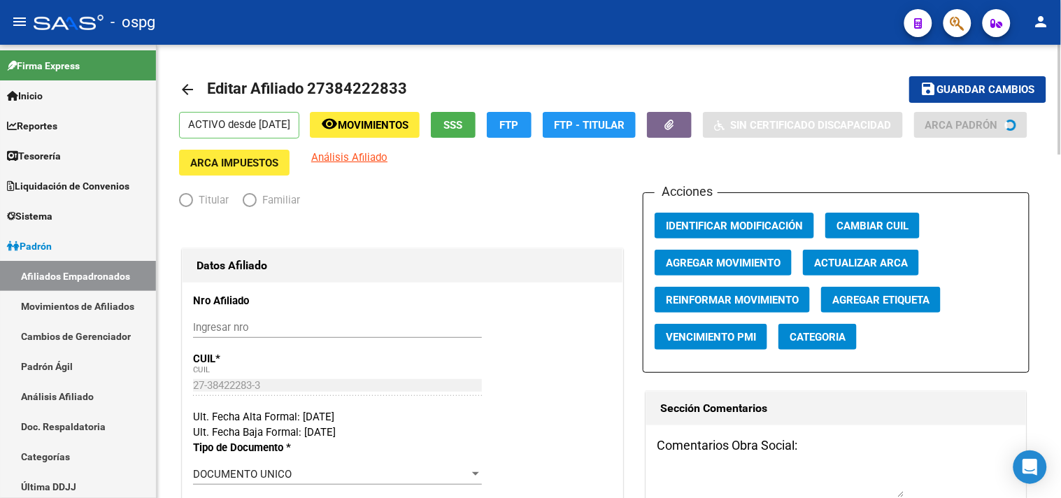
radio input "true"
type input "33-63761744-9"
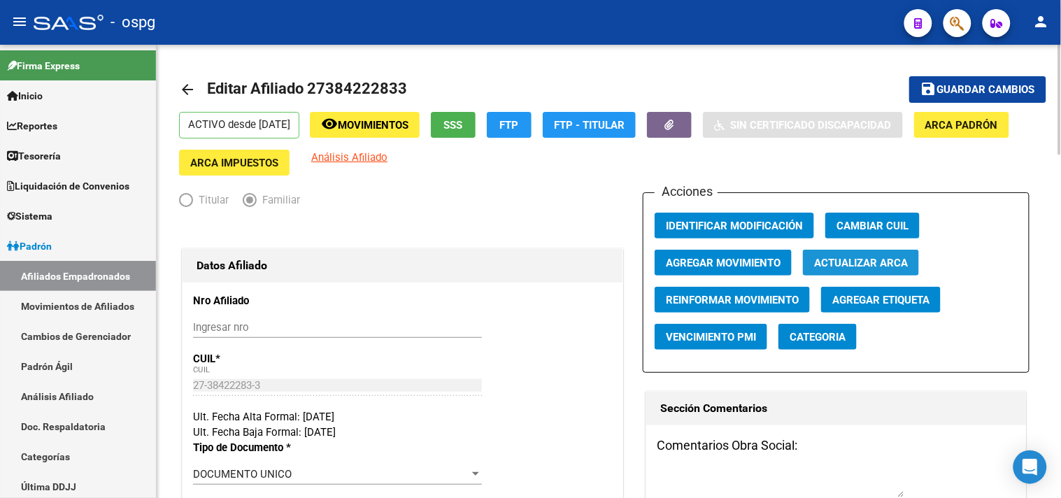
click at [883, 263] on span "Actualizar ARCA" at bounding box center [861, 263] width 94 height 13
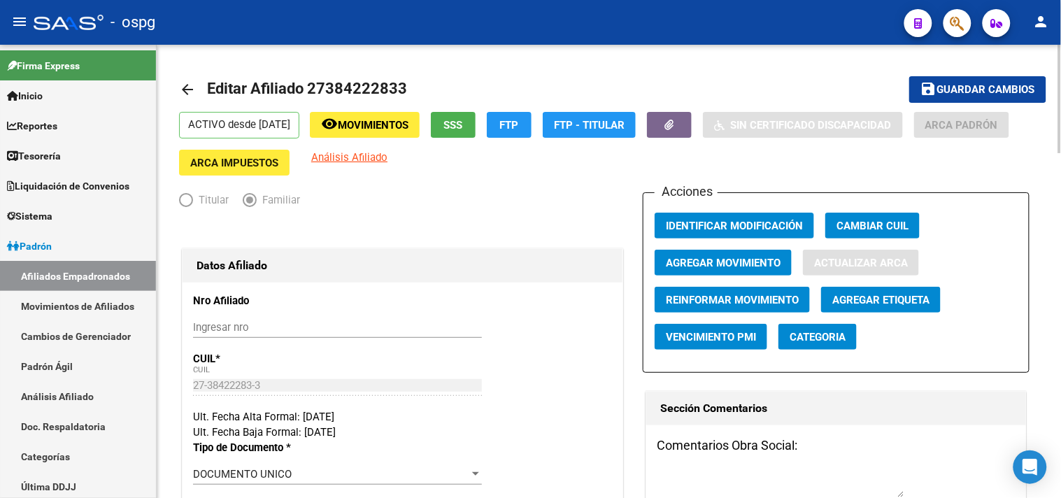
click at [878, 308] on div "Acciones Identificar Modificación Cambiar CUIL Agregar Movimiento Actualizar AR…" at bounding box center [836, 282] width 387 height 180
type input "ARMOA"
type input "ALDANA YAMILA"
type input "FIORITO"
type input "1828"
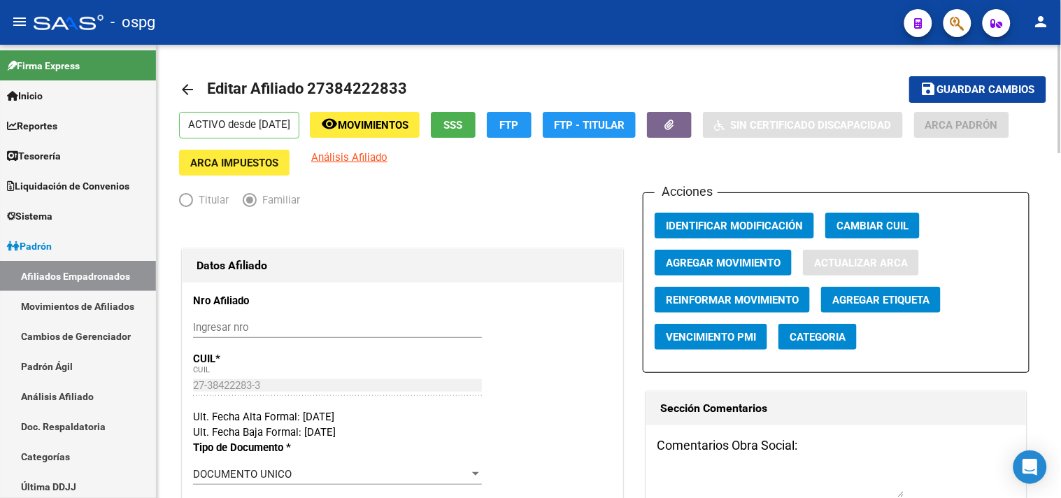
type input "BERNAL"
type input "314"
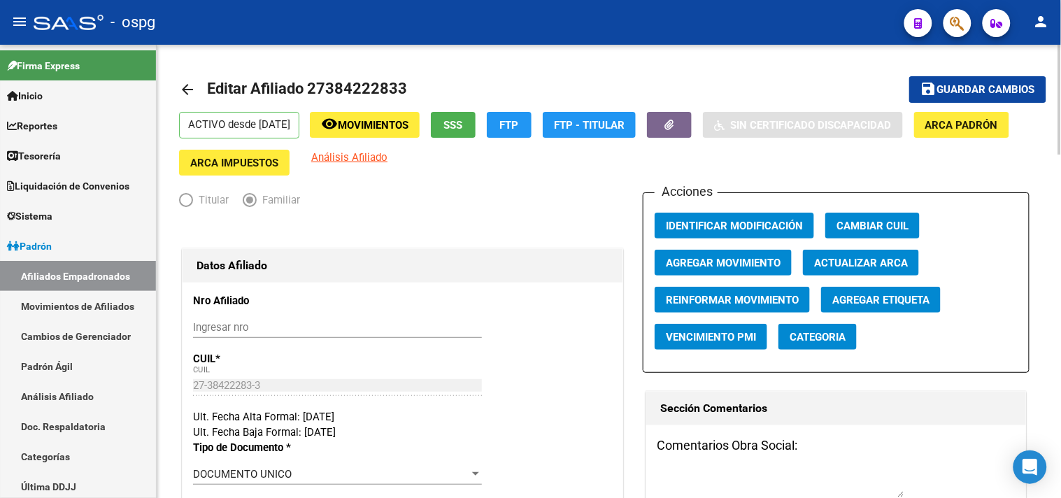
click at [749, 259] on span "Agregar Movimiento" at bounding box center [723, 263] width 115 height 13
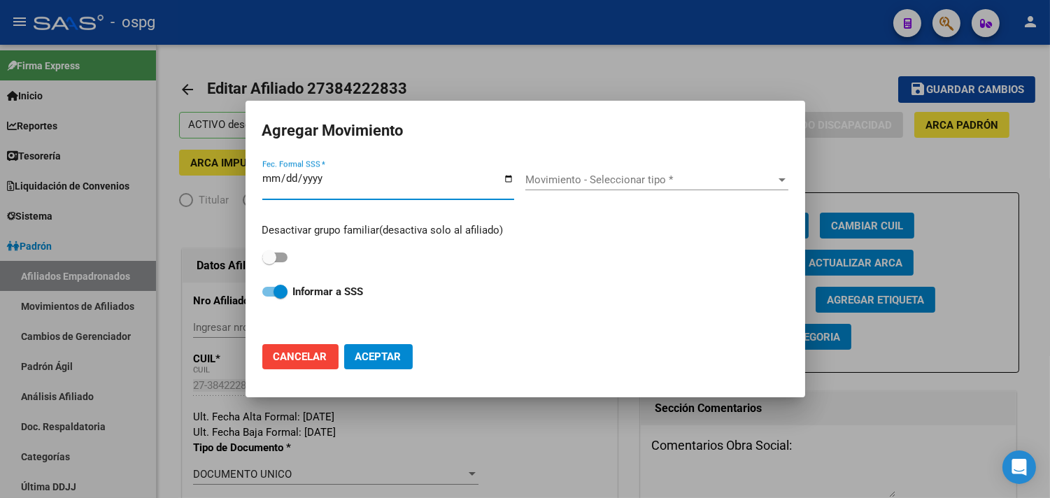
drag, startPoint x: 508, startPoint y: 178, endPoint x: 444, endPoint y: 250, distance: 96.1
click at [507, 178] on input "Fec. Formal SSS *" at bounding box center [388, 184] width 252 height 22
type input "2025-09-12"
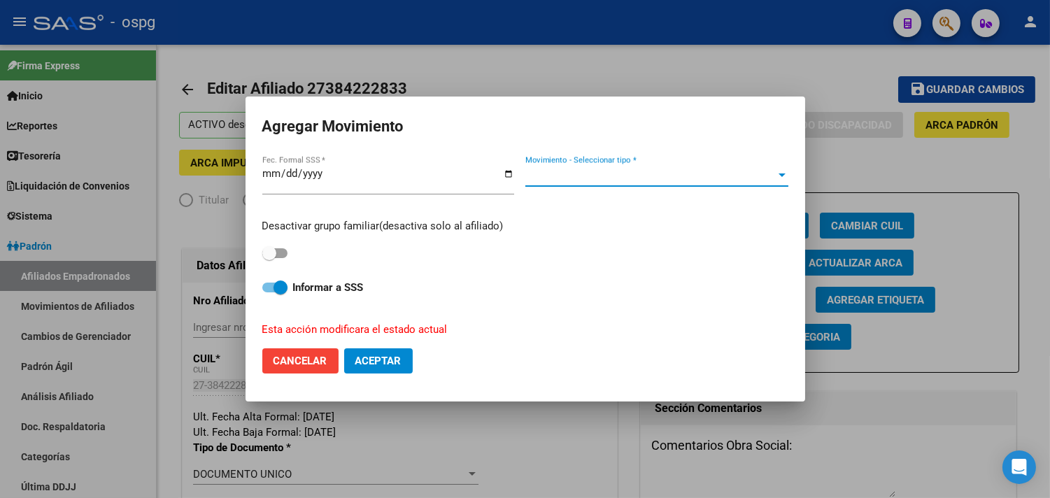
click at [592, 171] on span "Movimiento - Seleccionar tipo *" at bounding box center [650, 175] width 250 height 13
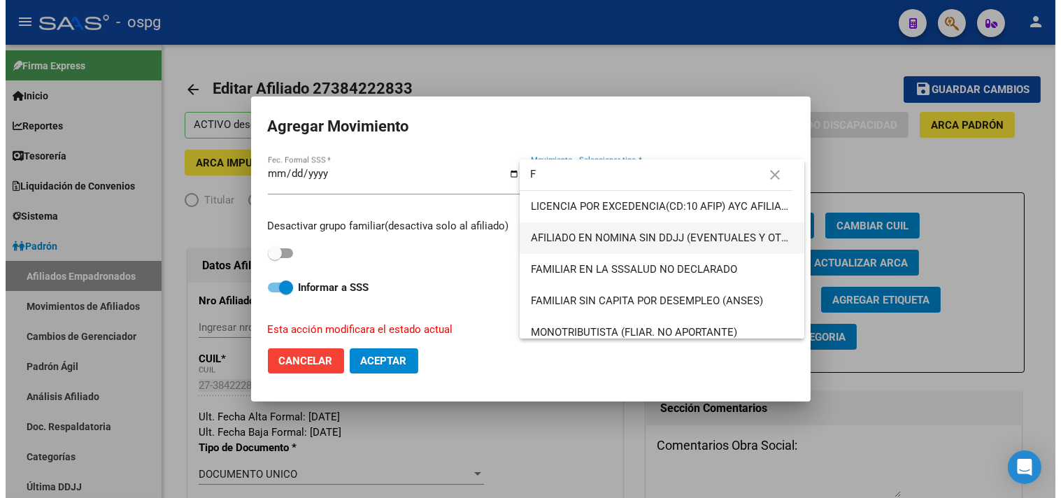
scroll to position [311, 0]
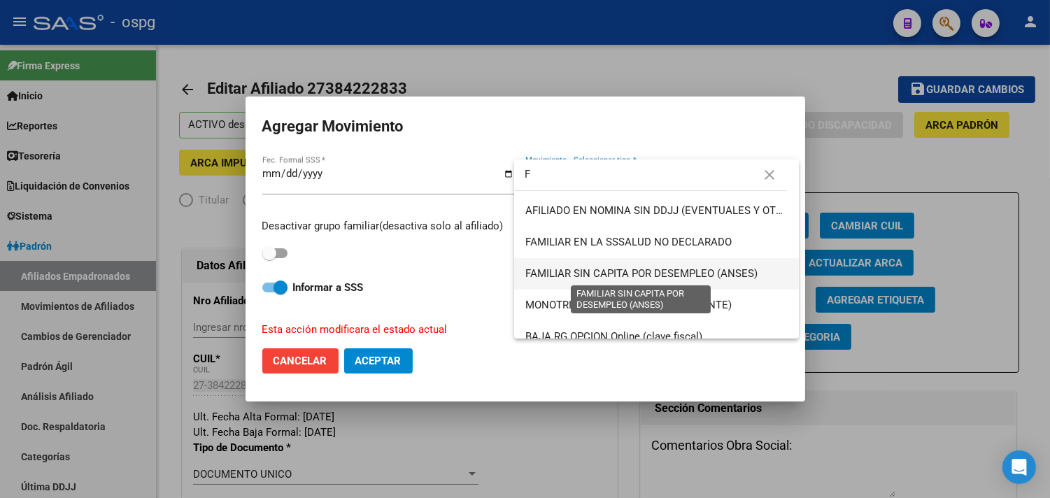
type input "F"
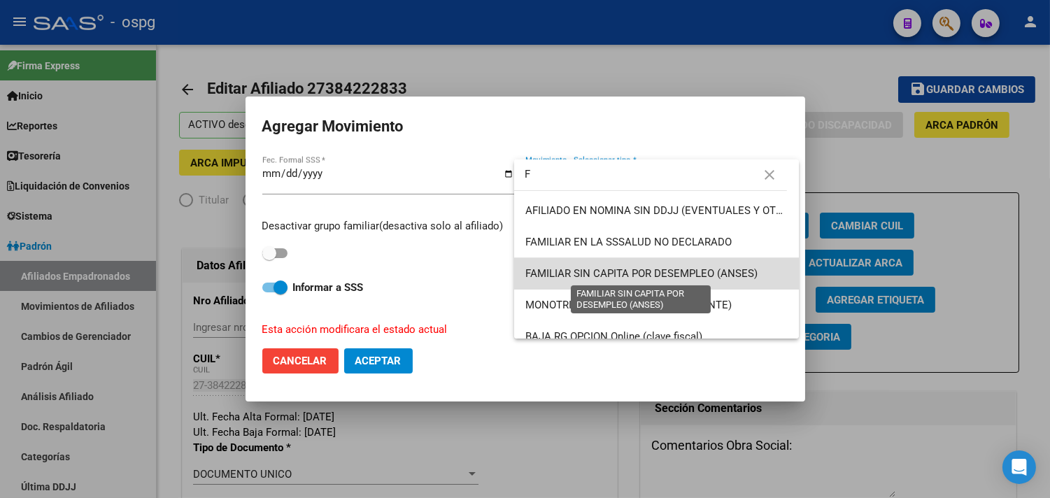
click at [702, 269] on span "FAMILIAR SIN CAPITA POR DESEMPLEO (ANSES)" at bounding box center [641, 273] width 232 height 13
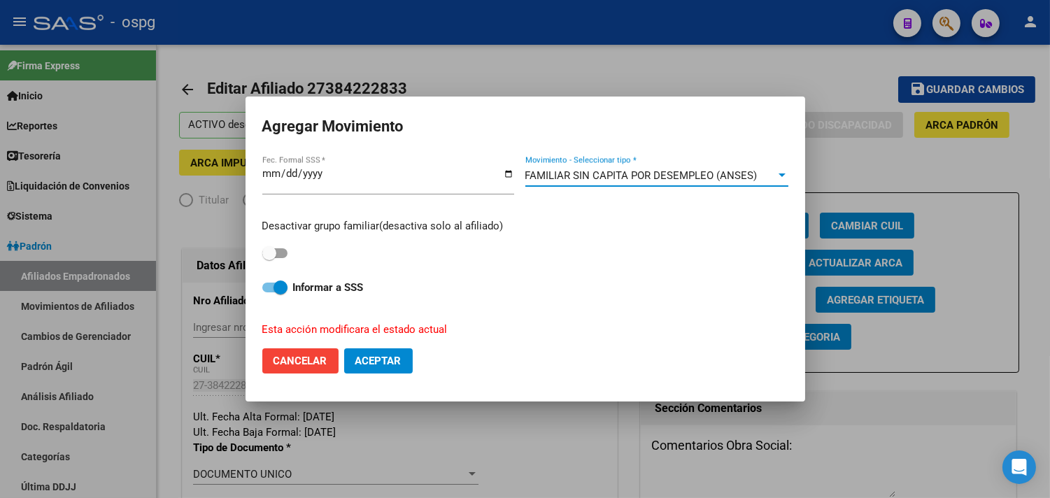
click at [388, 360] on span "Aceptar" at bounding box center [378, 361] width 46 height 13
checkbox input "false"
